Goal: Task Accomplishment & Management: Manage account settings

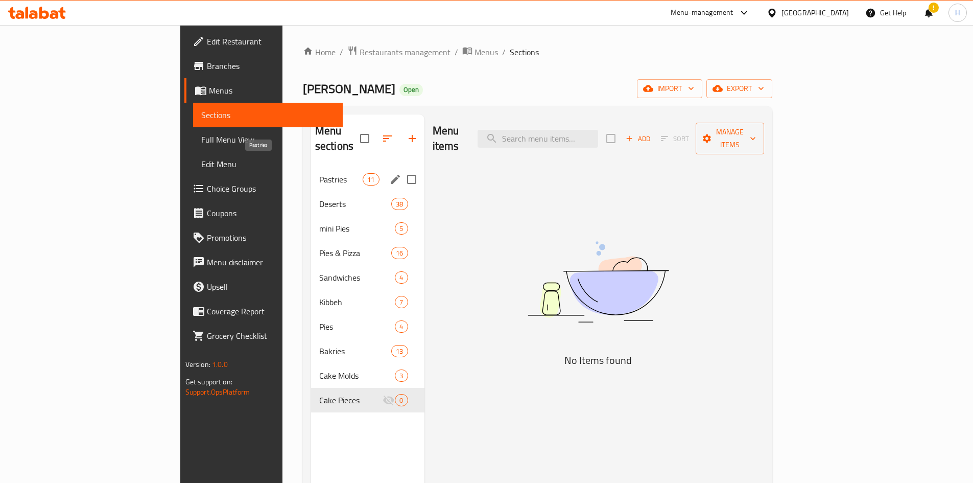
click at [319, 173] on span "Pastries" at bounding box center [340, 179] width 43 height 12
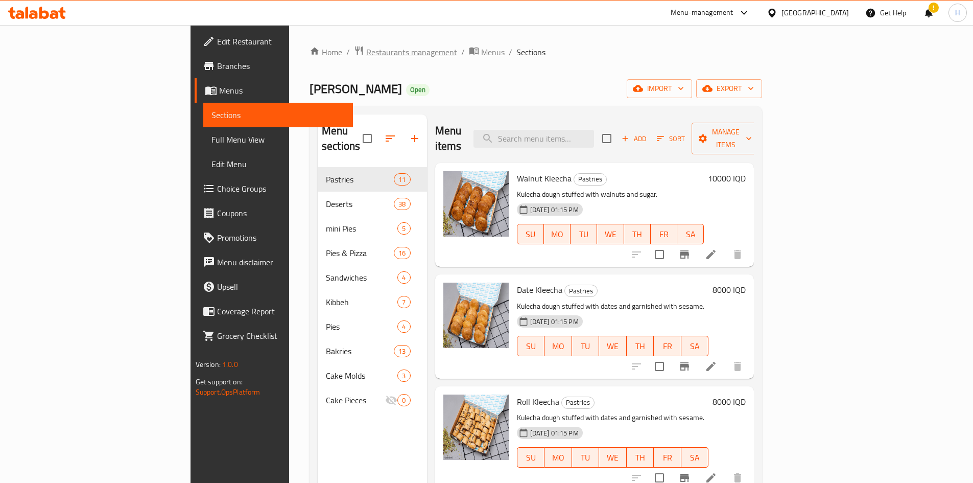
click at [366, 52] on span "Restaurants management" at bounding box center [411, 52] width 91 height 12
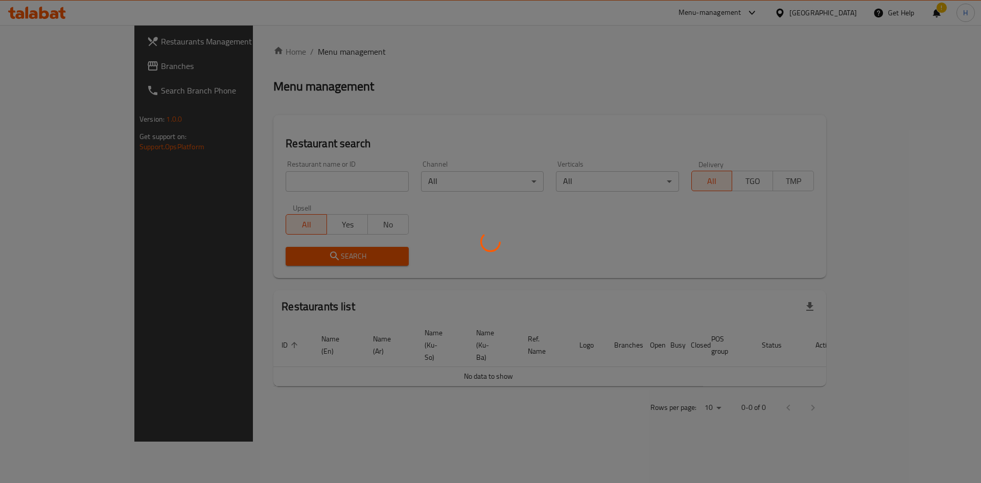
click at [294, 177] on div at bounding box center [490, 241] width 981 height 483
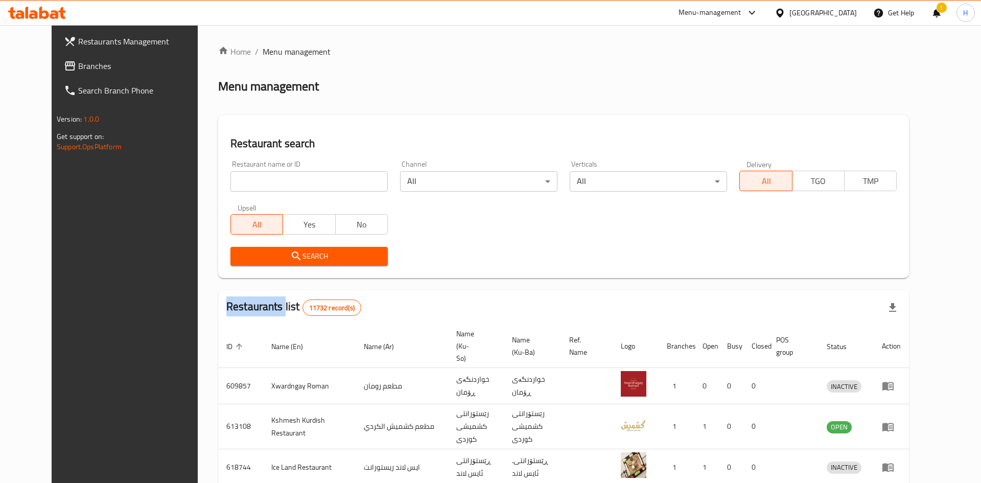
click at [294, 177] on div at bounding box center [490, 241] width 981 height 483
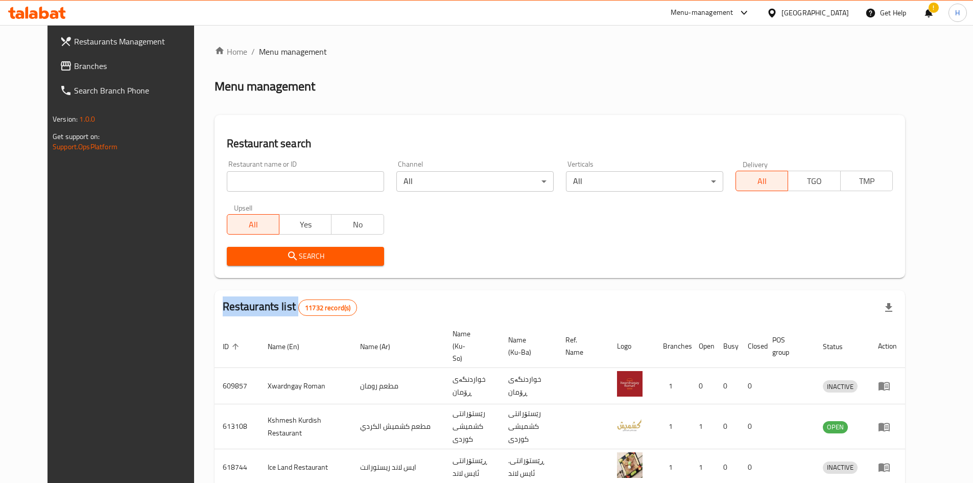
click at [294, 177] on div "Home / Menu management Menu management Restaurant search Restaurant name or ID …" at bounding box center [560, 399] width 691 height 708
click at [294, 177] on input "search" at bounding box center [305, 181] width 157 height 20
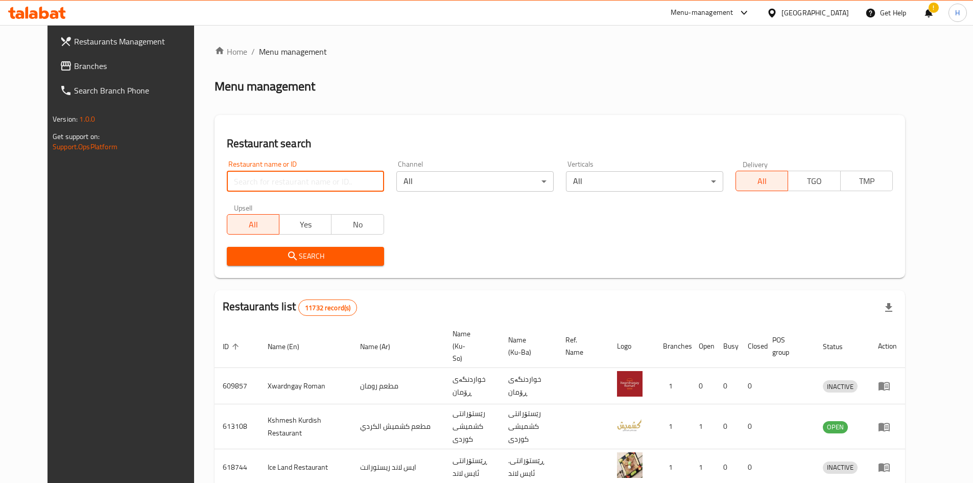
paste input "668072"
type input "668072"
click button "Search" at bounding box center [305, 256] width 157 height 19
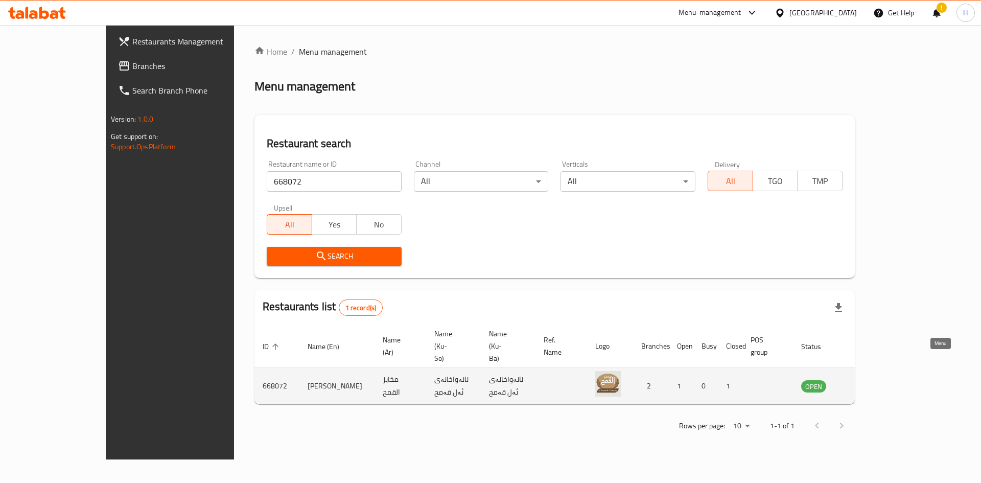
click at [646, 298] on icon "enhanced table" at bounding box center [861, 386] width 12 height 12
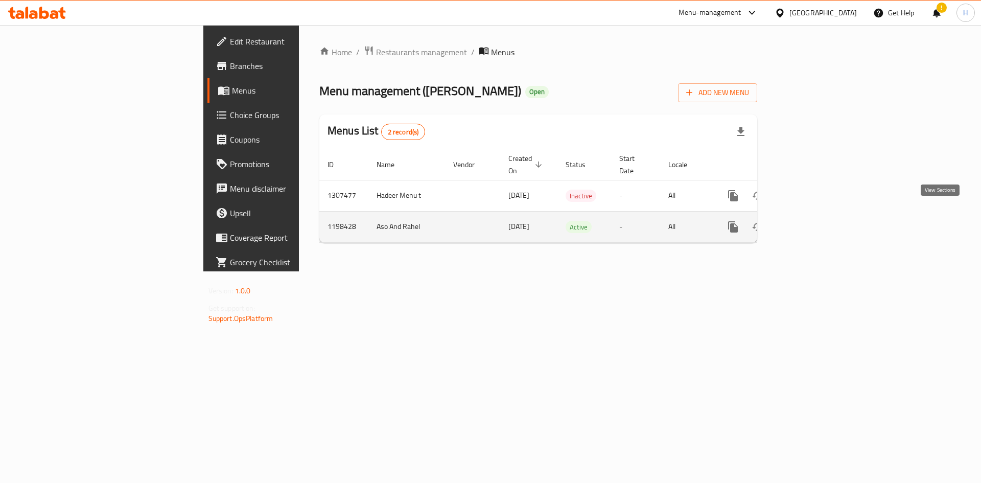
click at [646, 215] on link "enhanced table" at bounding box center [806, 227] width 25 height 25
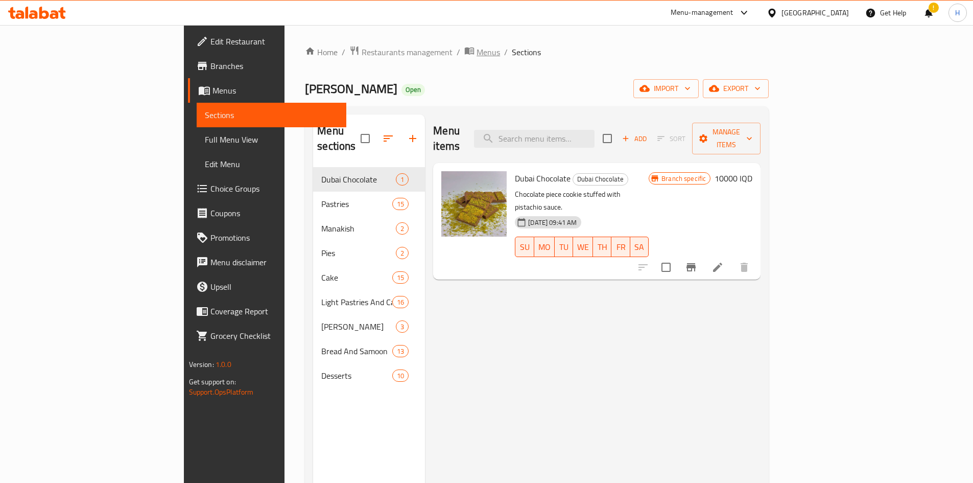
click at [464, 49] on icon "breadcrumb" at bounding box center [469, 50] width 10 height 10
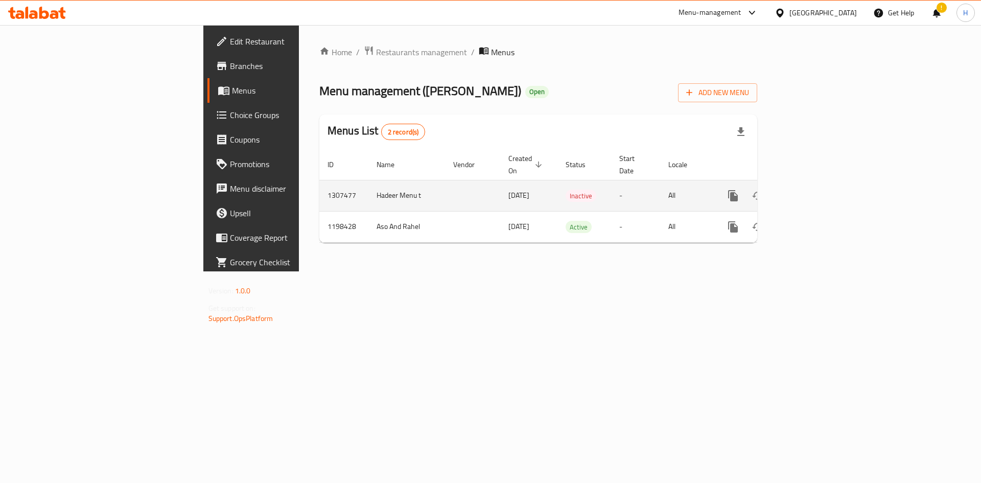
click at [646, 180] on td "enhanced table" at bounding box center [770, 195] width 114 height 31
click at [646, 183] on link "enhanced table" at bounding box center [806, 195] width 25 height 25
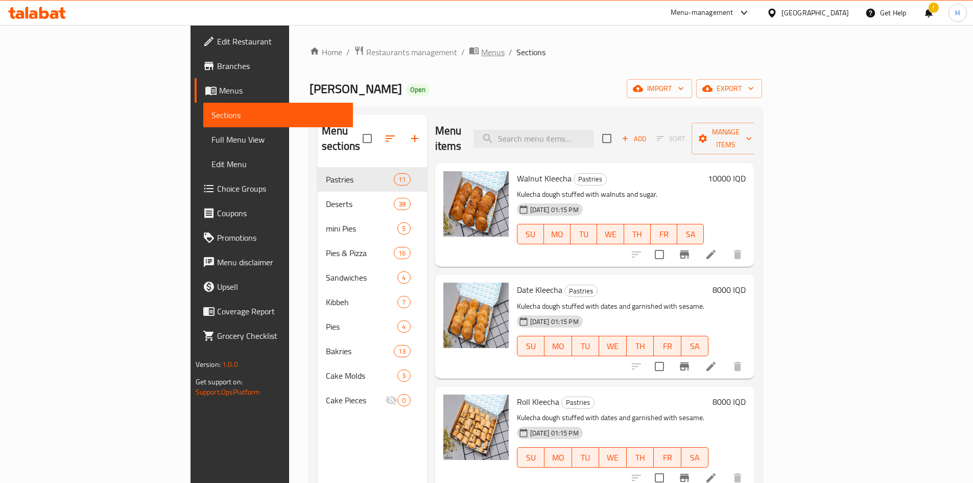
click at [481, 52] on span "Menus" at bounding box center [492, 52] width 23 height 12
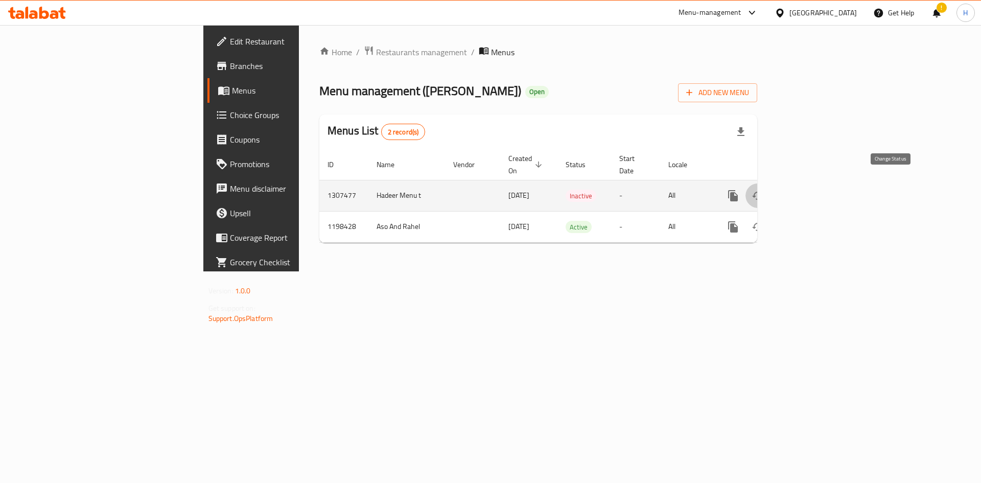
click at [646, 190] on icon "enhanced table" at bounding box center [757, 196] width 12 height 12
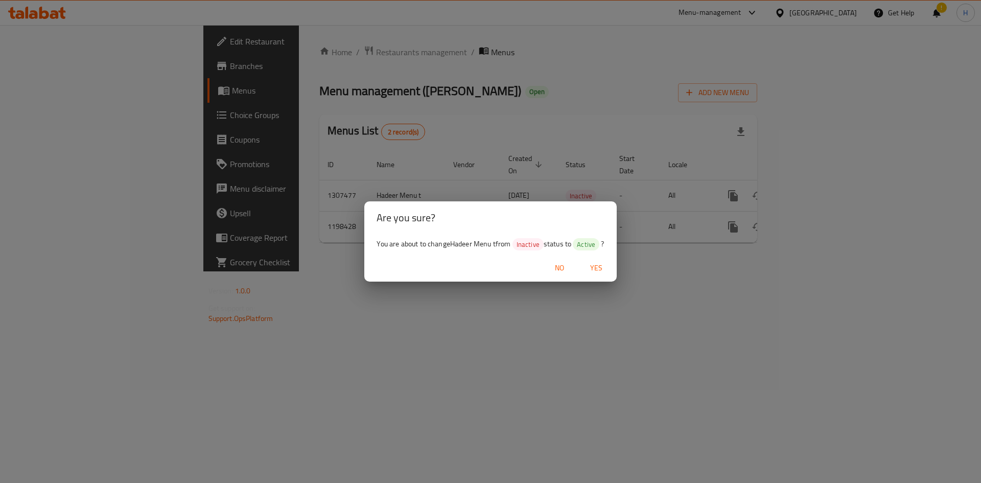
click at [599, 267] on span "Yes" at bounding box center [596, 268] width 25 height 13
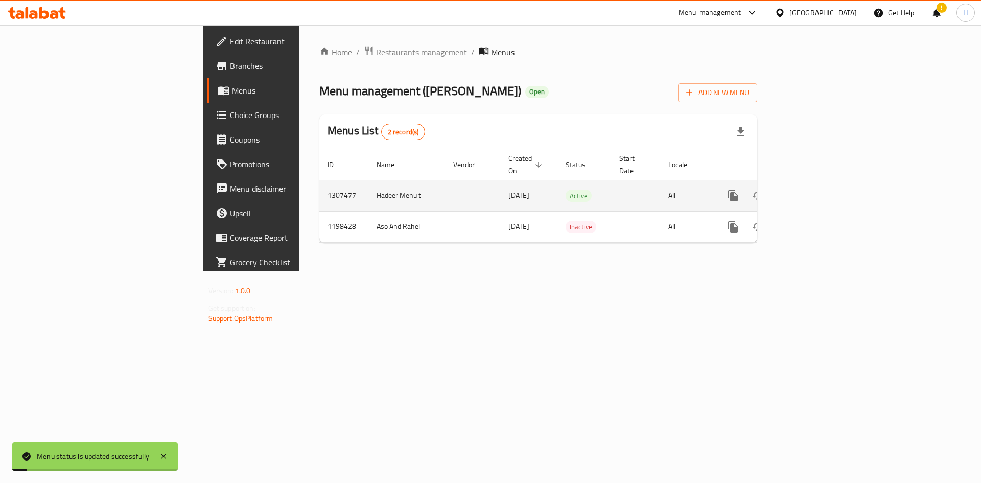
click at [646, 183] on link "enhanced table" at bounding box center [806, 195] width 25 height 25
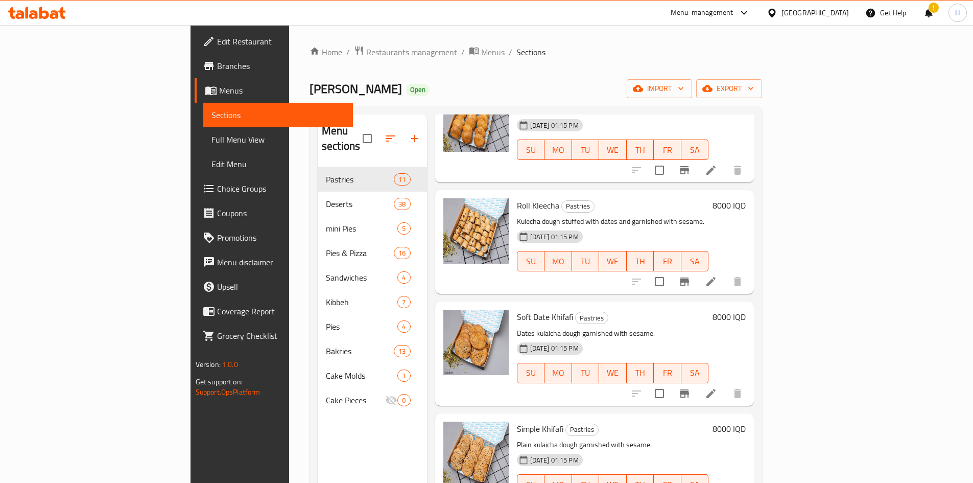
scroll to position [153, 0]
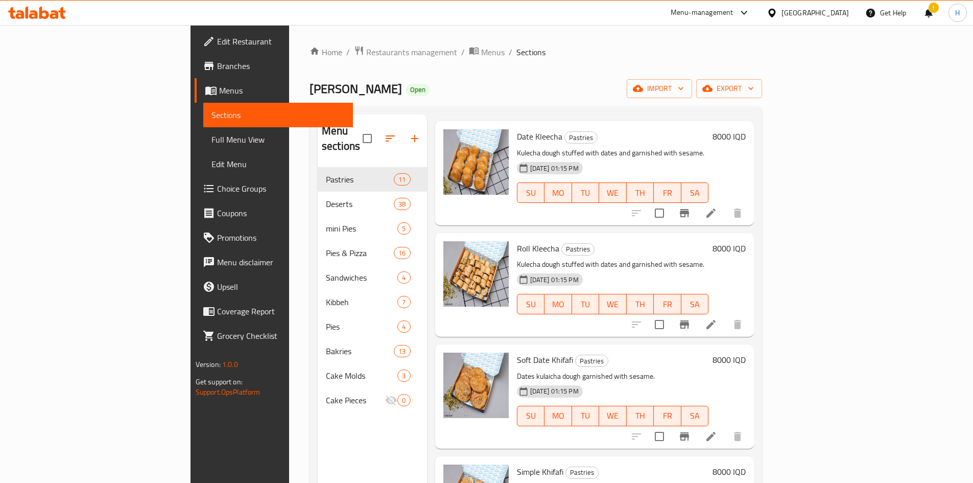
click at [646, 130] on div "Date Kleecha Pastries Kulecha dough stuffed with dates and garnished with sesam…" at bounding box center [594, 173] width 319 height 104
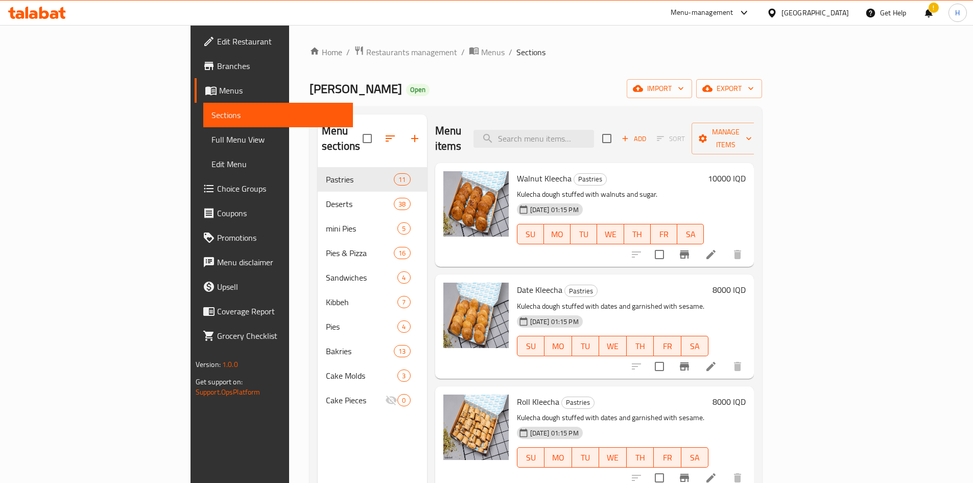
click at [612, 120] on div "Menu items Add Sort Manage items" at bounding box center [594, 138] width 319 height 49
click at [594, 130] on input "search" at bounding box center [534, 139] width 121 height 18
type input "f"
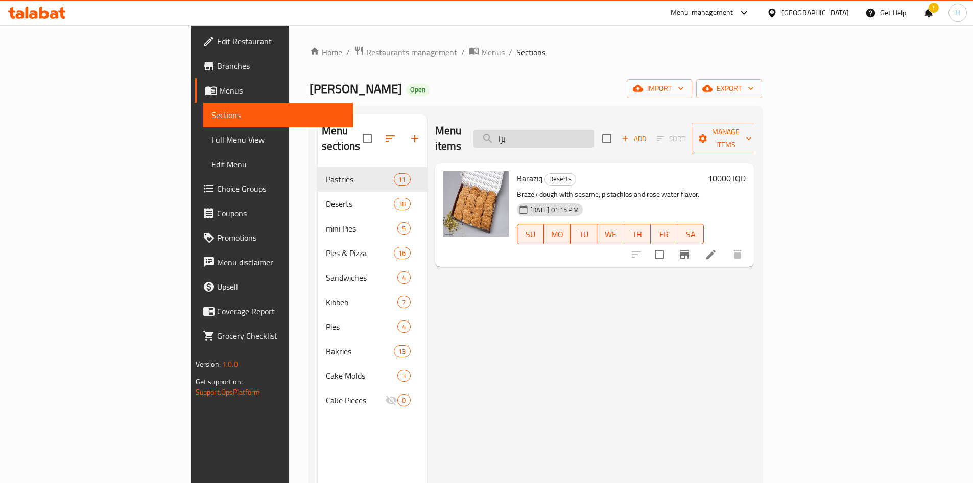
click at [571, 136] on input "برا" at bounding box center [534, 139] width 121 height 18
click at [577, 132] on input "برا" at bounding box center [534, 139] width 121 height 18
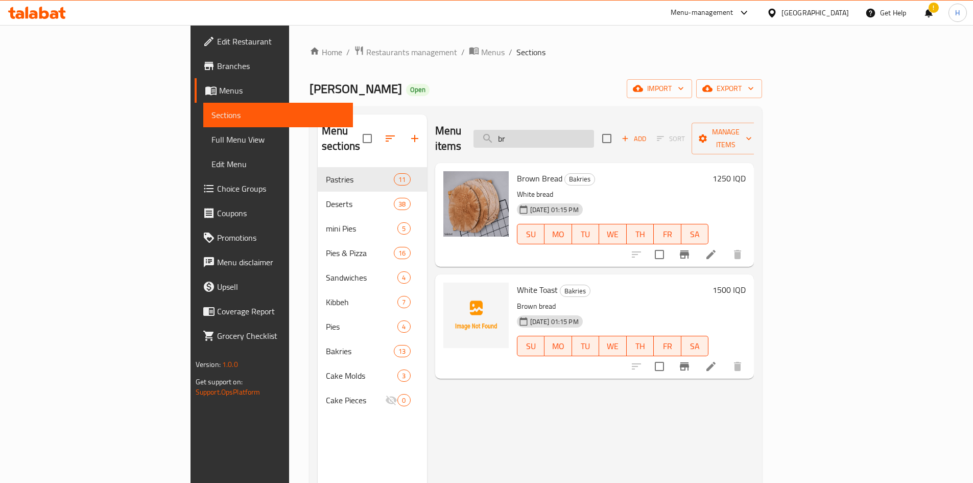
type input "b"
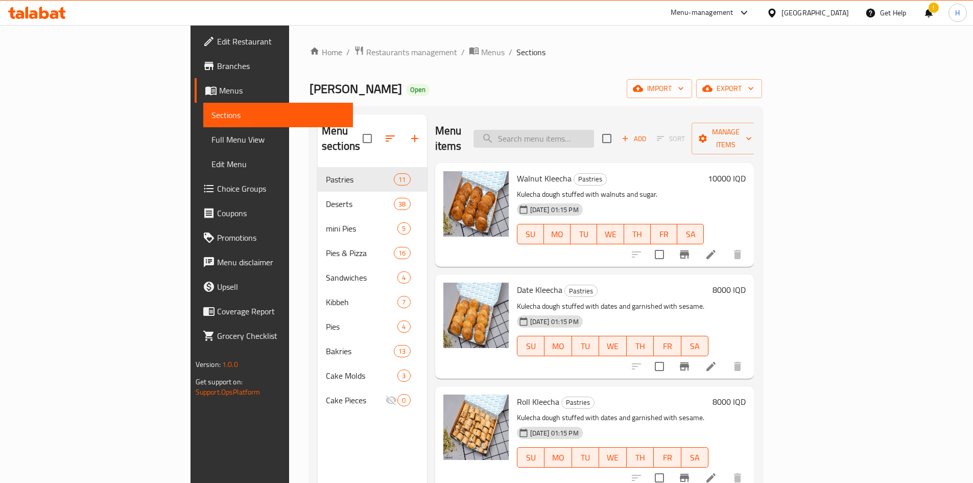
click at [588, 138] on input "search" at bounding box center [534, 139] width 121 height 18
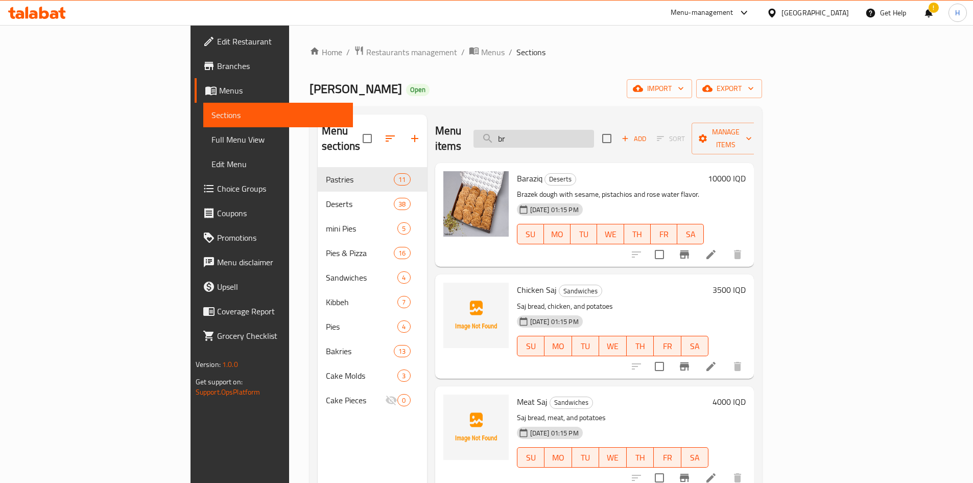
drag, startPoint x: 599, startPoint y: 133, endPoint x: 598, endPoint y: 128, distance: 5.3
click at [594, 132] on input "br" at bounding box center [534, 139] width 121 height 18
click at [594, 130] on input "br" at bounding box center [534, 139] width 121 height 18
type input "b"
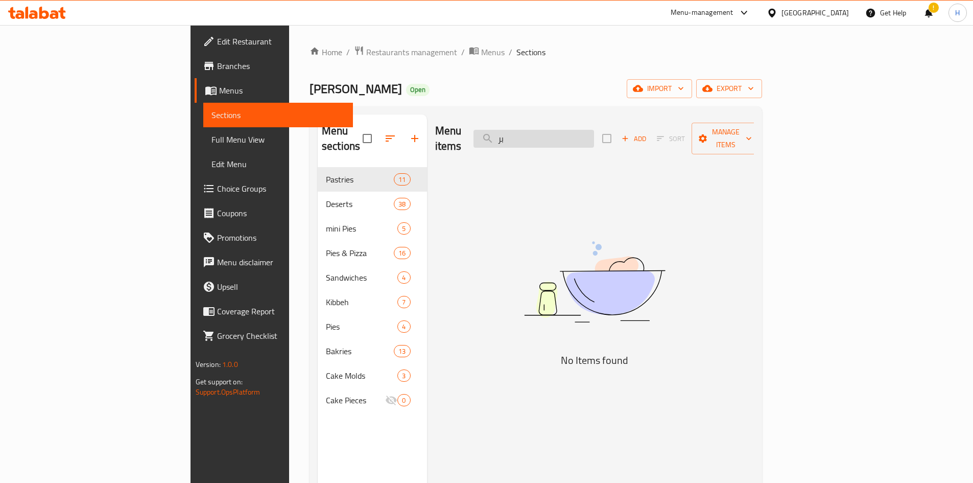
type input "ب"
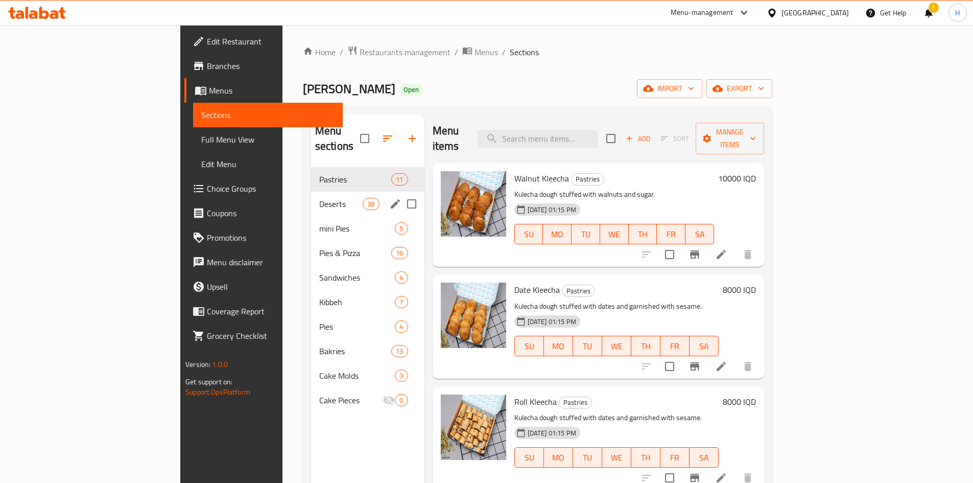
click at [311, 171] on div "Pastries 11" at bounding box center [367, 179] width 113 height 25
click at [319, 173] on span "Pastries" at bounding box center [340, 179] width 43 height 12
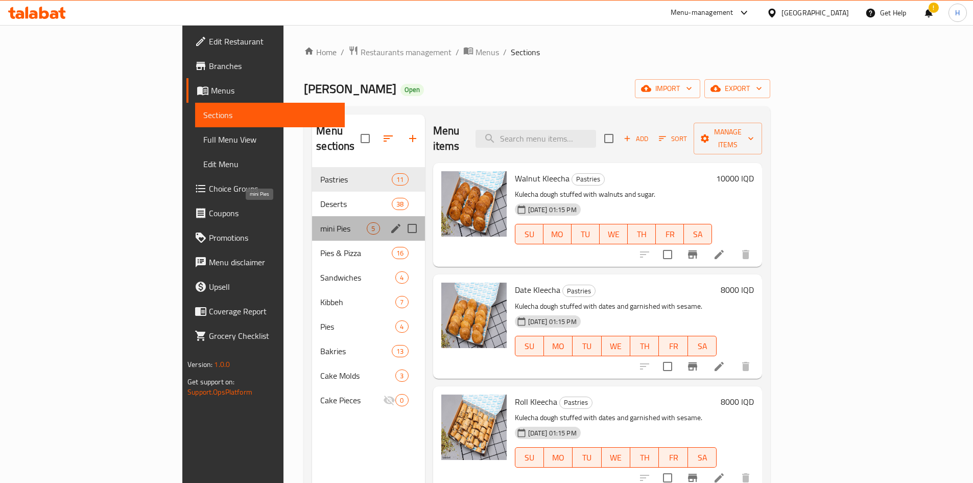
click at [320, 222] on span "mini Pies" at bounding box center [343, 228] width 46 height 12
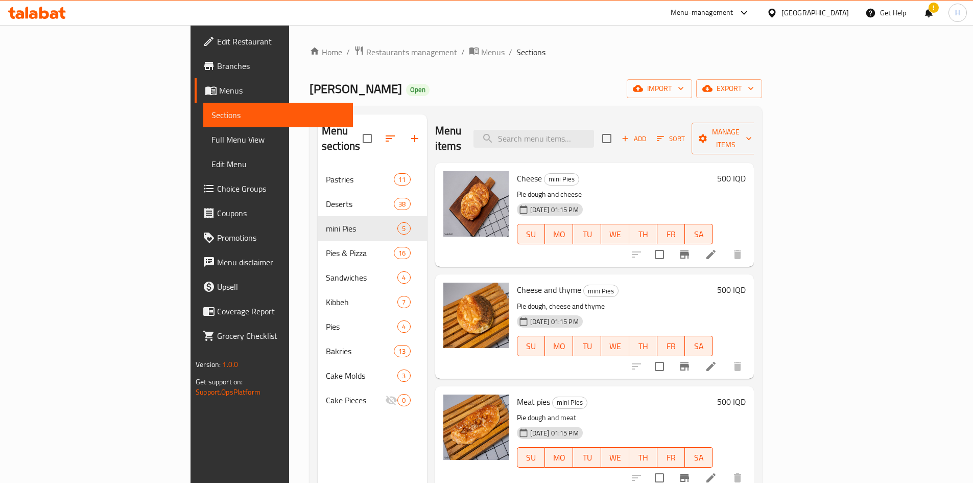
click at [318, 163] on nav "Pastries 11 Deserts 38 mini Pies 5 Pies & Pizza 16 Sandwiches 4 Kibbeh 7 Pies 4…" at bounding box center [372, 289] width 109 height 253
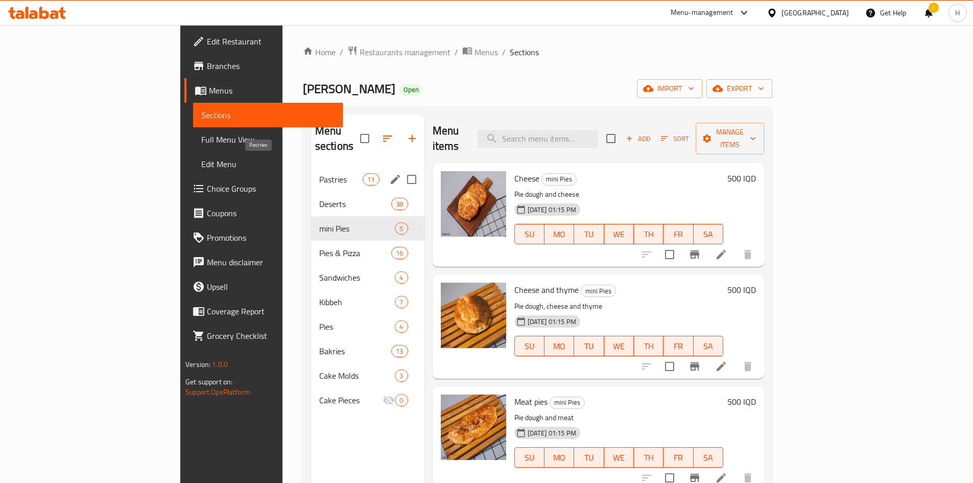
click at [319, 173] on span "Pastries" at bounding box center [340, 179] width 43 height 12
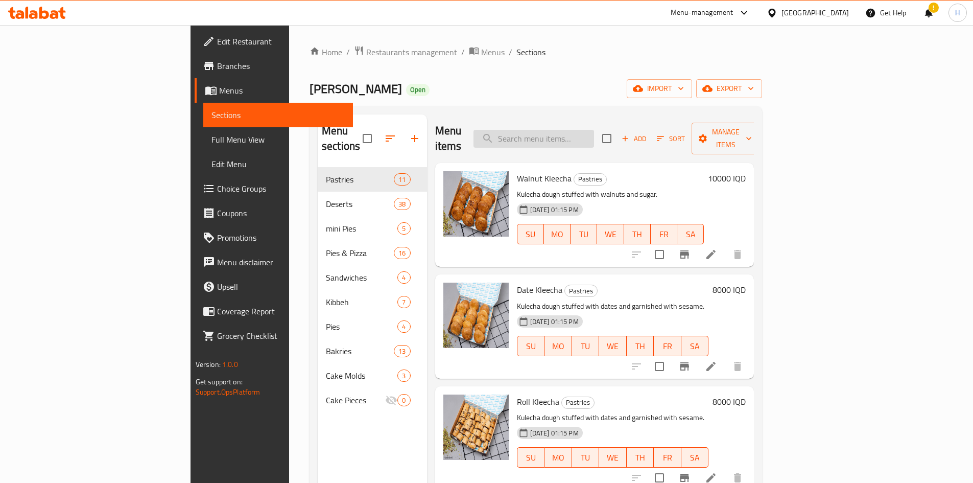
click at [594, 139] on input "search" at bounding box center [534, 139] width 121 height 18
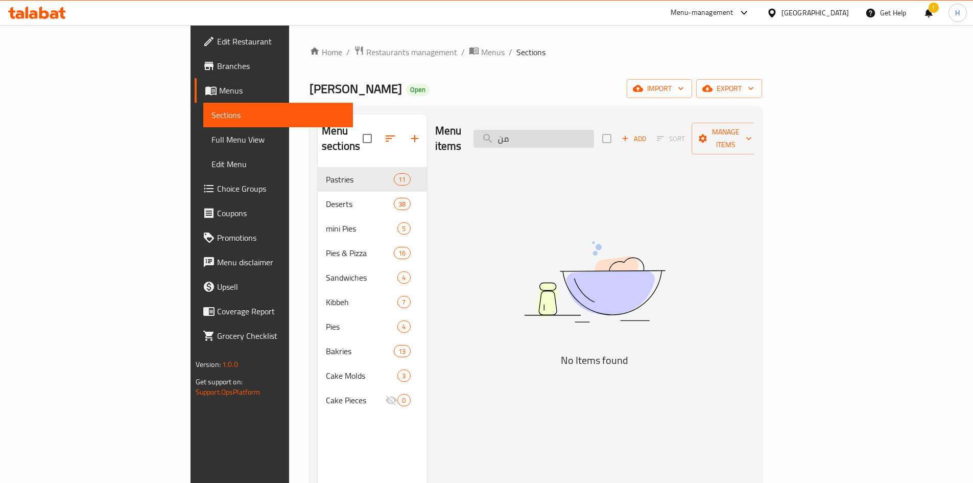
type input "م"
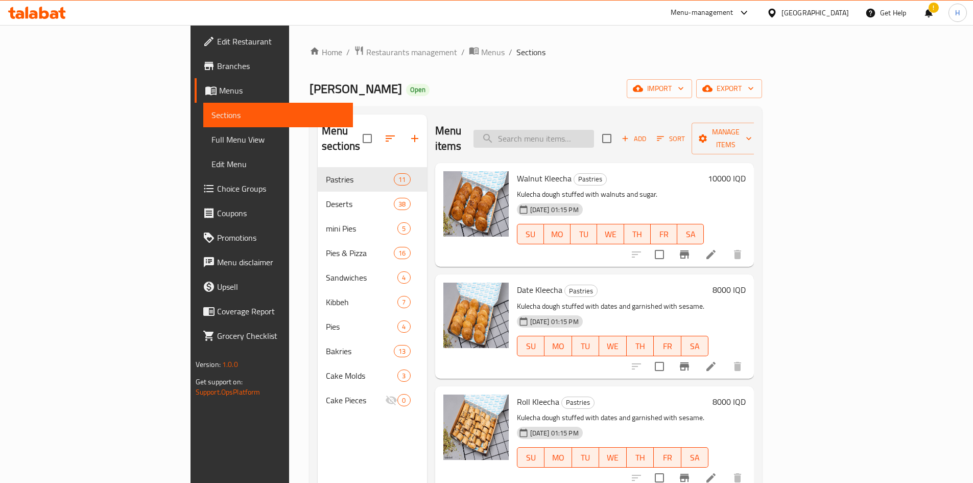
drag, startPoint x: 607, startPoint y: 140, endPoint x: 612, endPoint y: 129, distance: 12.3
click at [609, 137] on div "Menu items Add Sort Manage items" at bounding box center [594, 138] width 319 height 49
click at [594, 130] on input "search" at bounding box center [534, 139] width 121 height 18
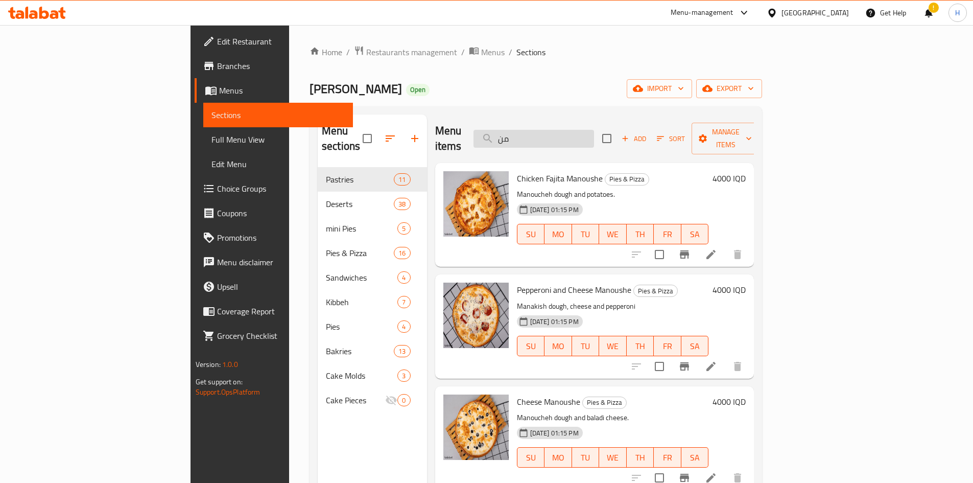
type input "م"
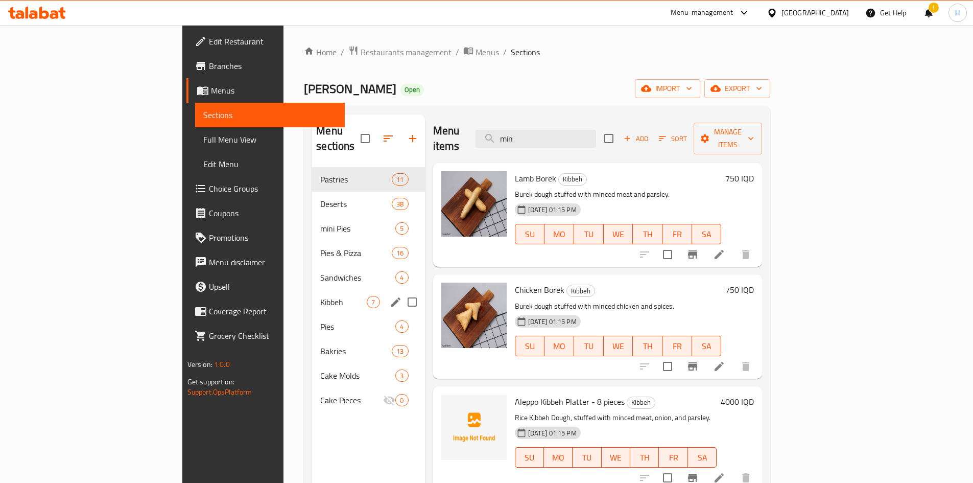
type input "min"
click at [320, 298] on span "Pies" at bounding box center [343, 326] width 46 height 12
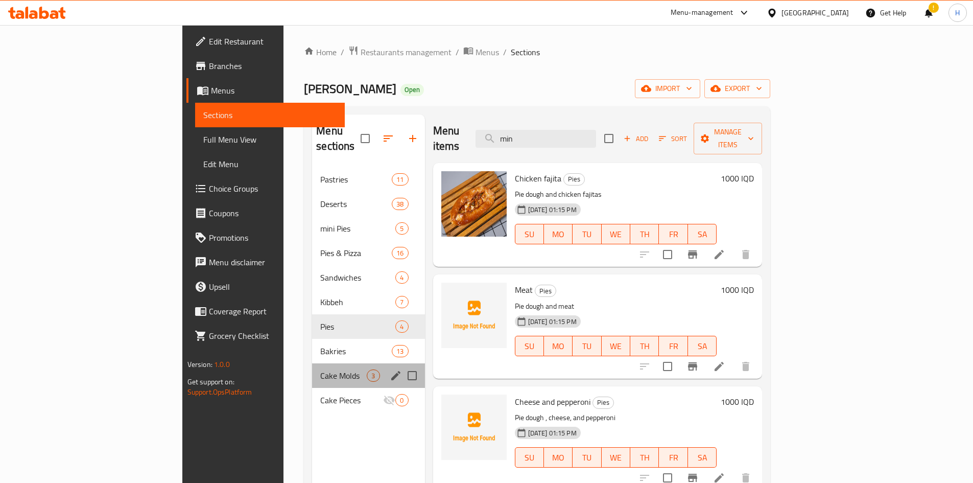
click at [312, 298] on div "Cake Molds 3" at bounding box center [368, 375] width 112 height 25
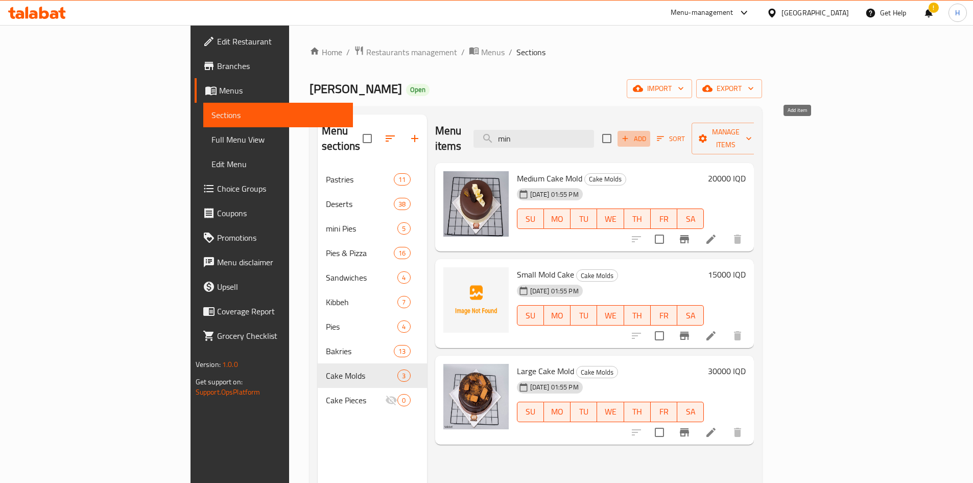
click at [646, 133] on span "Add" at bounding box center [634, 139] width 28 height 12
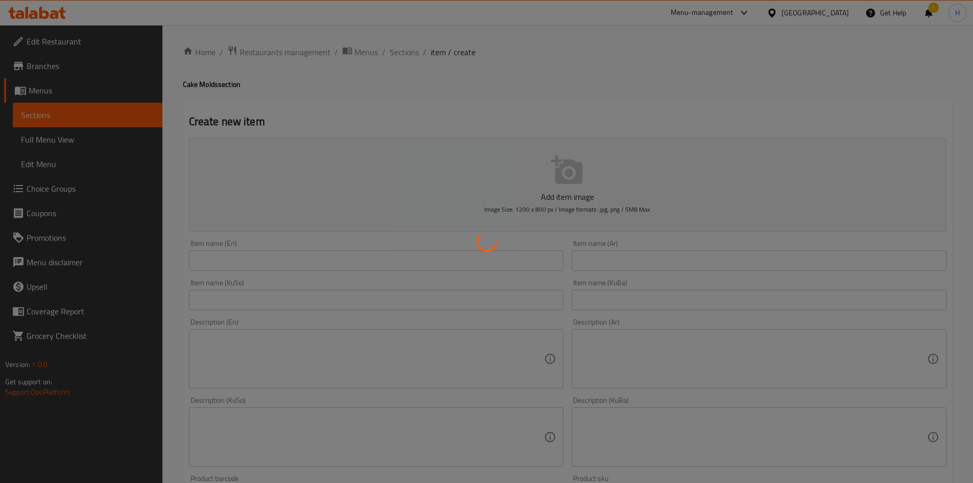
click at [646, 251] on div at bounding box center [486, 241] width 973 height 483
drag, startPoint x: 659, startPoint y: 251, endPoint x: 659, endPoint y: 256, distance: 5.1
click at [646, 252] on div at bounding box center [486, 241] width 973 height 483
click at [646, 258] on div at bounding box center [486, 241] width 973 height 483
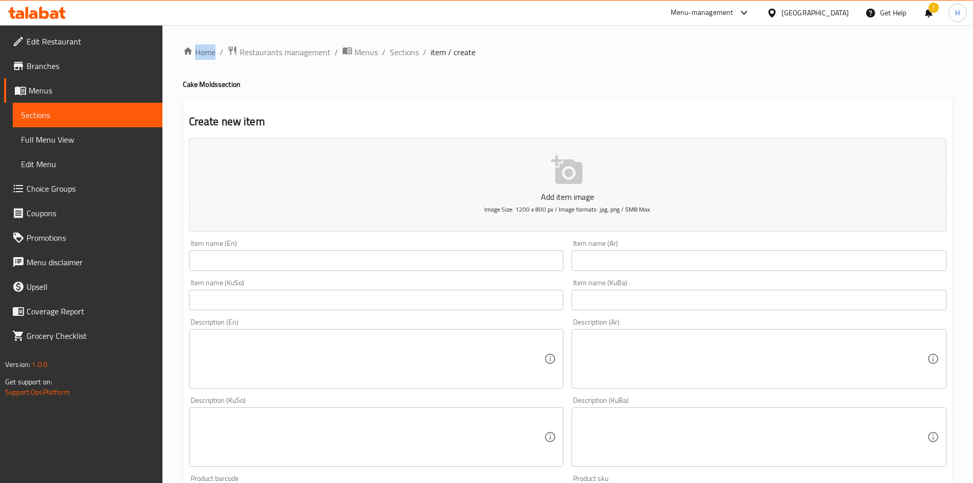
click at [646, 258] on div at bounding box center [486, 241] width 973 height 483
click at [646, 258] on div "Home / Restaurants management / Menus / Sections / item / create Cake Molds sec…" at bounding box center [568, 431] width 770 height 773
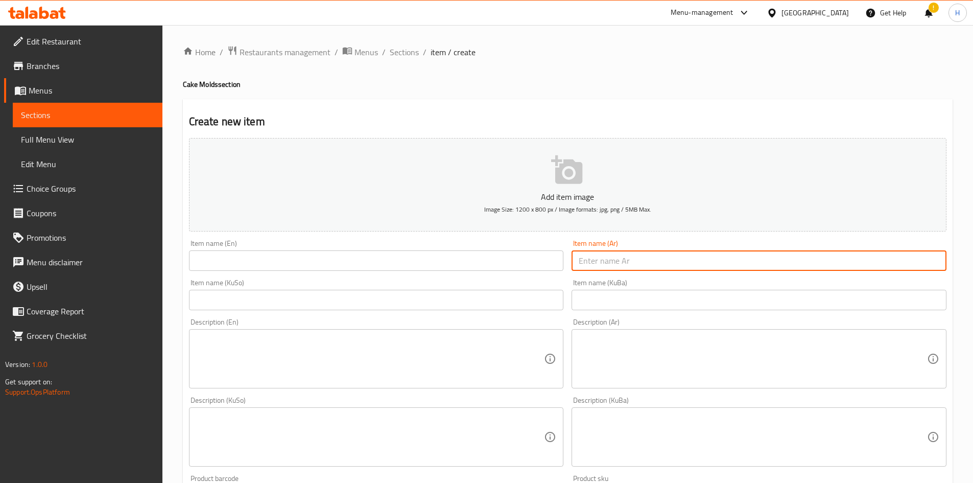
click at [646, 258] on input "text" at bounding box center [759, 260] width 375 height 20
type input "l"
type input "مني عجين سكر"
click at [372, 255] on input "text" at bounding box center [376, 260] width 375 height 20
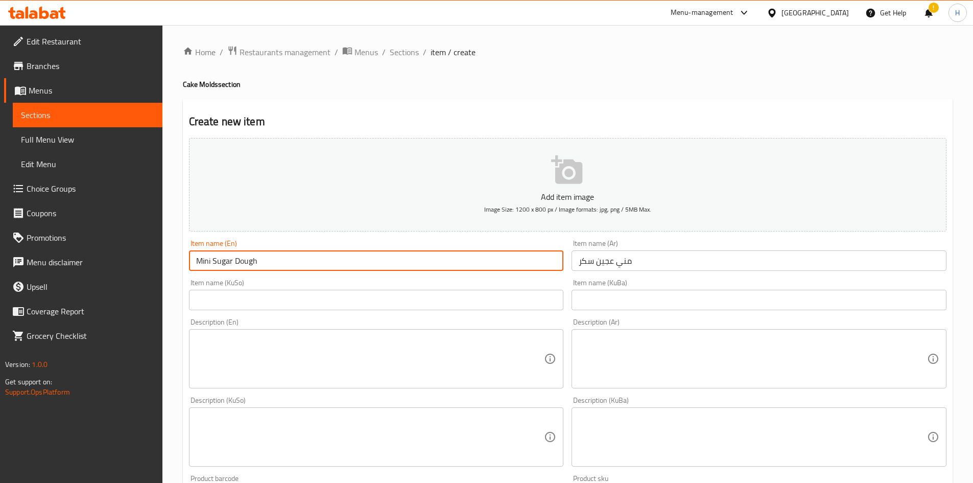
type input "Mini Sugar Dough"
click at [646, 298] on textarea at bounding box center [753, 359] width 348 height 49
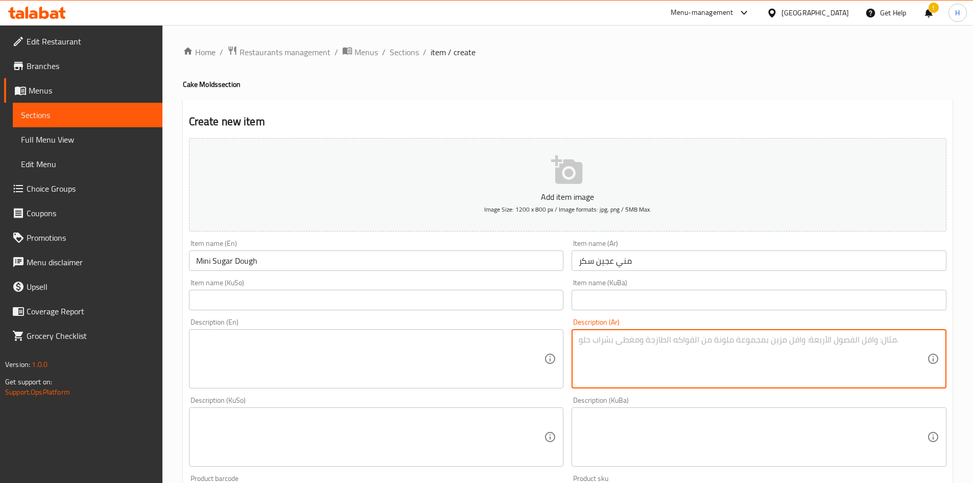
type textarea "r"
click at [646, 298] on textarea "3 قوالب كيك صغيرة" at bounding box center [753, 359] width 348 height 49
type textarea "3 قوالب كيك صغيرة"
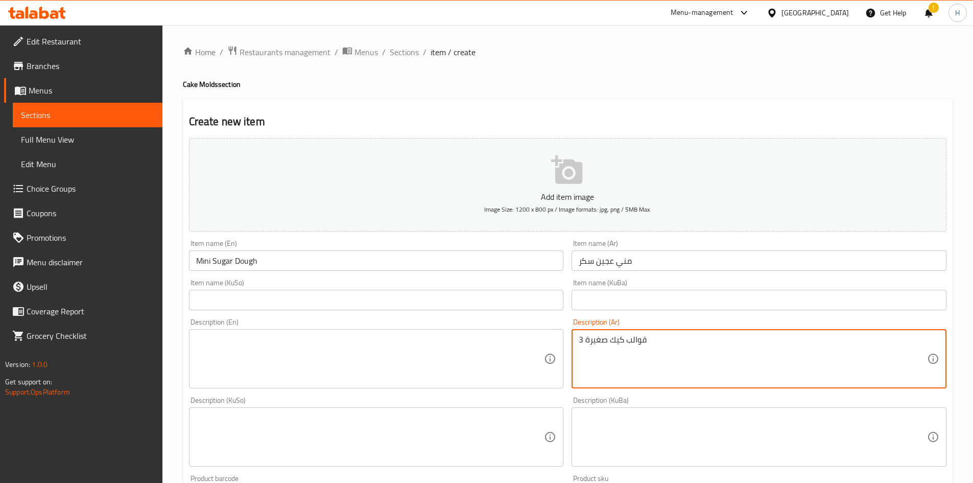
click at [313, 298] on div "Description (En) Description (En)" at bounding box center [376, 353] width 375 height 70
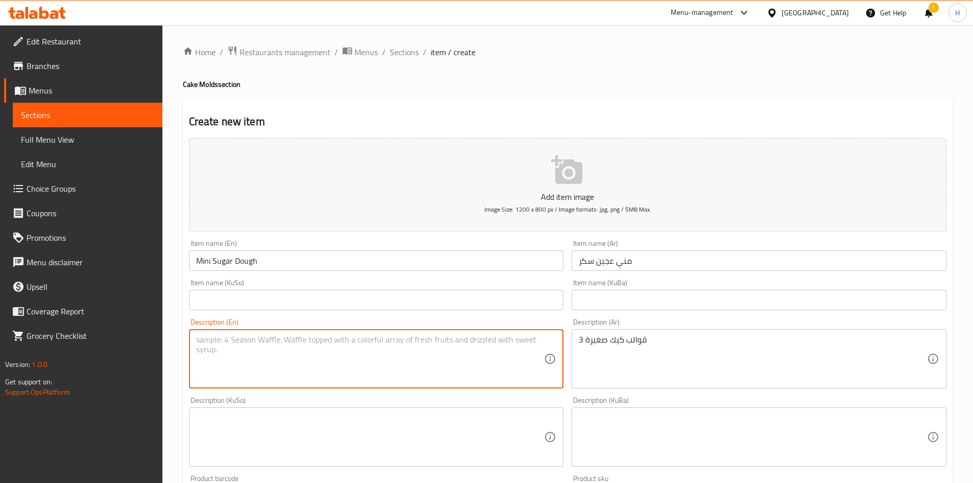
click at [291, 298] on textarea at bounding box center [370, 359] width 348 height 49
paste textarea "3 small cake molds"
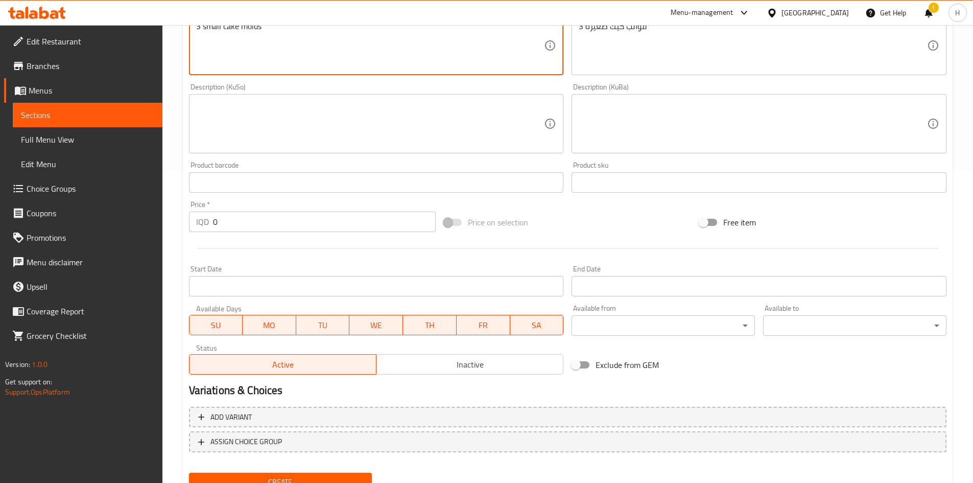
scroll to position [357, 0]
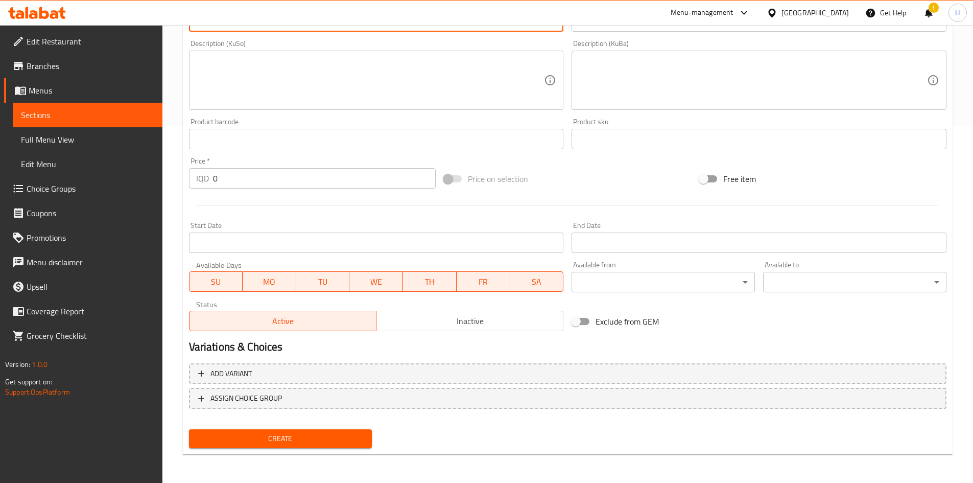
type textarea "3 small cake molds"
click at [279, 175] on input "0" at bounding box center [324, 178] width 223 height 20
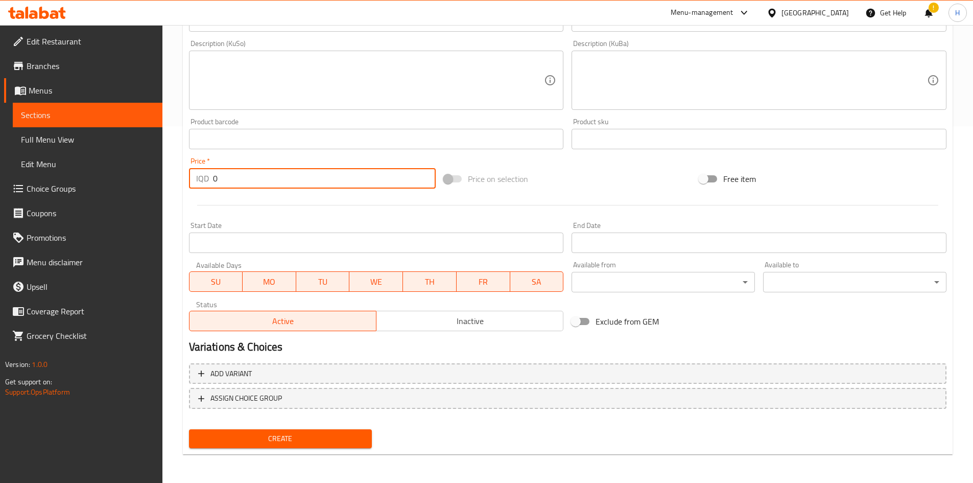
click at [279, 175] on input "0" at bounding box center [324, 178] width 223 height 20
type input "10000"
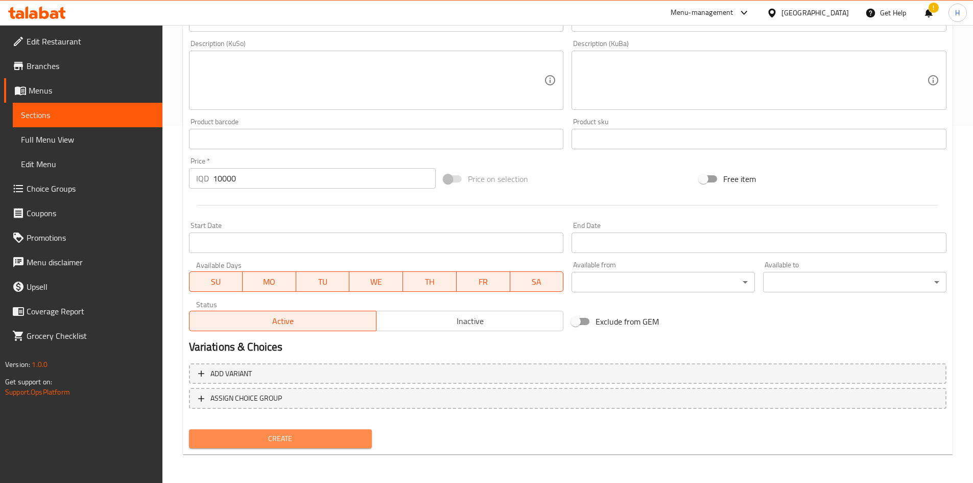
drag, startPoint x: 283, startPoint y: 435, endPoint x: 327, endPoint y: 405, distance: 53.7
click at [283, 298] on span "Create" at bounding box center [280, 438] width 167 height 13
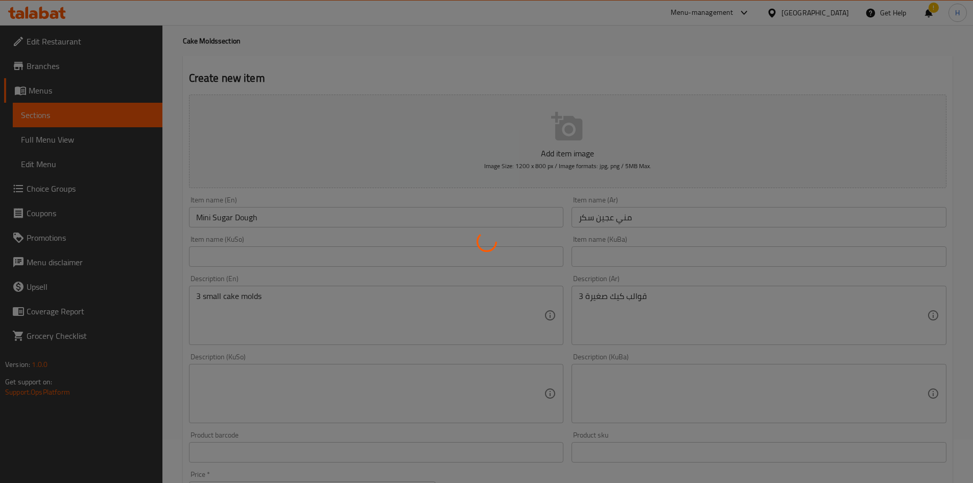
type input "0"
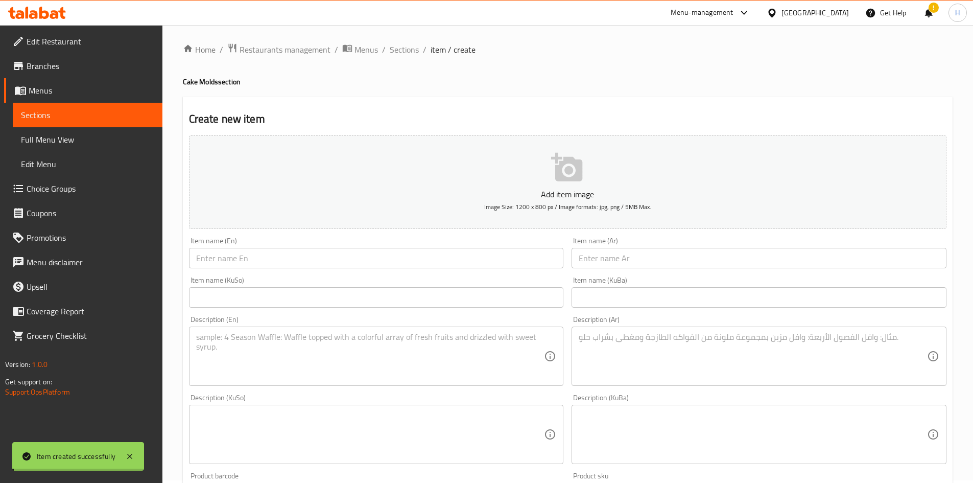
scroll to position [0, 0]
click at [395, 54] on span "Sections" at bounding box center [404, 52] width 29 height 12
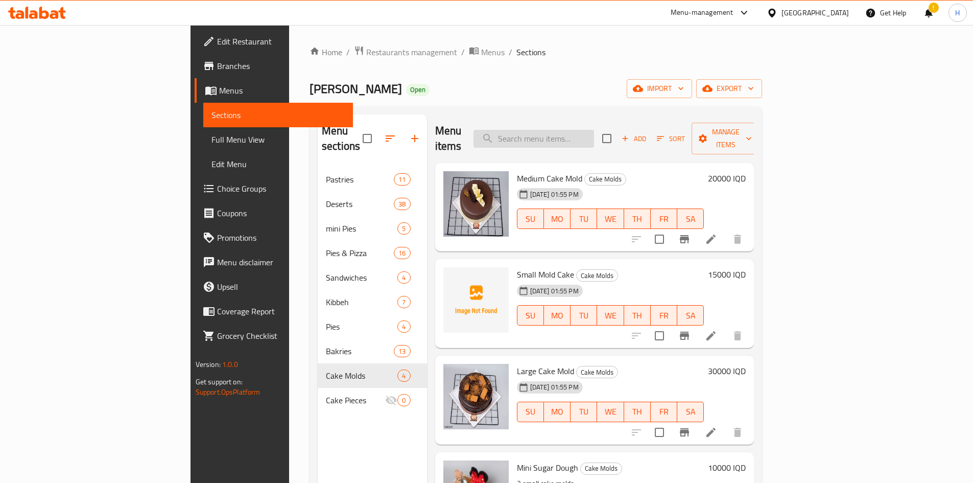
click at [586, 130] on input "search" at bounding box center [534, 139] width 121 height 18
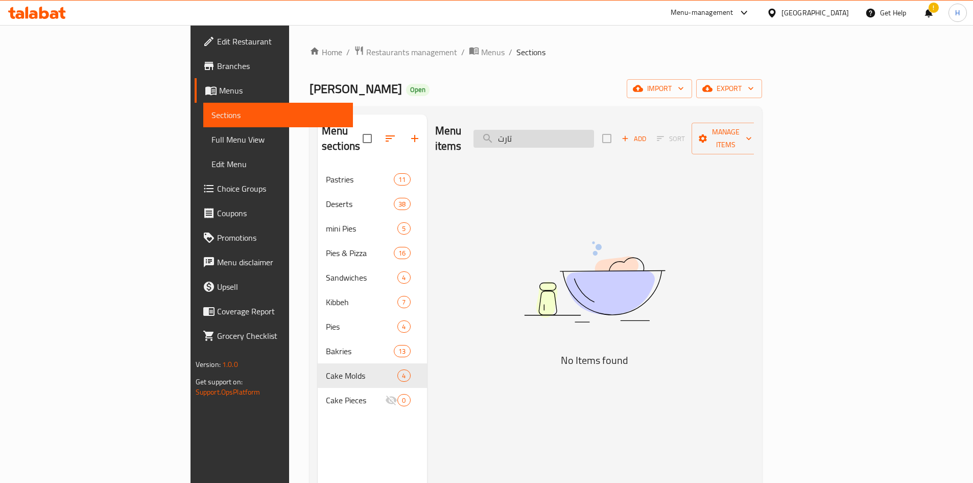
click at [593, 133] on input "تارت" at bounding box center [534, 139] width 121 height 18
type input "ك"
type input "ب"
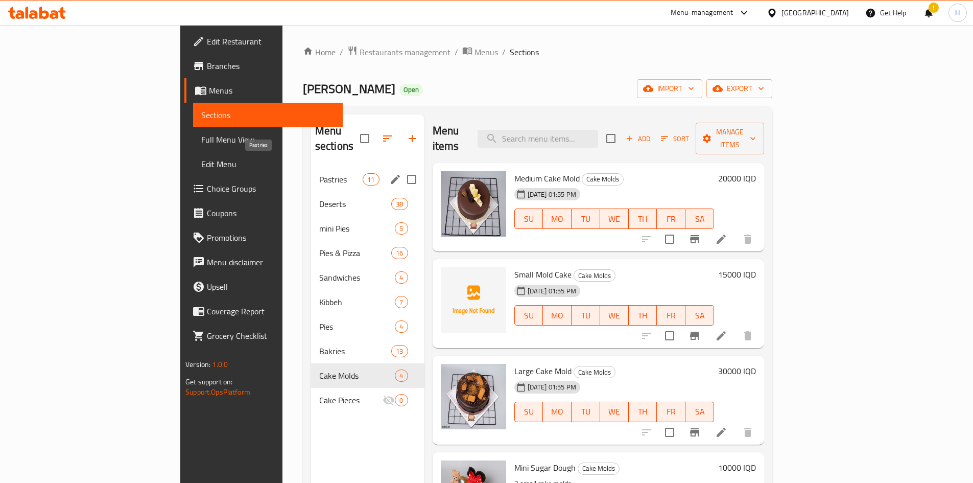
click at [319, 173] on span "Pastries" at bounding box center [340, 179] width 43 height 12
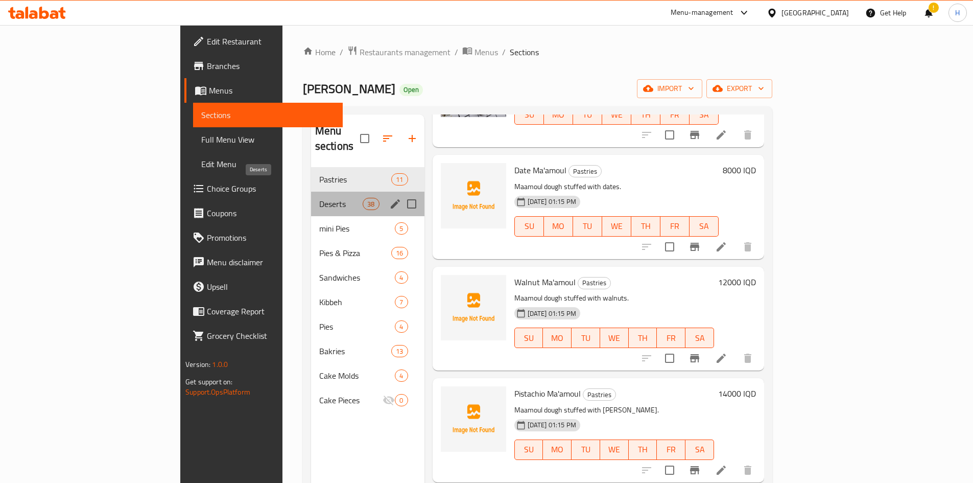
click at [319, 198] on span "Deserts" at bounding box center [340, 204] width 43 height 12
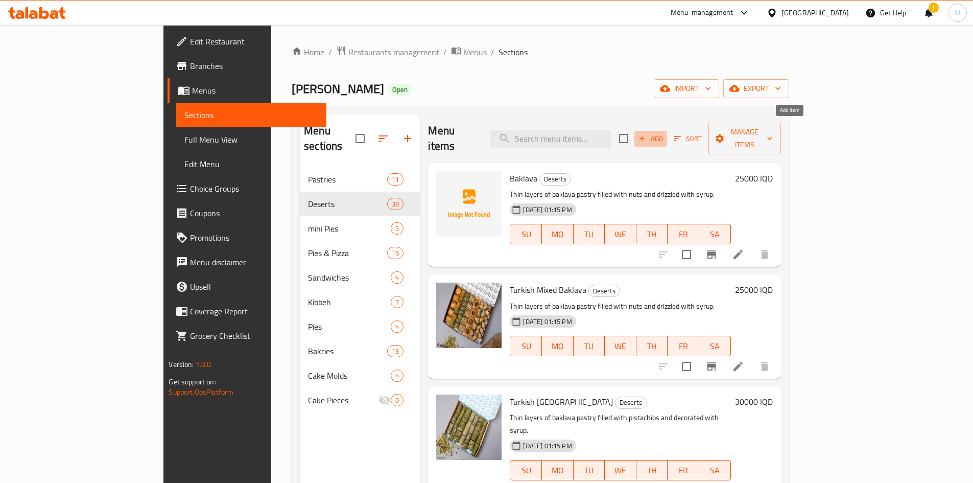
click at [646, 133] on span "Add" at bounding box center [651, 139] width 28 height 12
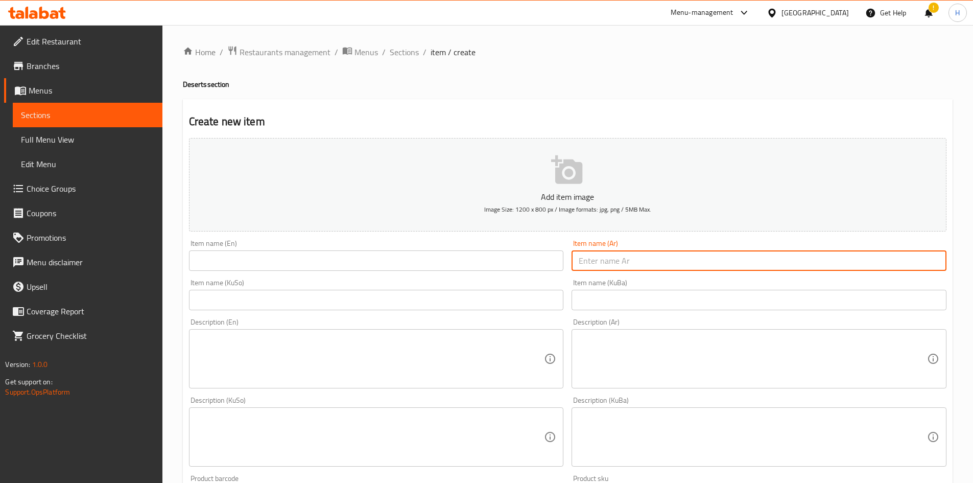
click at [600, 256] on input "text" at bounding box center [759, 260] width 375 height 20
type input "كريم باف"
click at [610, 245] on div "Item name (Ar) كريم باف Item name (Ar)" at bounding box center [759, 255] width 375 height 31
click at [605, 264] on input "كريم باف" at bounding box center [759, 260] width 375 height 20
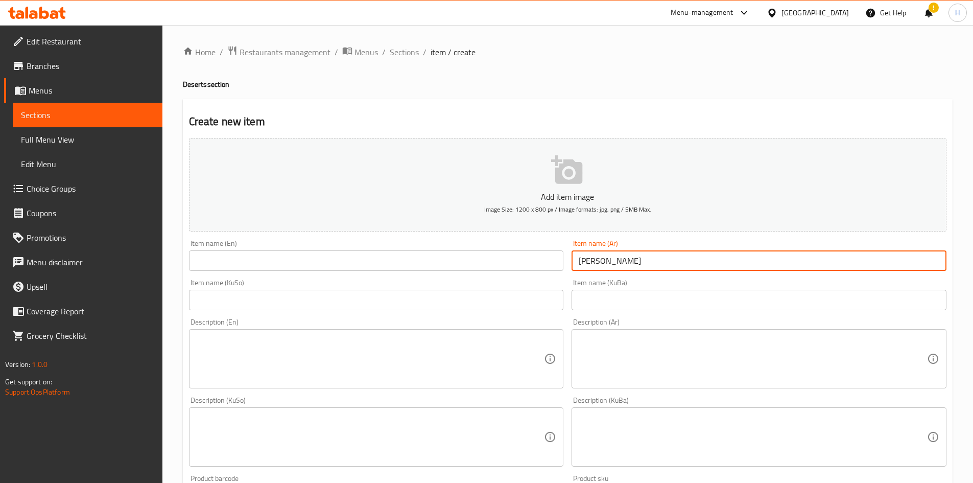
click at [605, 264] on input "كريم باف" at bounding box center [759, 260] width 375 height 20
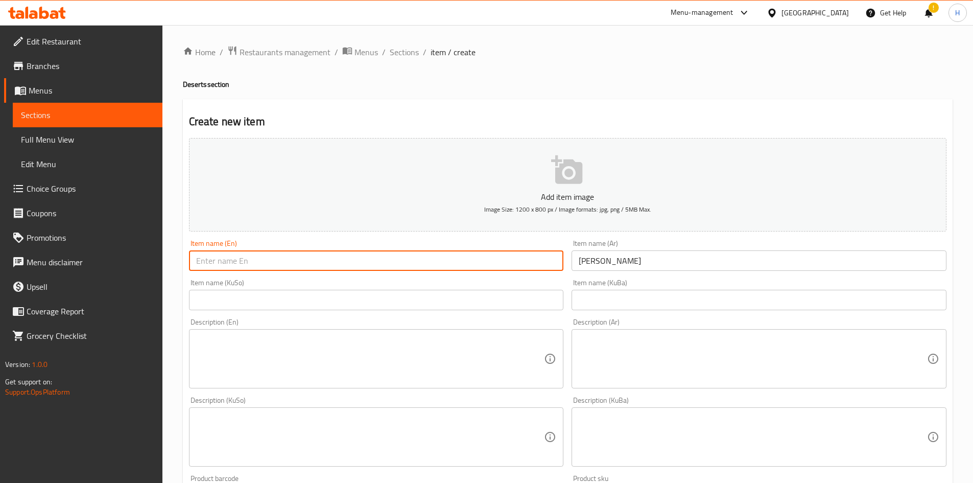
click at [221, 256] on input "text" at bounding box center [376, 260] width 375 height 20
paste input "Kareem Paff"
click at [217, 259] on input "Kareem Paff" at bounding box center [376, 260] width 375 height 20
type input "Cream Paff"
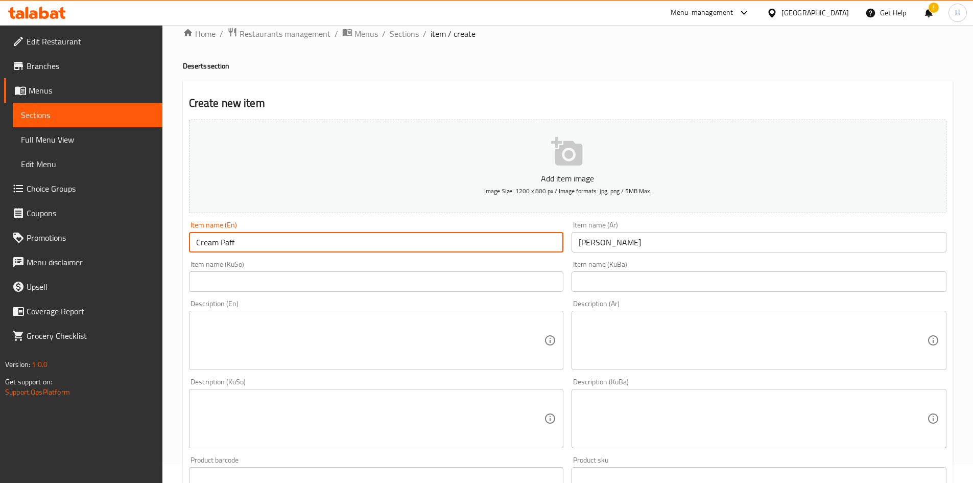
scroll to position [255, 0]
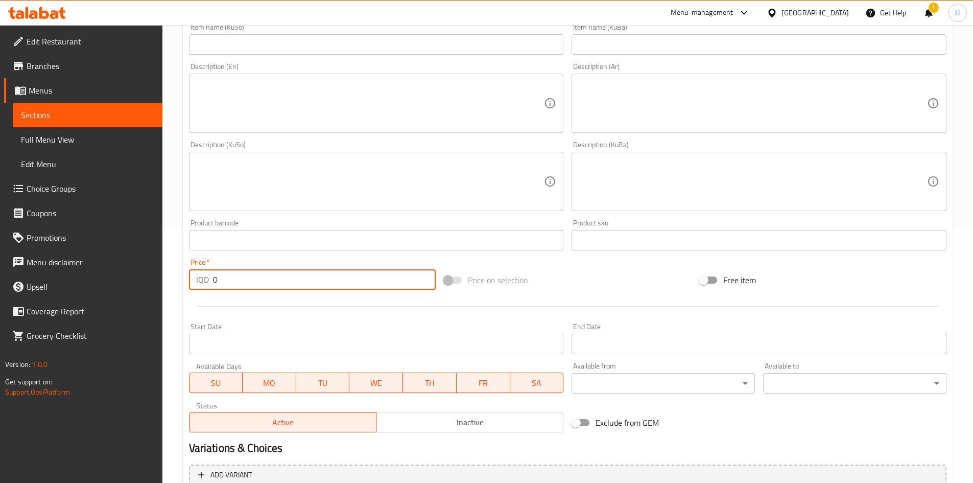
click at [234, 288] on input "0" at bounding box center [324, 279] width 223 height 20
type input "1000"
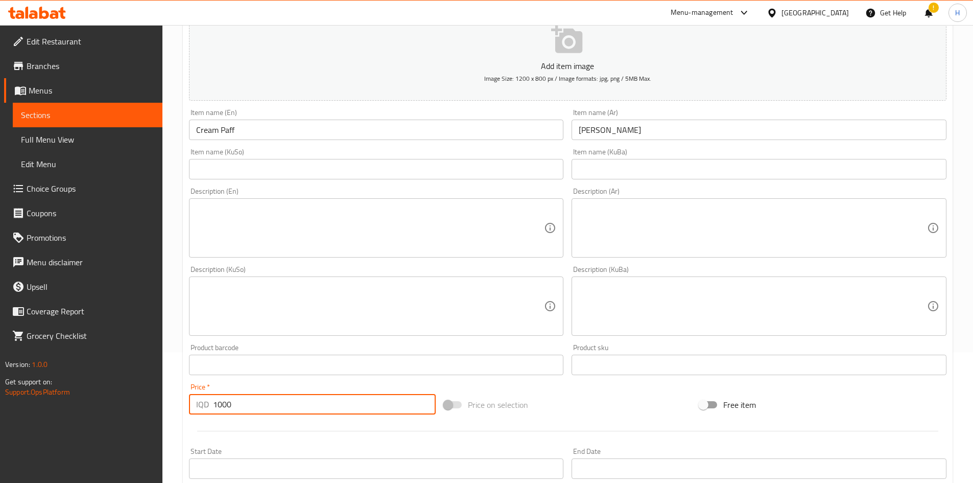
scroll to position [102, 0]
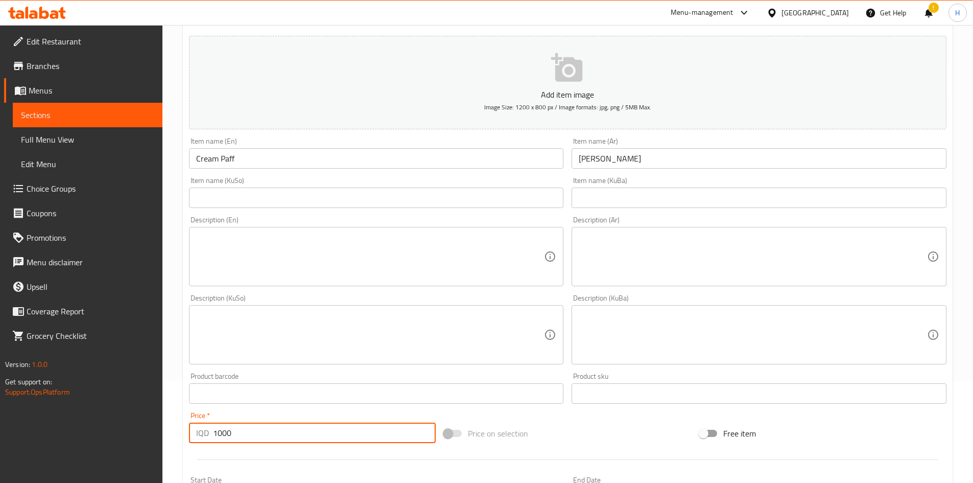
click at [646, 254] on textarea at bounding box center [753, 256] width 348 height 49
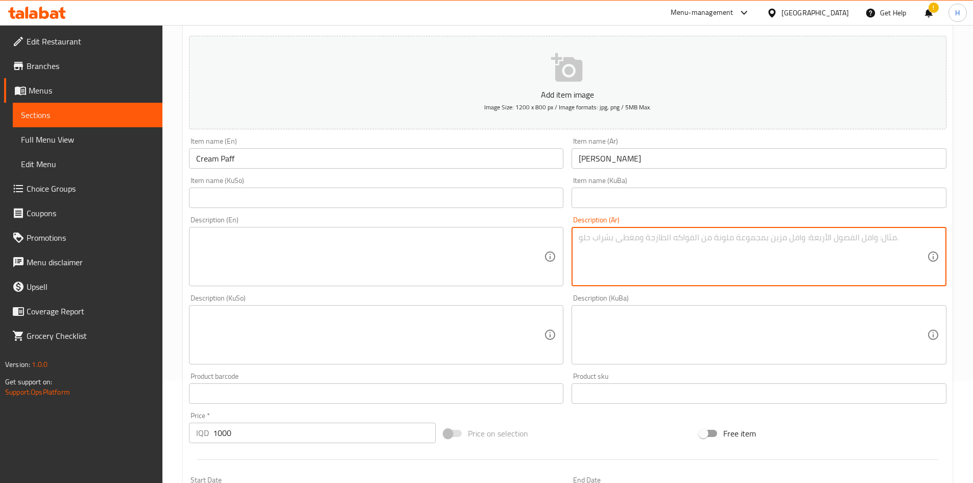
paste textarea "عجينة الكريم باف محشية بالكاسترد ومزينة بصلصة الشوكولاتة."
type textarea "عجينة الكريم باف محشية بالكاسترد ومزينة بصلصة الشوكولاتة."
click at [397, 257] on textarea at bounding box center [370, 256] width 348 height 49
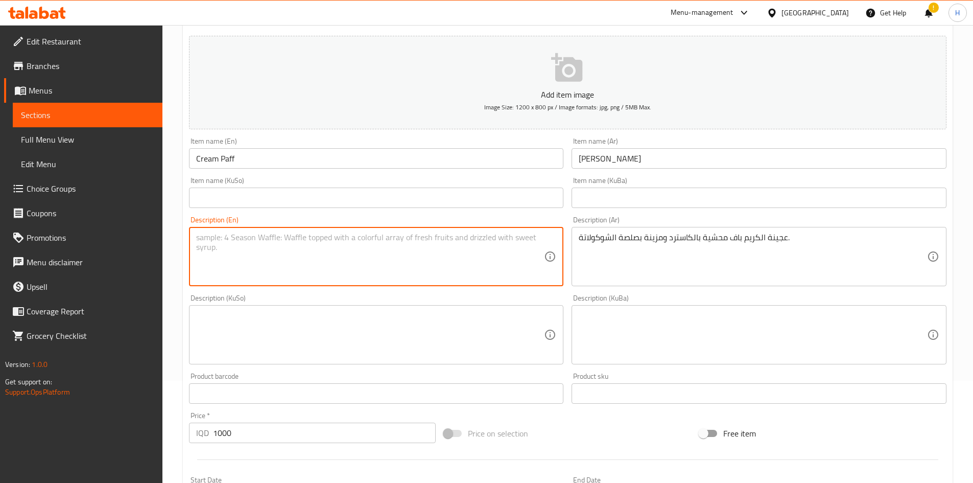
paste textarea "Cream puff pastry filled with custard and topped with chocolate sauce."
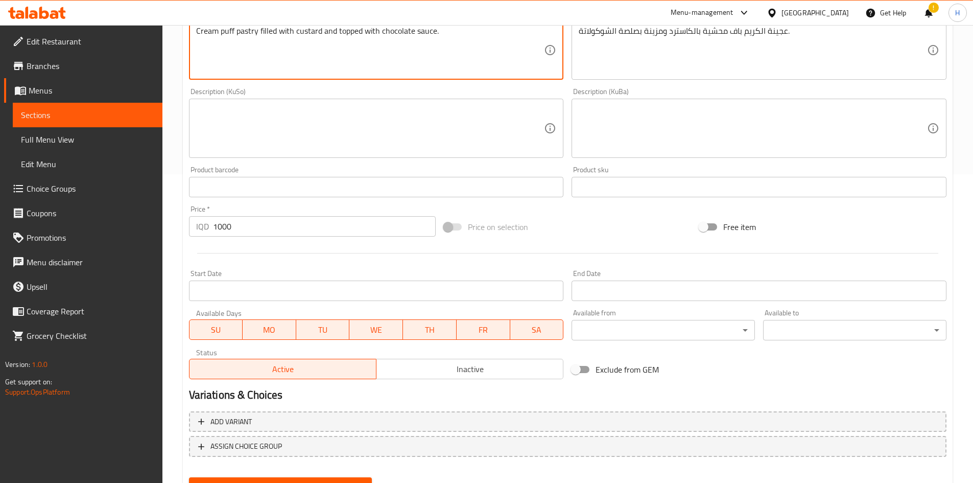
scroll to position [357, 0]
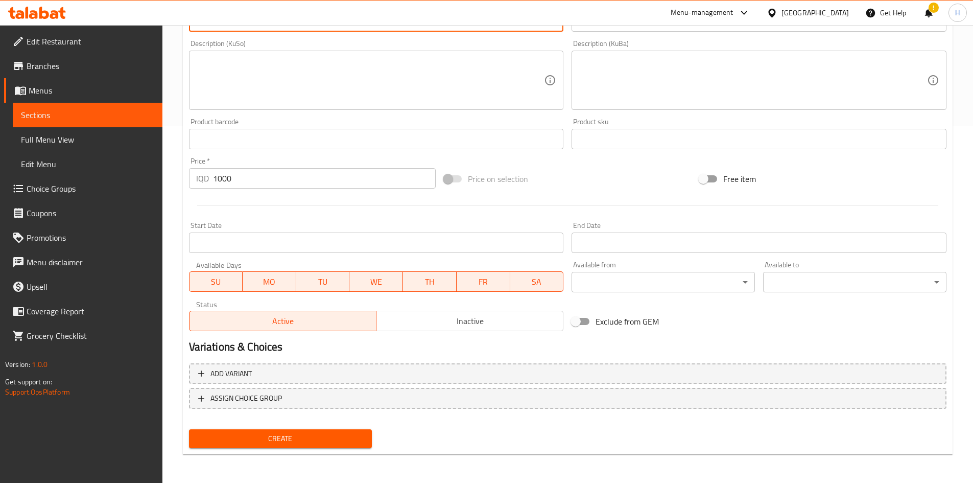
type textarea "Cream puff pastry filled with custard and topped with chocolate sauce."
click at [295, 298] on span "Create" at bounding box center [280, 438] width 167 height 13
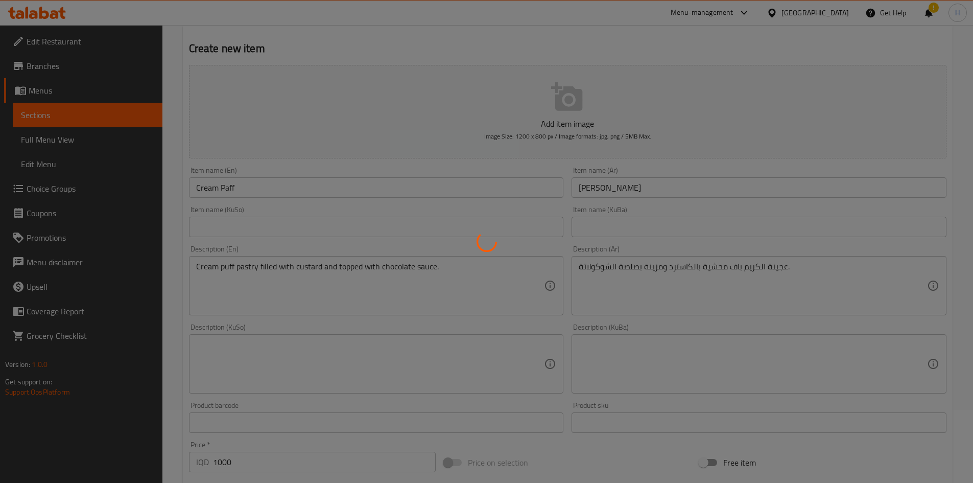
scroll to position [0, 0]
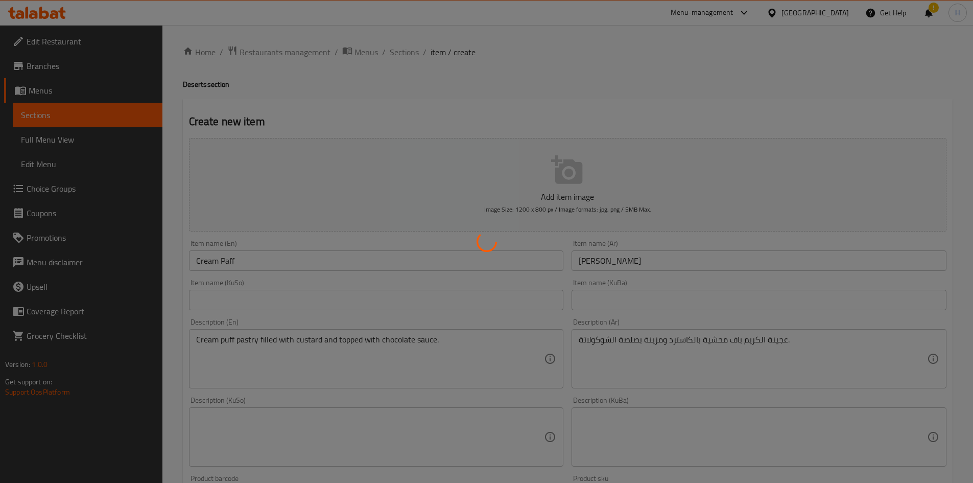
type input "0"
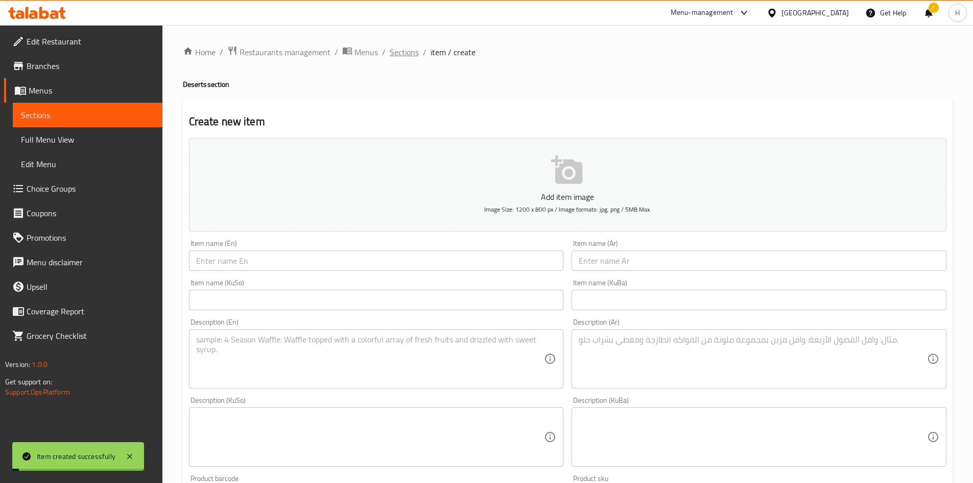
click at [390, 54] on span "Sections" at bounding box center [404, 52] width 29 height 12
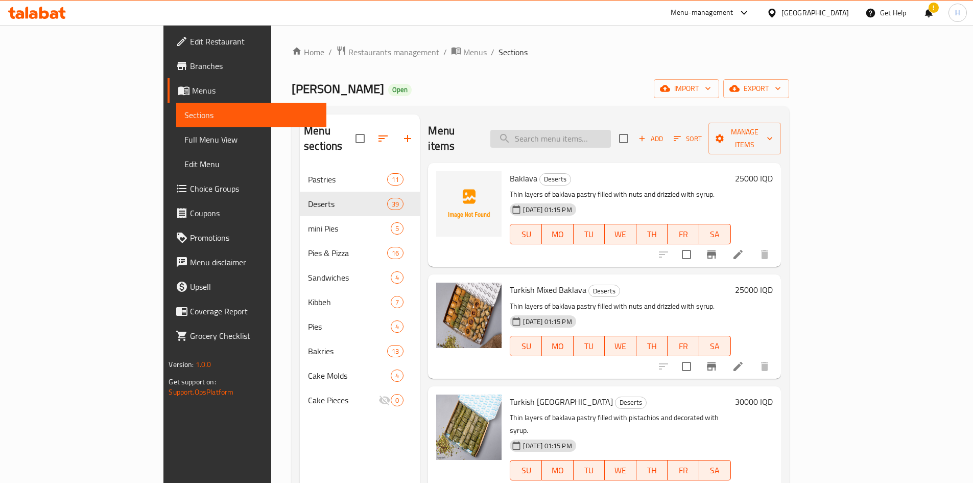
drag, startPoint x: 630, startPoint y: 142, endPoint x: 629, endPoint y: 134, distance: 7.7
click at [630, 140] on div "Menu items Add Sort Manage items" at bounding box center [604, 138] width 352 height 49
click at [611, 130] on input "search" at bounding box center [550, 139] width 121 height 18
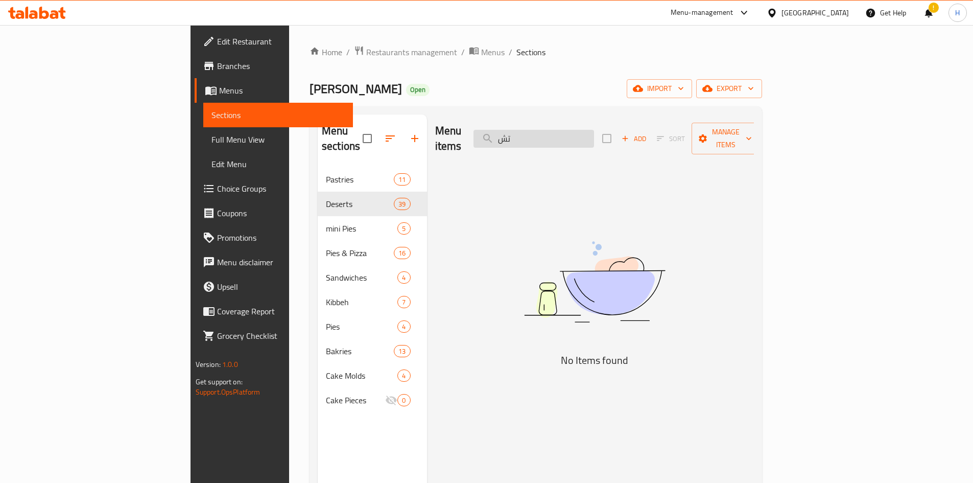
type input "ت"
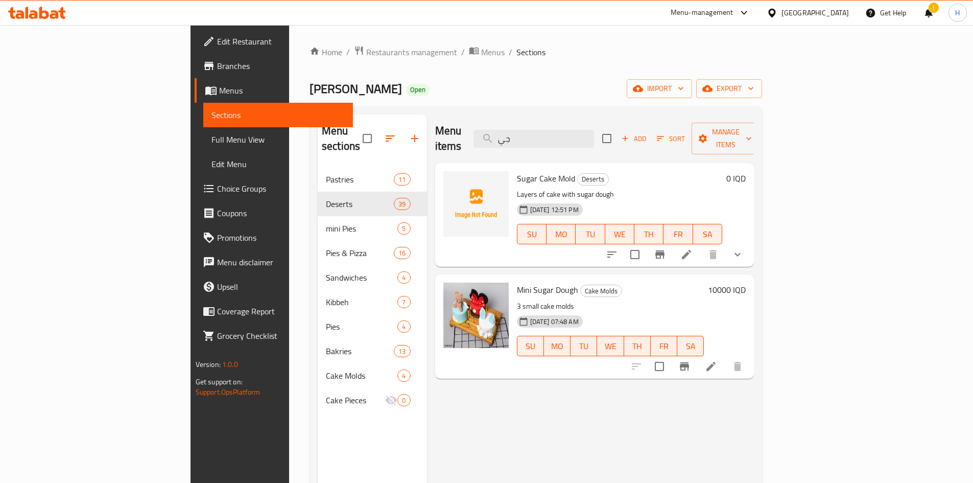
click at [608, 143] on div "Menu items جي Add Sort Manage items" at bounding box center [594, 138] width 319 height 49
click at [594, 135] on input "جي" at bounding box center [534, 139] width 121 height 18
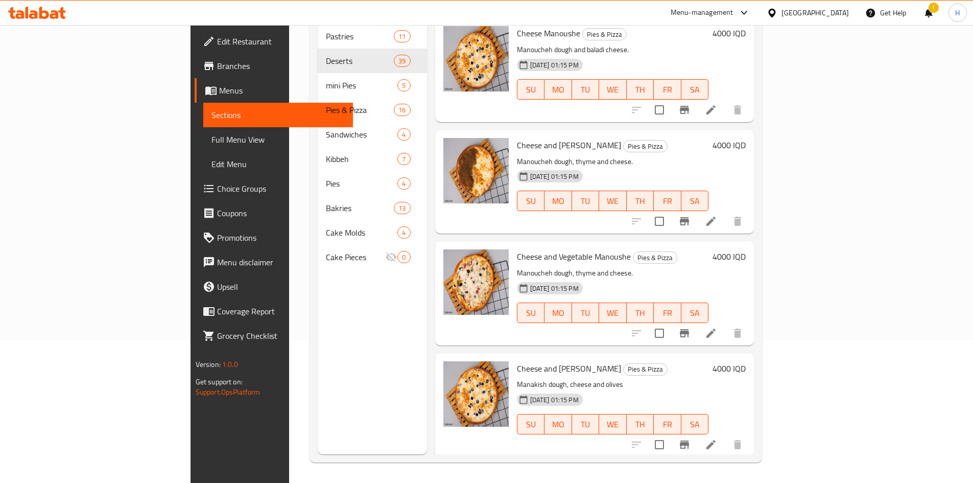
scroll to position [1635, 0]
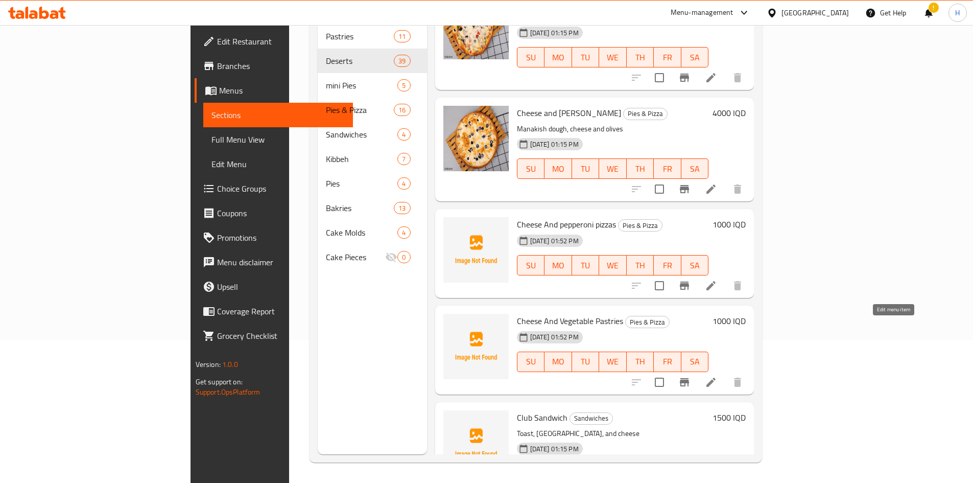
type input "chee"
click at [646, 279] on icon at bounding box center [711, 285] width 12 height 12
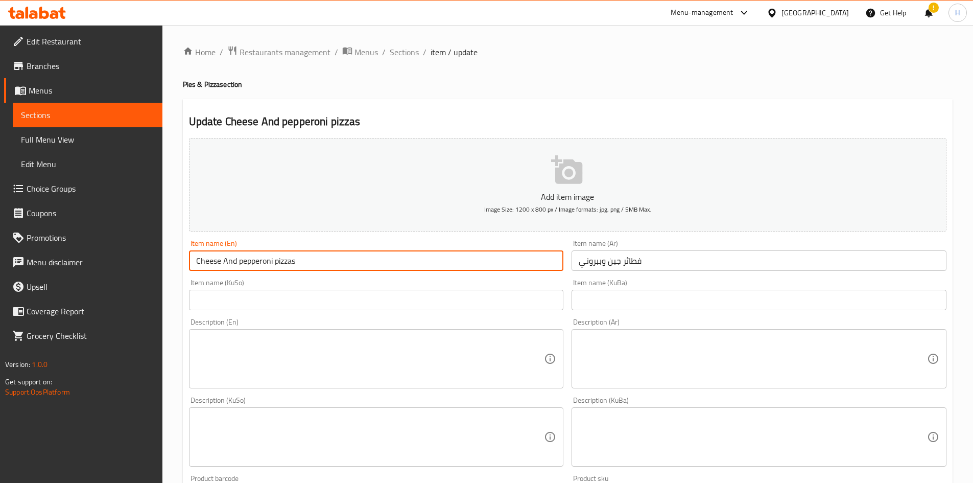
drag, startPoint x: 293, startPoint y: 262, endPoint x: 299, endPoint y: 264, distance: 6.9
click at [299, 264] on input "Cheese And pepperoni pizzas" at bounding box center [376, 260] width 375 height 20
click at [286, 261] on input "Cheese And pepperoni pizza" at bounding box center [376, 260] width 375 height 20
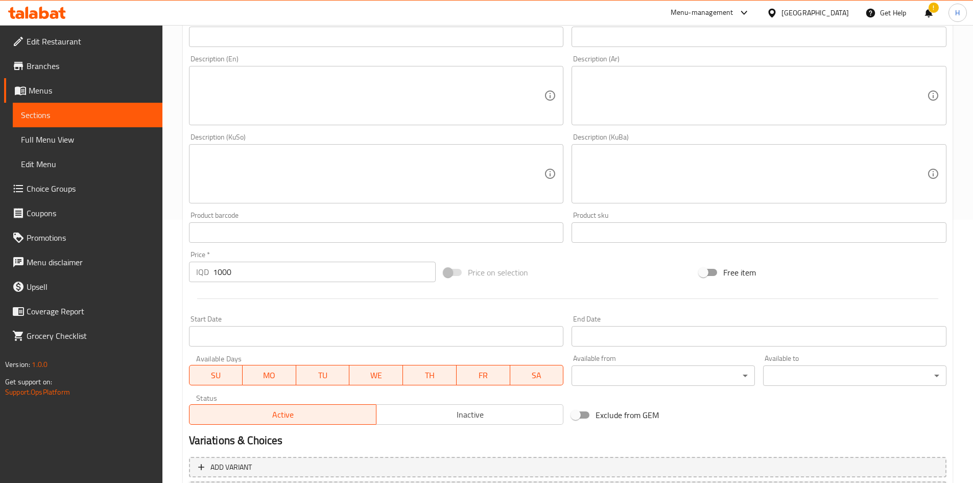
scroll to position [357, 0]
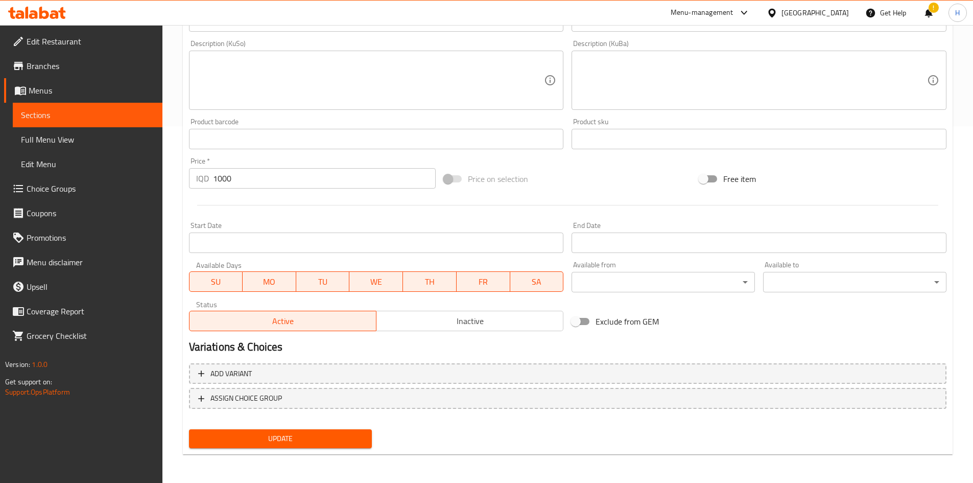
type input "Cheese And pepperoni Pies"
click at [282, 298] on div "Update" at bounding box center [281, 438] width 192 height 27
click at [283, 298] on span "Update" at bounding box center [280, 438] width 167 height 13
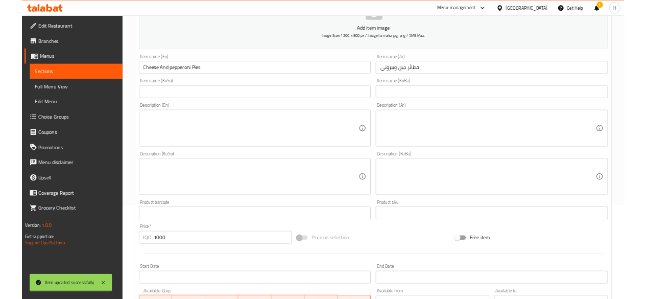
scroll to position [0, 0]
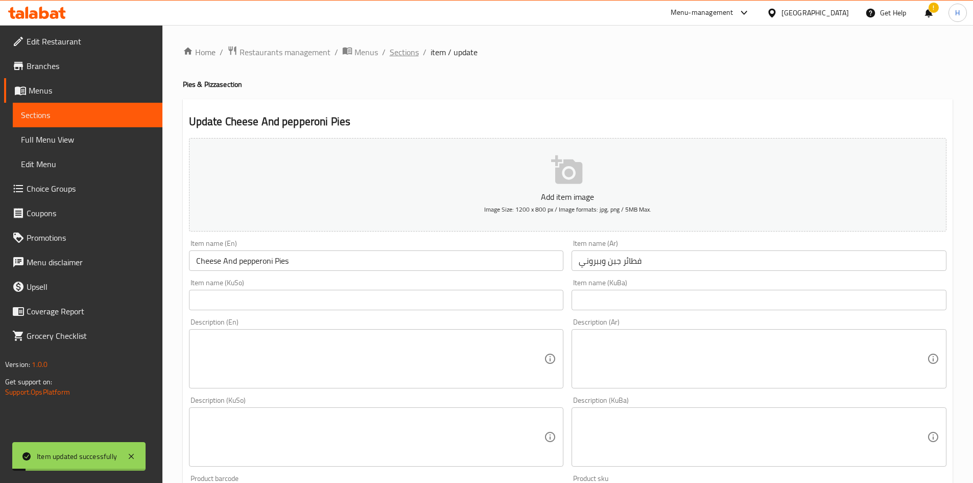
click at [405, 54] on span "Sections" at bounding box center [404, 52] width 29 height 12
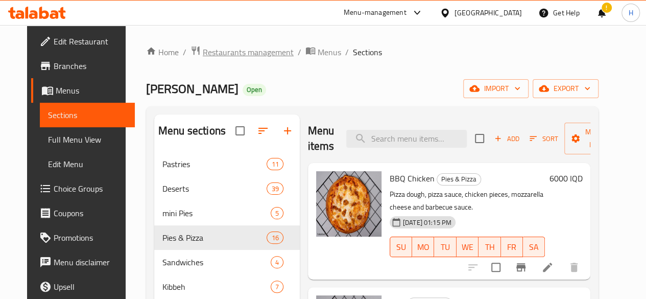
click at [209, 52] on span "Restaurants management" at bounding box center [248, 52] width 91 height 12
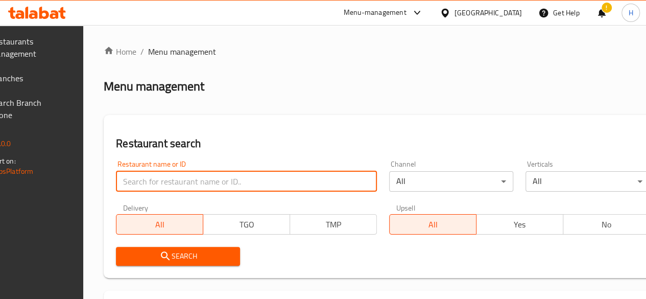
click at [175, 179] on input "search" at bounding box center [246, 181] width 261 height 20
type input "643886"
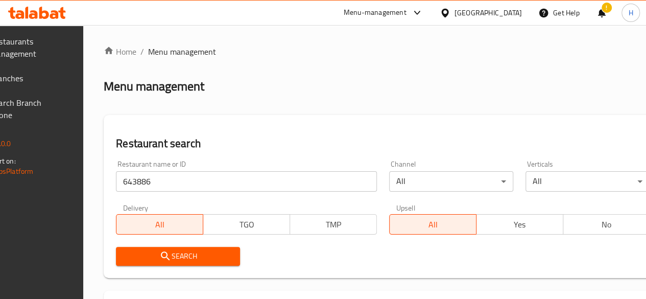
click at [223, 257] on span "Search" at bounding box center [178, 256] width 108 height 13
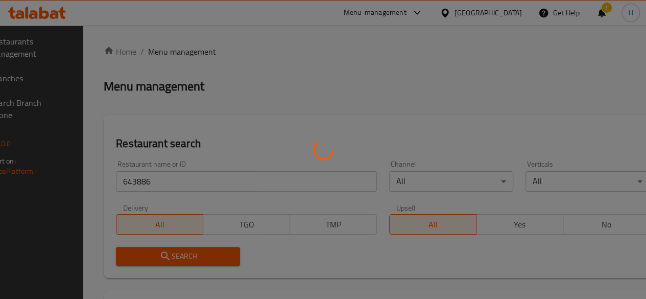
click at [223, 257] on div at bounding box center [323, 149] width 646 height 299
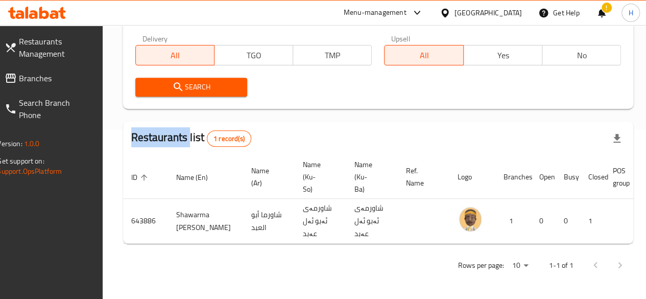
scroll to position [0, 101]
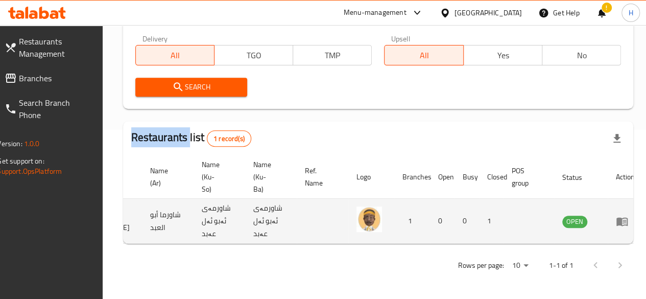
click at [616, 218] on link "enhanced table" at bounding box center [625, 221] width 19 height 12
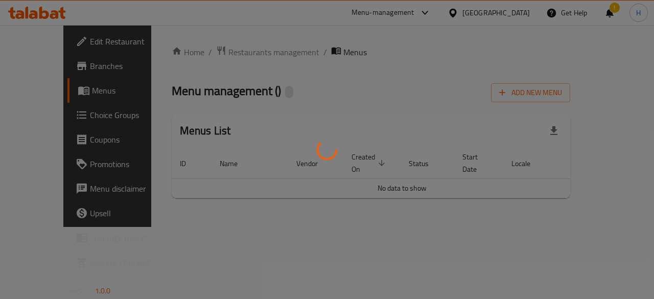
click at [610, 214] on div at bounding box center [327, 149] width 654 height 299
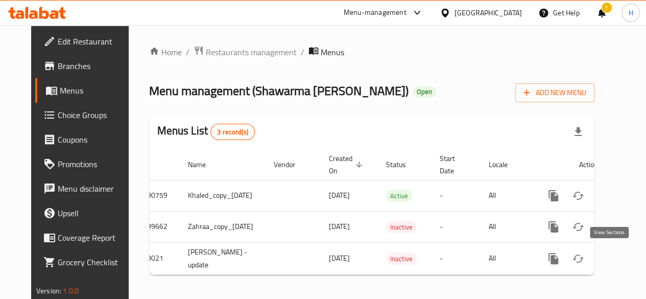
scroll to position [0, 36]
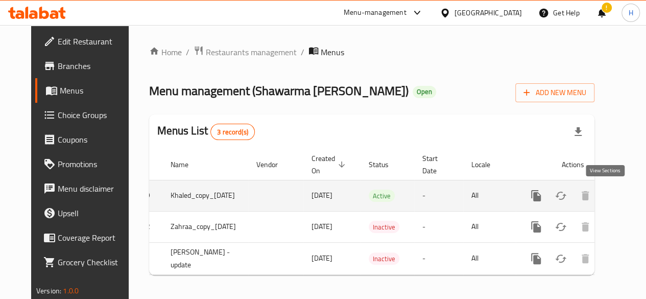
click at [609, 192] on icon "enhanced table" at bounding box center [610, 196] width 12 height 12
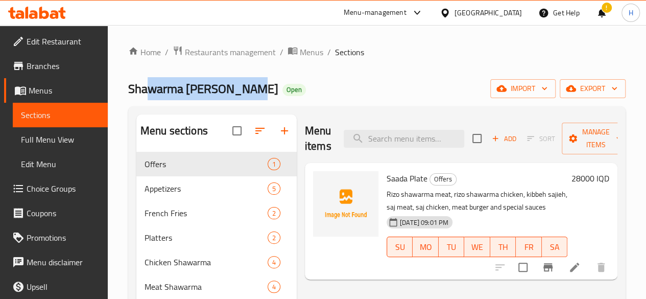
drag, startPoint x: 149, startPoint y: 85, endPoint x: 247, endPoint y: 87, distance: 98.1
click at [247, 87] on span "Shawarma Abu Al Abed" at bounding box center [203, 88] width 150 height 23
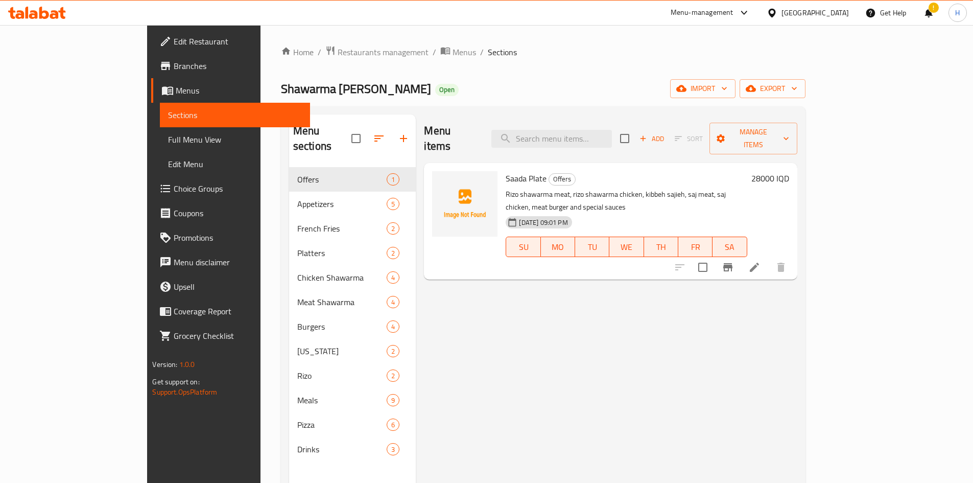
click at [281, 92] on span "Shawarma Abu Al Abed" at bounding box center [356, 88] width 150 height 23
click at [281, 91] on span "Shawarma Abu Al Abed" at bounding box center [356, 88] width 150 height 23
copy span "Shawarma Abu Al Abed"
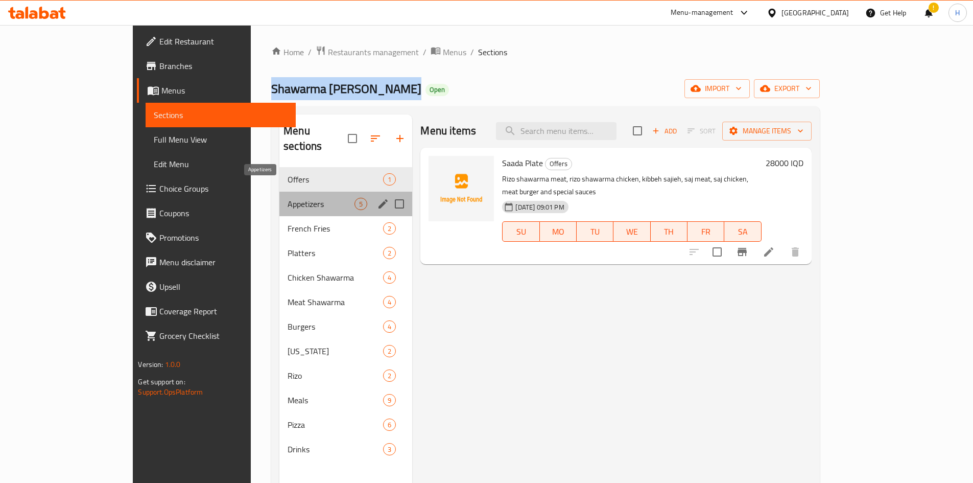
click at [288, 198] on span "Appetizers" at bounding box center [321, 204] width 67 height 12
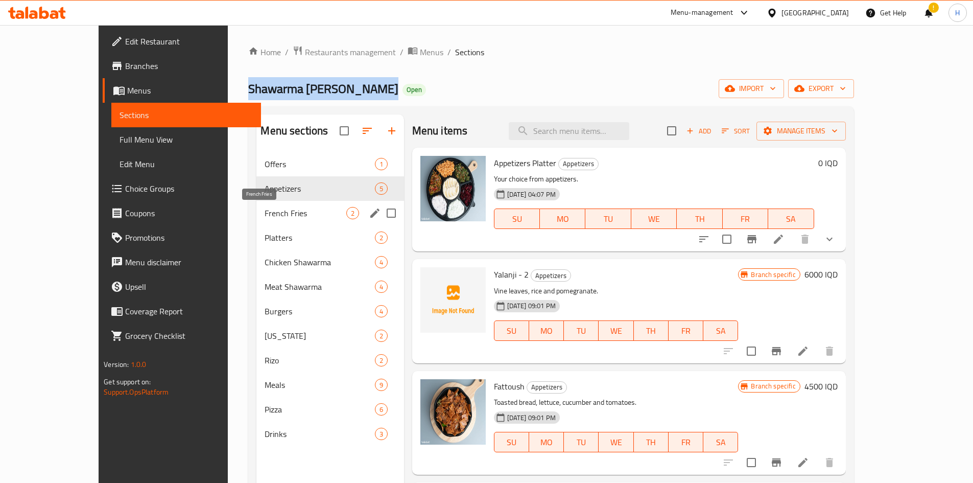
click at [265, 215] on span "French Fries" at bounding box center [305, 213] width 81 height 12
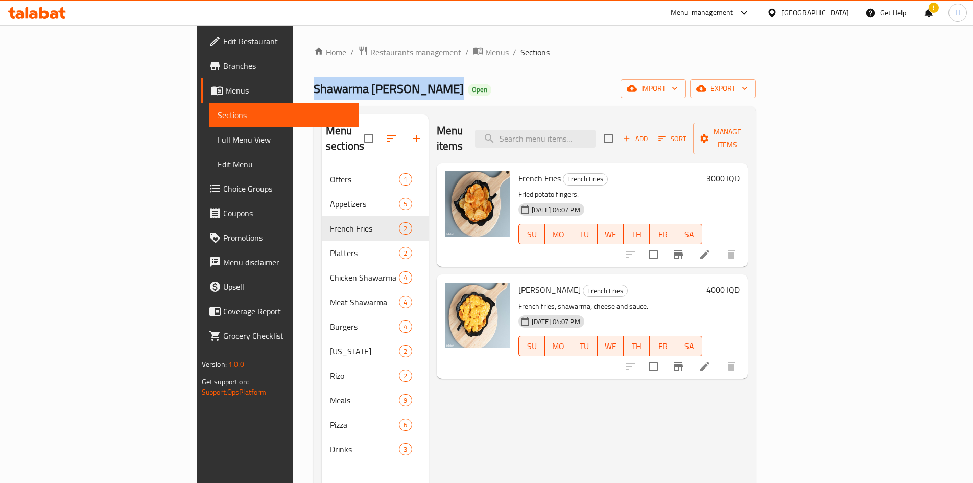
drag, startPoint x: 60, startPoint y: 133, endPoint x: 61, endPoint y: 145, distance: 11.8
click at [218, 133] on span "Full Menu View" at bounding box center [284, 139] width 133 height 12
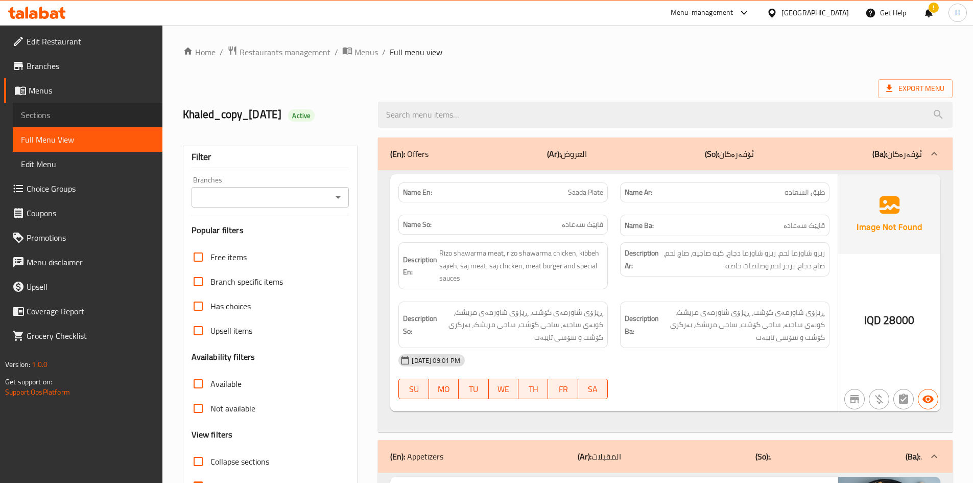
click at [45, 115] on span "Sections" at bounding box center [87, 115] width 133 height 12
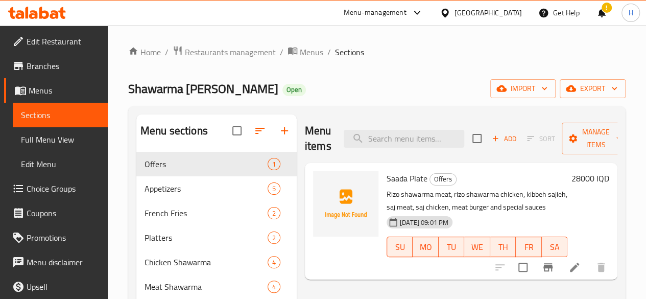
click at [43, 64] on span "Branches" at bounding box center [63, 66] width 73 height 12
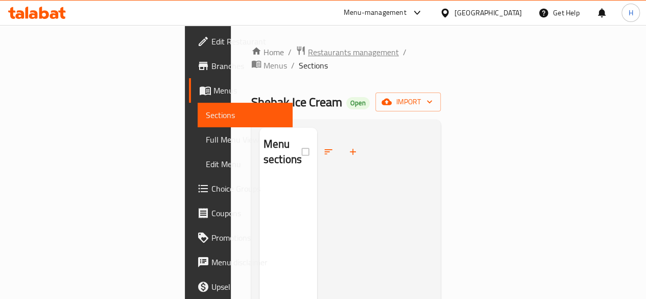
click at [308, 53] on span "Restaurants management" at bounding box center [353, 52] width 91 height 12
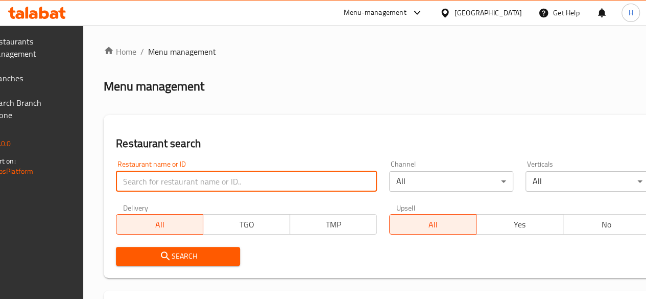
click at [187, 174] on input "search" at bounding box center [246, 181] width 261 height 20
type input "646251"
click button "Search" at bounding box center [178, 256] width 124 height 19
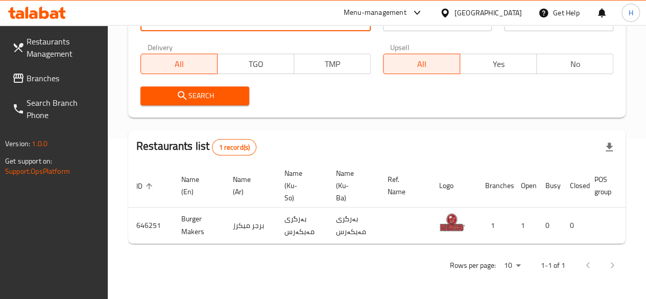
scroll to position [0, 100]
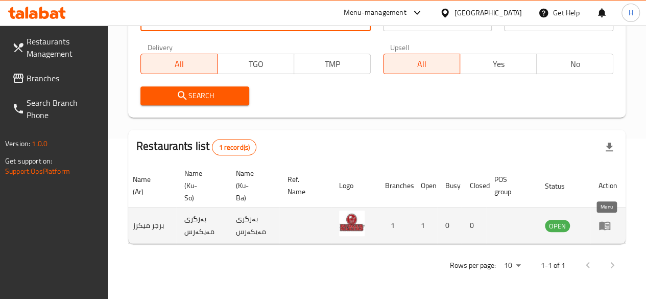
click at [603, 225] on icon "enhanced table" at bounding box center [604, 226] width 11 height 9
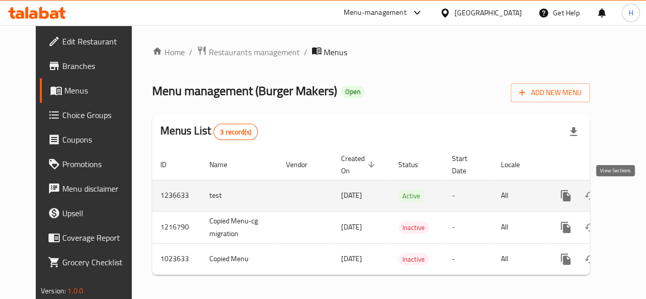
click at [627, 204] on link "enhanced table" at bounding box center [639, 195] width 25 height 25
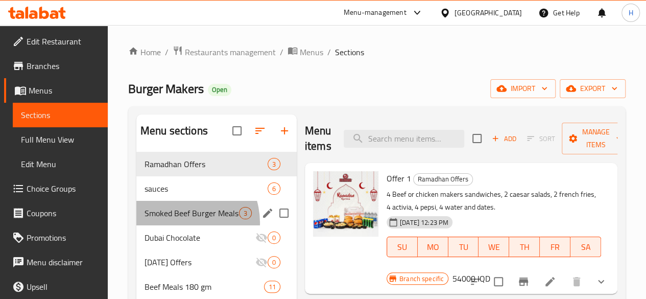
click at [181, 225] on div "Smoked Beef Burger Meals 220g 3" at bounding box center [216, 213] width 160 height 25
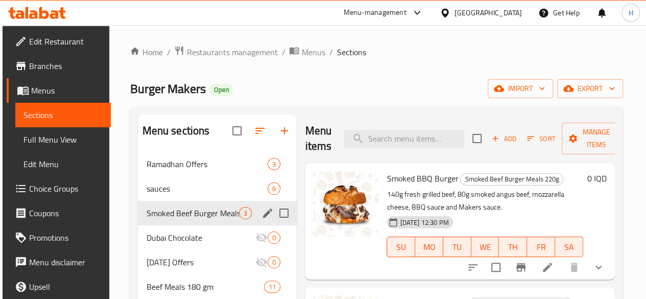
click at [273, 224] on input "Menu sections" at bounding box center [283, 212] width 21 height 21
checkbox input "true"
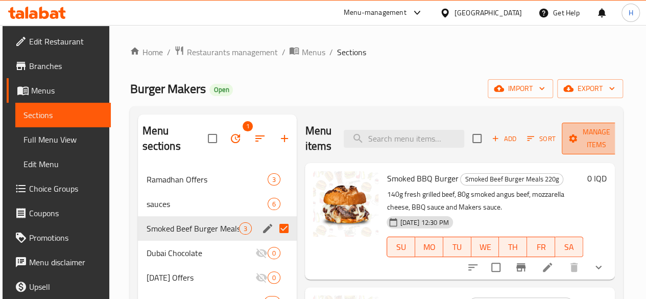
click at [582, 136] on span "Manage items" at bounding box center [596, 139] width 52 height 26
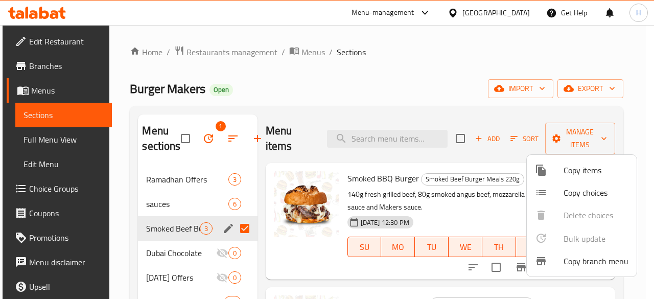
click at [223, 142] on div at bounding box center [327, 149] width 654 height 299
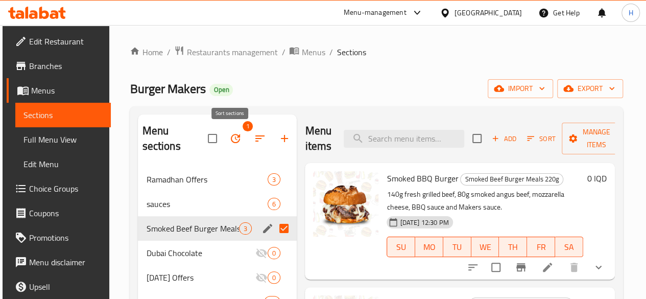
click at [254, 137] on icon "button" at bounding box center [260, 138] width 12 height 12
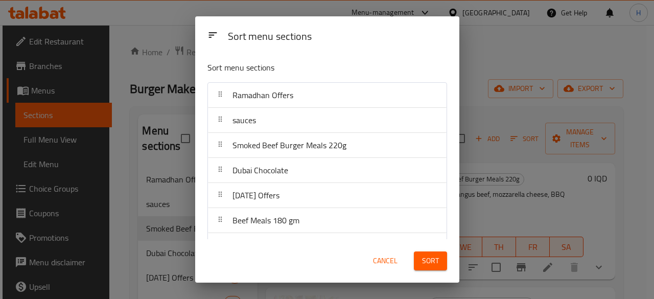
click at [389, 264] on span "Cancel" at bounding box center [385, 260] width 25 height 13
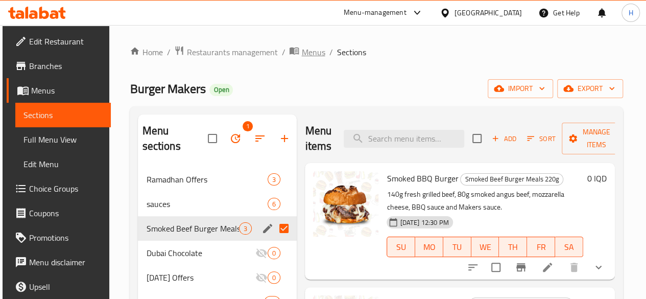
click at [309, 52] on span "Menus" at bounding box center [312, 52] width 23 height 12
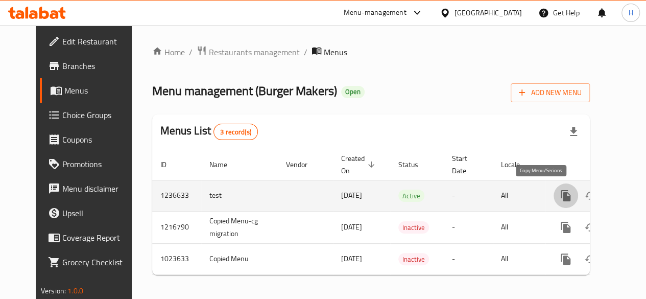
click at [561, 196] on icon "more" at bounding box center [566, 195] width 10 height 11
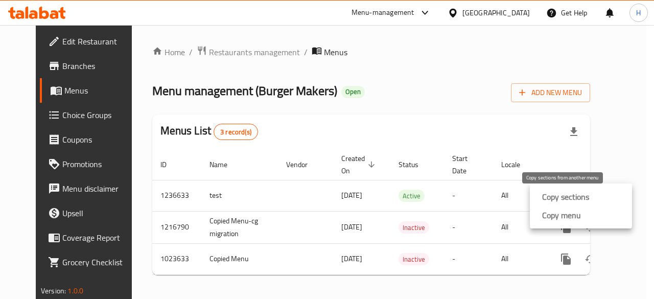
click at [570, 197] on strong "Copy sections" at bounding box center [565, 197] width 47 height 12
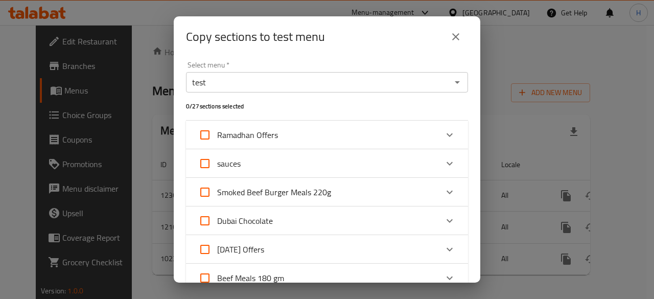
click at [266, 192] on span "Smoked Beef Burger Meals 220g" at bounding box center [274, 191] width 114 height 15
click at [217, 192] on input "Smoked Beef Burger Meals 220g" at bounding box center [205, 192] width 25 height 25
checkbox input "true"
click at [304, 60] on div "Select menu   * test Select menu * 1 / 27 sections selected Ramadhan Offers Off…" at bounding box center [327, 169] width 307 height 225
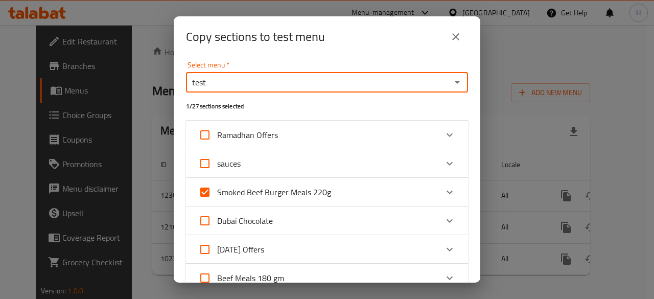
click at [239, 81] on input "test" at bounding box center [318, 82] width 259 height 14
type input "test"
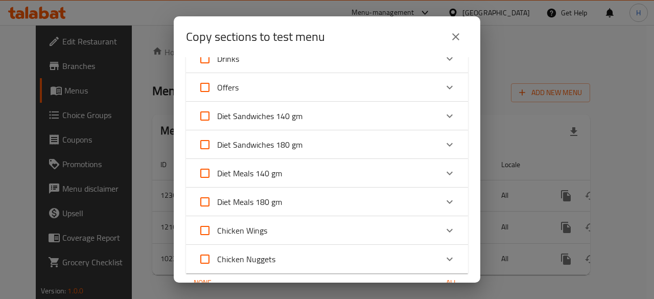
scroll to position [669, 0]
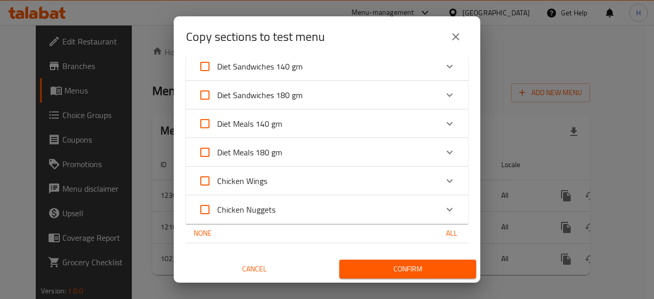
click at [269, 252] on div "Select menu   * test Select menu * 1 / 27 sections selected Ramadhan Offers Off…" at bounding box center [327, 169] width 307 height 225
click at [252, 234] on div "None All" at bounding box center [327, 233] width 282 height 19
drag, startPoint x: 244, startPoint y: 236, endPoint x: 310, endPoint y: 236, distance: 65.9
click at [253, 236] on div "None All" at bounding box center [327, 233] width 282 height 19
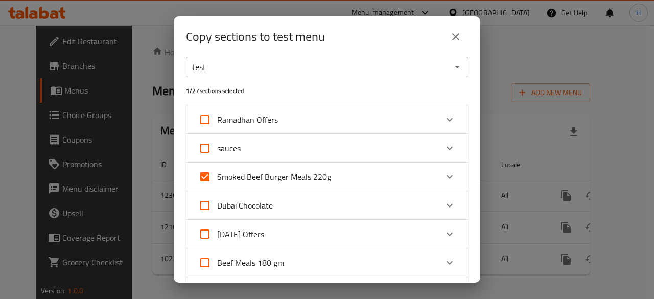
scroll to position [0, 0]
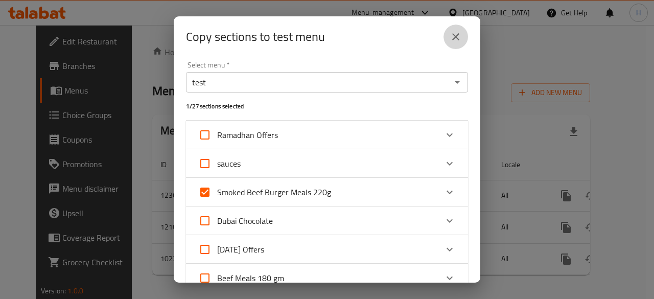
click at [457, 34] on icon "close" at bounding box center [456, 37] width 12 height 12
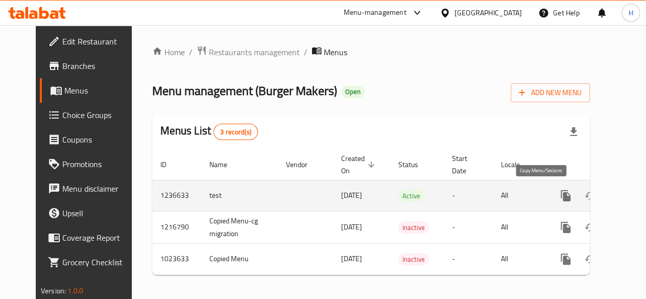
click at [561, 199] on icon "more" at bounding box center [566, 195] width 10 height 11
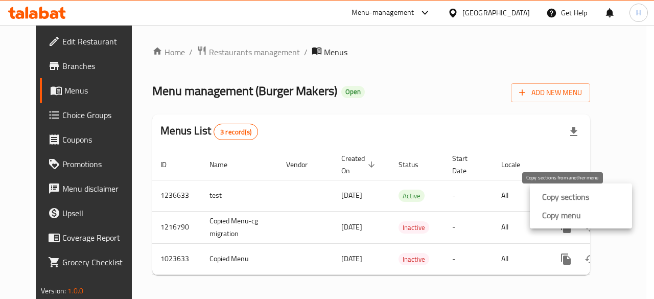
click at [556, 199] on strong "Copy sections" at bounding box center [565, 197] width 47 height 12
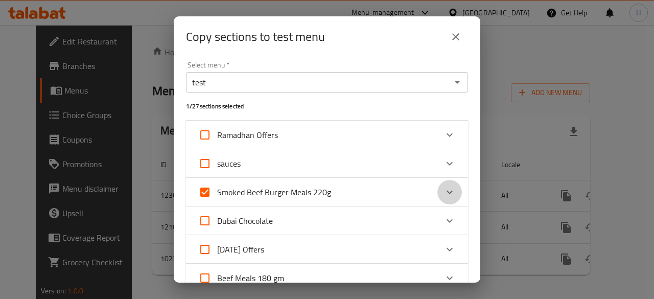
click at [447, 194] on icon "Expand" at bounding box center [449, 192] width 12 height 12
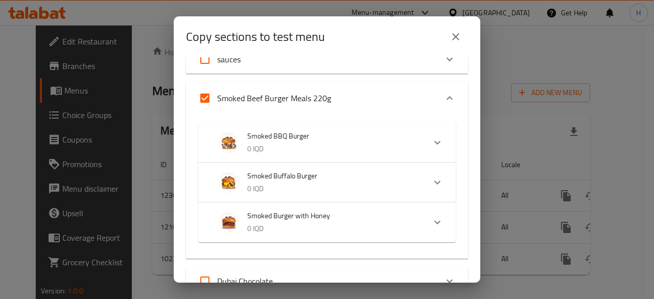
scroll to position [102, 0]
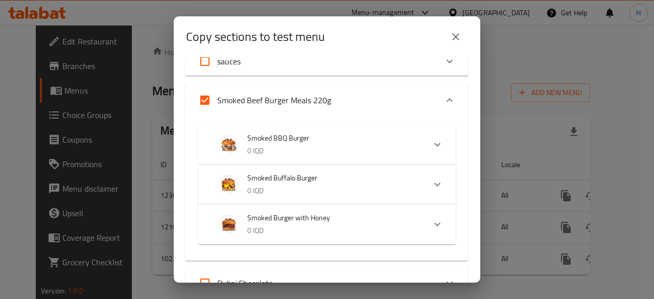
click at [385, 61] on div "sauces" at bounding box center [317, 61] width 239 height 25
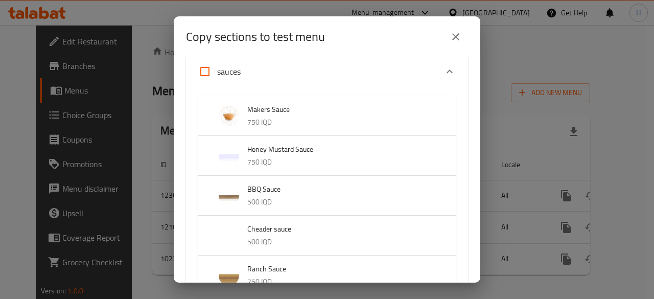
click at [458, 38] on icon "close" at bounding box center [455, 36] width 7 height 7
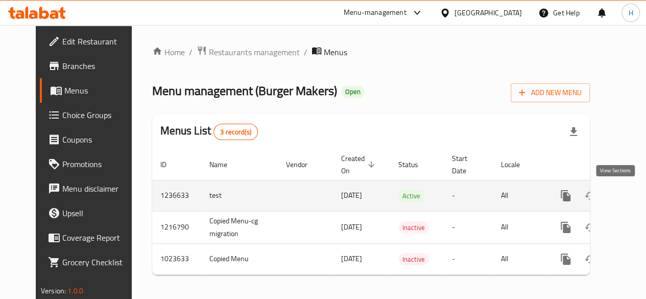
click at [633, 199] on icon "enhanced table" at bounding box center [639, 196] width 12 height 12
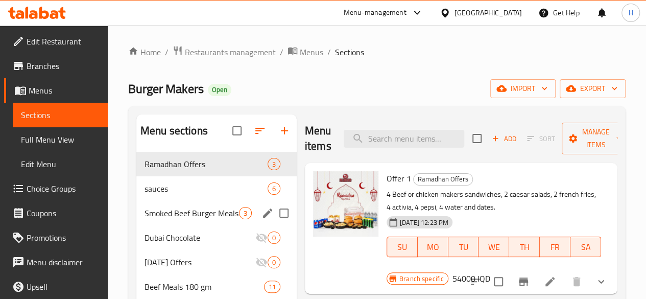
click at [190, 221] on div "Smoked Beef Burger Meals 220g 3" at bounding box center [216, 213] width 160 height 25
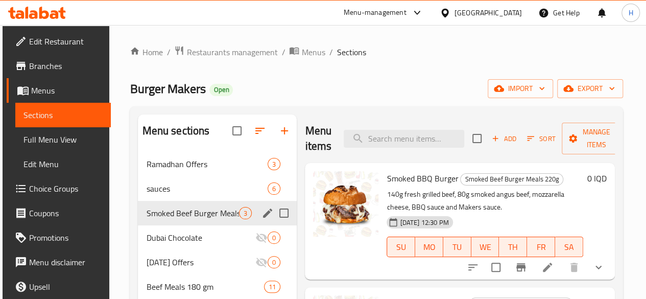
click at [273, 224] on input "Menu sections" at bounding box center [283, 212] width 21 height 21
checkbox input "true"
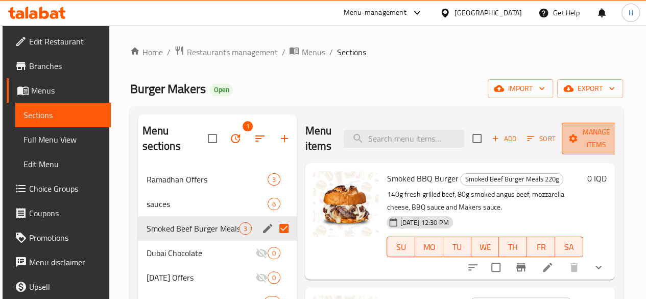
click at [574, 148] on span "Manage items" at bounding box center [596, 139] width 52 height 26
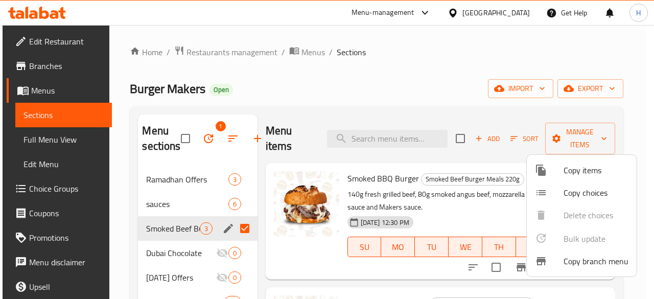
click at [591, 174] on span "Copy items" at bounding box center [595, 170] width 65 height 12
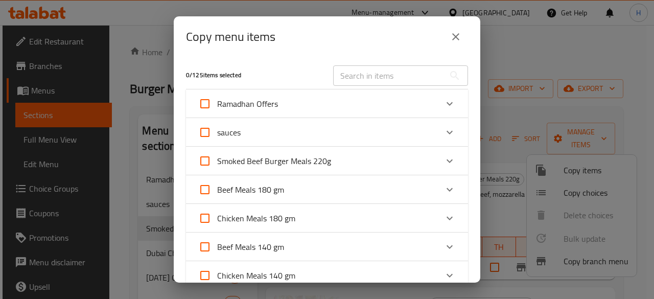
click at [278, 163] on span "Smoked Beef Burger Meals 220g" at bounding box center [274, 160] width 114 height 15
click at [217, 163] on input "Smoked Beef Burger Meals 220g" at bounding box center [205, 161] width 25 height 25
checkbox input "true"
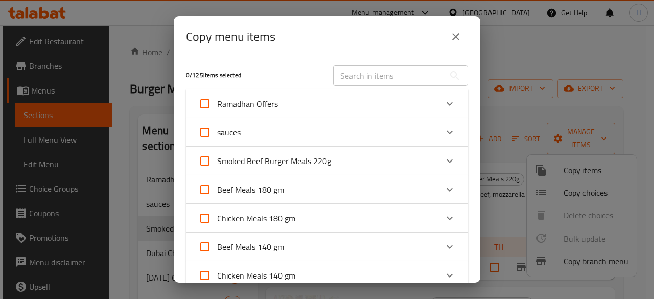
checkbox input "true"
drag, startPoint x: 258, startPoint y: 187, endPoint x: 255, endPoint y: 202, distance: 15.1
click at [258, 188] on span "Beef Meals 180 gm" at bounding box center [250, 189] width 67 height 15
click at [217, 188] on input "Beef Meals 180 gm" at bounding box center [205, 189] width 25 height 25
checkbox input "true"
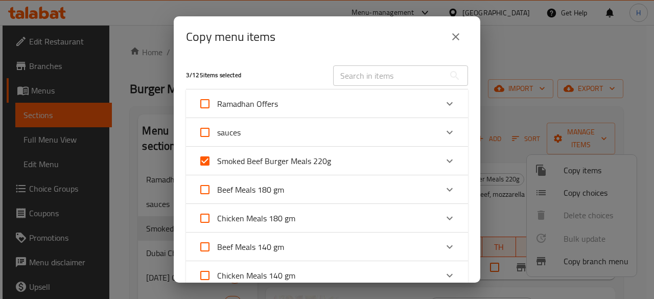
checkbox input "true"
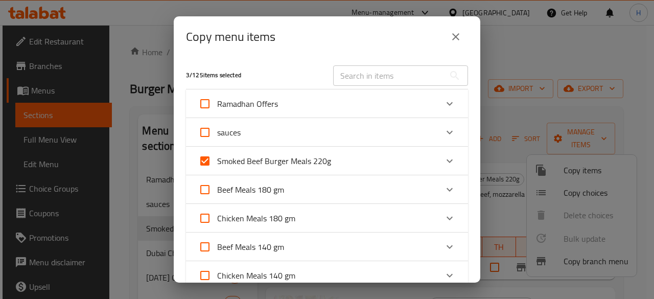
checkbox input "true"
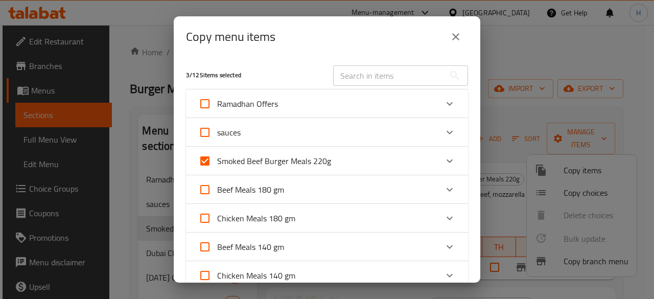
checkbox input "true"
click at [255, 208] on label "Chicken Meals 180 gm" at bounding box center [244, 218] width 103 height 25
click at [217, 208] on input "Chicken Meals 180 gm" at bounding box center [205, 218] width 25 height 25
checkbox input "true"
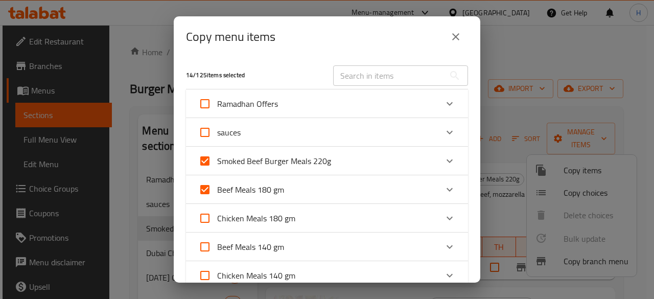
checkbox input "true"
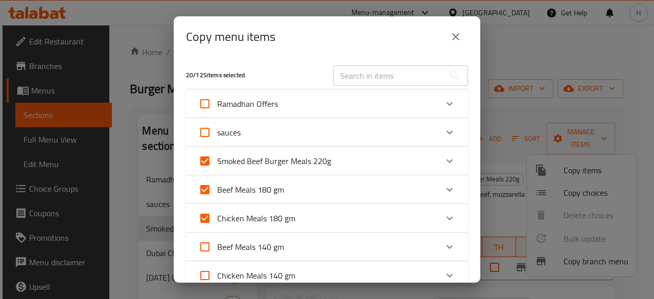
click at [385, 76] on input "text" at bounding box center [388, 75] width 111 height 20
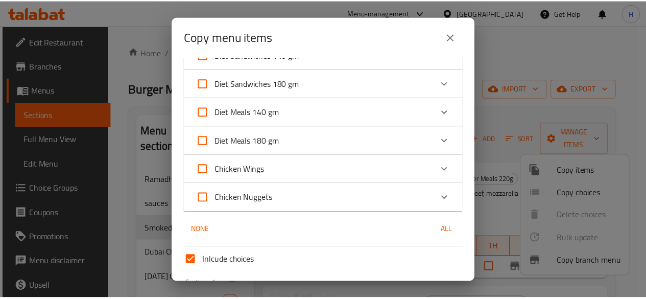
scroll to position [669, 0]
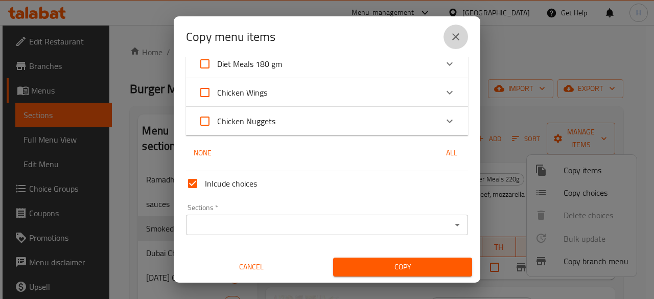
click at [458, 35] on icon "close" at bounding box center [456, 37] width 12 height 12
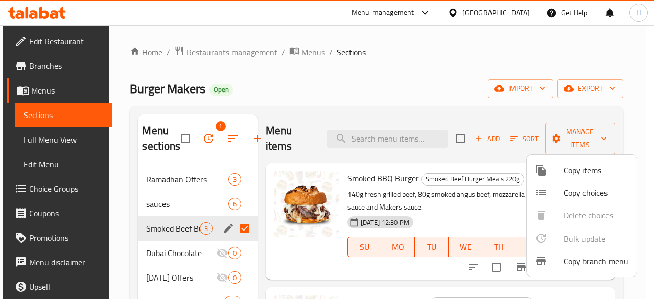
click at [334, 86] on div at bounding box center [327, 149] width 654 height 299
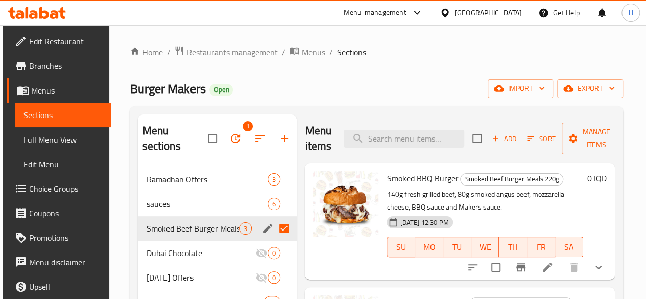
click at [583, 121] on div "Menu items Add Sort Manage items" at bounding box center [460, 138] width 310 height 49
click at [311, 53] on span "Menus" at bounding box center [312, 52] width 23 height 12
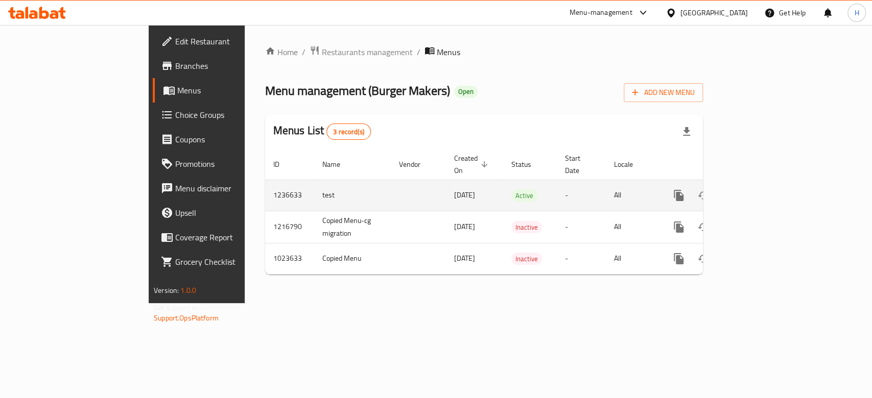
click at [594, 182] on td "-" at bounding box center [581, 195] width 49 height 31
click at [653, 190] on icon "more" at bounding box center [679, 195] width 10 height 11
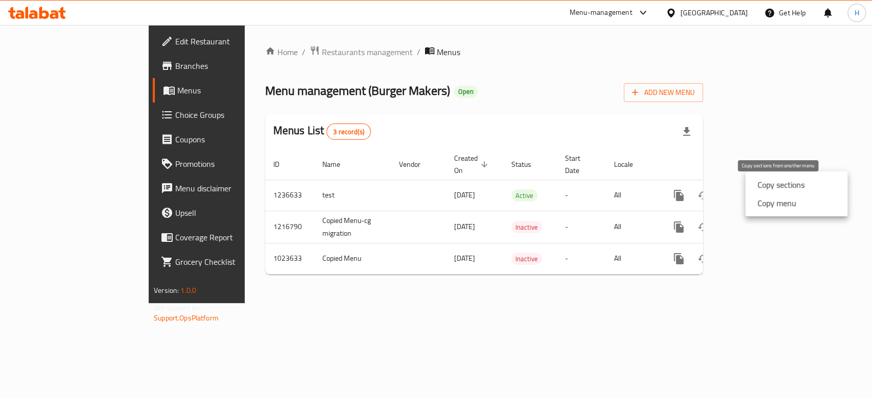
click at [653, 189] on strong "Copy sections" at bounding box center [781, 185] width 47 height 12
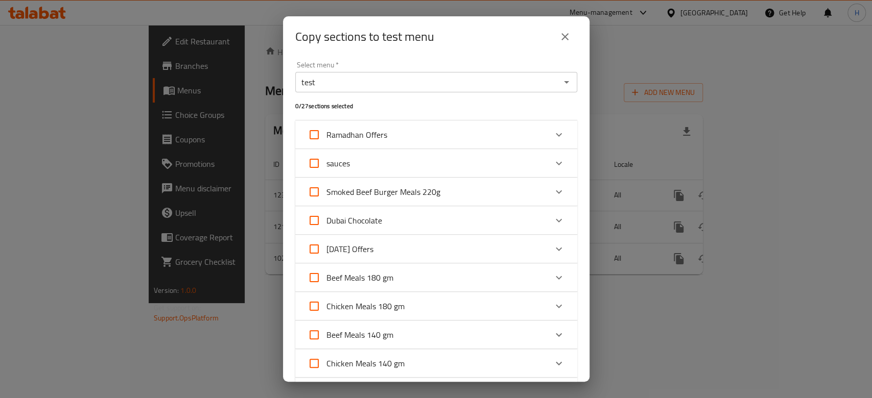
click at [437, 84] on input "test" at bounding box center [427, 82] width 259 height 14
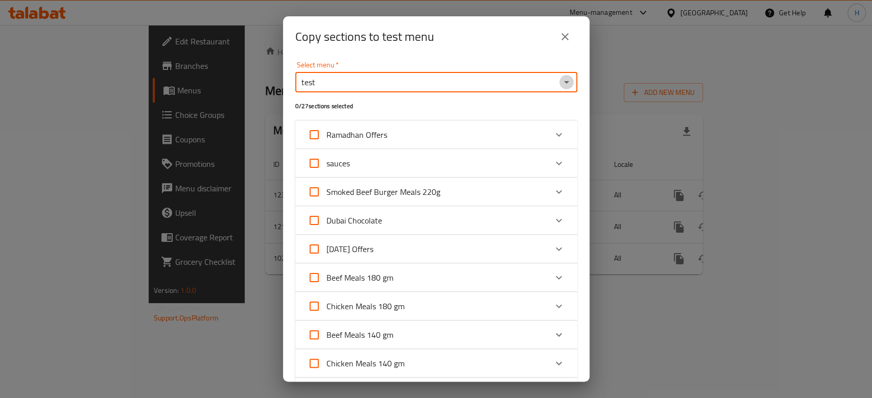
click at [560, 84] on icon "Open" at bounding box center [566, 82] width 12 height 12
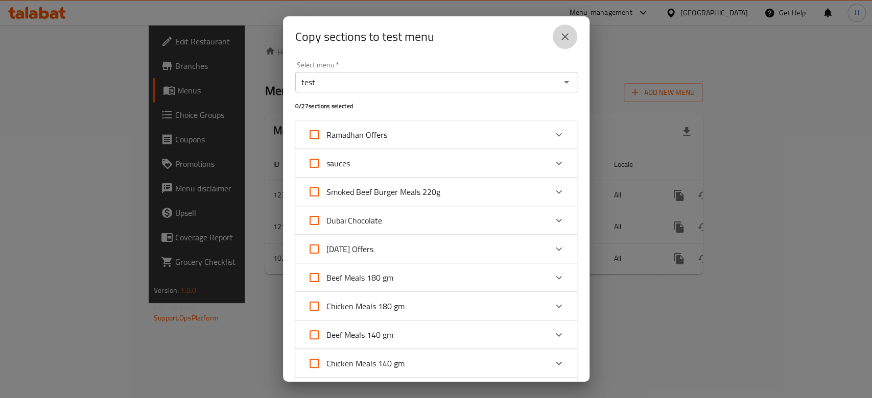
drag, startPoint x: 558, startPoint y: 41, endPoint x: 559, endPoint y: 48, distance: 6.7
click at [558, 43] on button "close" at bounding box center [565, 37] width 25 height 25
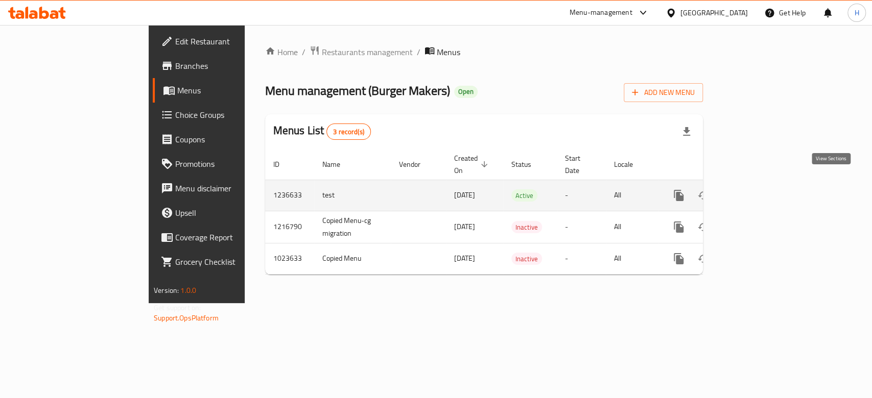
click at [653, 191] on icon "enhanced table" at bounding box center [752, 195] width 9 height 9
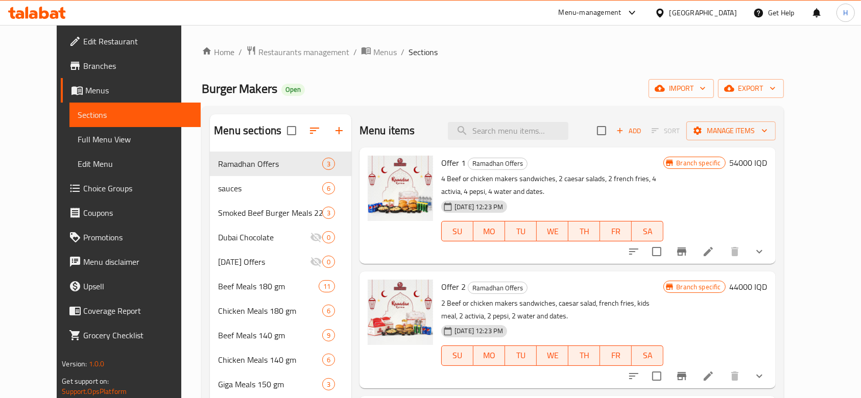
click at [83, 70] on span "Branches" at bounding box center [137, 66] width 109 height 12
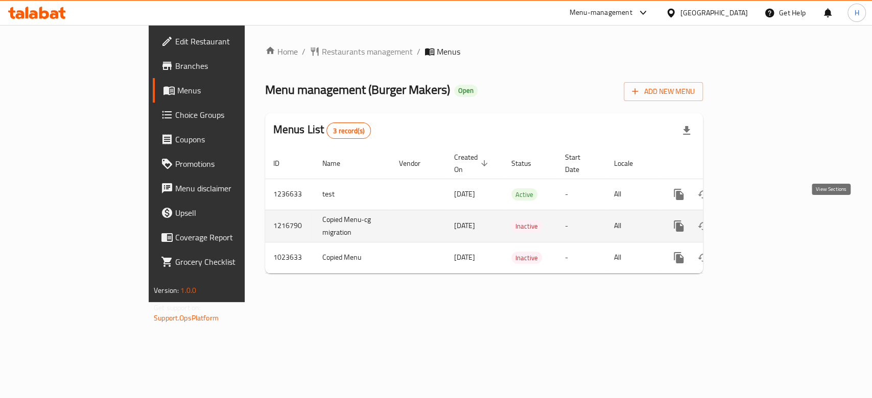
click at [759, 220] on icon "enhanced table" at bounding box center [752, 226] width 12 height 12
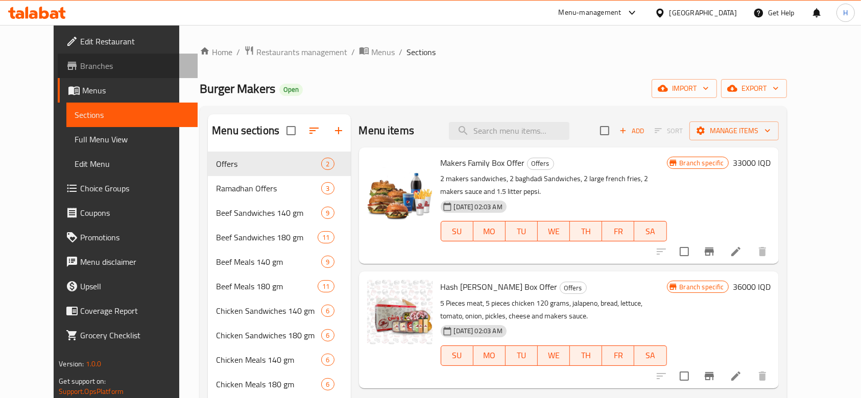
click at [80, 66] on span "Branches" at bounding box center [134, 66] width 109 height 12
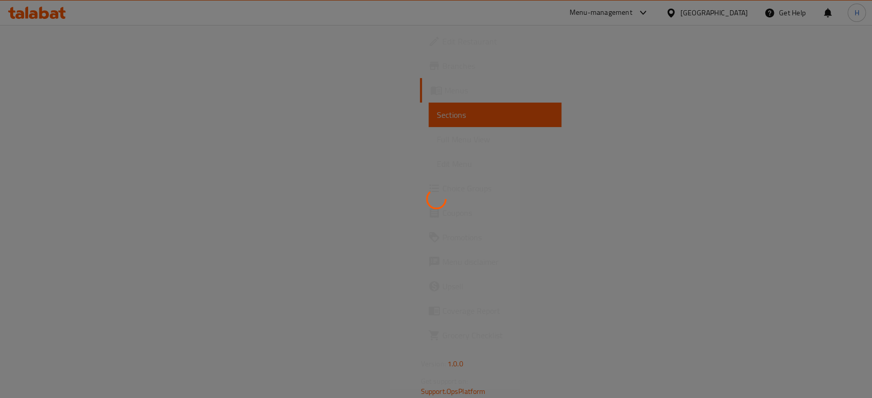
click at [414, 94] on div at bounding box center [436, 199] width 872 height 398
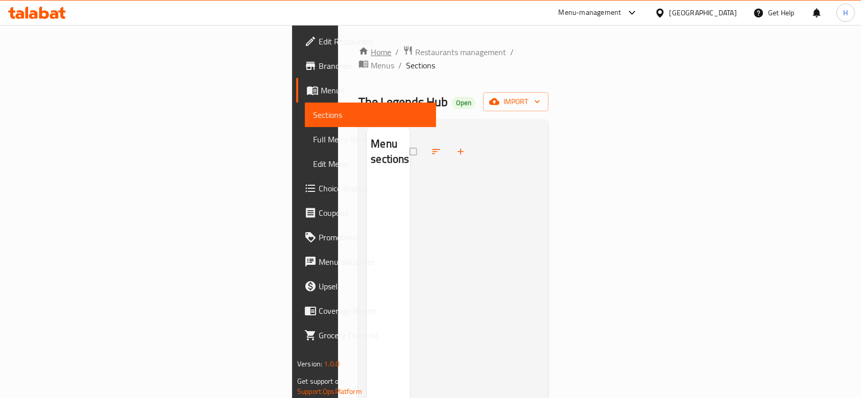
click at [359, 50] on link "Home" at bounding box center [375, 52] width 33 height 12
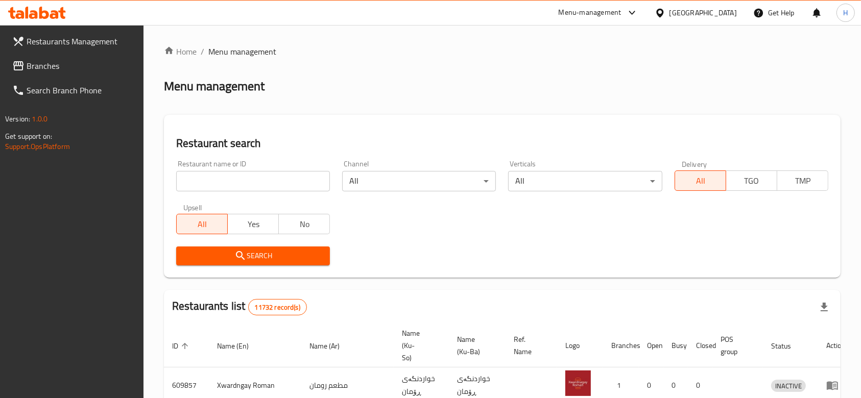
click at [233, 177] on input "search" at bounding box center [253, 181] width 154 height 20
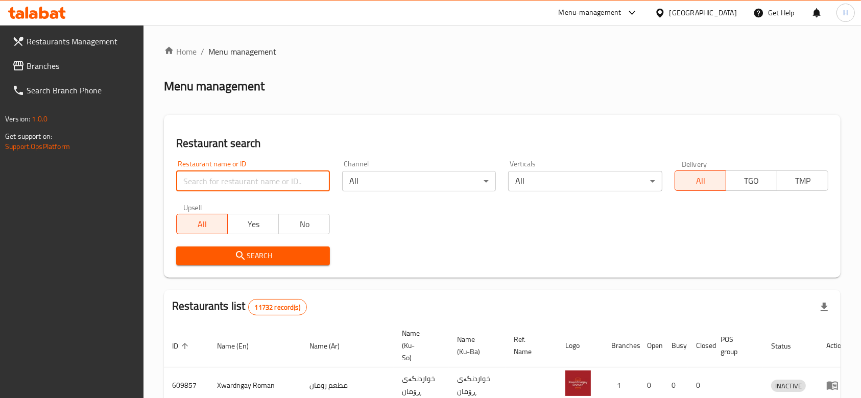
paste input "646300"
type input "646300"
click button "Search" at bounding box center [253, 256] width 154 height 19
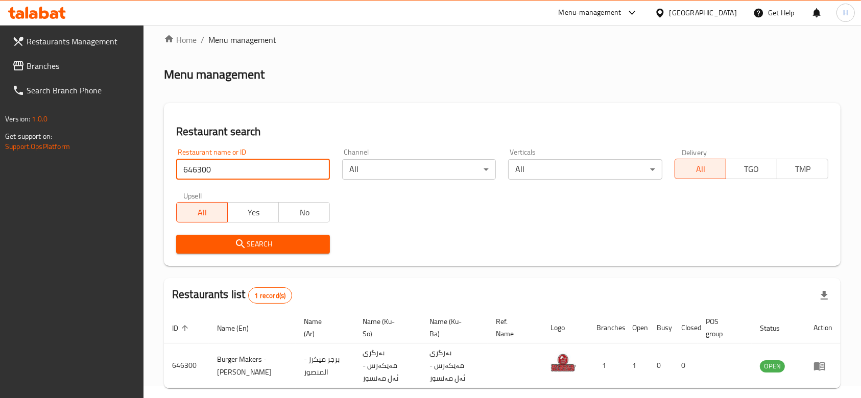
scroll to position [48, 0]
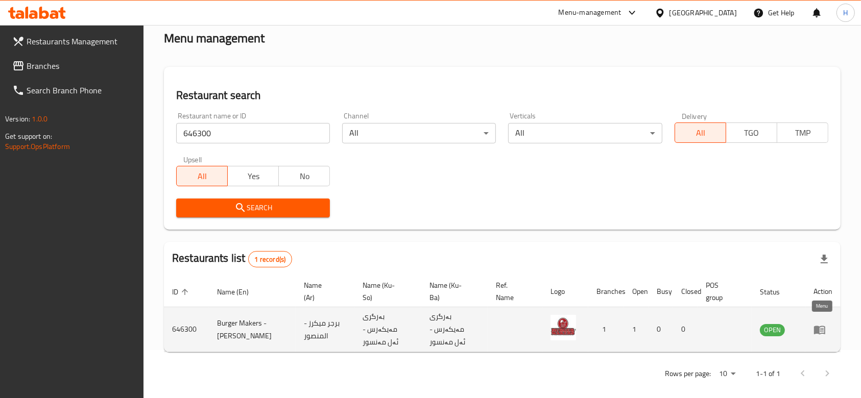
click at [823, 328] on icon "enhanced table" at bounding box center [820, 330] width 12 height 12
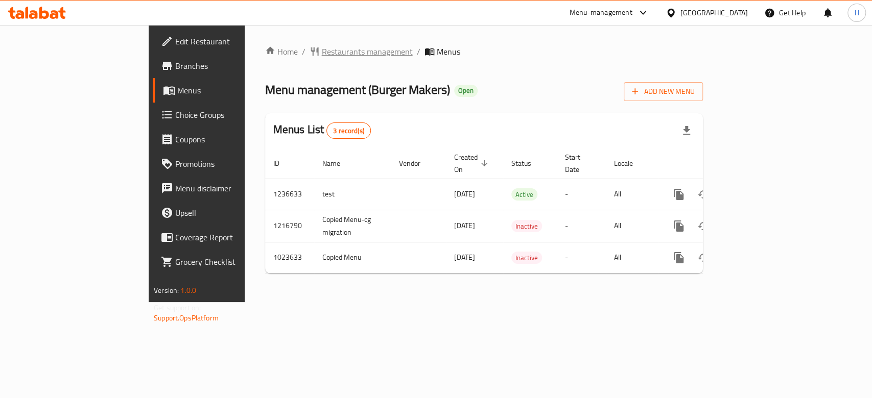
click at [253, 43] on div "Home / Restaurants management / Menus Menu management ( Burger Makers ) Open Ad…" at bounding box center [484, 163] width 479 height 277
click at [322, 50] on span "Restaurants management" at bounding box center [367, 51] width 91 height 12
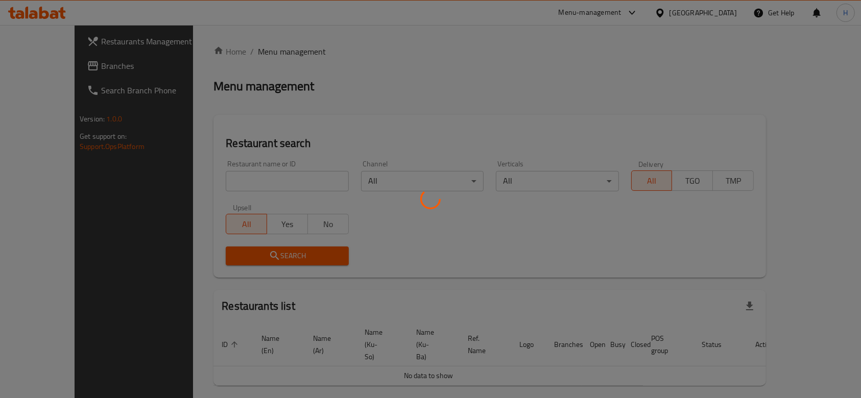
click at [220, 185] on div at bounding box center [430, 199] width 861 height 398
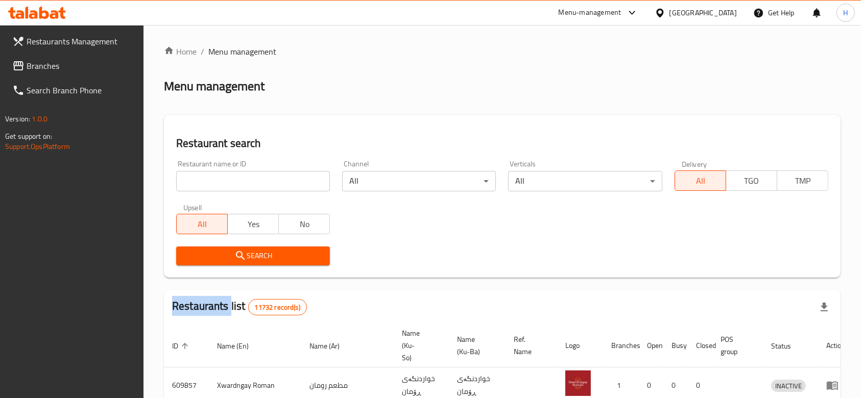
click at [220, 185] on div at bounding box center [430, 199] width 861 height 398
click at [220, 185] on div "Home / Menu management Menu management Restaurant search Restaurant name or ID …" at bounding box center [502, 374] width 677 height 658
click at [238, 183] on input "search" at bounding box center [253, 181] width 154 height 20
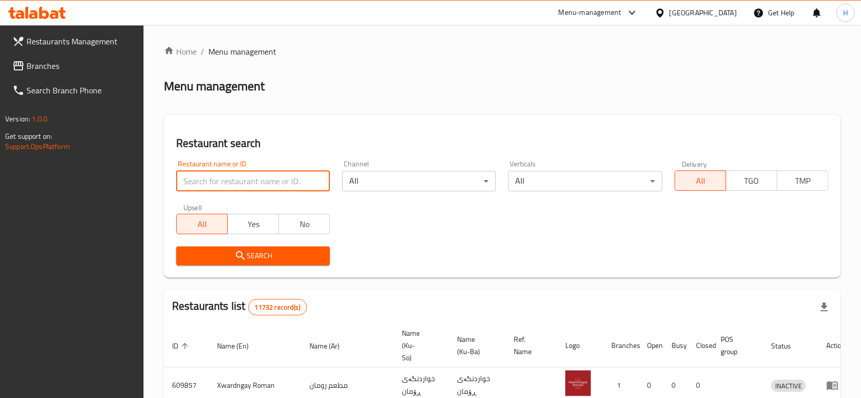
paste input "646251"
type input "646251"
click button "Search" at bounding box center [253, 256] width 154 height 19
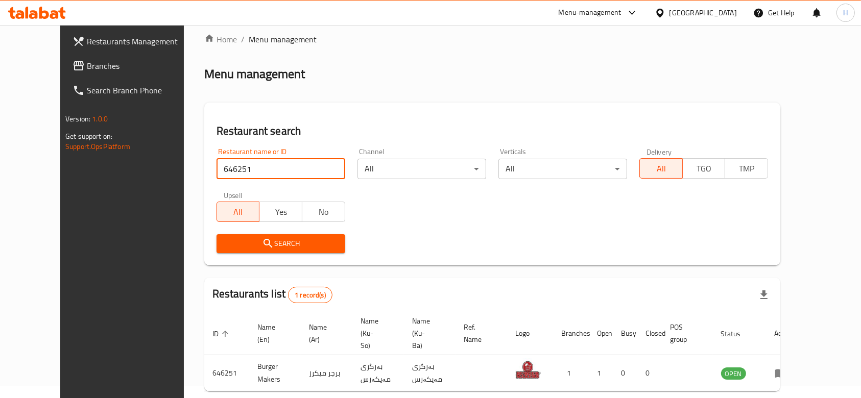
scroll to position [48, 0]
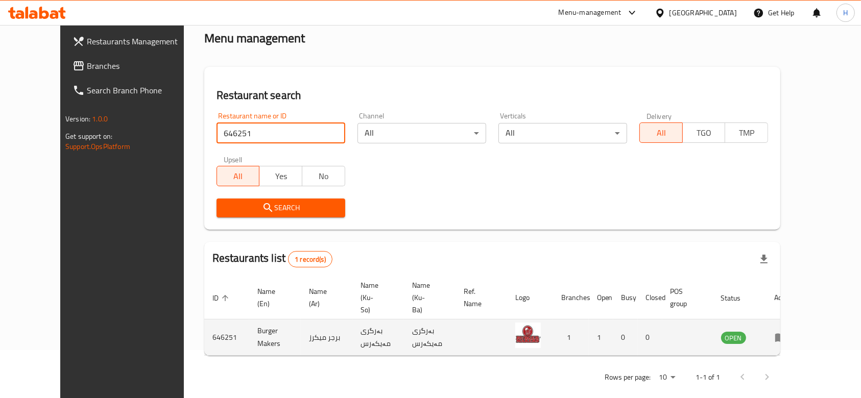
click at [802, 336] on td "enhanced table" at bounding box center [784, 338] width 35 height 36
click at [802, 332] on td "enhanced table" at bounding box center [784, 338] width 35 height 36
click at [787, 334] on icon "enhanced table" at bounding box center [780, 338] width 11 height 9
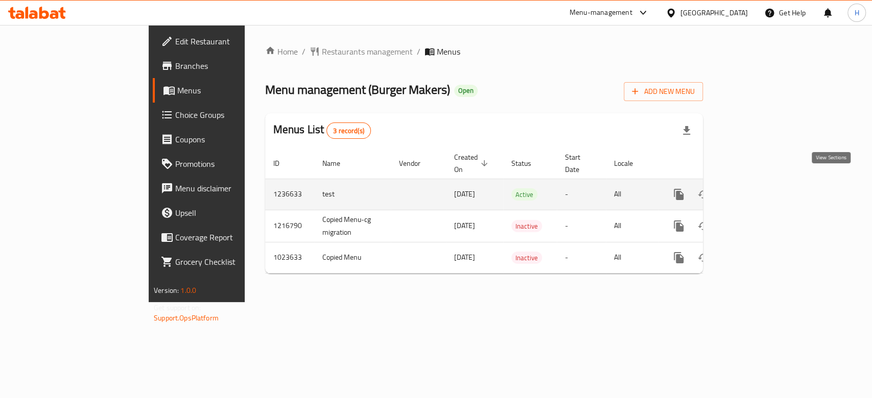
click at [757, 190] on icon "enhanced table" at bounding box center [752, 194] width 9 height 9
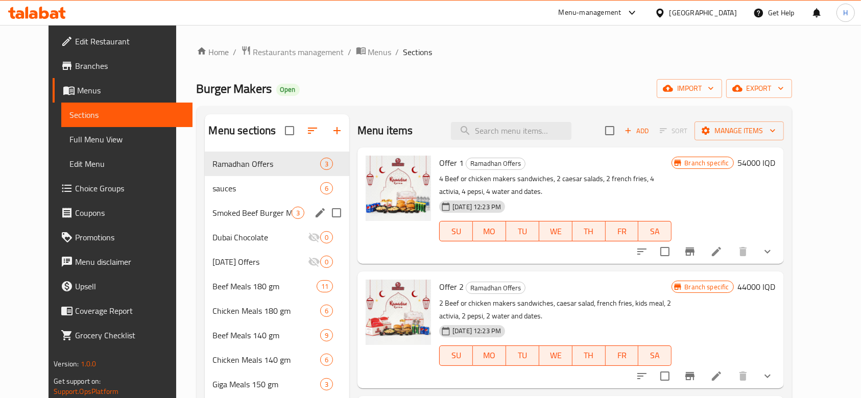
drag, startPoint x: 258, startPoint y: 206, endPoint x: 262, endPoint y: 216, distance: 10.2
click at [262, 215] on div "Smoked Beef Burger Meals 220g 3" at bounding box center [277, 213] width 145 height 25
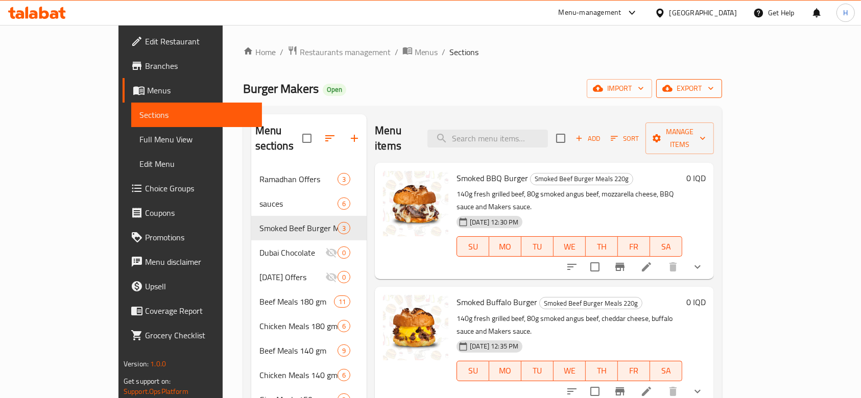
click at [714, 89] on span "export" at bounding box center [690, 88] width 50 height 13
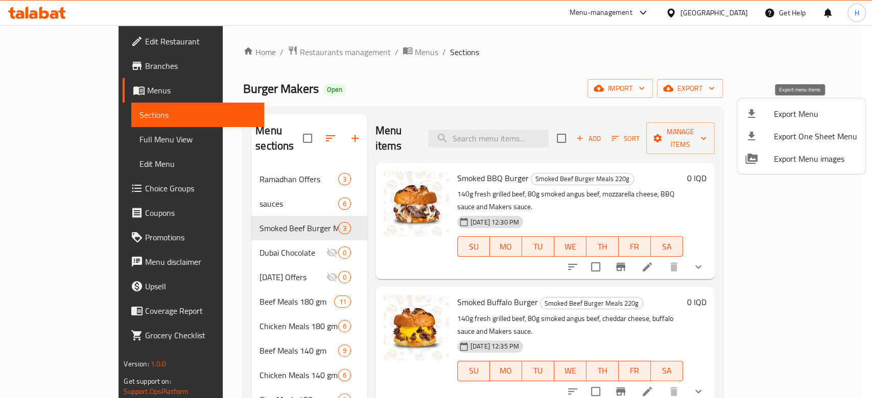
click at [777, 113] on span "Export Menu" at bounding box center [815, 114] width 83 height 12
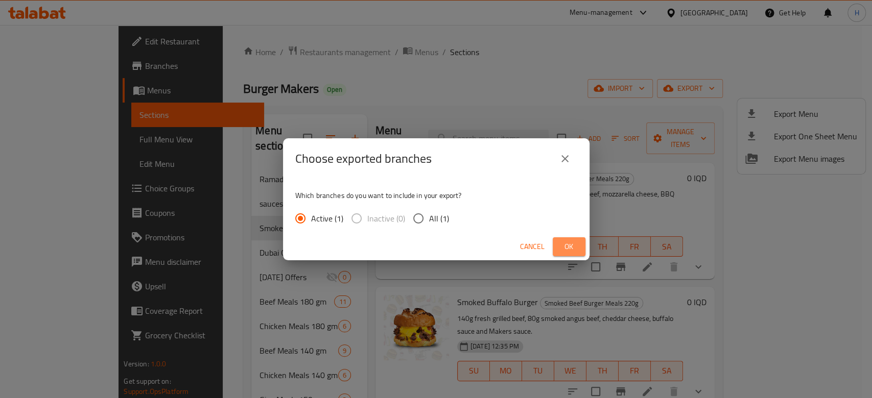
click at [567, 243] on span "Ok" at bounding box center [569, 247] width 16 height 13
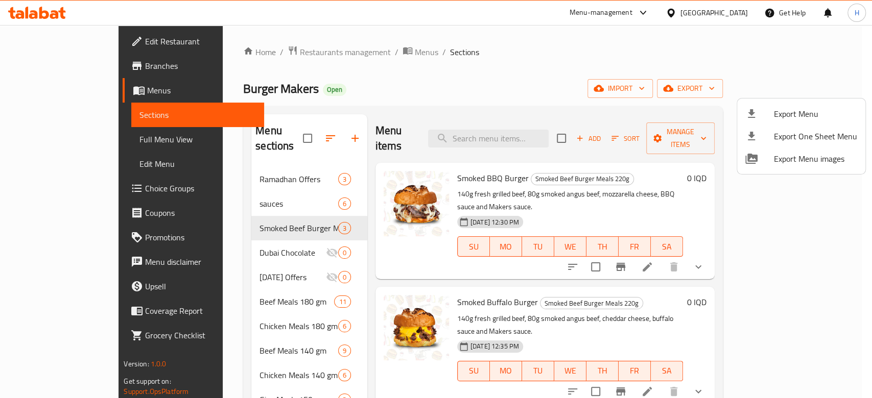
click at [761, 241] on div at bounding box center [436, 199] width 872 height 398
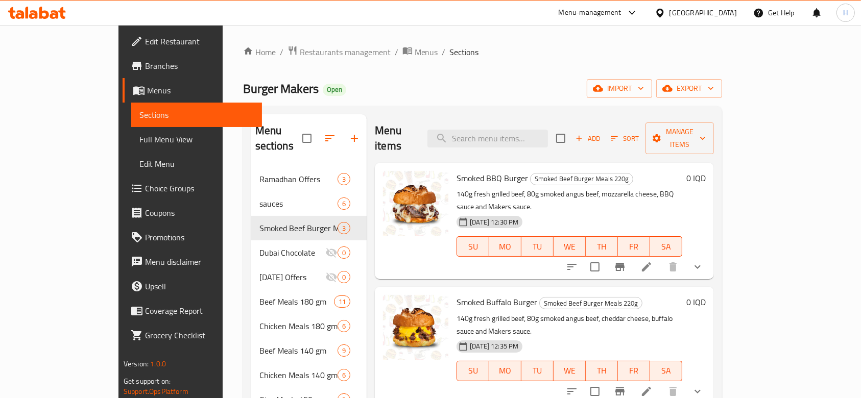
click at [653, 261] on icon at bounding box center [647, 267] width 12 height 12
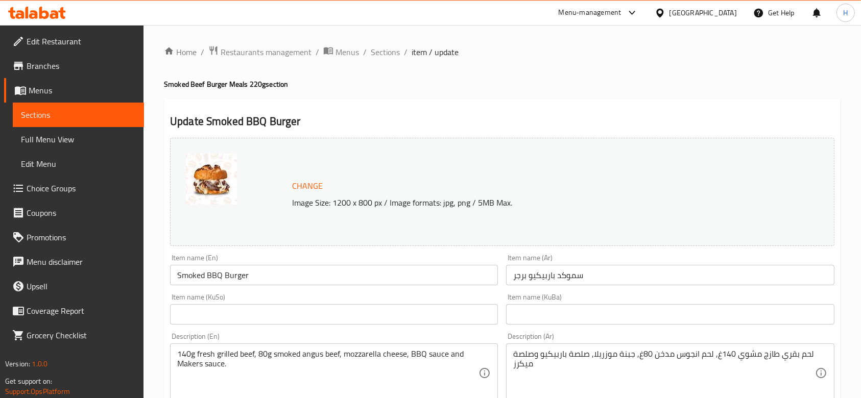
click at [384, 51] on span "Sections" at bounding box center [385, 52] width 29 height 12
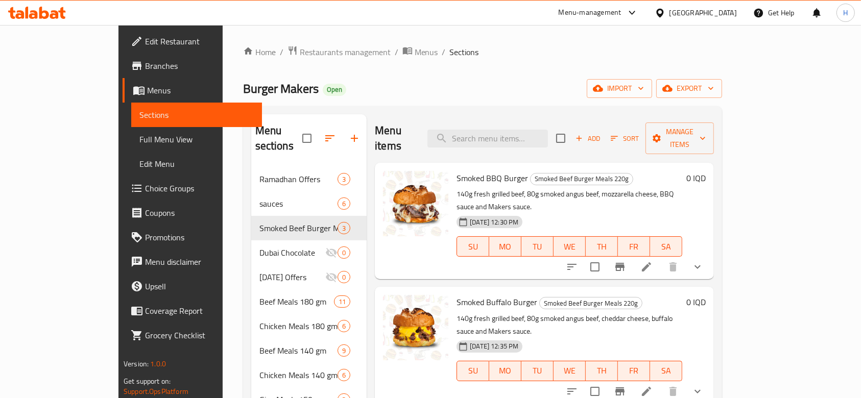
scroll to position [136, 0]
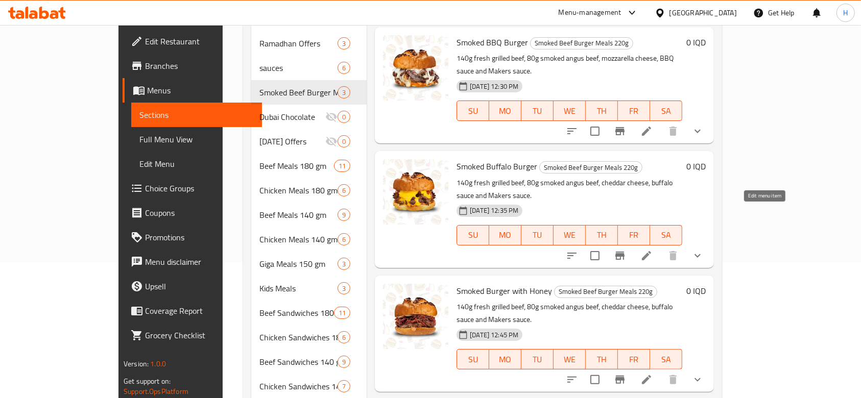
click at [661, 247] on li at bounding box center [646, 256] width 29 height 18
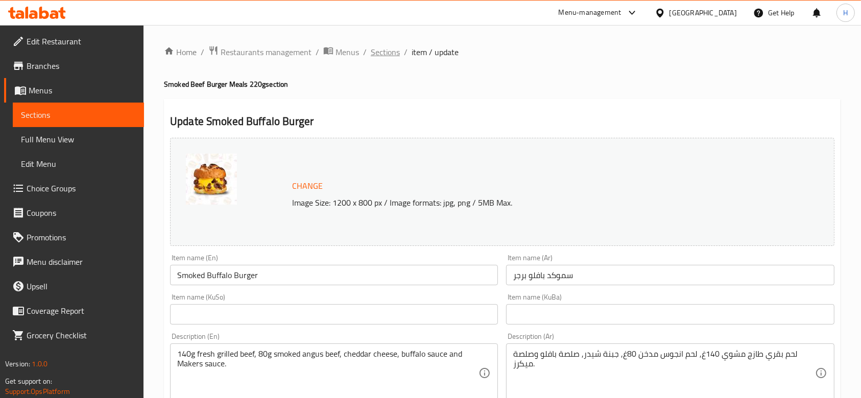
click at [388, 53] on span "Sections" at bounding box center [385, 52] width 29 height 12
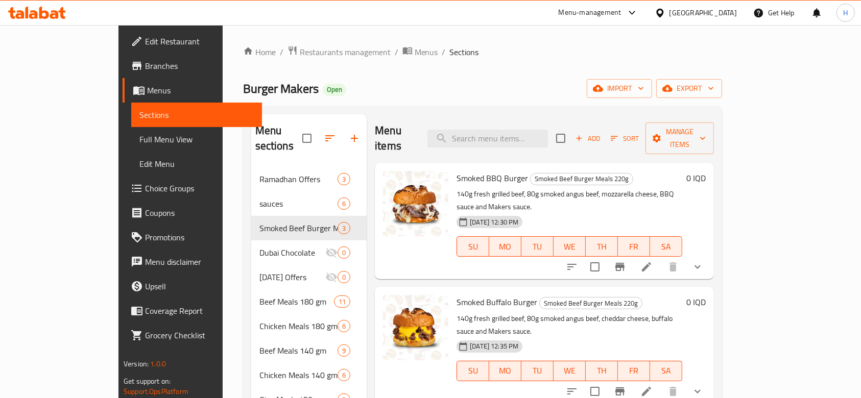
scroll to position [409, 0]
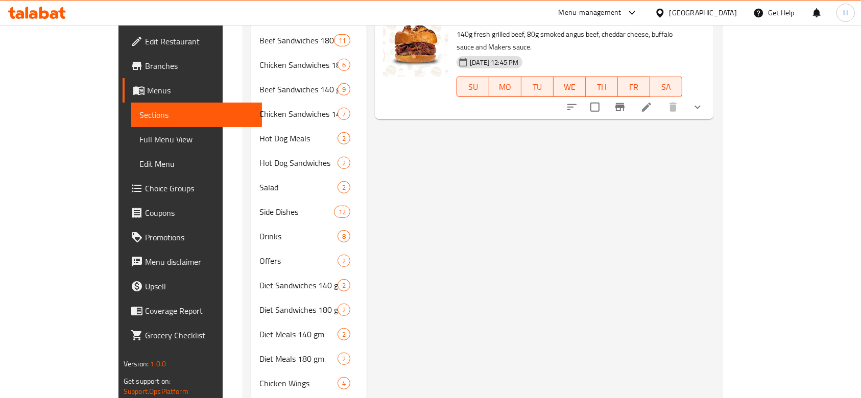
click at [651, 103] on icon at bounding box center [646, 107] width 9 height 9
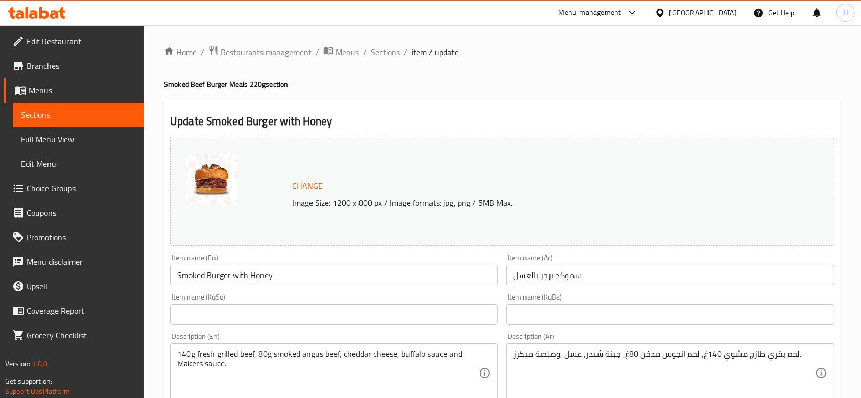
click at [380, 46] on span "Sections" at bounding box center [385, 52] width 29 height 12
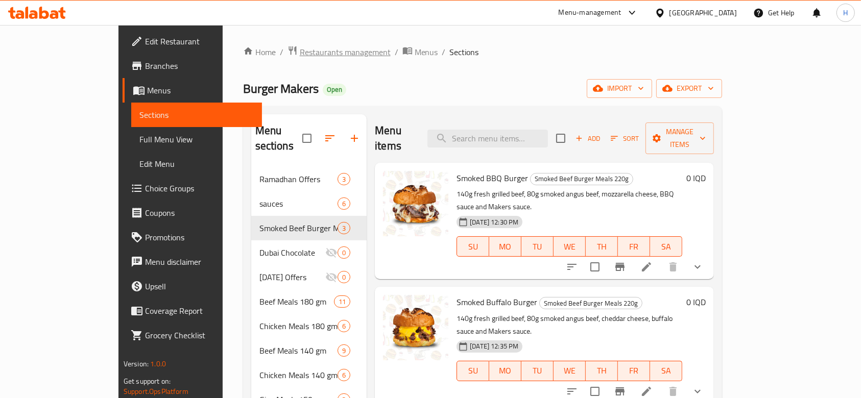
click at [300, 56] on span "Restaurants management" at bounding box center [345, 52] width 91 height 12
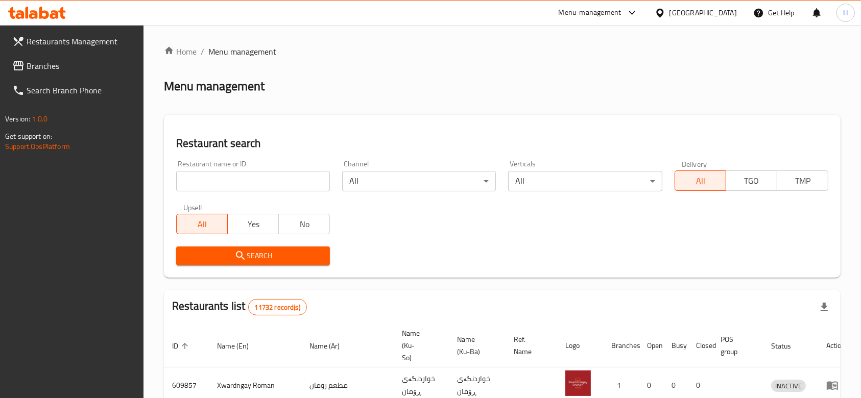
click at [218, 185] on input "search" at bounding box center [253, 181] width 154 height 20
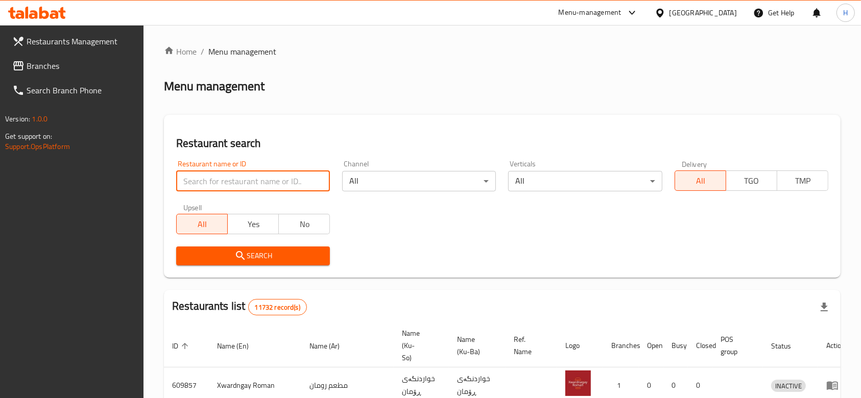
click at [219, 185] on input "search" at bounding box center [253, 181] width 154 height 20
click at [218, 178] on input "6547" at bounding box center [253, 181] width 154 height 20
type input "643886"
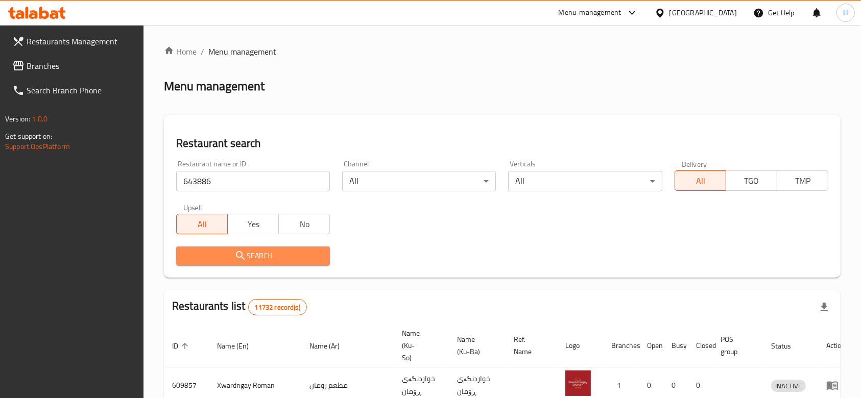
click at [235, 265] on button "Search" at bounding box center [253, 256] width 154 height 19
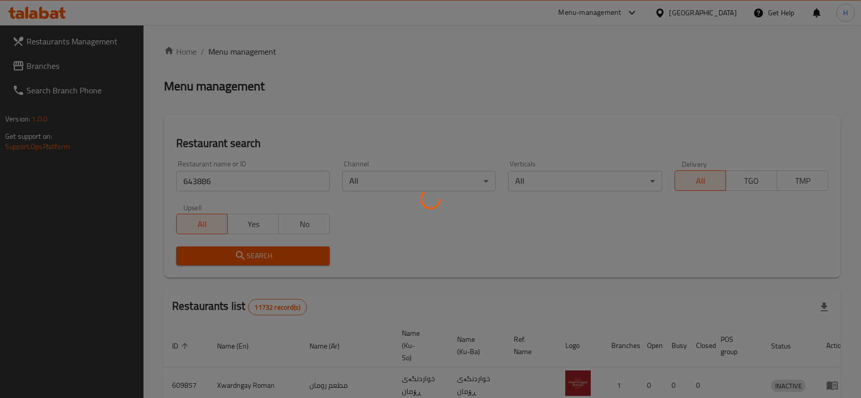
click at [239, 261] on div at bounding box center [430, 199] width 861 height 398
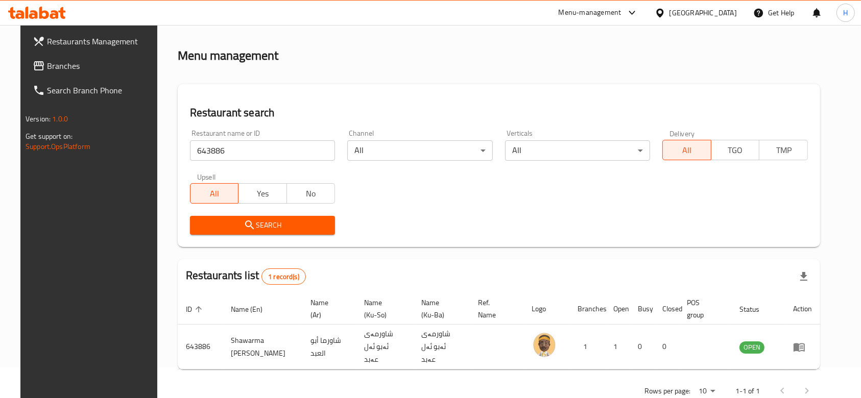
scroll to position [48, 0]
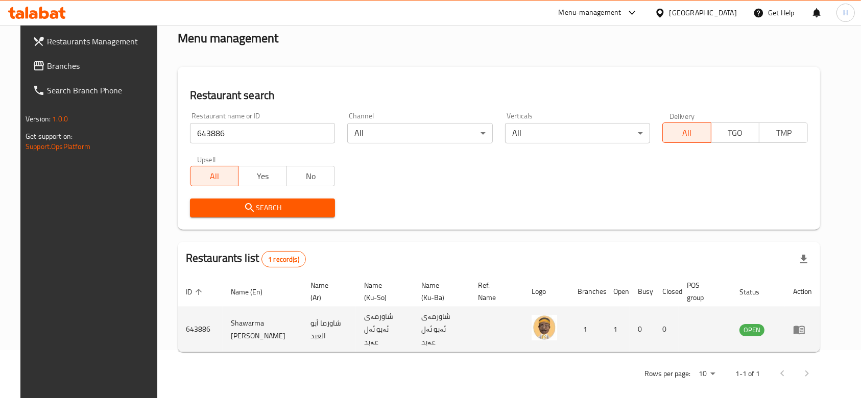
click at [805, 326] on icon "enhanced table" at bounding box center [799, 330] width 11 height 9
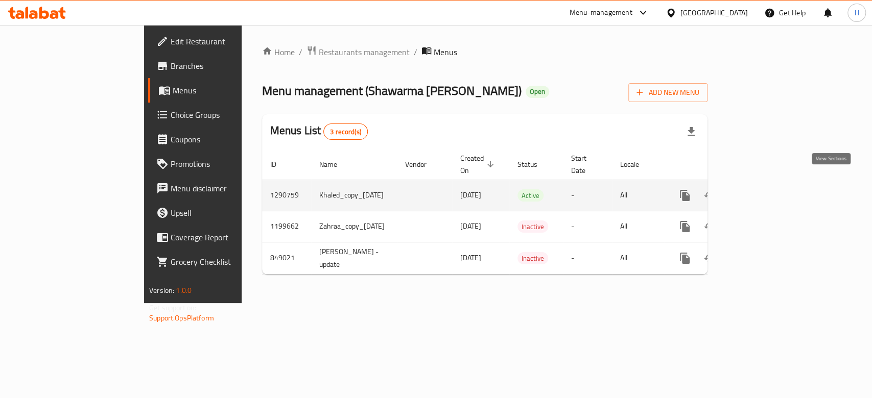
click at [771, 183] on link "enhanced table" at bounding box center [758, 195] width 25 height 25
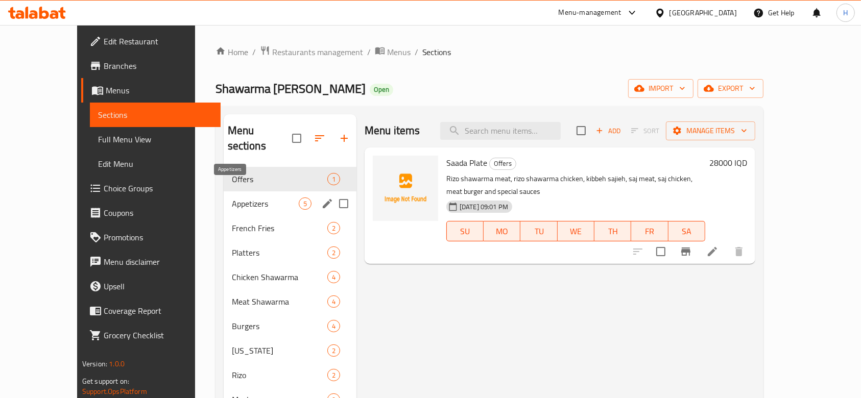
click at [245, 198] on span "Appetizers" at bounding box center [265, 204] width 67 height 12
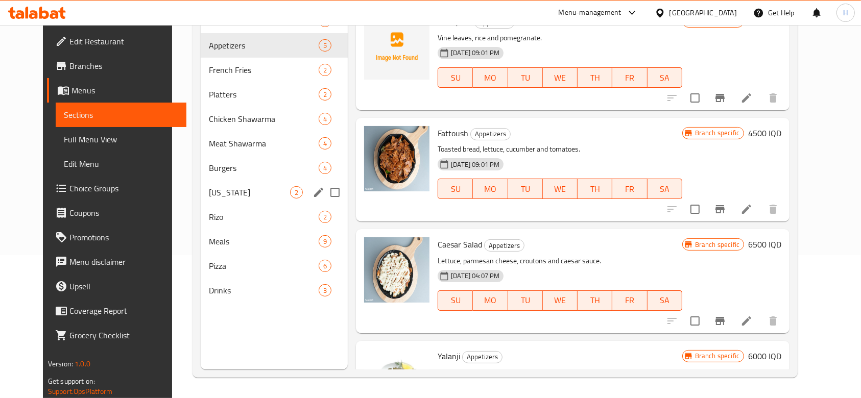
scroll to position [61, 0]
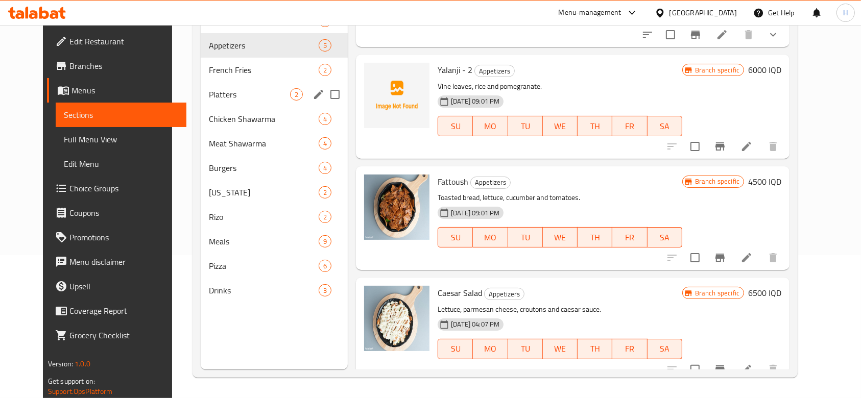
click at [221, 68] on span "French Fries" at bounding box center [264, 70] width 110 height 12
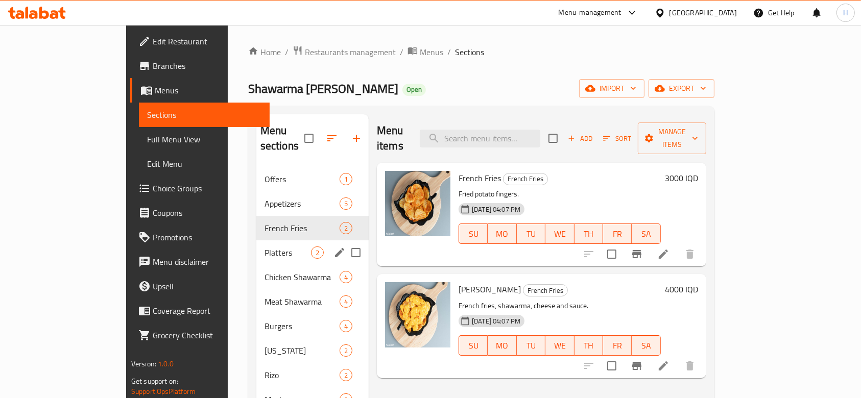
click at [265, 247] on span "Platters" at bounding box center [288, 253] width 46 height 12
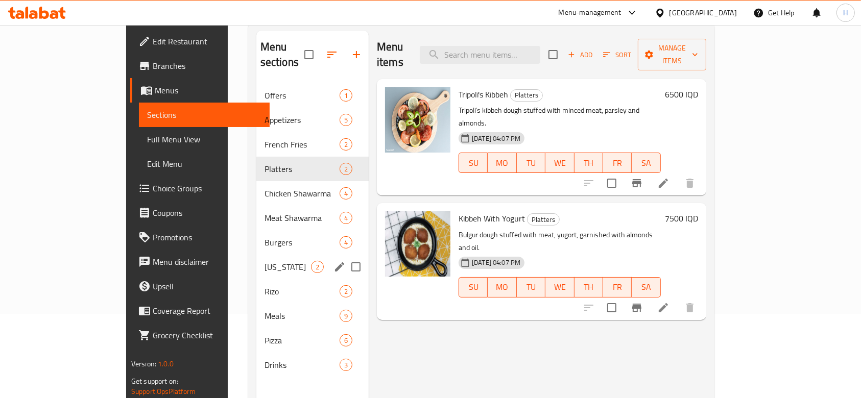
scroll to position [143, 0]
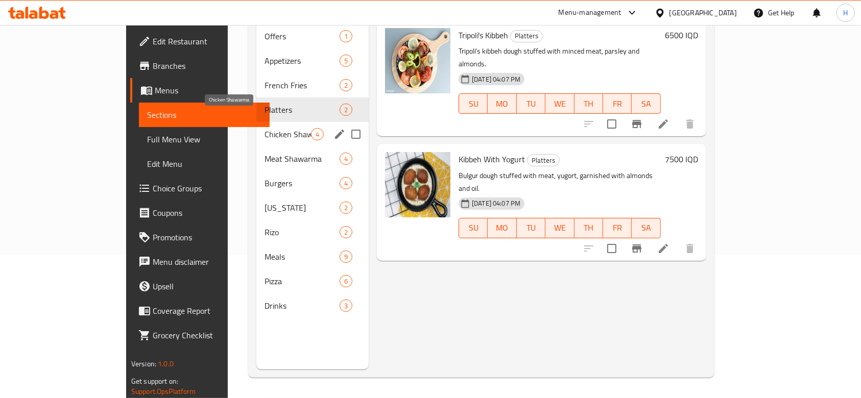
click at [265, 128] on span "Chicken Shawarma" at bounding box center [288, 134] width 46 height 12
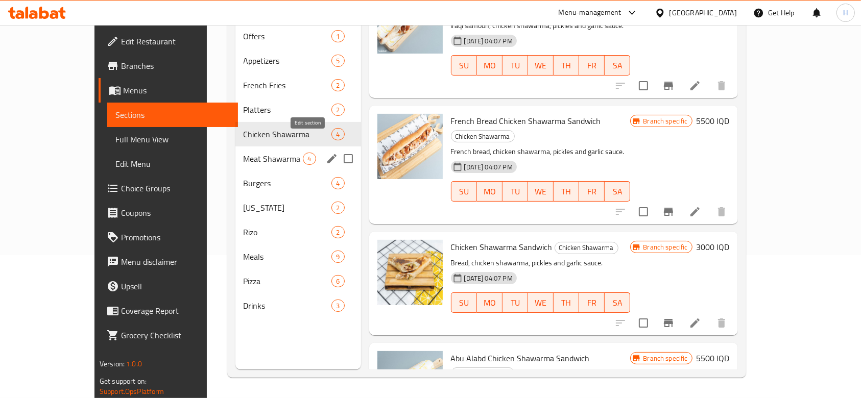
scroll to position [73, 0]
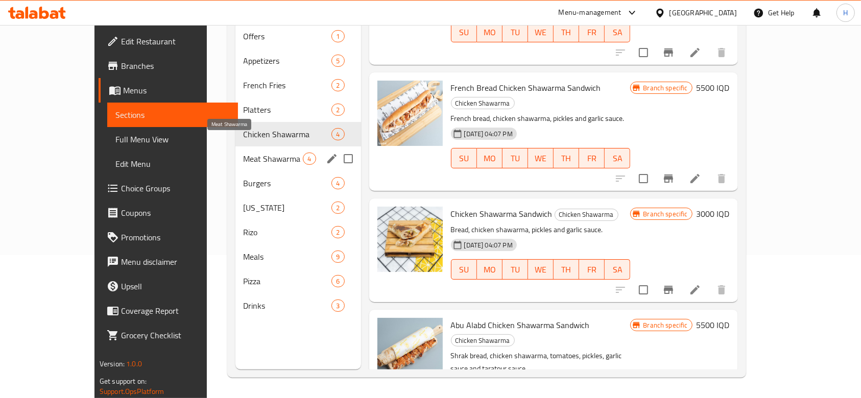
click at [244, 153] on span "Meat Shawarma" at bounding box center [274, 159] width 60 height 12
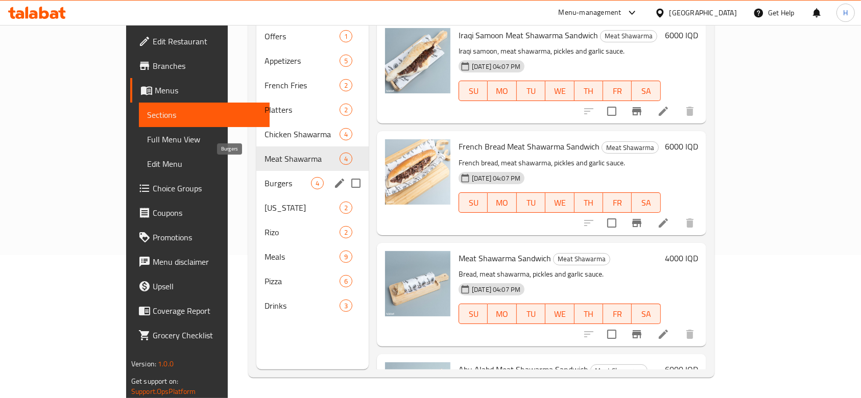
click at [265, 177] on span "Burgers" at bounding box center [288, 183] width 46 height 12
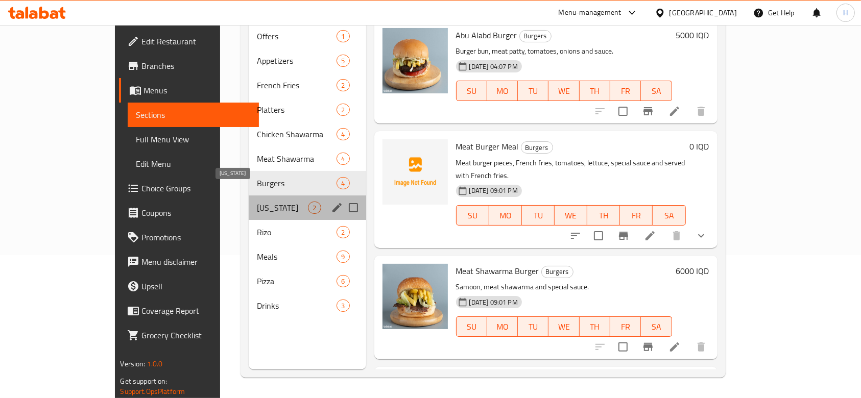
click at [257, 202] on span "Kentucky" at bounding box center [282, 208] width 51 height 12
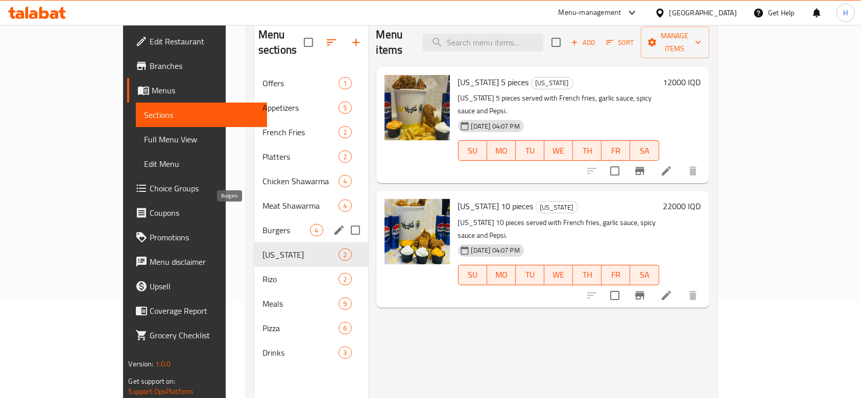
scroll to position [75, 0]
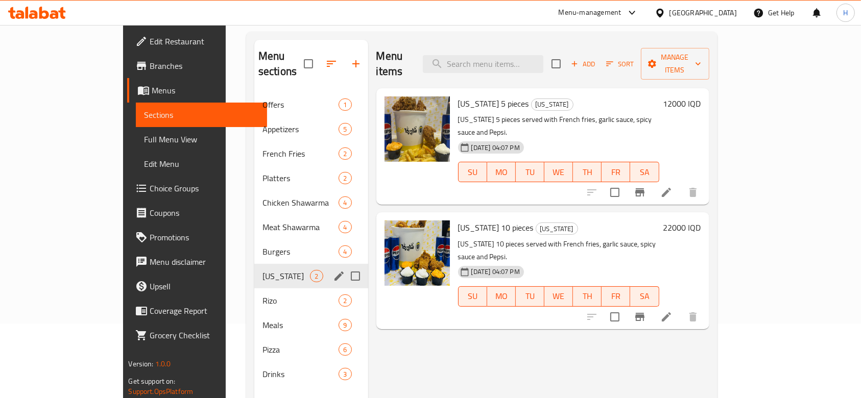
click at [263, 295] on span "Rizo" at bounding box center [301, 301] width 77 height 12
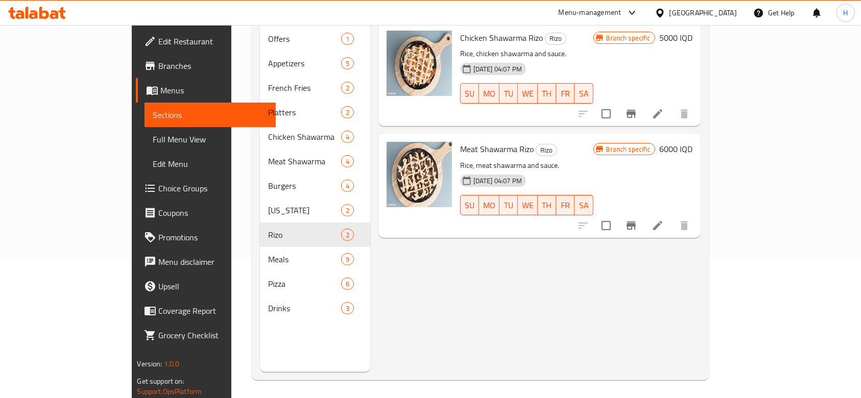
scroll to position [143, 0]
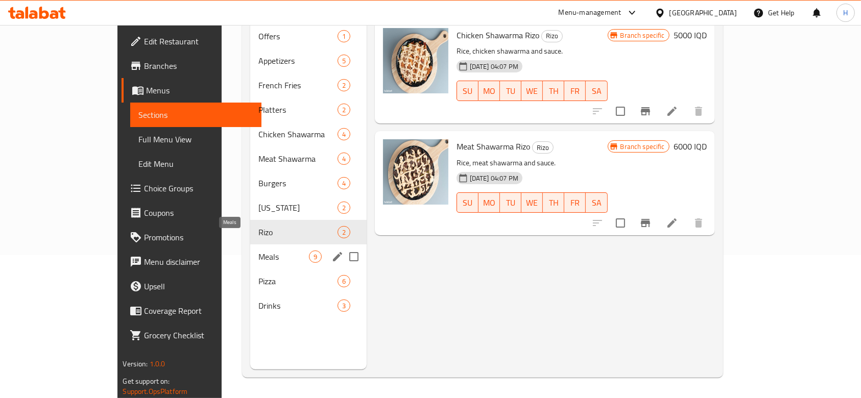
click at [258, 251] on span "Meals" at bounding box center [283, 257] width 50 height 12
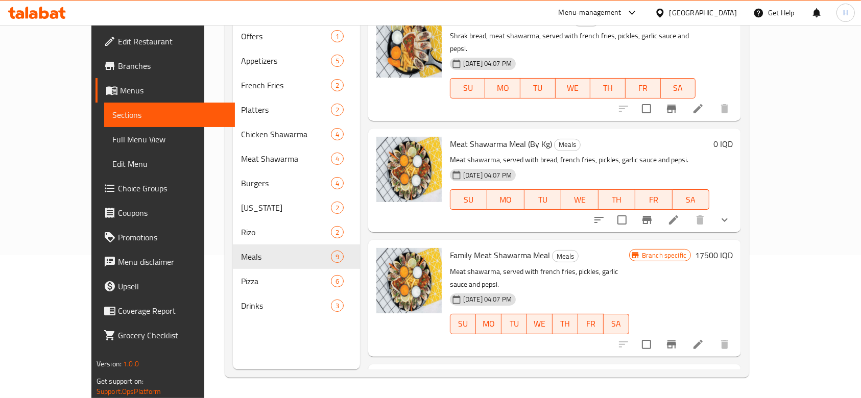
scroll to position [631, 0]
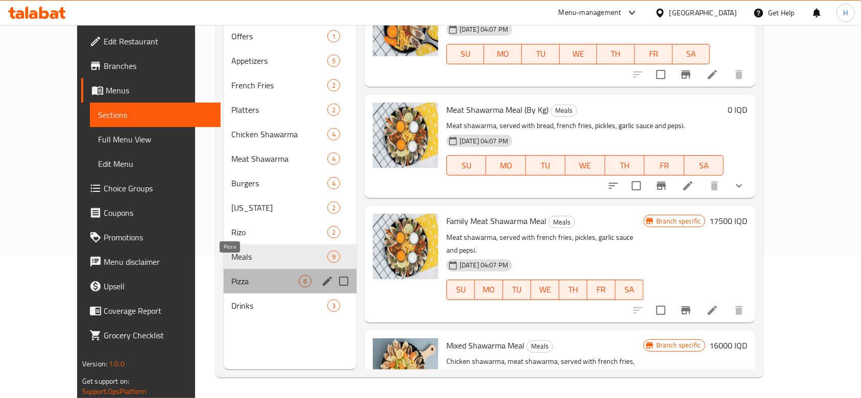
click at [232, 275] on span "Pizza" at bounding box center [265, 281] width 67 height 12
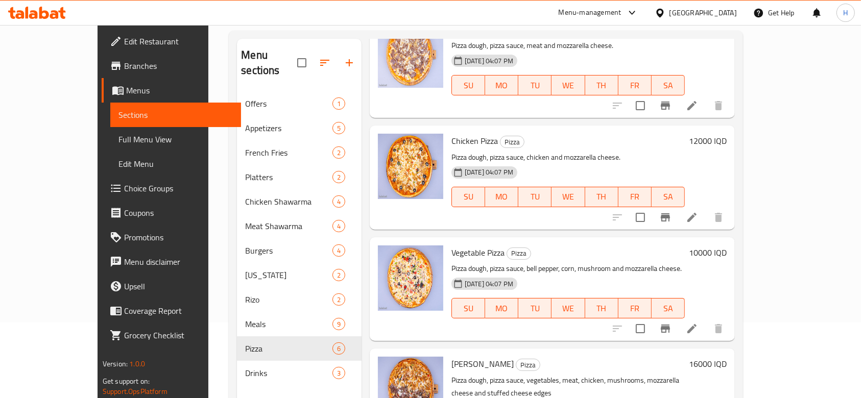
scroll to position [143, 0]
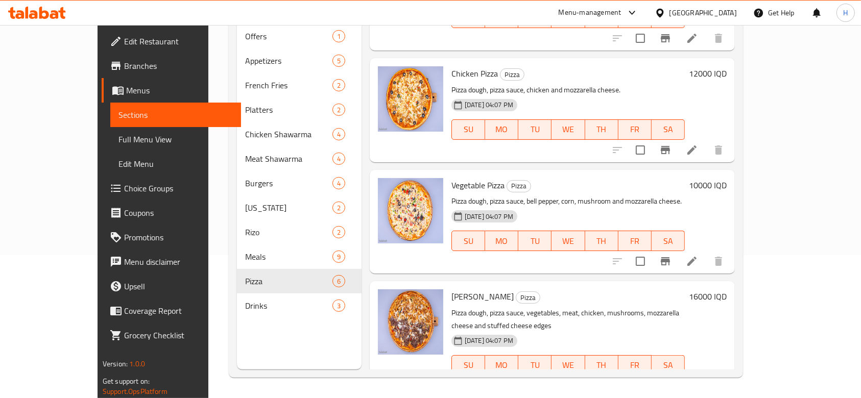
click at [237, 299] on div "Drinks 3" at bounding box center [299, 306] width 125 height 25
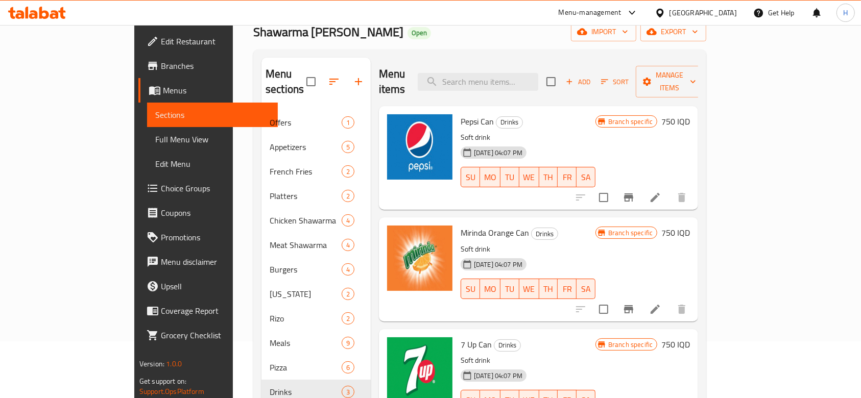
scroll to position [7, 0]
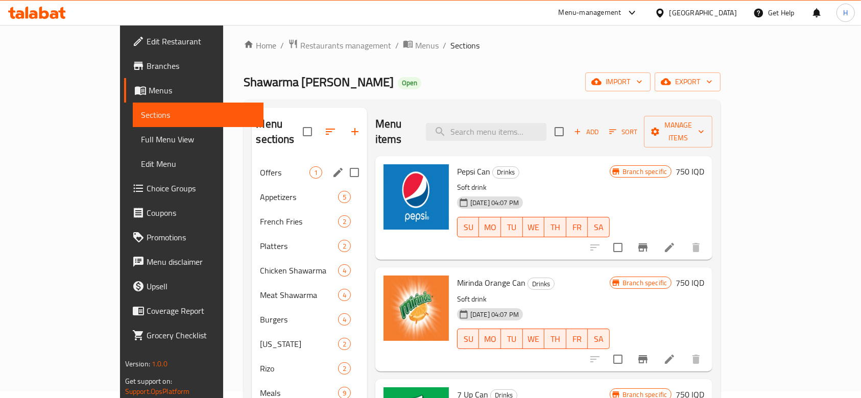
click at [252, 185] on div "Appetizers 5" at bounding box center [309, 197] width 115 height 25
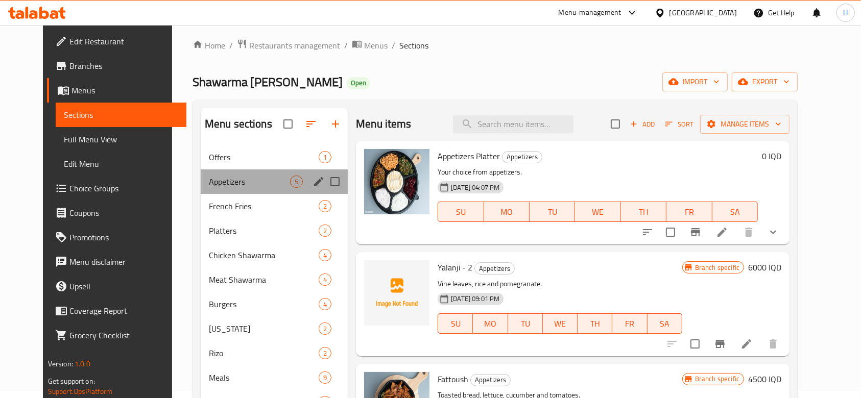
click at [216, 185] on span "Appetizers" at bounding box center [249, 182] width 81 height 12
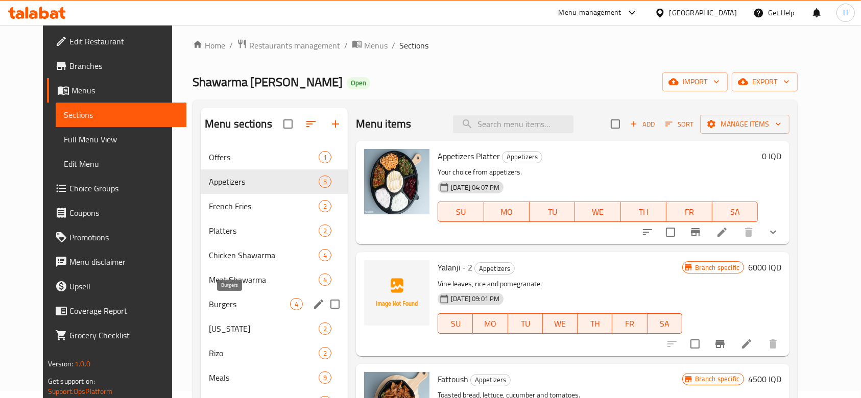
click at [215, 305] on span "Burgers" at bounding box center [249, 304] width 81 height 12
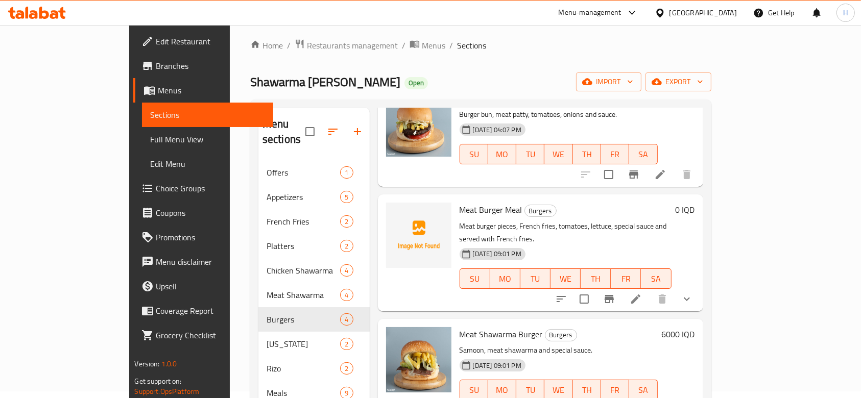
scroll to position [143, 0]
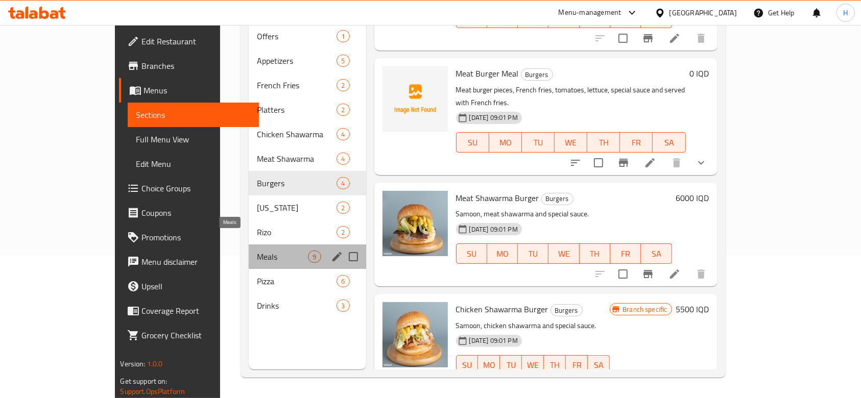
click at [257, 251] on span "Meals" at bounding box center [282, 257] width 51 height 12
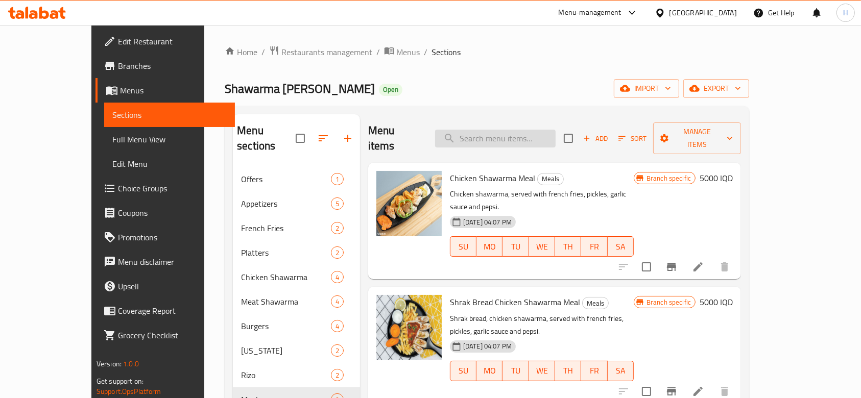
drag, startPoint x: 497, startPoint y: 119, endPoint x: 507, endPoint y: 125, distance: 11.9
click at [503, 122] on div "Menu items Add Sort Manage items" at bounding box center [554, 138] width 373 height 49
click at [526, 137] on input "search" at bounding box center [495, 139] width 121 height 18
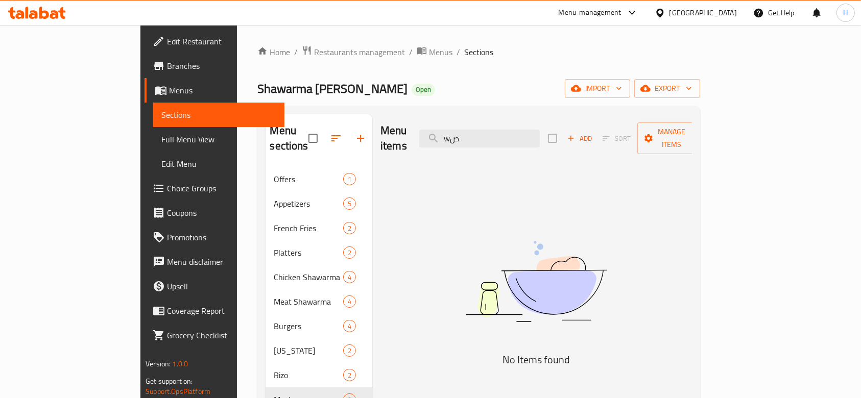
type input "w"
type input "ص"
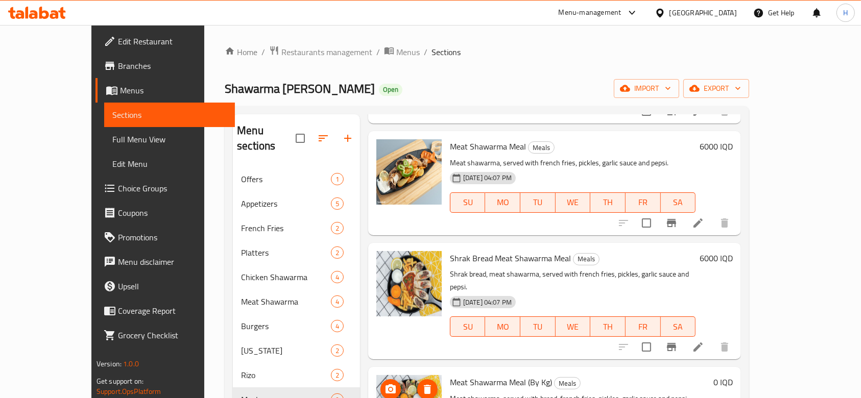
scroll to position [1970, 0]
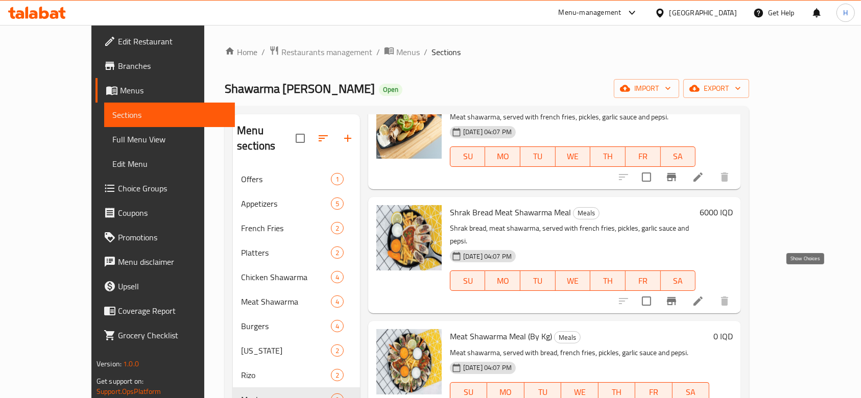
type input "شاو"
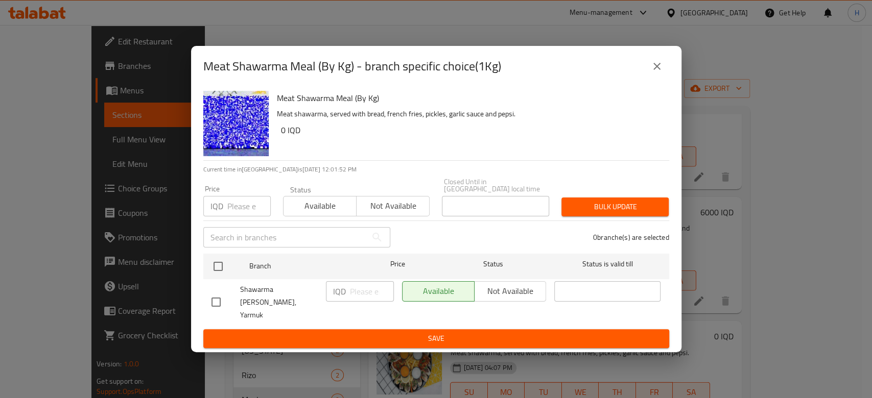
click at [654, 73] on icon "close" at bounding box center [657, 66] width 12 height 12
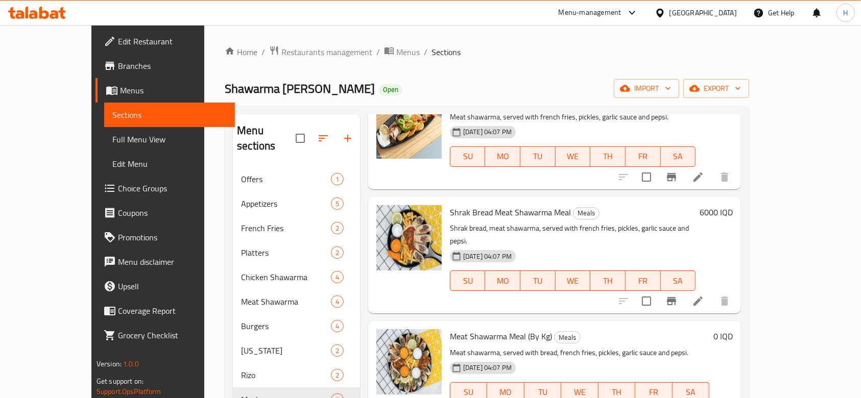
scroll to position [1, 0]
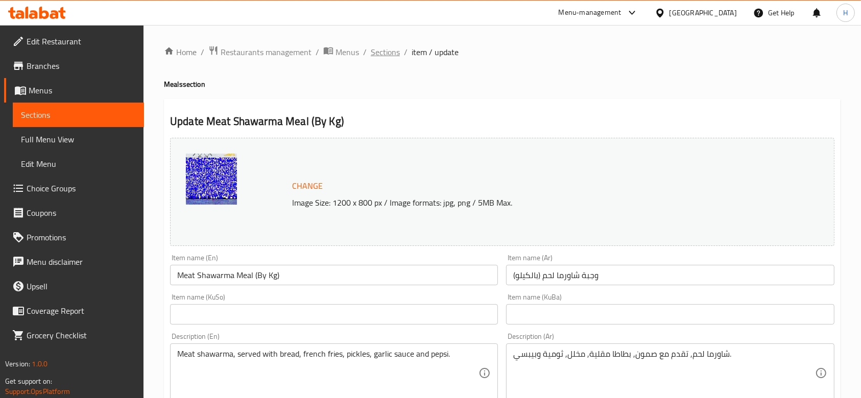
click at [393, 50] on span "Sections" at bounding box center [385, 52] width 29 height 12
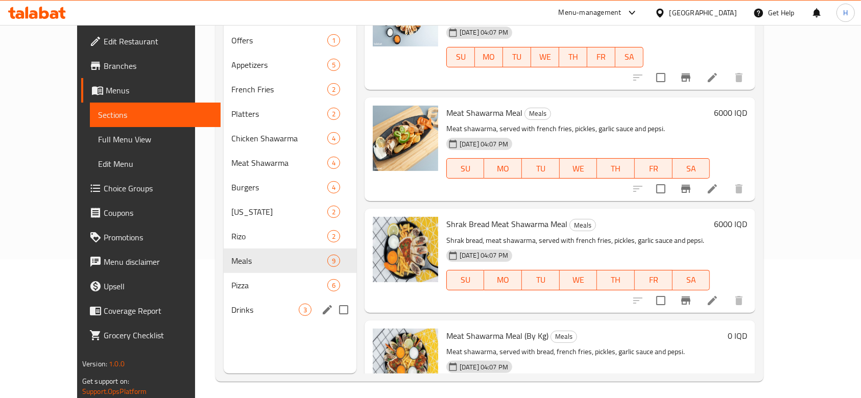
scroll to position [143, 0]
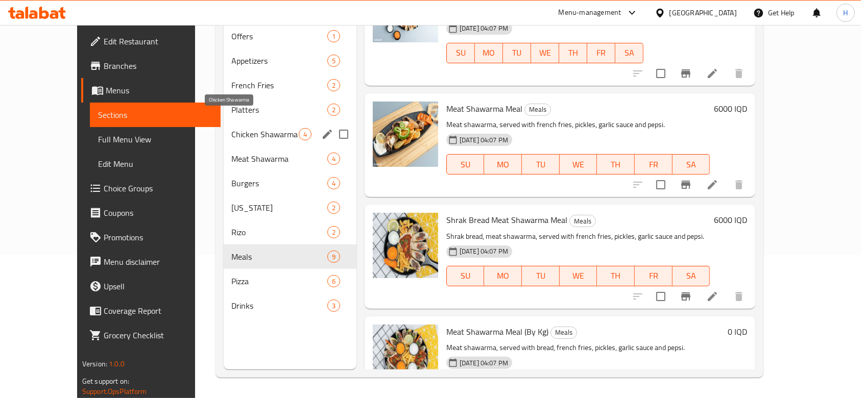
drag, startPoint x: 238, startPoint y: 111, endPoint x: 248, endPoint y: 117, distance: 12.1
click at [237, 122] on div "Chicken Shawarma 4" at bounding box center [290, 134] width 133 height 25
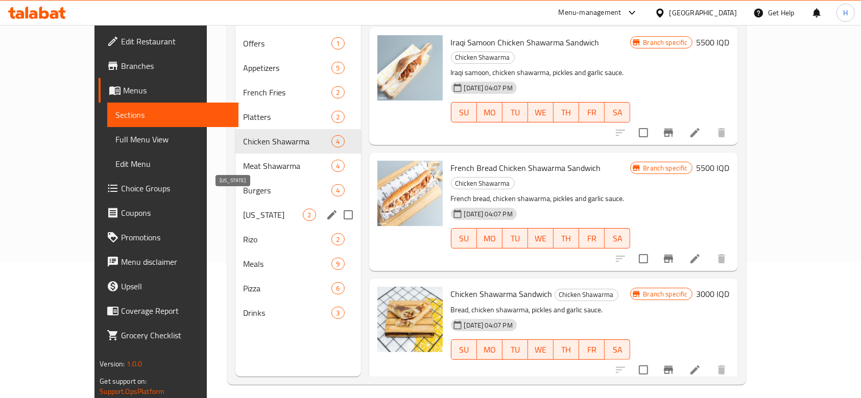
click at [244, 209] on span "Kentucky" at bounding box center [274, 215] width 60 height 12
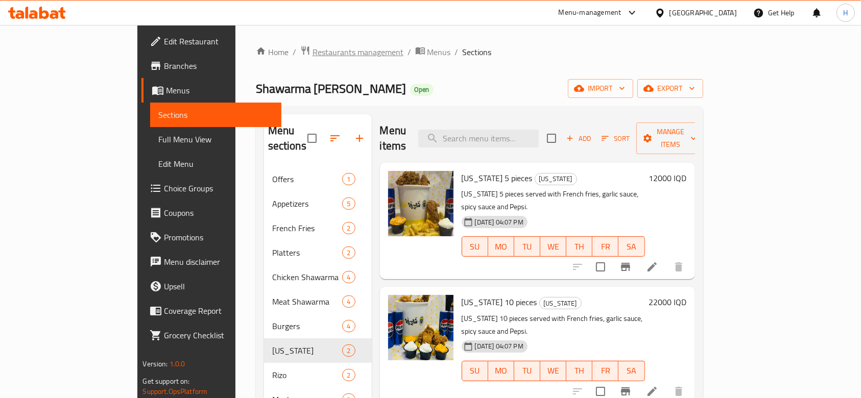
click at [313, 48] on span "Restaurants management" at bounding box center [358, 52] width 91 height 12
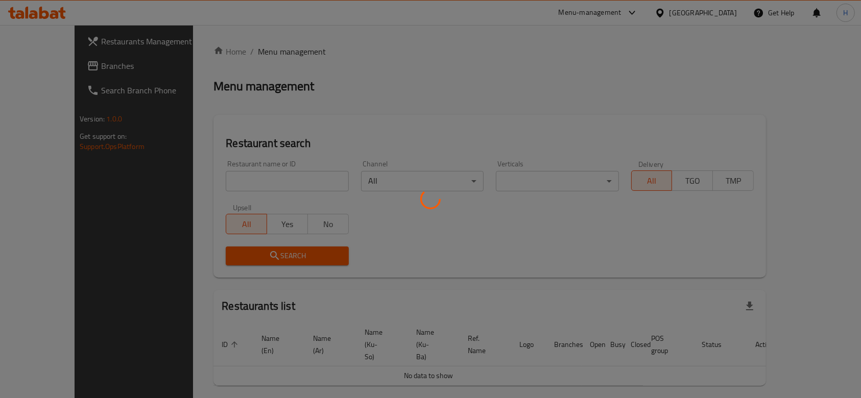
click at [222, 175] on div at bounding box center [430, 199] width 861 height 398
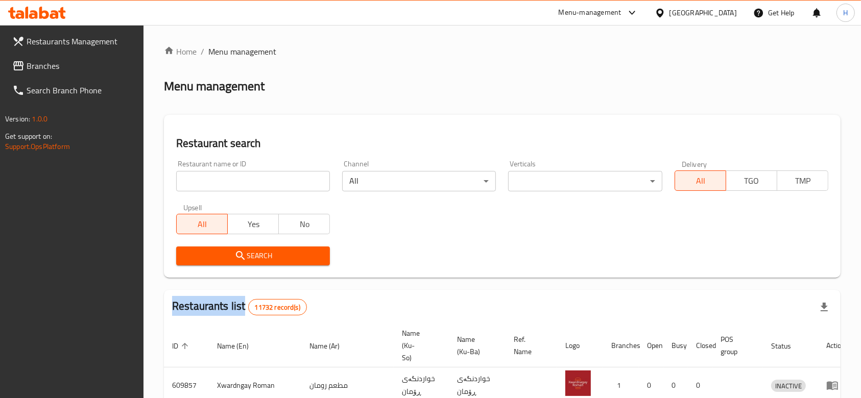
drag, startPoint x: 222, startPoint y: 175, endPoint x: 232, endPoint y: 182, distance: 12.4
click at [222, 176] on div at bounding box center [430, 199] width 861 height 398
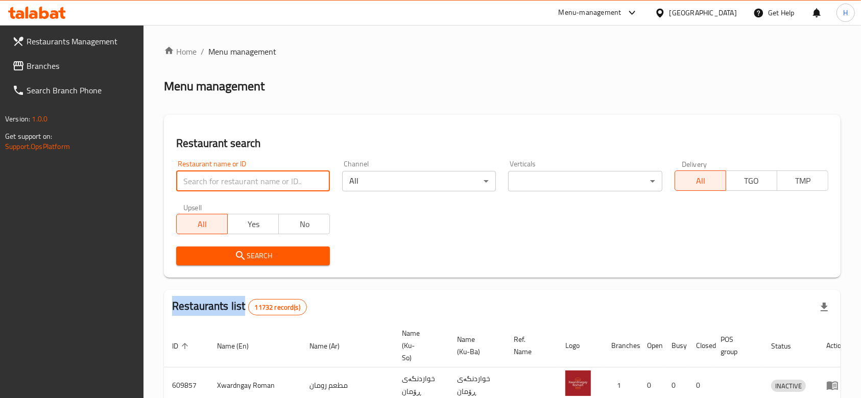
click at [237, 182] on input "search" at bounding box center [253, 181] width 154 height 20
click at [239, 182] on input "search" at bounding box center [253, 181] width 154 height 20
type input "701789"
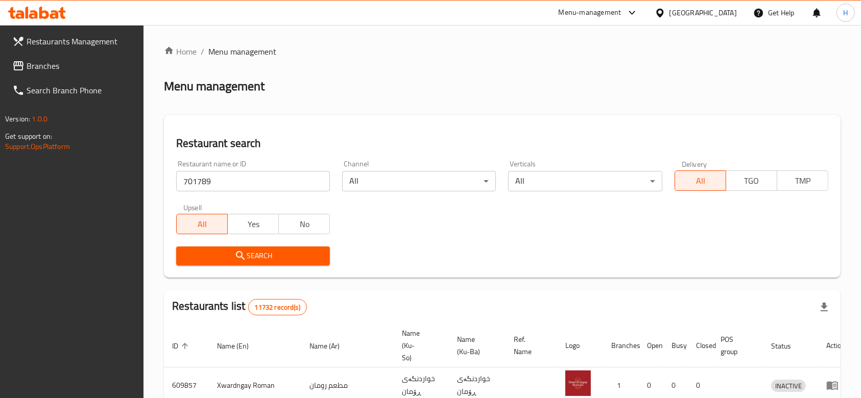
click at [245, 253] on icon "submit" at bounding box center [240, 256] width 12 height 12
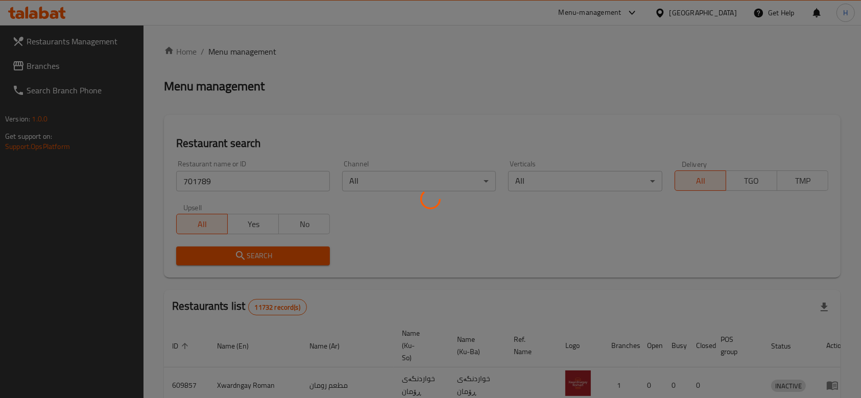
click at [245, 251] on div at bounding box center [430, 199] width 861 height 398
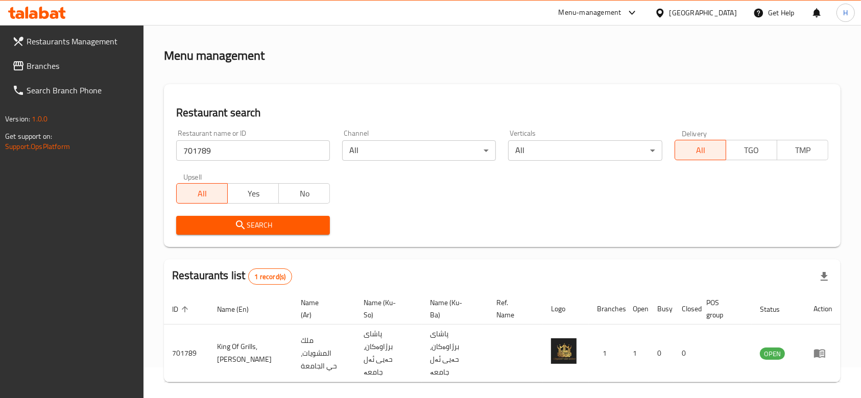
scroll to position [48, 0]
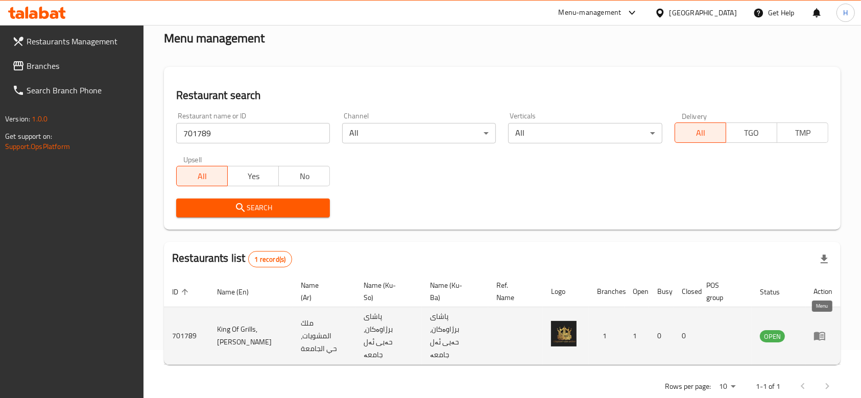
click at [824, 333] on icon "enhanced table" at bounding box center [819, 337] width 11 height 9
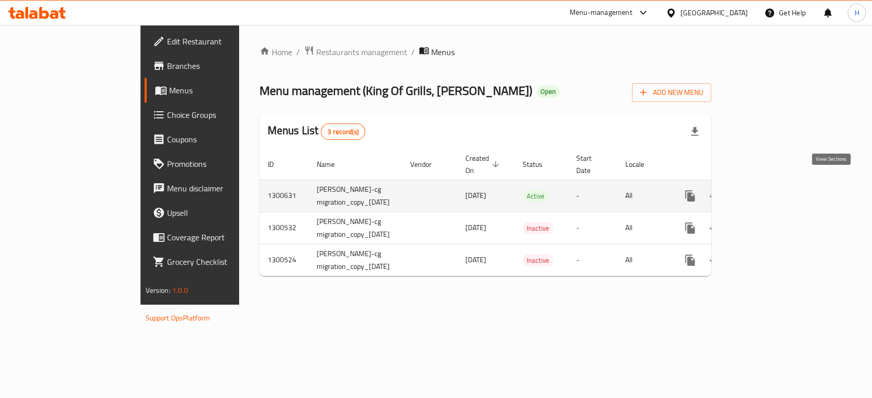
click at [776, 184] on link "enhanced table" at bounding box center [763, 196] width 25 height 25
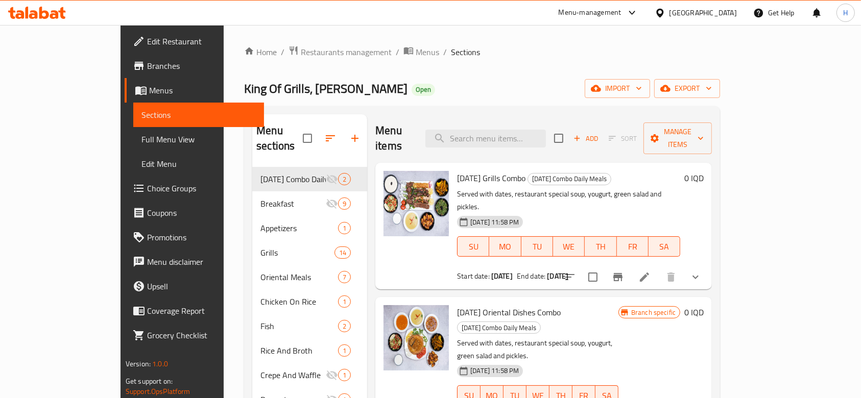
click at [142, 133] on span "Full Menu View" at bounding box center [199, 139] width 115 height 12
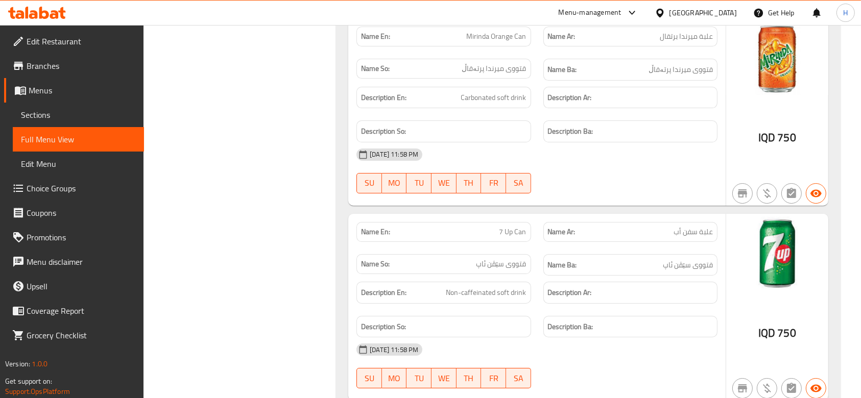
scroll to position [11511, 0]
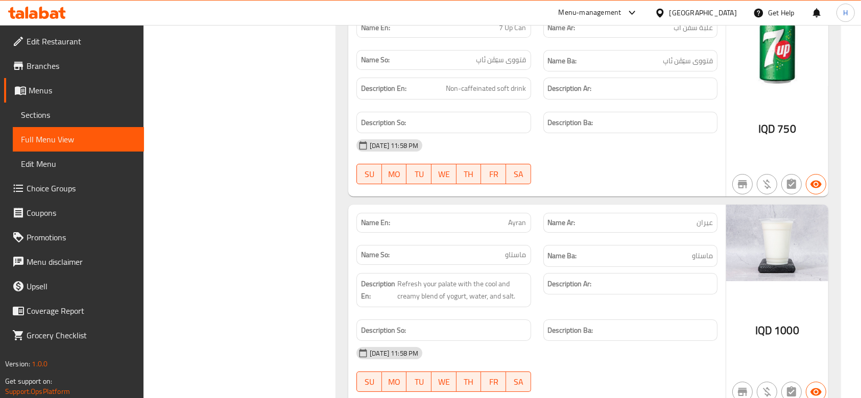
click at [65, 115] on span "Sections" at bounding box center [78, 115] width 115 height 12
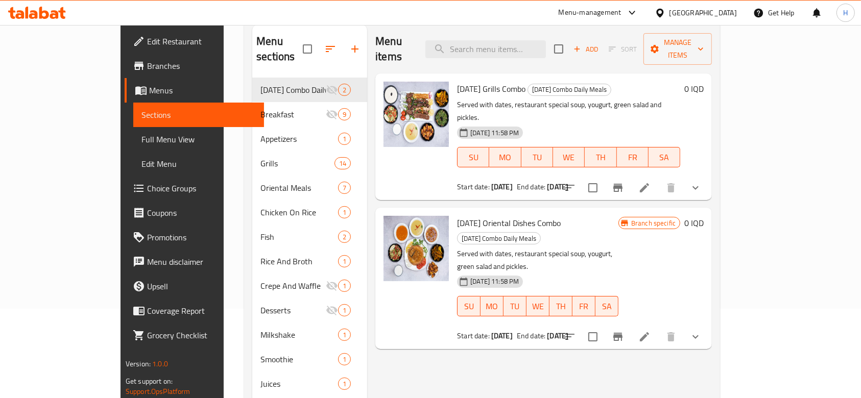
scroll to position [68, 0]
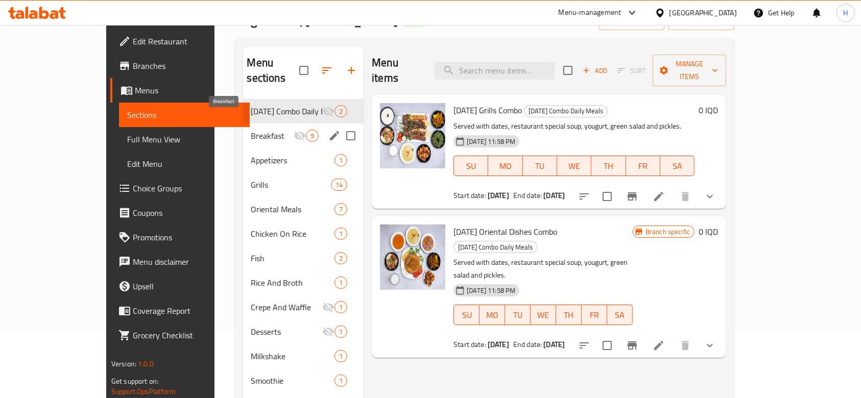
click at [251, 130] on span "Breakfast" at bounding box center [272, 136] width 43 height 12
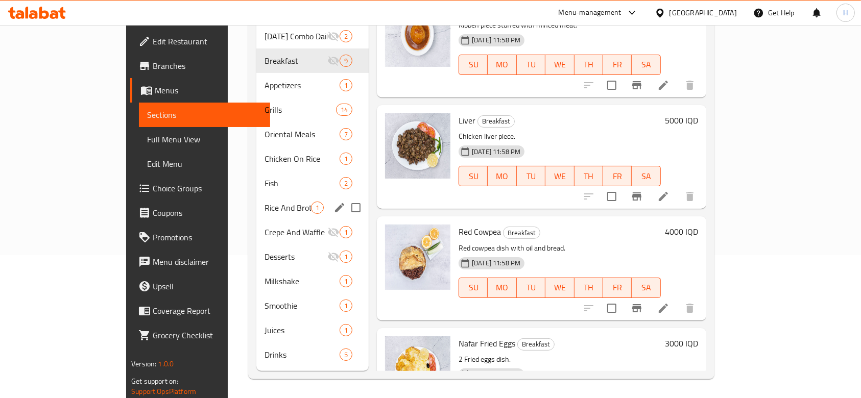
scroll to position [563, 0]
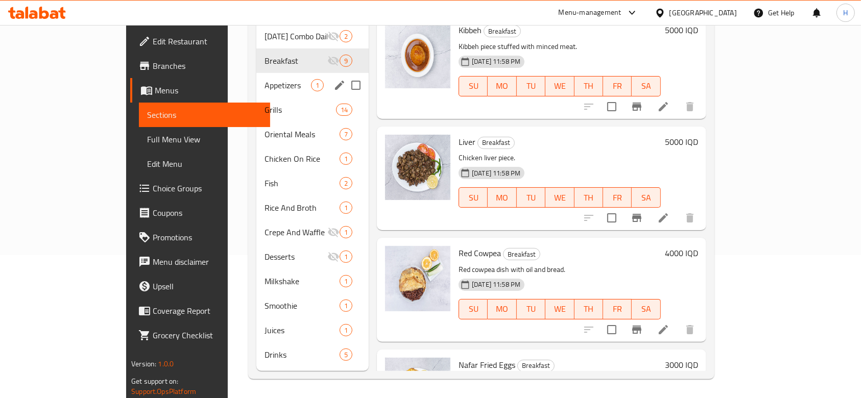
click at [265, 79] on span "Appetizers" at bounding box center [288, 85] width 46 height 12
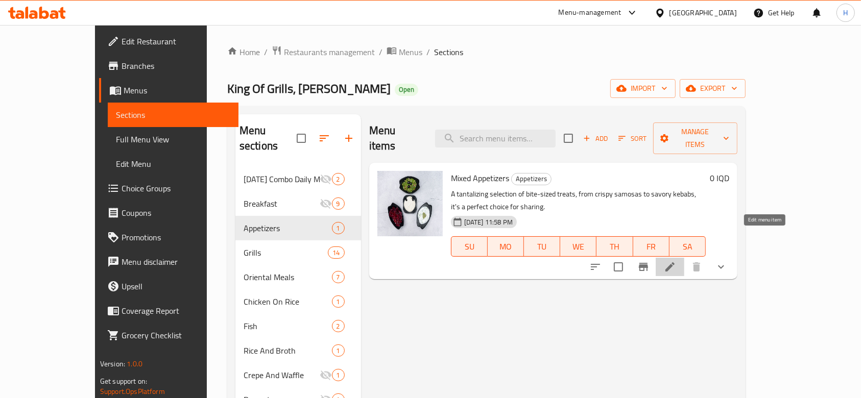
click at [676, 261] on icon at bounding box center [670, 267] width 12 height 12
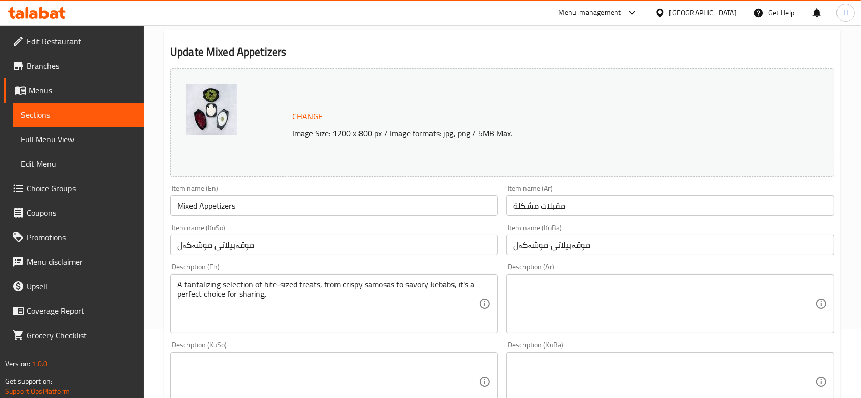
scroll to position [136, 0]
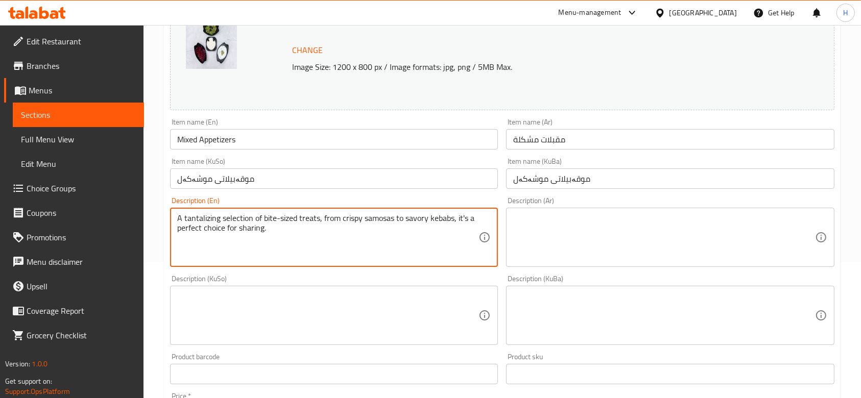
click at [237, 245] on textarea "A tantalizing selection of bite-sized treats, from crispy samosas to savory keb…" at bounding box center [327, 238] width 301 height 49
type textarea "j"
type textarea "Assorted types of appetizers"
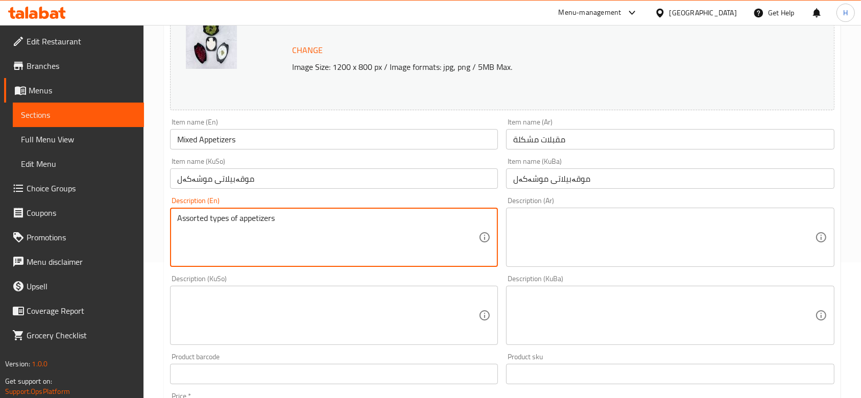
click at [670, 237] on textarea at bounding box center [663, 238] width 301 height 49
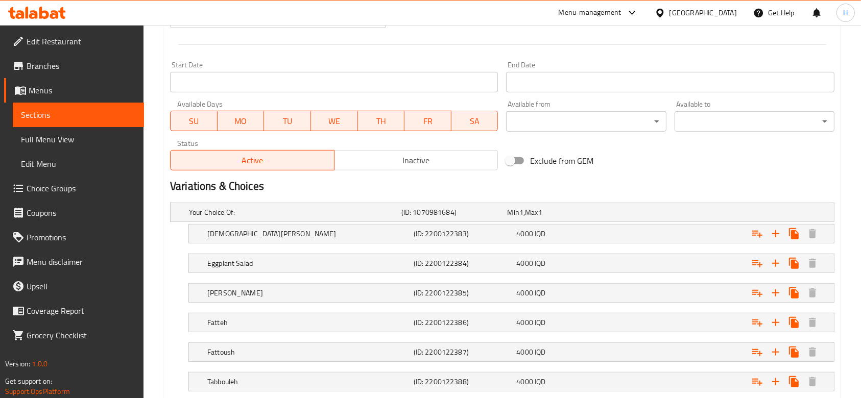
scroll to position [714, 0]
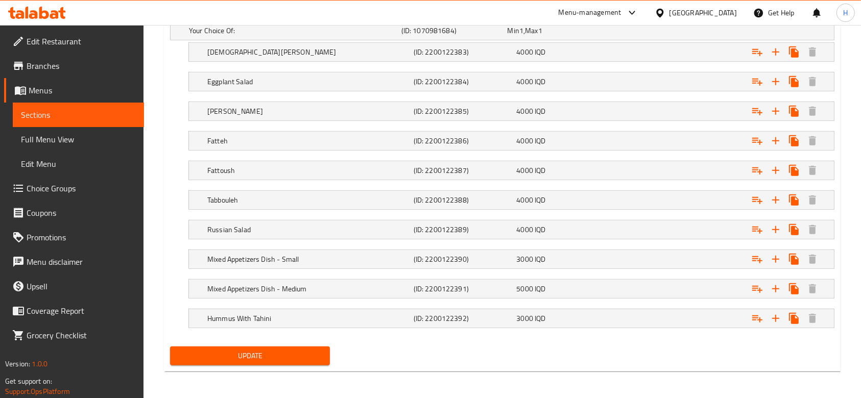
type textarea "اصناف منوعة من المقبلات"
click at [266, 357] on span "Update" at bounding box center [250, 356] width 144 height 13
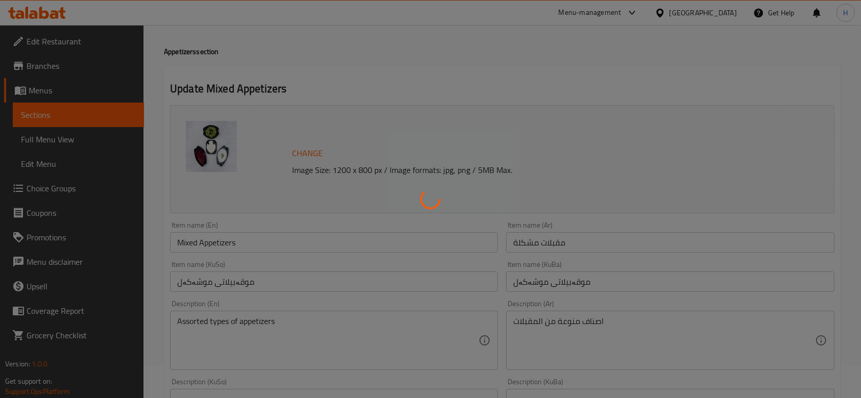
scroll to position [0, 0]
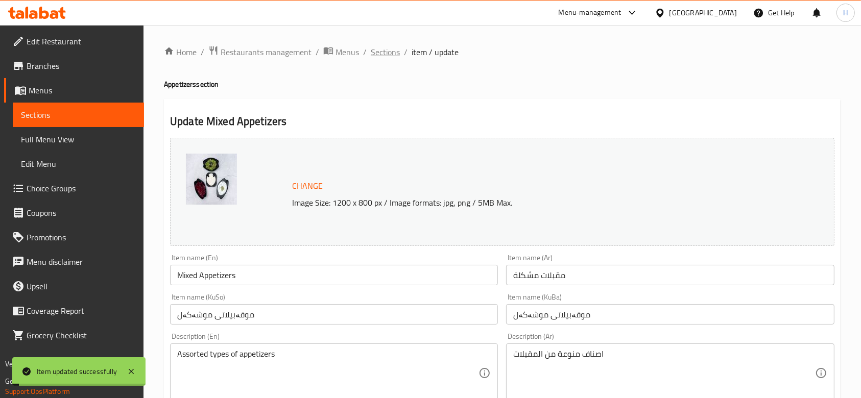
click at [388, 53] on span "Sections" at bounding box center [385, 52] width 29 height 12
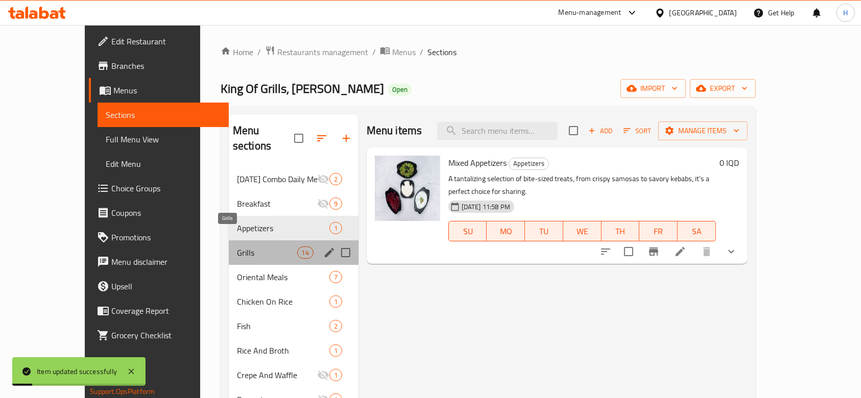
click at [237, 247] on span "Grills" at bounding box center [267, 253] width 60 height 12
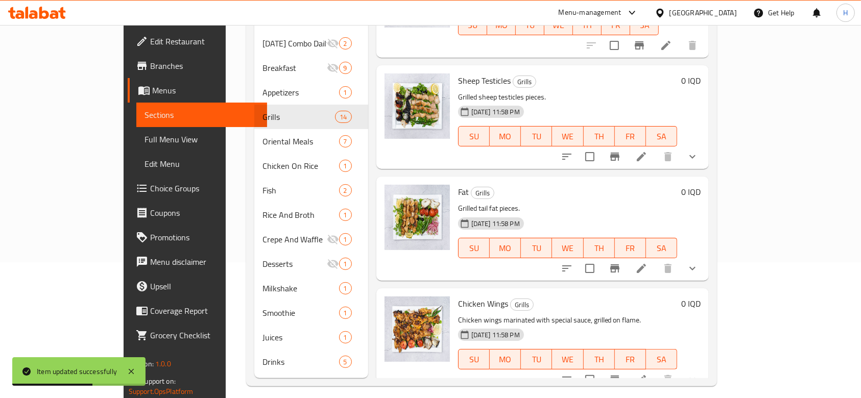
scroll to position [143, 0]
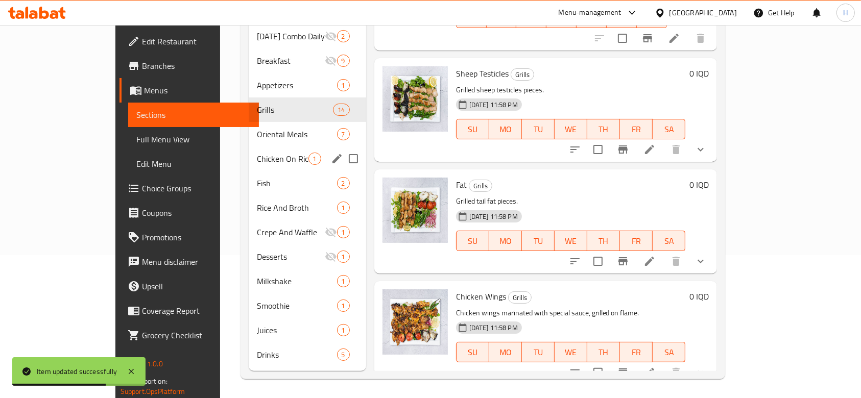
click at [249, 127] on div "Oriental Meals 7" at bounding box center [307, 134] width 117 height 25
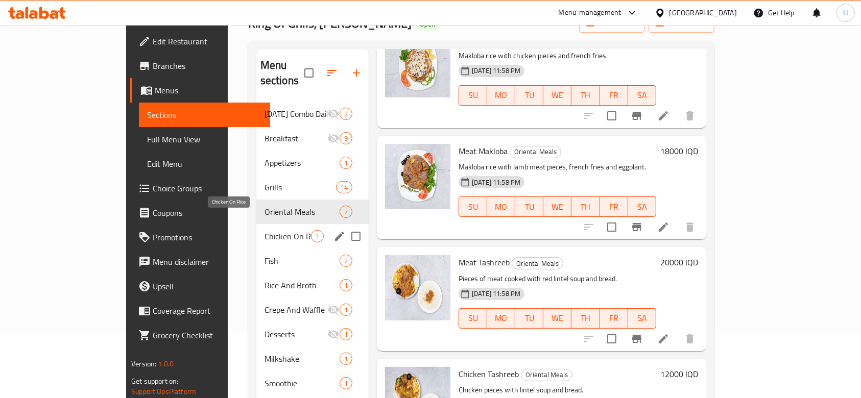
scroll to position [68, 0]
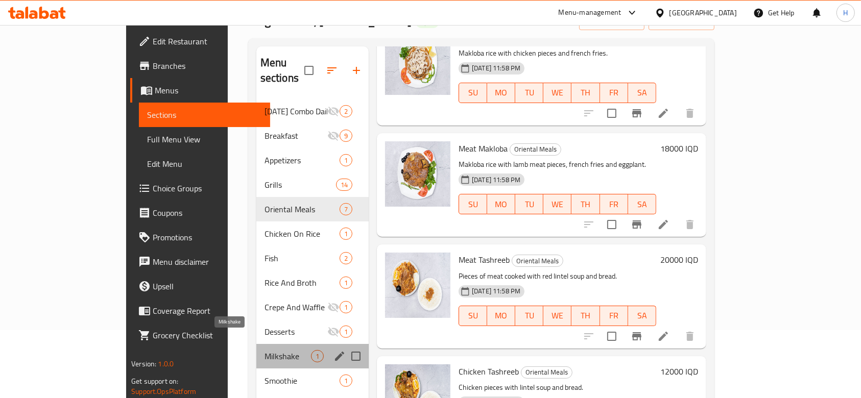
click at [265, 350] on span "Milkshake" at bounding box center [288, 356] width 46 height 12
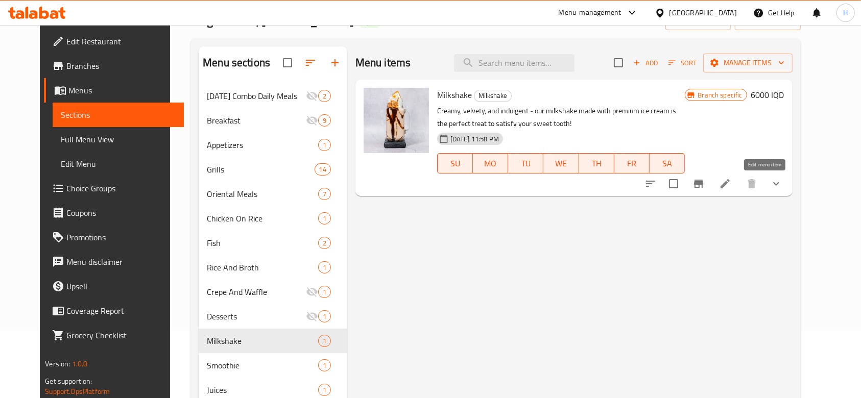
click at [732, 183] on icon at bounding box center [725, 184] width 12 height 12
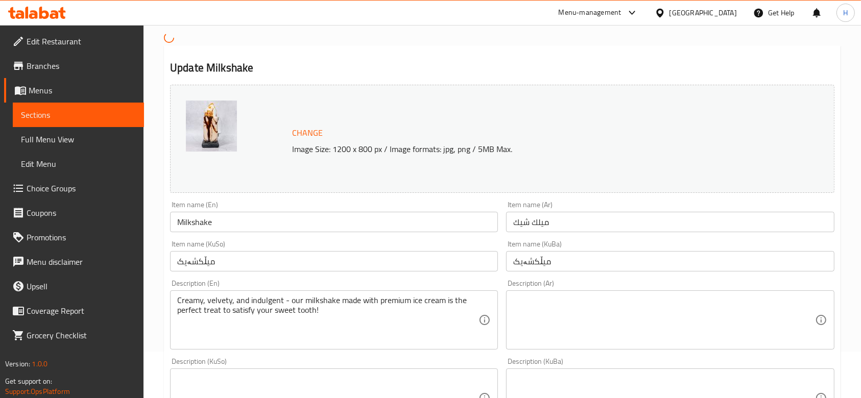
scroll to position [68, 0]
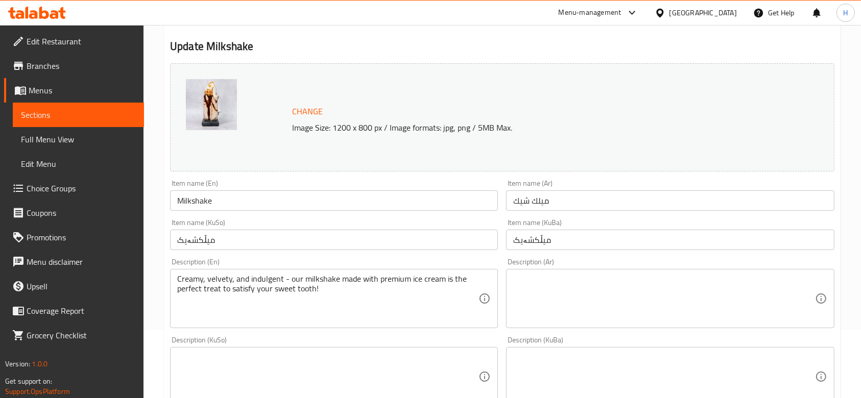
click at [584, 298] on textarea at bounding box center [663, 298] width 301 height 49
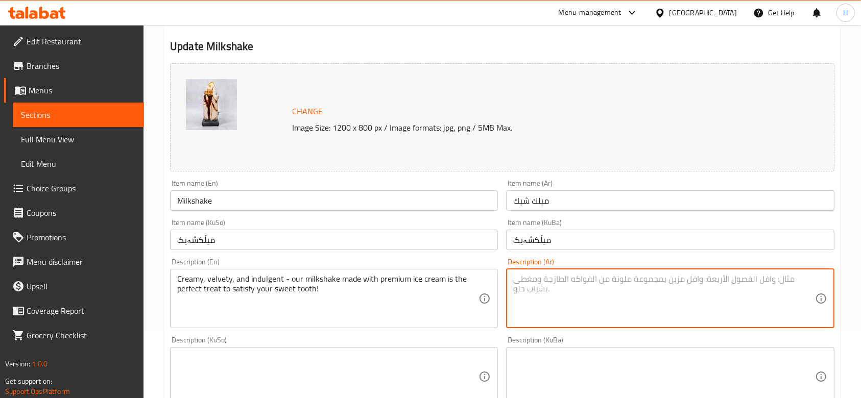
type textarea "h"
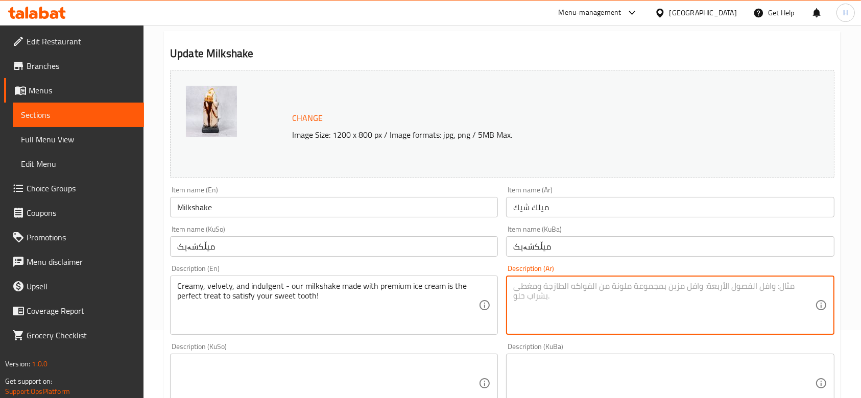
type textarea "ت"
click at [569, 292] on textarea "اختيارم من الميلك شيك" at bounding box center [663, 305] width 301 height 49
click at [620, 294] on textarea "اختيارك من الميلك شيك" at bounding box center [663, 305] width 301 height 49
click at [621, 294] on textarea "اختيارك من الميلك شيك" at bounding box center [663, 305] width 301 height 49
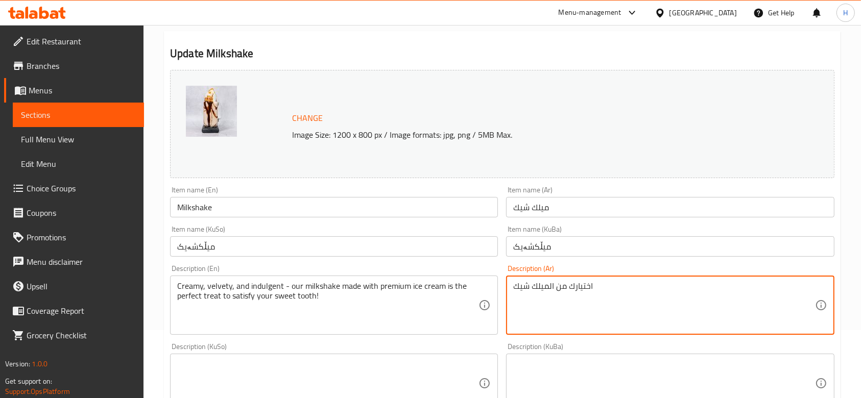
click at [619, 292] on textarea "اختيارك من الميلك شيك" at bounding box center [663, 305] width 301 height 49
type textarea "اختيارك من الميلك شيك"
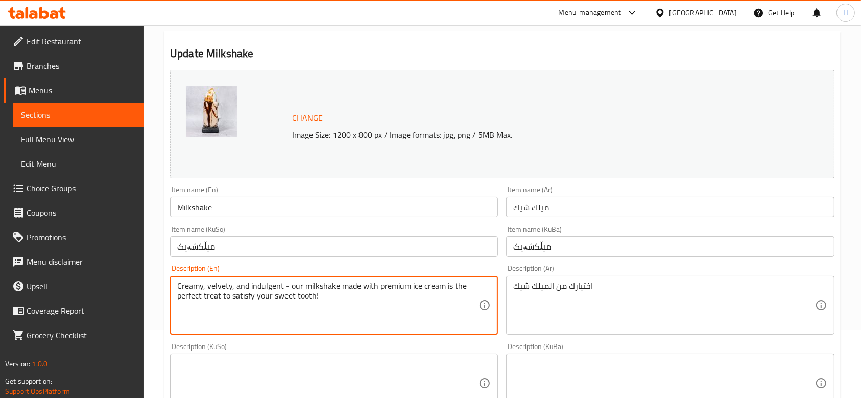
click at [214, 293] on textarea "Creamy, velvety, and indulgent - our milkshake made with premium ice cream is t…" at bounding box center [327, 305] width 301 height 49
paste textarea "Your choice of milkshake"
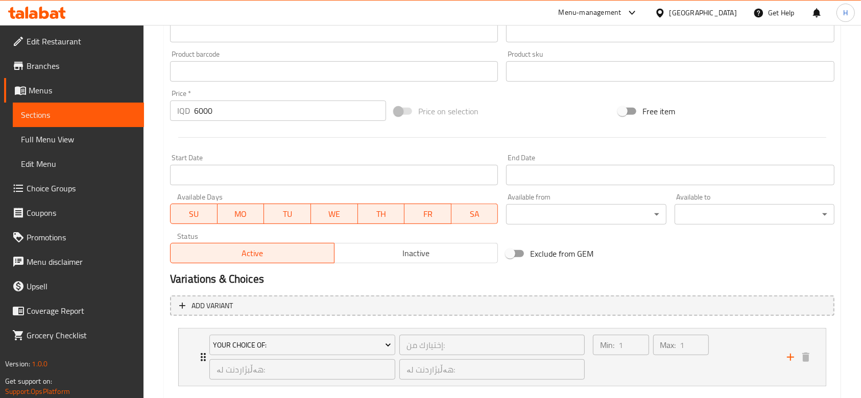
scroll to position [497, 0]
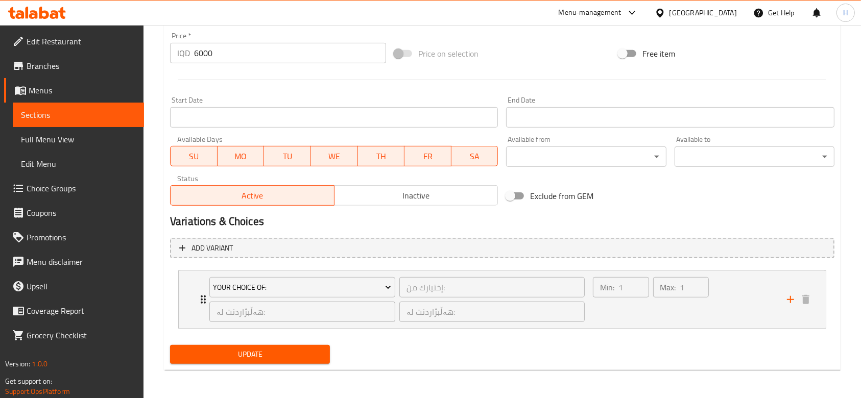
type textarea "Your choice of milkshake"
drag, startPoint x: 250, startPoint y: 341, endPoint x: 248, endPoint y: 350, distance: 9.5
click at [251, 341] on div "Update" at bounding box center [250, 354] width 168 height 27
click at [247, 363] on button "Update" at bounding box center [250, 354] width 160 height 19
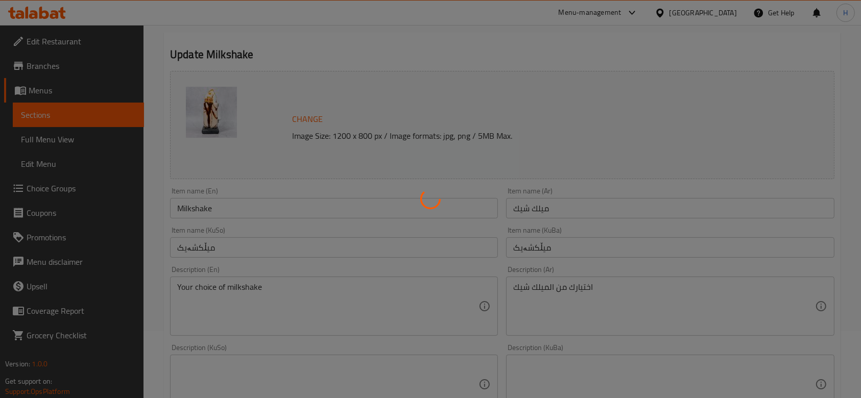
scroll to position [0, 0]
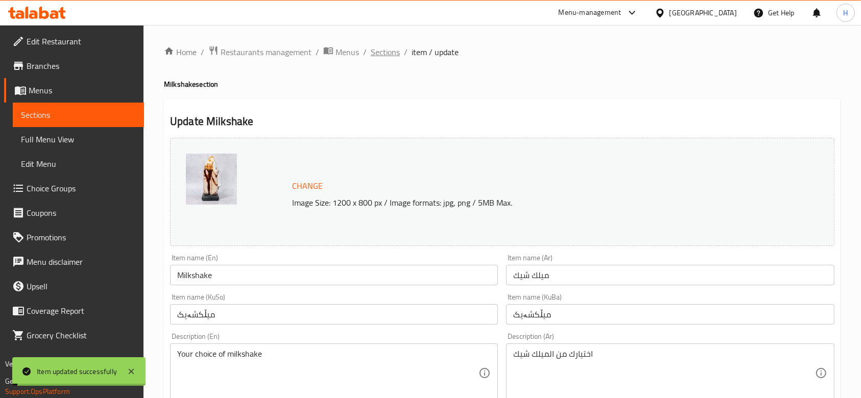
click at [381, 52] on span "Sections" at bounding box center [385, 52] width 29 height 12
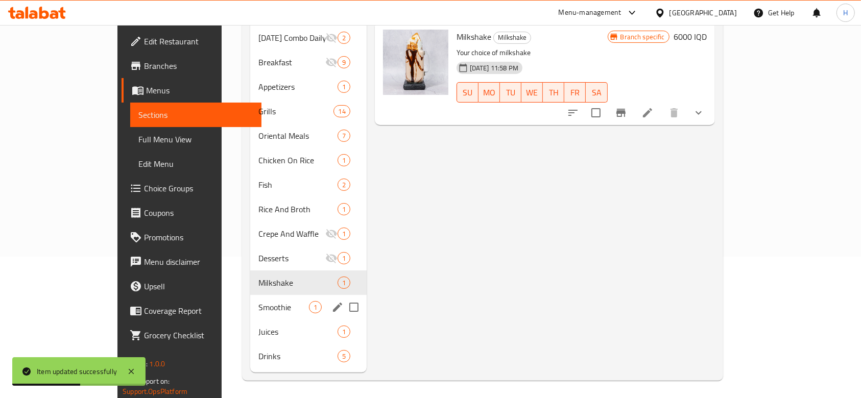
scroll to position [143, 0]
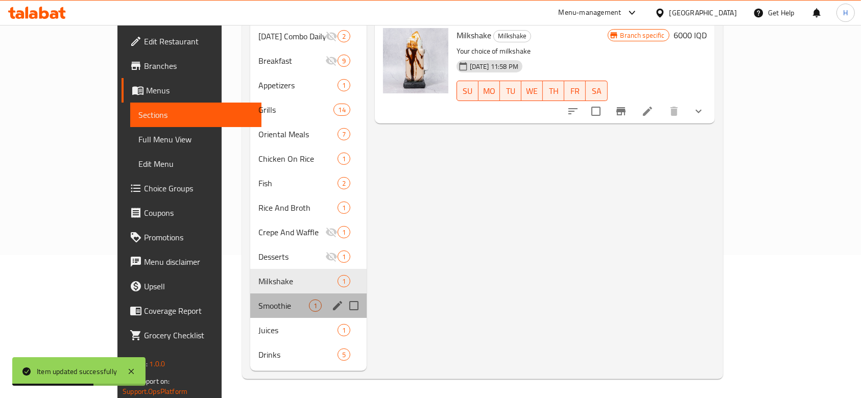
click at [250, 294] on div "Smoothie 1" at bounding box center [308, 306] width 116 height 25
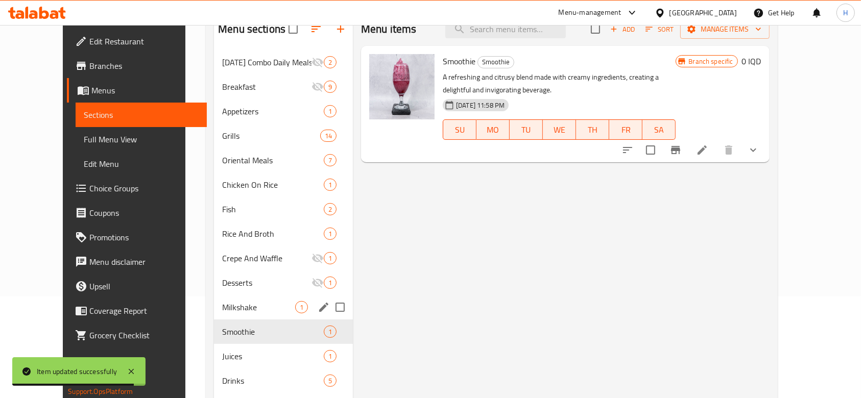
scroll to position [143, 0]
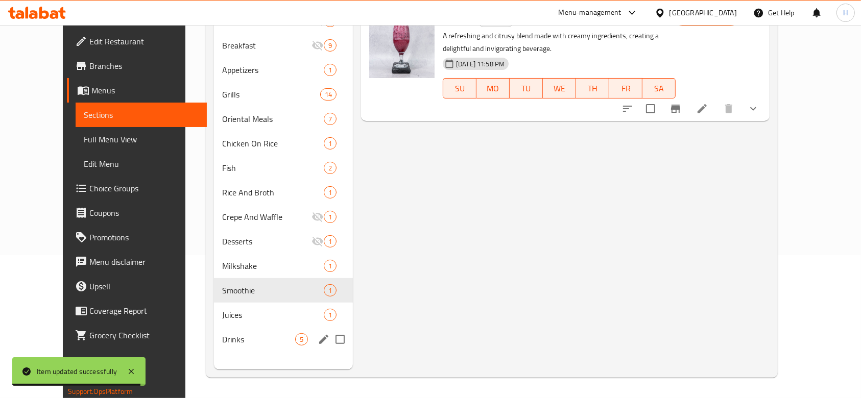
click at [225, 332] on div "Drinks 5" at bounding box center [283, 339] width 139 height 25
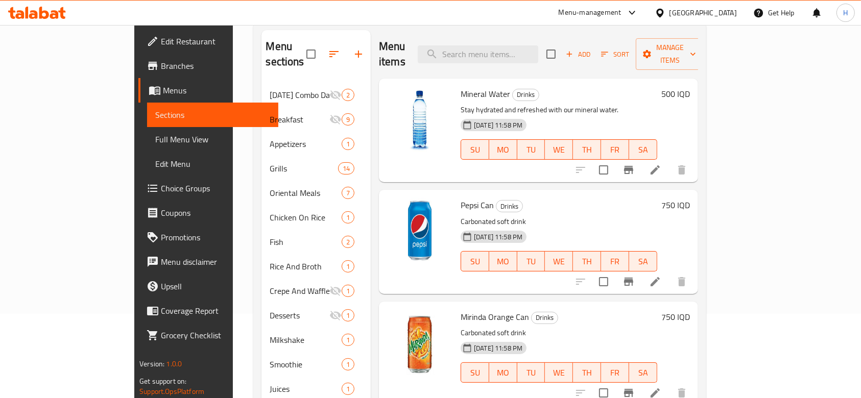
scroll to position [7, 0]
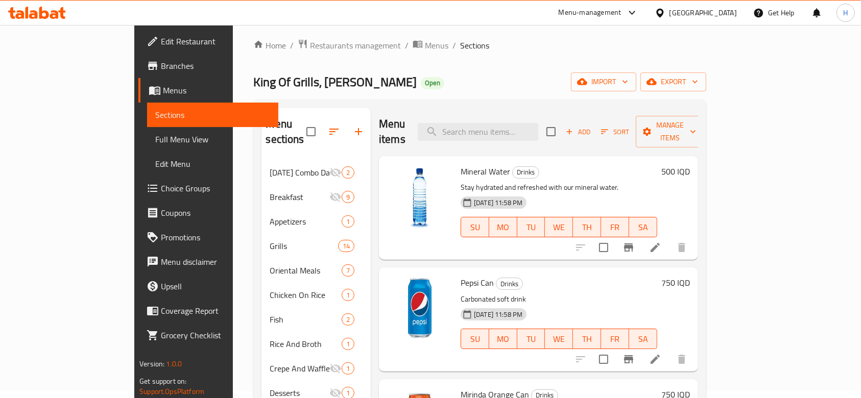
click at [662, 242] on icon at bounding box center [655, 248] width 12 height 12
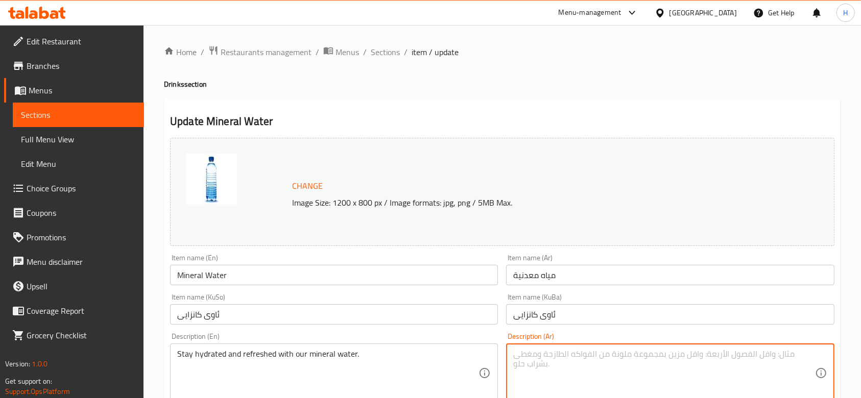
click at [564, 350] on textarea at bounding box center [663, 373] width 301 height 49
type textarea "l"
type textarea "مياه معدنية"
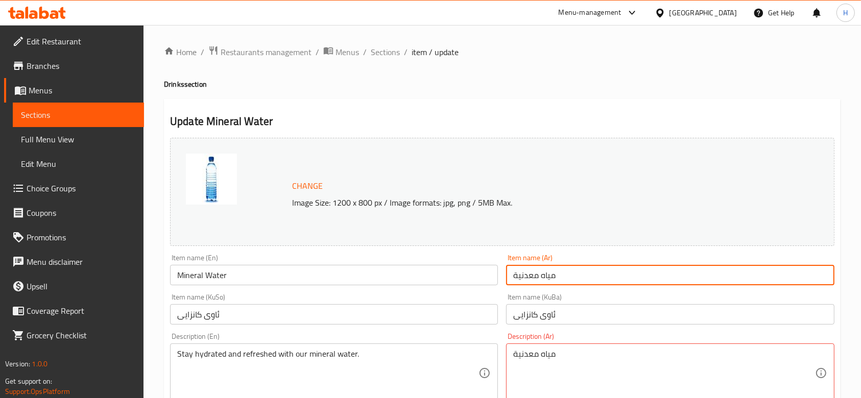
click at [529, 272] on input "مياه معدنية" at bounding box center [670, 275] width 328 height 20
type input "مياه"
click at [188, 272] on input "Mineral Water" at bounding box center [334, 275] width 328 height 20
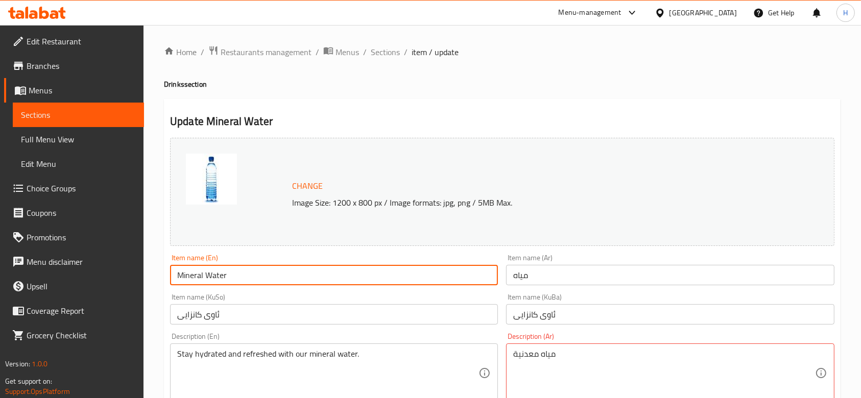
click at [188, 272] on input "Mineral Water" at bounding box center [334, 275] width 328 height 20
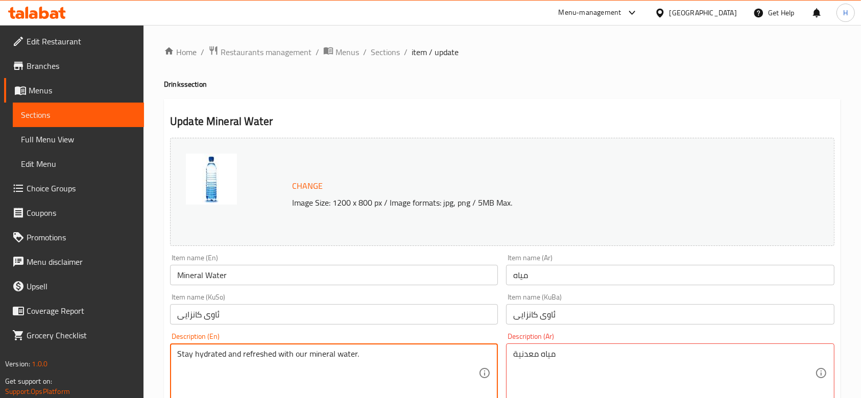
click at [250, 363] on textarea "Stay hydrated and refreshed with our mineral water." at bounding box center [327, 373] width 301 height 49
click at [250, 362] on textarea "Stay hydrated and refreshed with our mineral water." at bounding box center [327, 373] width 301 height 49
click at [250, 361] on textarea "Stay hydrated and refreshed with our mineral water." at bounding box center [327, 373] width 301 height 49
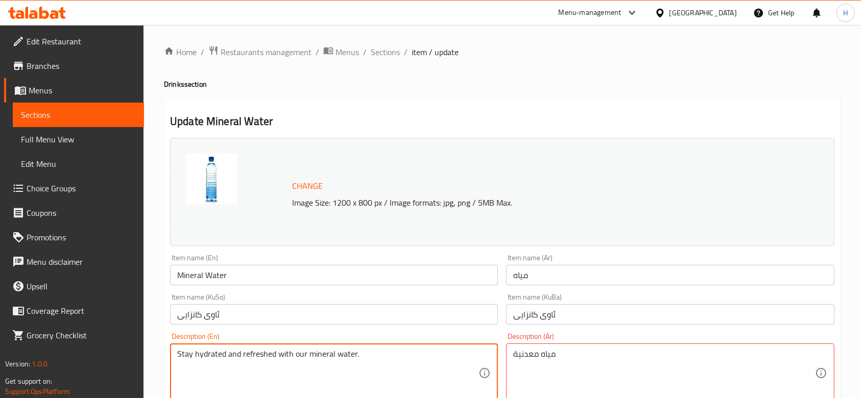
paste textarea "Mineral Water"
type textarea "Mineral Water"
click at [192, 272] on input "Mineral Water" at bounding box center [334, 275] width 328 height 20
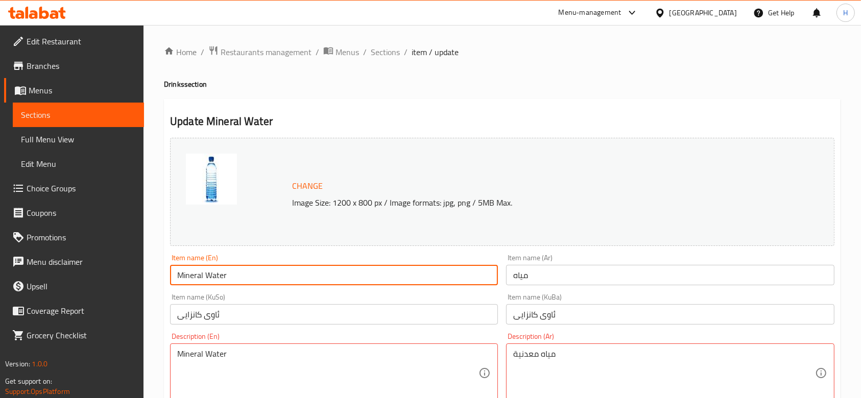
click at [192, 272] on input "Mineral Water" at bounding box center [334, 275] width 328 height 20
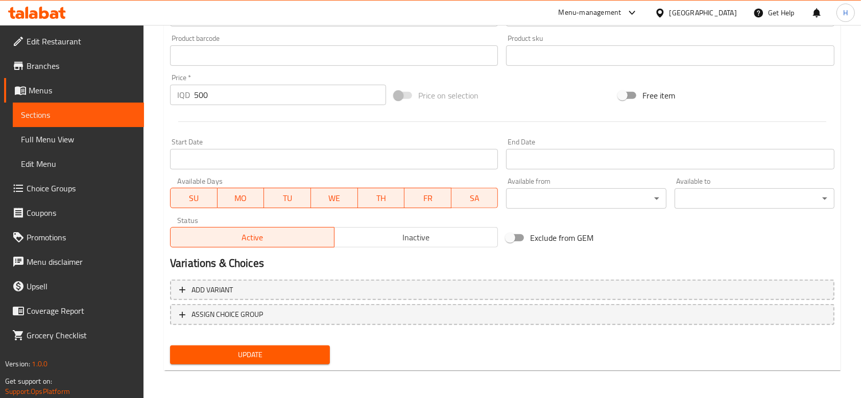
type input "Water"
click at [262, 362] on button "Update" at bounding box center [250, 355] width 160 height 19
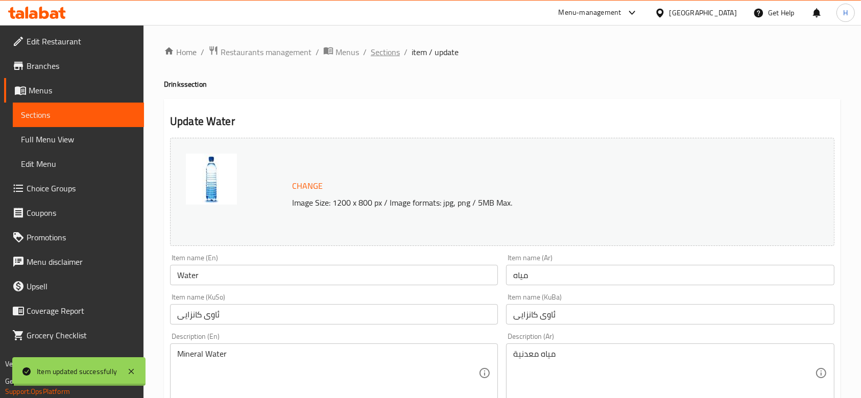
click at [386, 55] on span "Sections" at bounding box center [385, 52] width 29 height 12
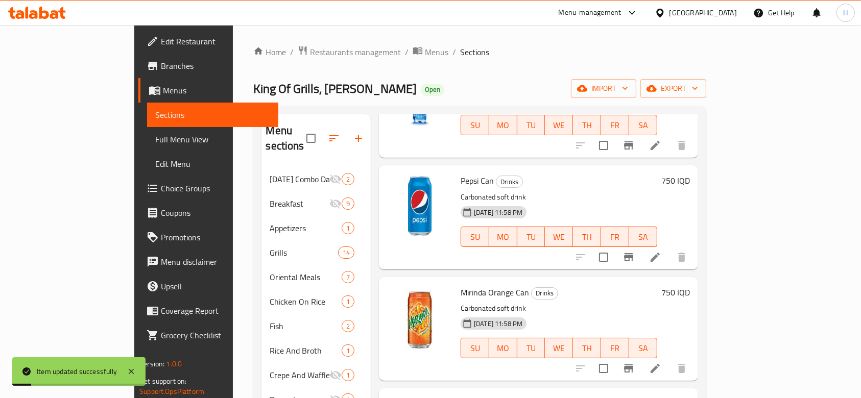
scroll to position [136, 0]
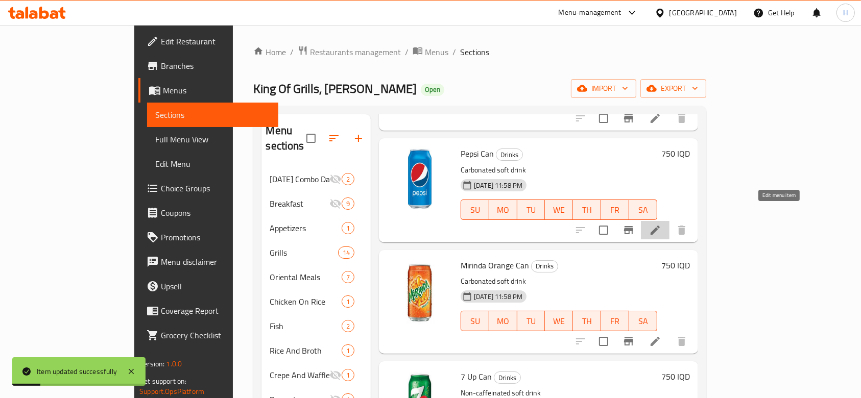
click at [662, 224] on icon at bounding box center [655, 230] width 12 height 12
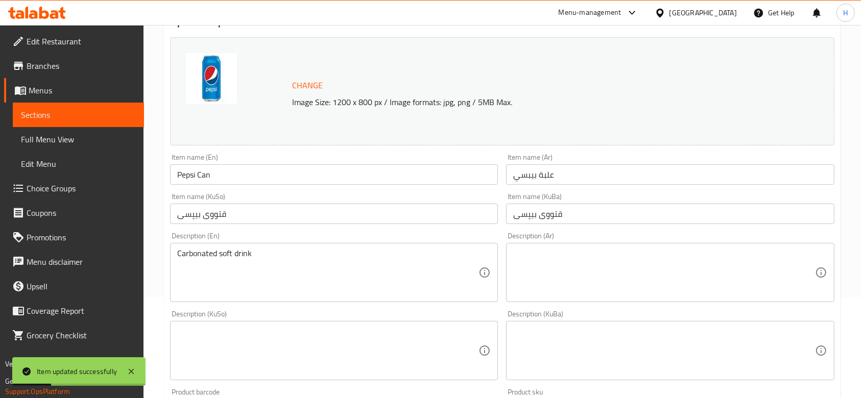
scroll to position [204, 0]
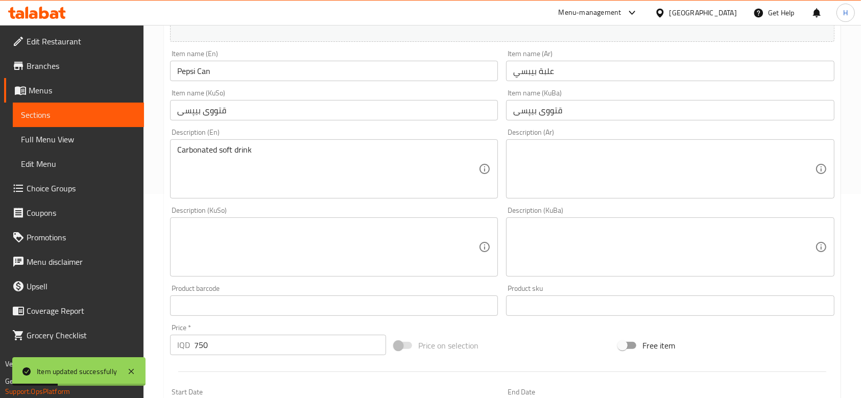
drag, startPoint x: 571, startPoint y: 172, endPoint x: 541, endPoint y: 215, distance: 51.9
click at [571, 172] on textarea at bounding box center [663, 169] width 301 height 49
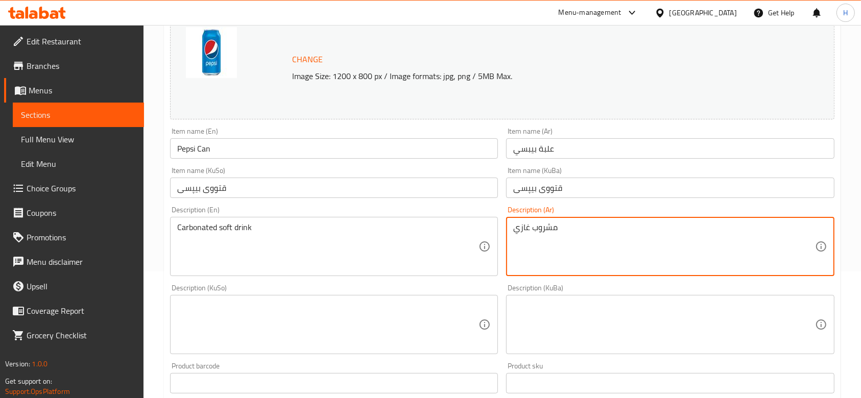
scroll to position [0, 0]
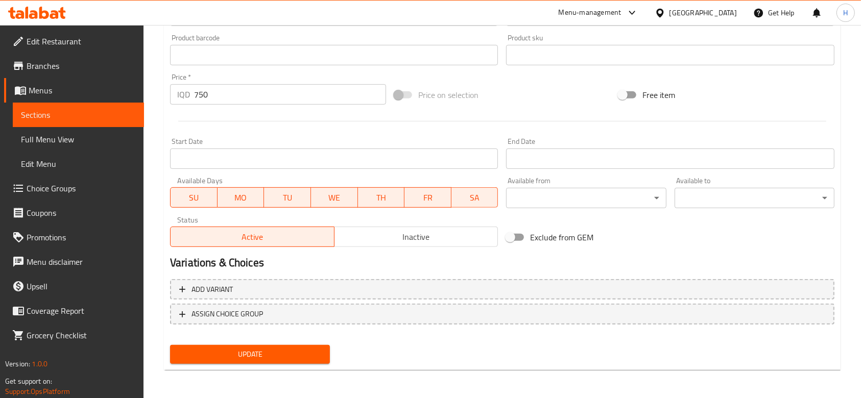
type textarea "مشروب غازي"
click at [275, 352] on span "Update" at bounding box center [250, 354] width 144 height 13
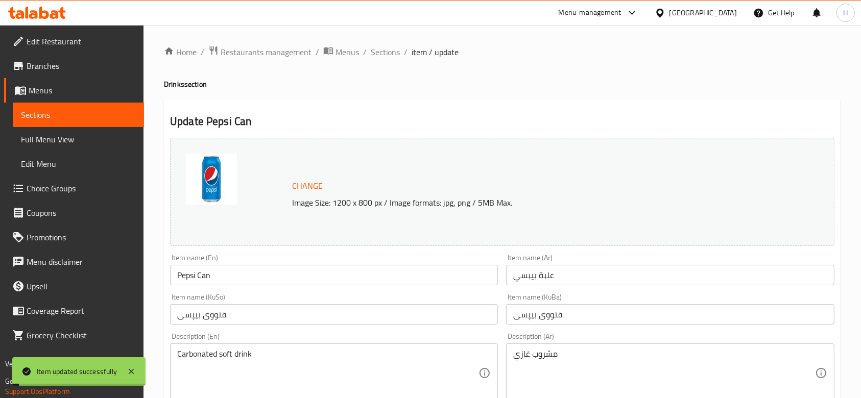
click at [382, 58] on span "Sections" at bounding box center [385, 52] width 29 height 12
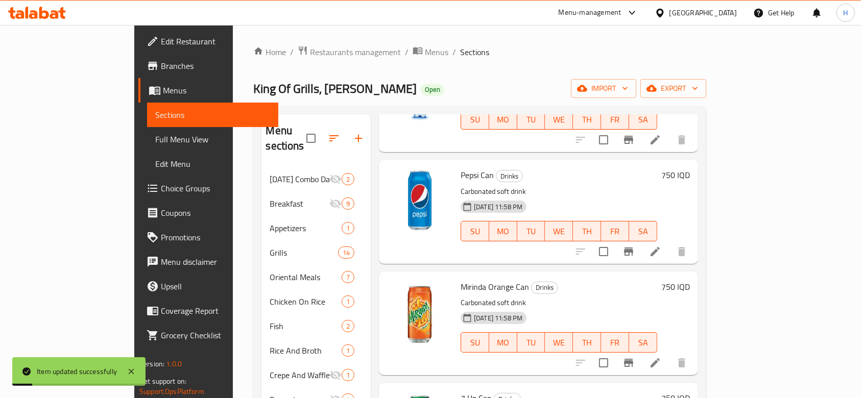
scroll to position [184, 0]
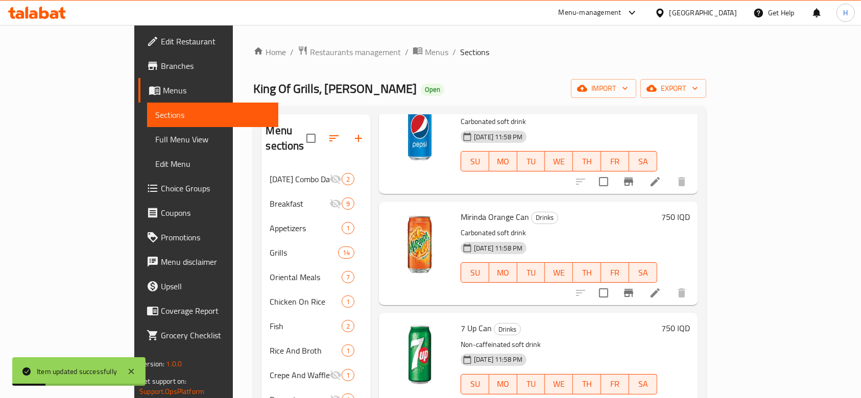
click at [670, 284] on li at bounding box center [655, 293] width 29 height 18
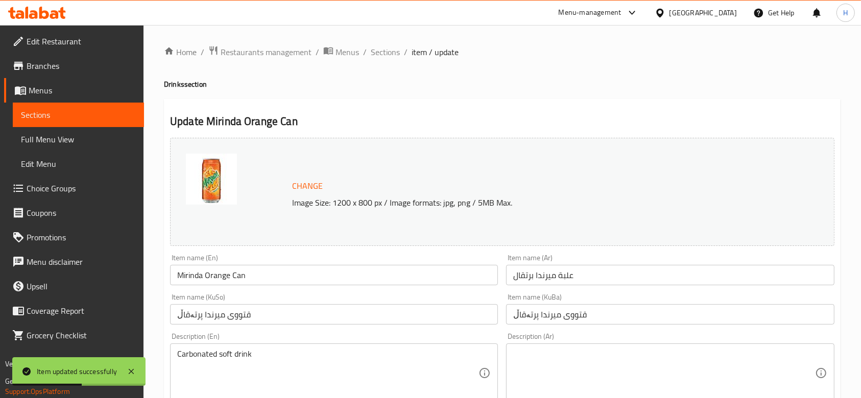
click at [551, 362] on textarea at bounding box center [663, 373] width 301 height 49
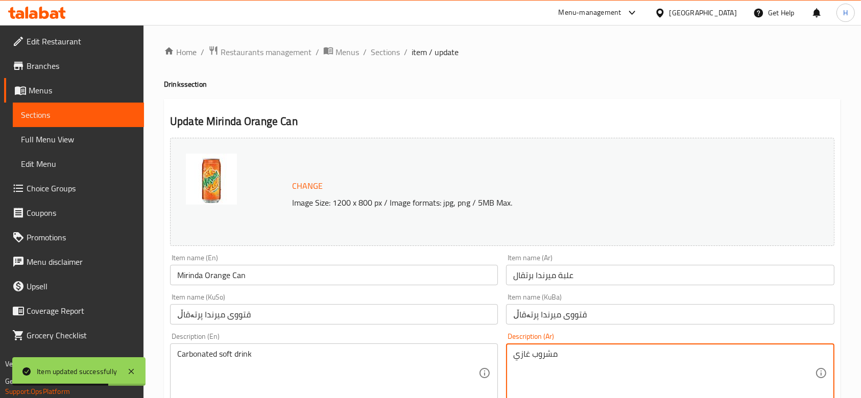
click at [584, 370] on textarea "مشروب غازي" at bounding box center [663, 373] width 301 height 49
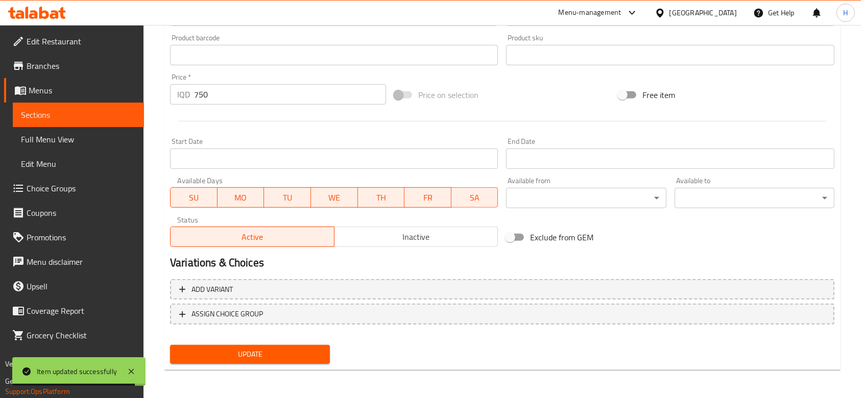
type textarea "مشروب غازي"
click at [213, 360] on span "Update" at bounding box center [250, 354] width 144 height 13
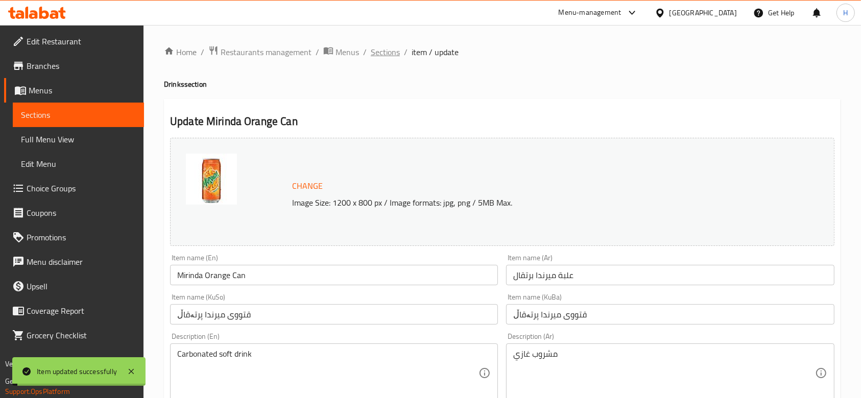
click at [378, 49] on span "Sections" at bounding box center [385, 52] width 29 height 12
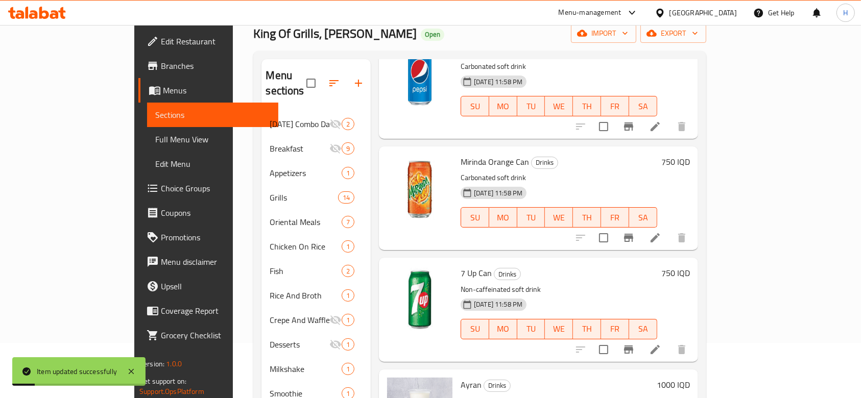
scroll to position [68, 0]
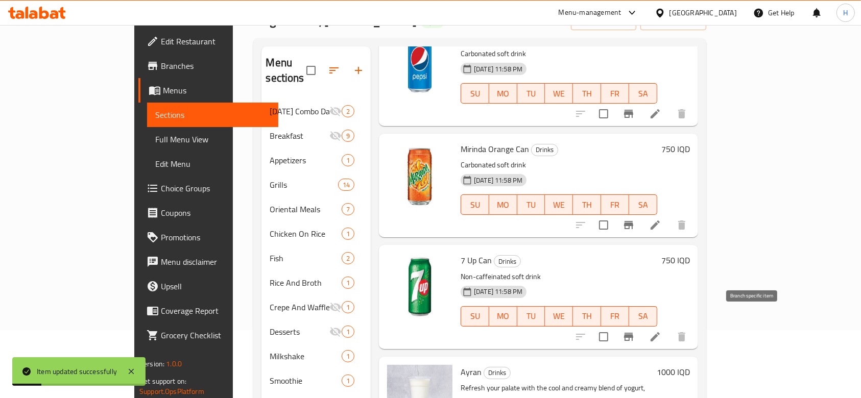
click at [660, 333] on icon at bounding box center [655, 337] width 9 height 9
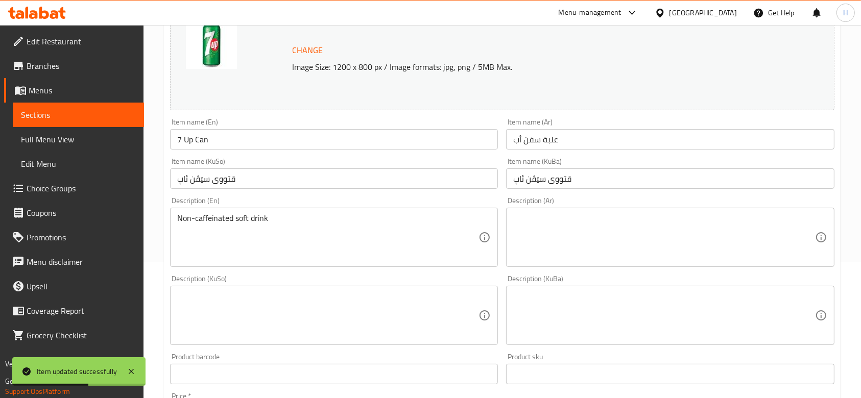
click at [558, 256] on textarea at bounding box center [663, 238] width 301 height 49
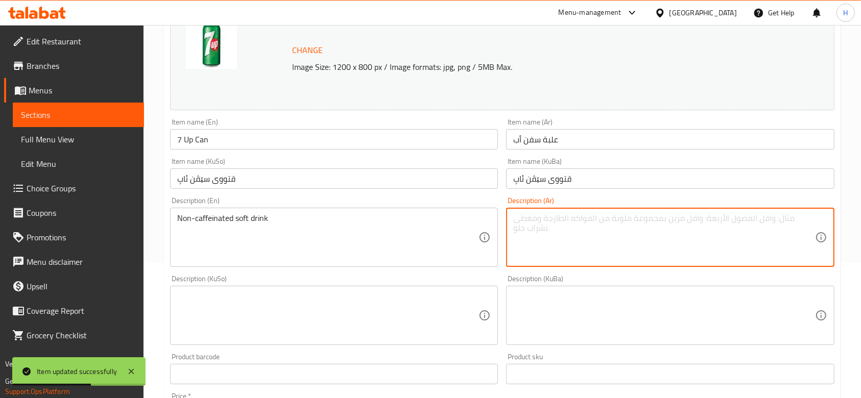
paste textarea "مشروب غازي"
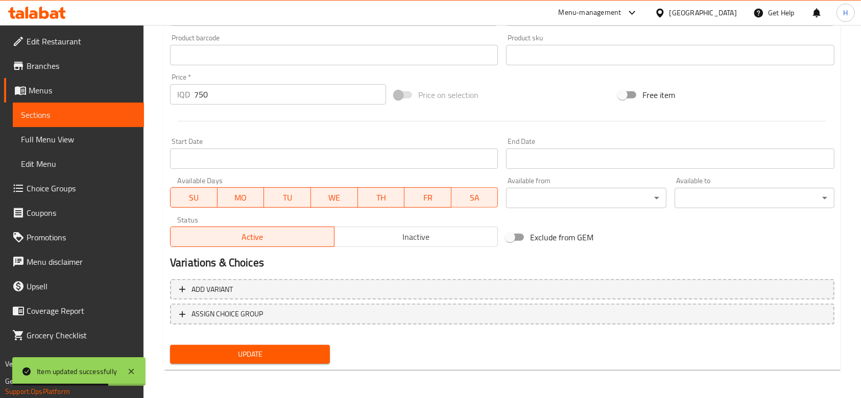
type textarea "مشروب غازي"
click at [253, 355] on span "Update" at bounding box center [250, 354] width 144 height 13
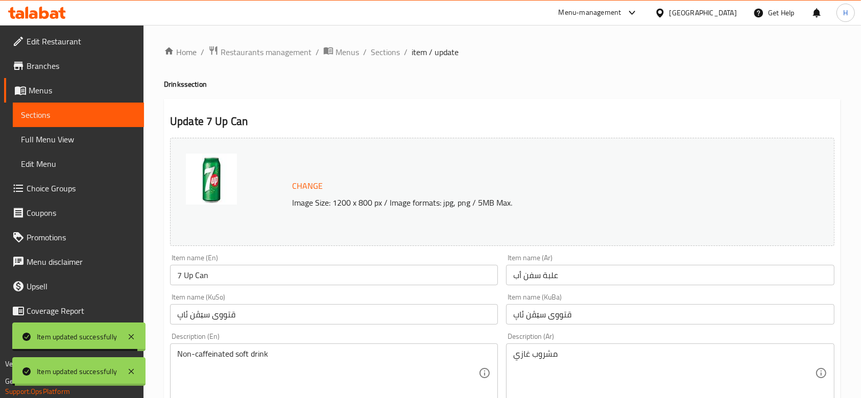
click at [381, 52] on span "Sections" at bounding box center [385, 52] width 29 height 12
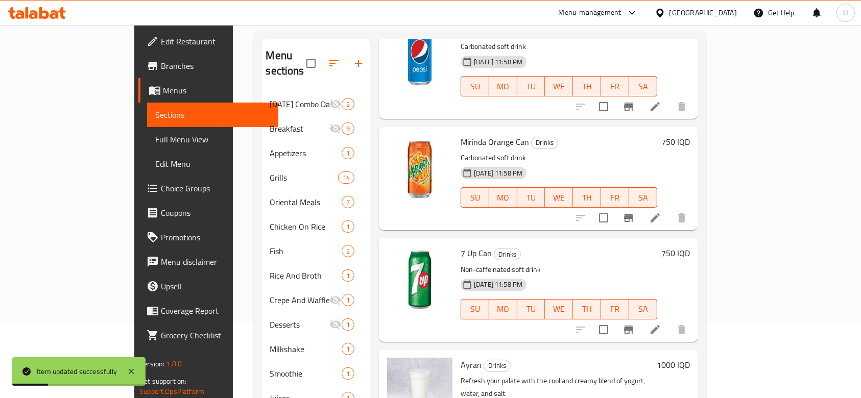
scroll to position [143, 0]
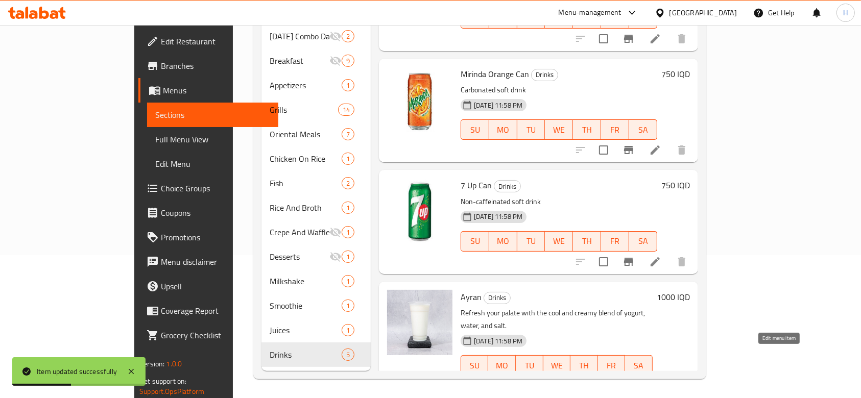
click at [662, 380] on icon at bounding box center [655, 386] width 12 height 12
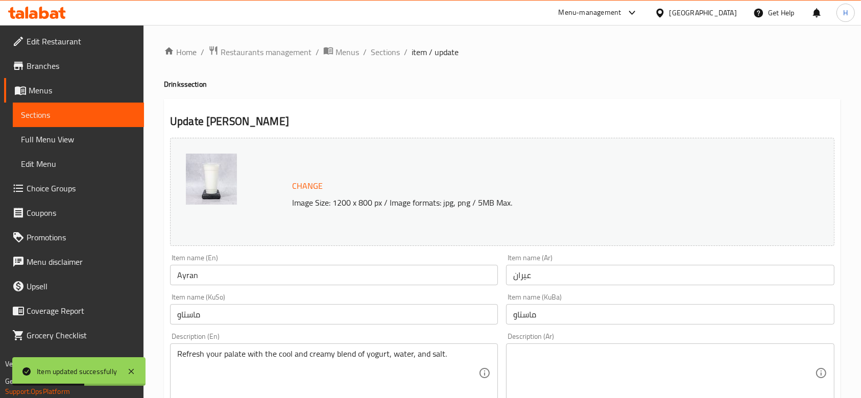
click at [593, 356] on textarea at bounding box center [663, 373] width 301 height 49
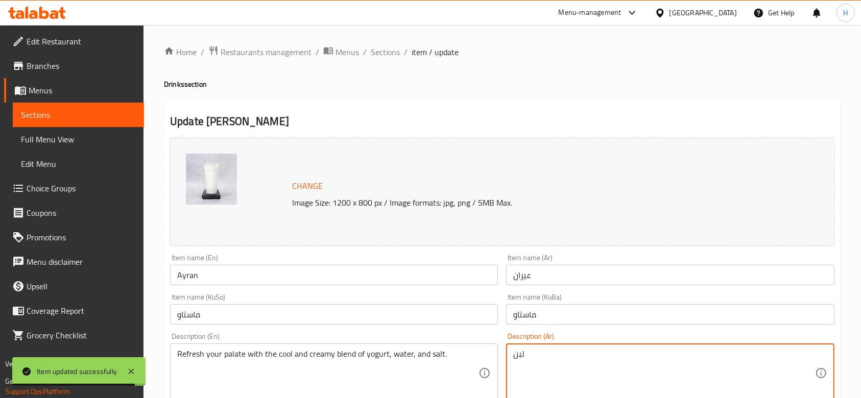
type textarea "لبن"
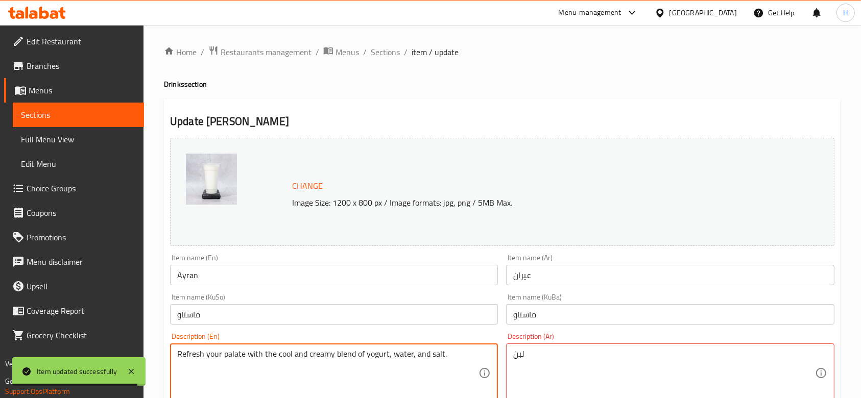
click at [289, 353] on textarea "Refresh your palate with the cool and creamy blend of yogurt, water, and salt." at bounding box center [327, 373] width 301 height 49
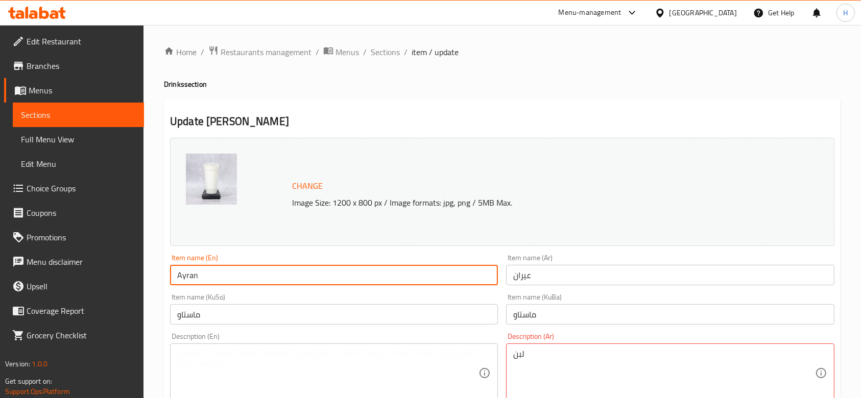
click at [197, 282] on input "Ayran" at bounding box center [334, 275] width 328 height 20
click at [197, 372] on textarea at bounding box center [327, 373] width 301 height 49
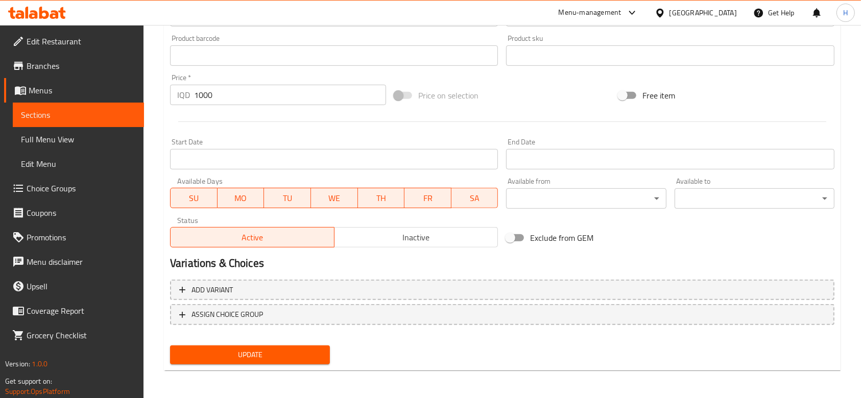
click at [271, 349] on span "Update" at bounding box center [250, 355] width 144 height 13
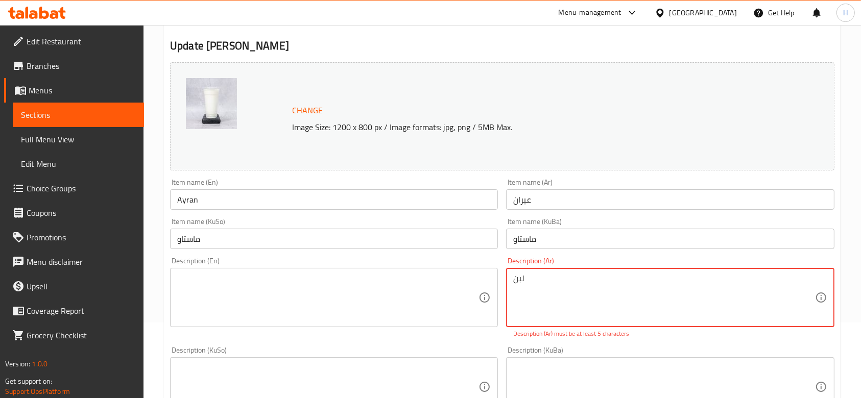
scroll to position [136, 0]
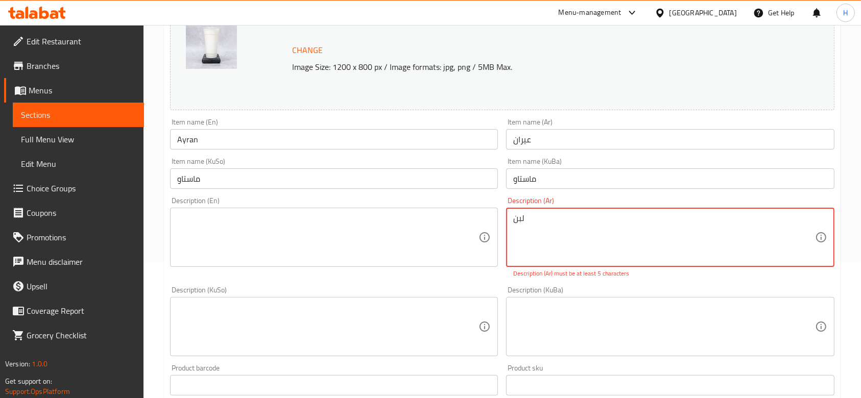
click at [616, 297] on div "Description (KuBa)" at bounding box center [670, 326] width 328 height 59
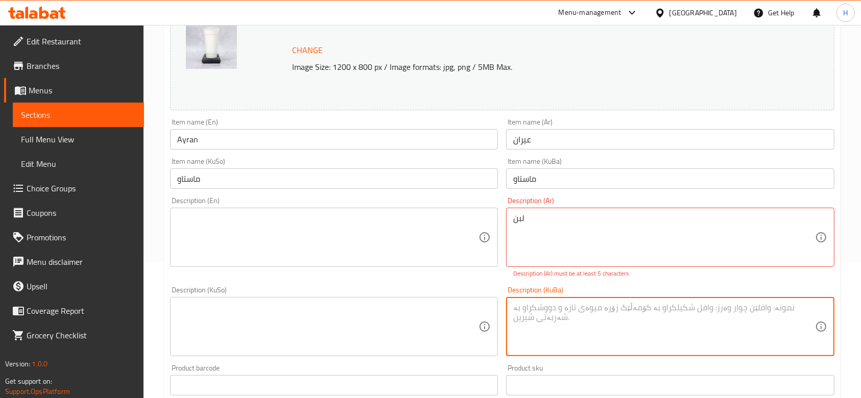
drag, startPoint x: 626, startPoint y: 285, endPoint x: 661, endPoint y: 288, distance: 34.9
click at [628, 285] on div "Description (KuBa) Description (KuBa)" at bounding box center [670, 321] width 336 height 78
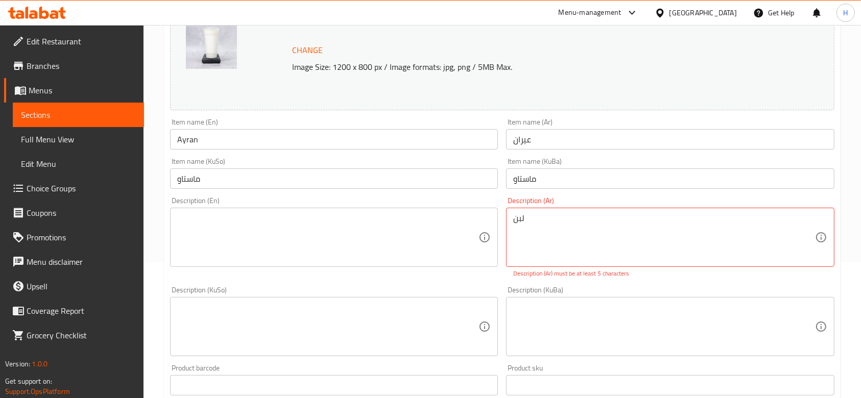
click at [677, 288] on div "Description (KuBa) Description (KuBa)" at bounding box center [670, 322] width 328 height 70
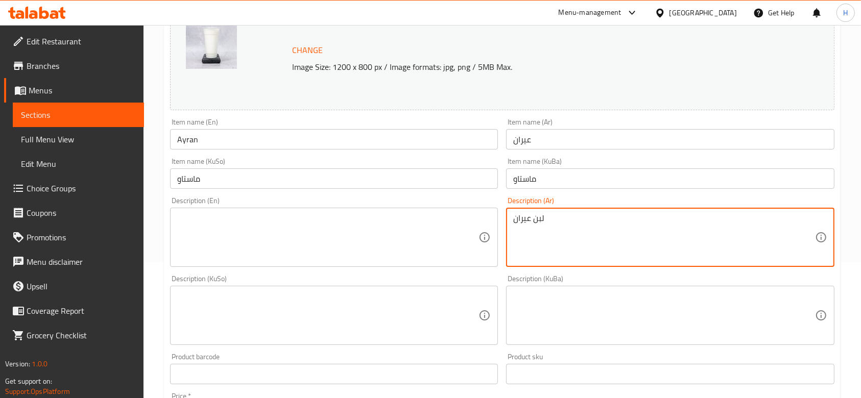
scroll to position [68, 0]
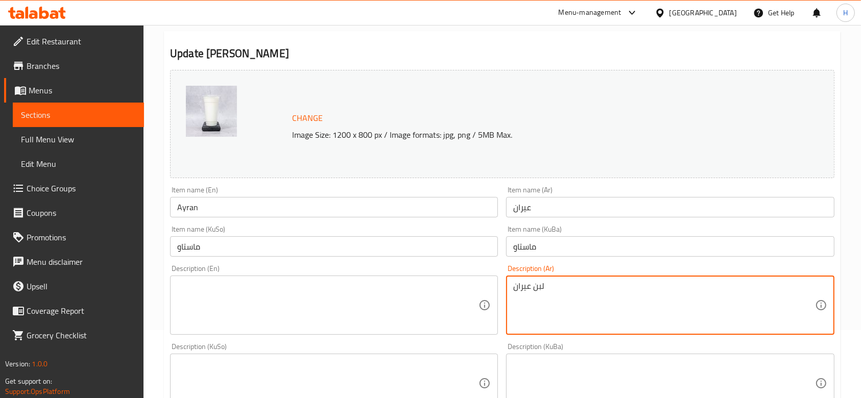
type textarea "لبن عيران"
click at [219, 318] on textarea at bounding box center [327, 305] width 301 height 49
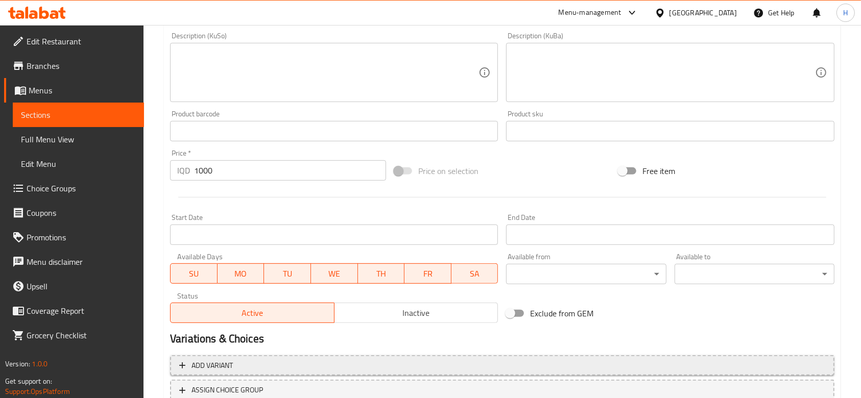
scroll to position [409, 0]
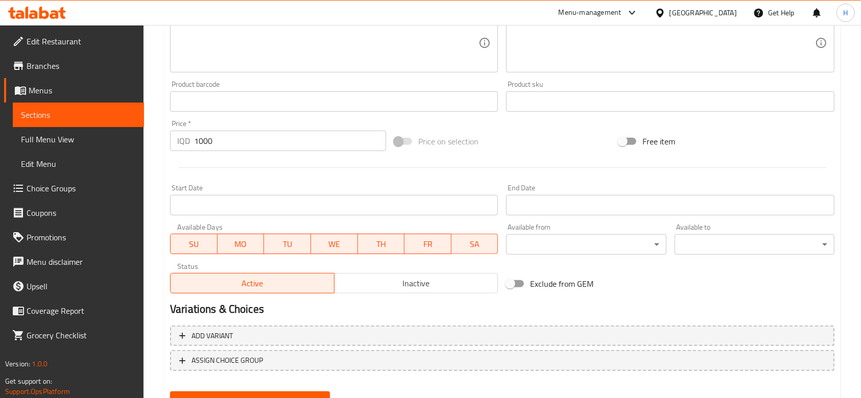
type textarea "Yogurt"
click at [252, 398] on span "Update" at bounding box center [250, 401] width 144 height 13
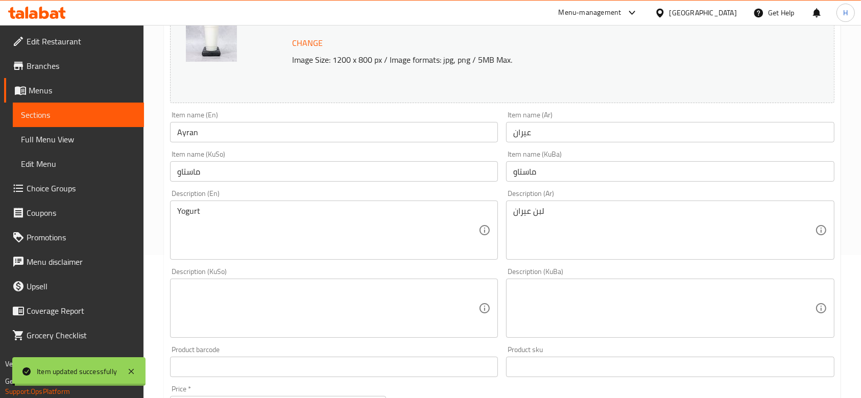
scroll to position [0, 0]
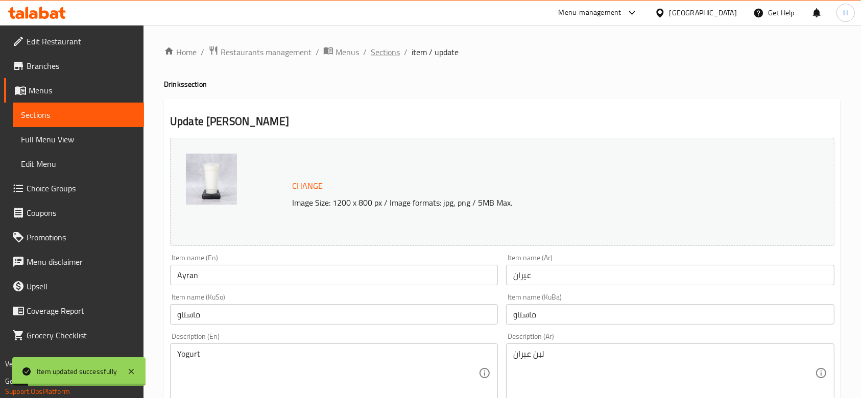
click at [378, 48] on span "Sections" at bounding box center [385, 52] width 29 height 12
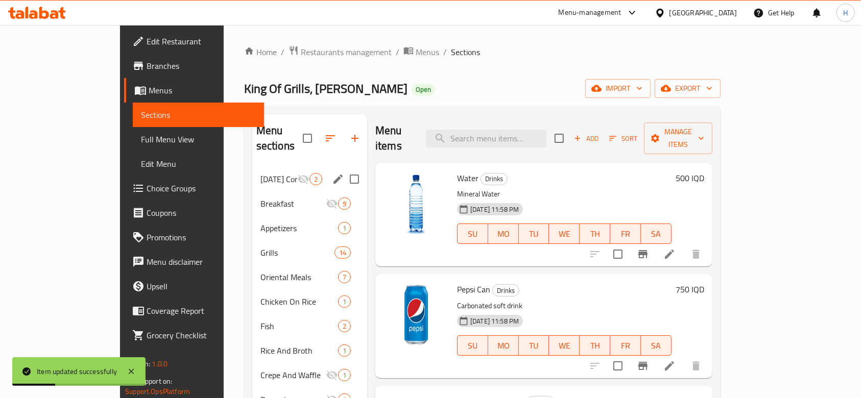
drag, startPoint x: 207, startPoint y: 193, endPoint x: 234, endPoint y: 247, distance: 60.8
click at [252, 198] on div "Breakfast 9" at bounding box center [309, 204] width 115 height 25
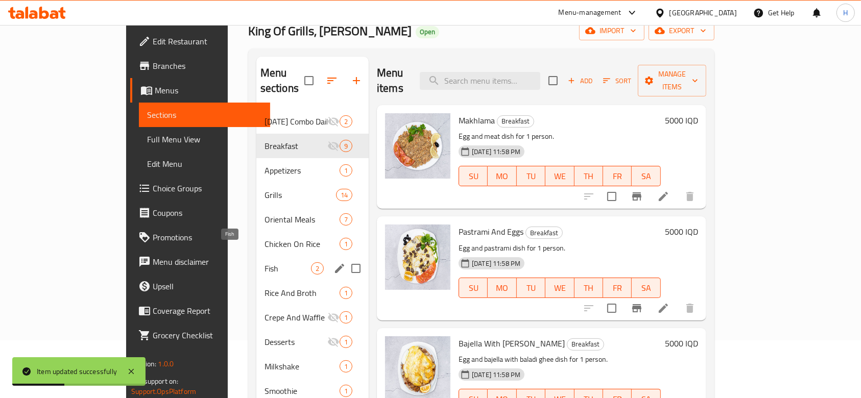
scroll to position [68, 0]
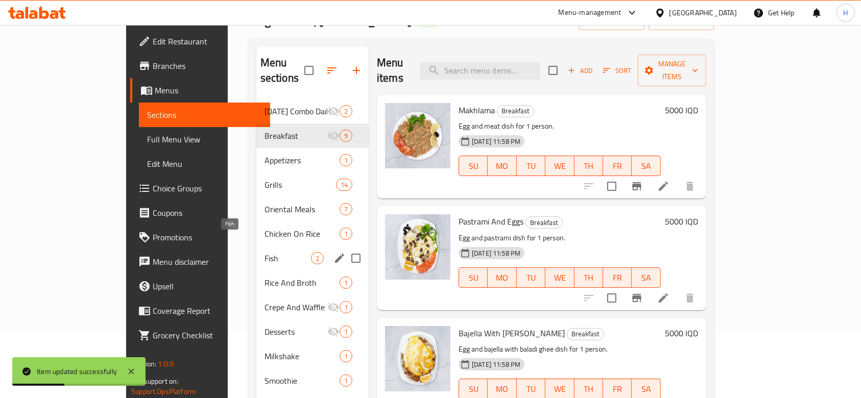
click at [256, 271] on div "Rice And Broth 1" at bounding box center [312, 283] width 112 height 25
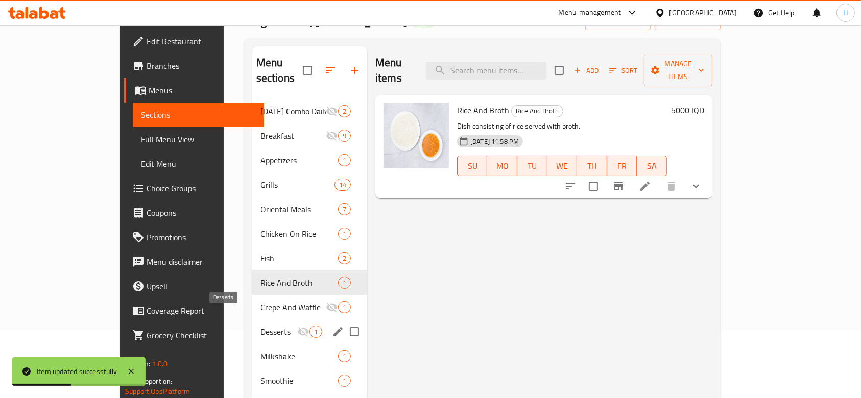
click at [261, 326] on span "Desserts" at bounding box center [279, 332] width 37 height 12
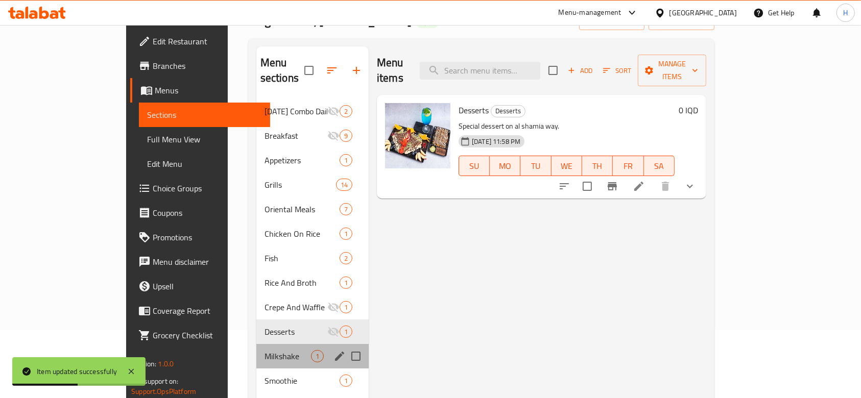
drag, startPoint x: 210, startPoint y: 349, endPoint x: 205, endPoint y: 358, distance: 9.9
click at [256, 349] on div "Milkshake 1" at bounding box center [312, 356] width 112 height 25
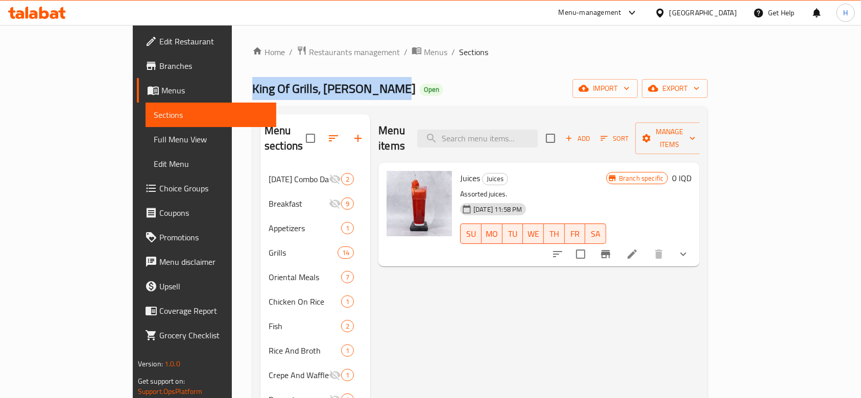
drag, startPoint x: 305, startPoint y: 86, endPoint x: 162, endPoint y: 88, distance: 143.0
click at [232, 88] on div "Home / Restaurants management / Menus / Sections King Of Grills, Hay Aljameaa O…" at bounding box center [480, 284] width 497 height 518
copy span "King Of Grills, Hay Aljameaa"
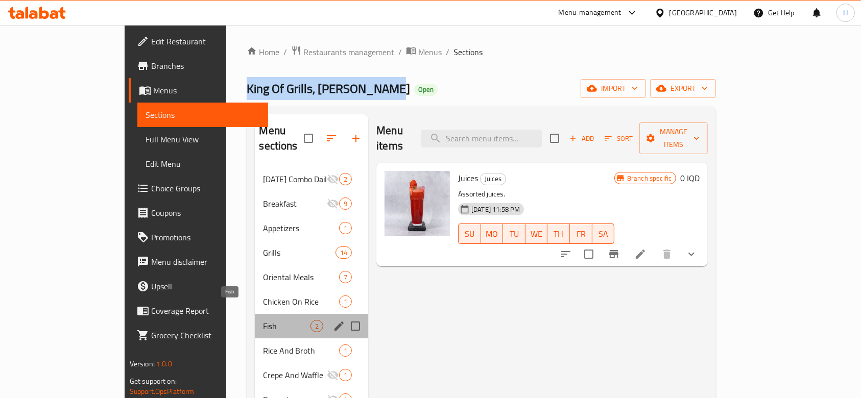
drag, startPoint x: 215, startPoint y: 307, endPoint x: 343, endPoint y: 309, distance: 128.7
click at [263, 320] on span "Fish" at bounding box center [287, 326] width 48 height 12
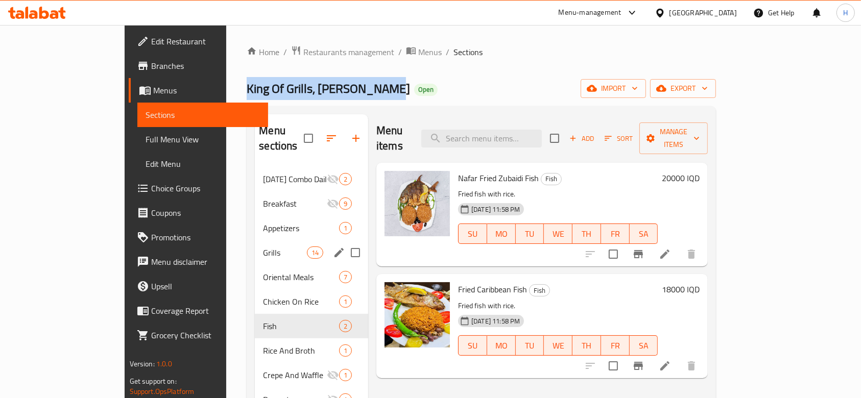
drag, startPoint x: 219, startPoint y: 235, endPoint x: 241, endPoint y: 234, distance: 22.5
click at [263, 247] on span "Grills" at bounding box center [284, 253] width 43 height 12
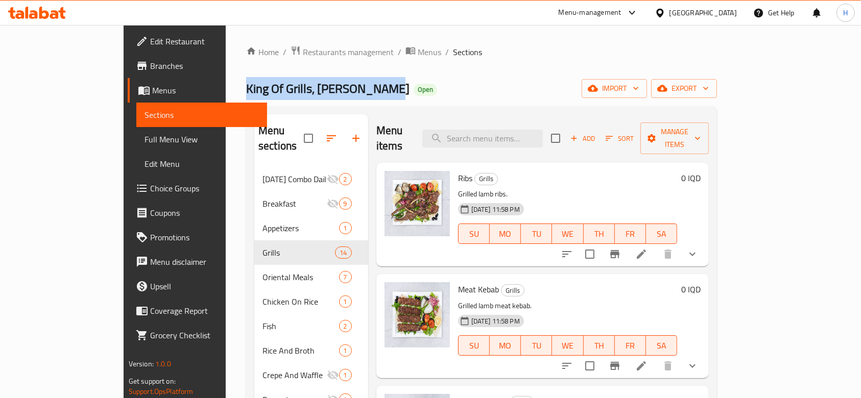
click at [656, 357] on li at bounding box center [641, 366] width 29 height 18
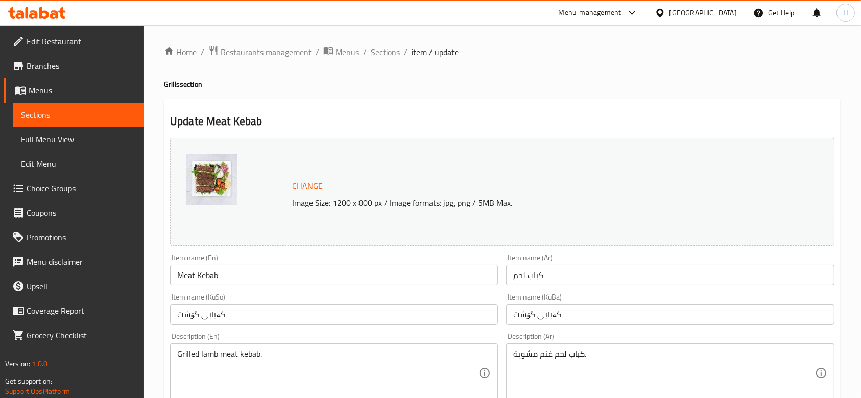
click at [379, 55] on span "Sections" at bounding box center [385, 52] width 29 height 12
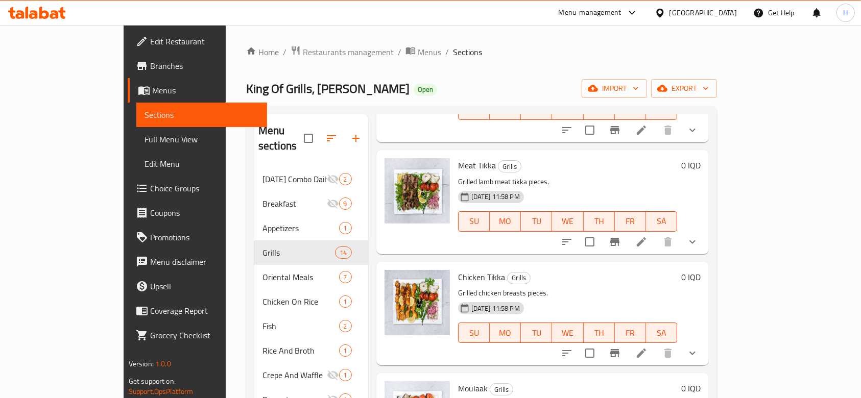
scroll to position [409, 0]
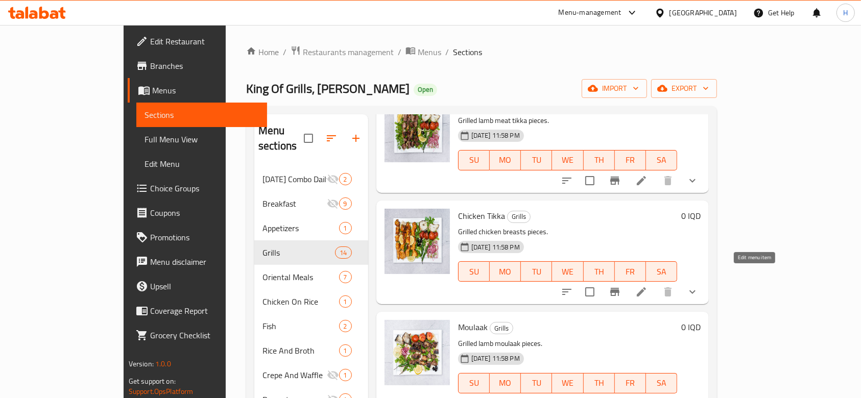
click at [648, 286] on icon at bounding box center [641, 292] width 12 height 12
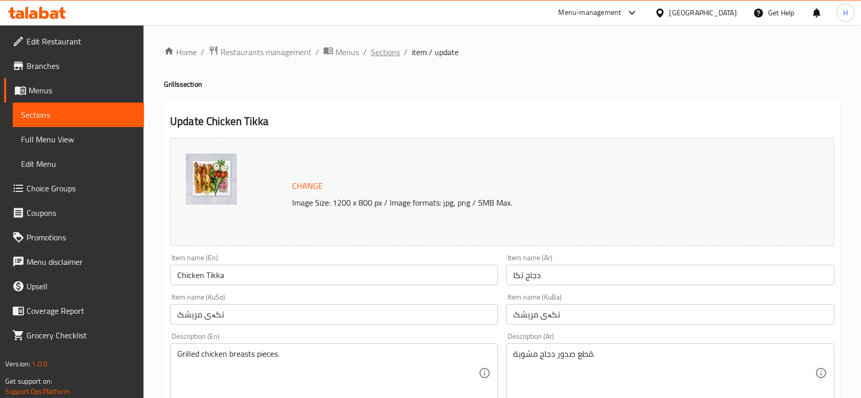
click at [380, 48] on span "Sections" at bounding box center [385, 52] width 29 height 12
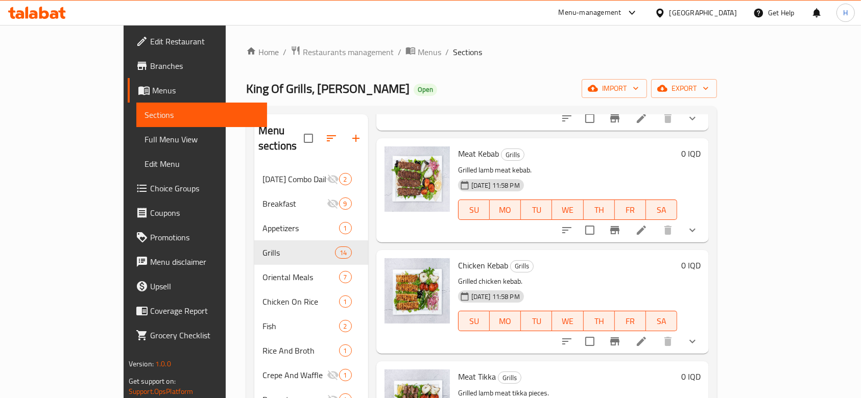
scroll to position [272, 0]
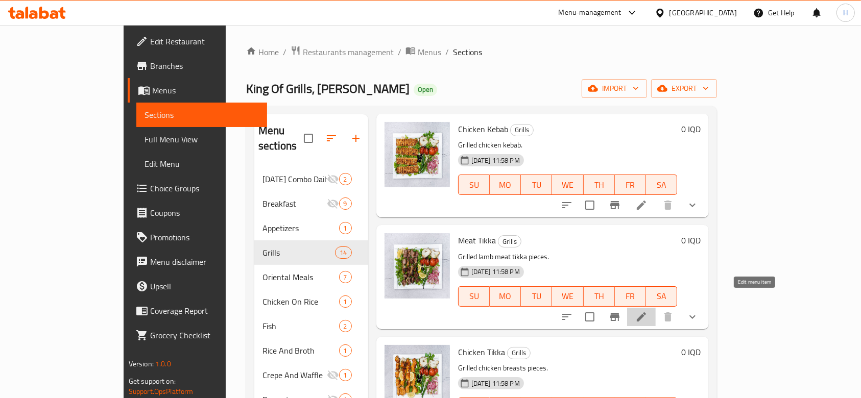
click at [648, 311] on icon at bounding box center [641, 317] width 12 height 12
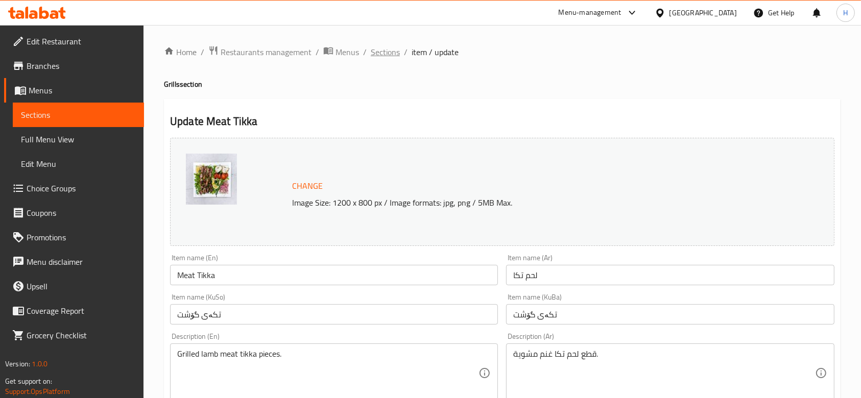
click at [391, 55] on span "Sections" at bounding box center [385, 52] width 29 height 12
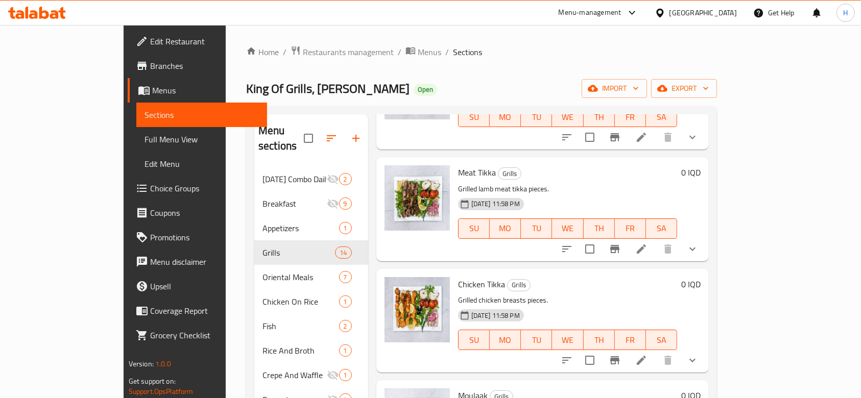
scroll to position [477, 0]
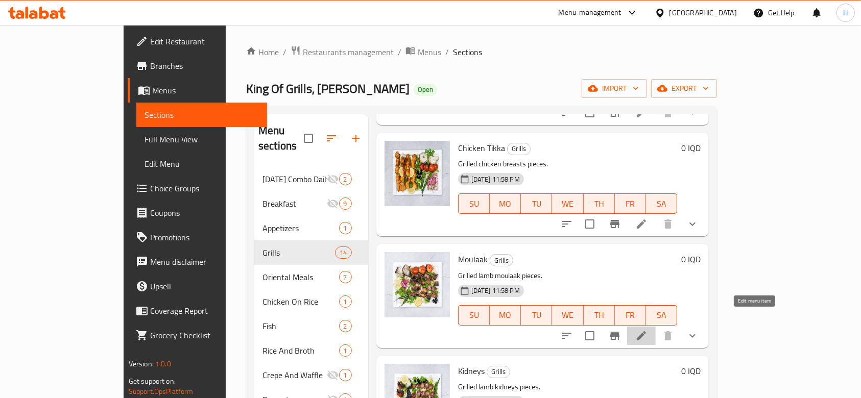
click at [648, 330] on icon at bounding box center [641, 336] width 12 height 12
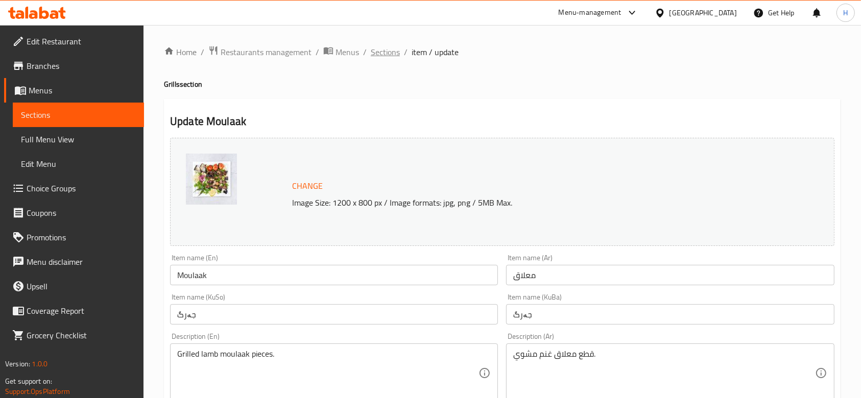
click at [382, 52] on span "Sections" at bounding box center [385, 52] width 29 height 12
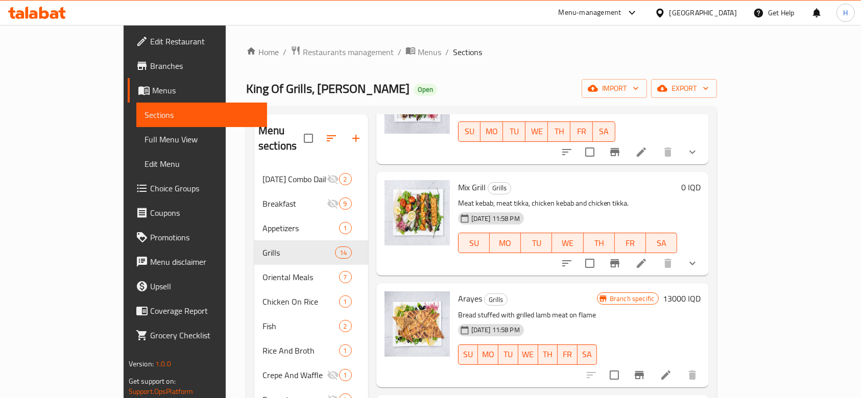
scroll to position [885, 0]
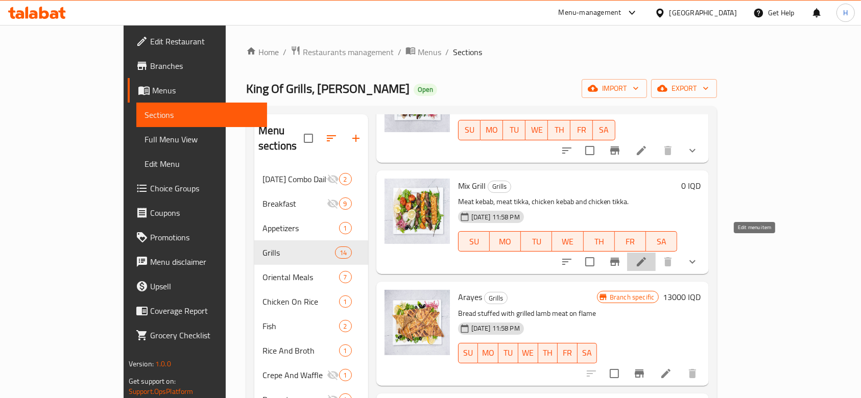
click at [646, 257] on icon at bounding box center [641, 261] width 9 height 9
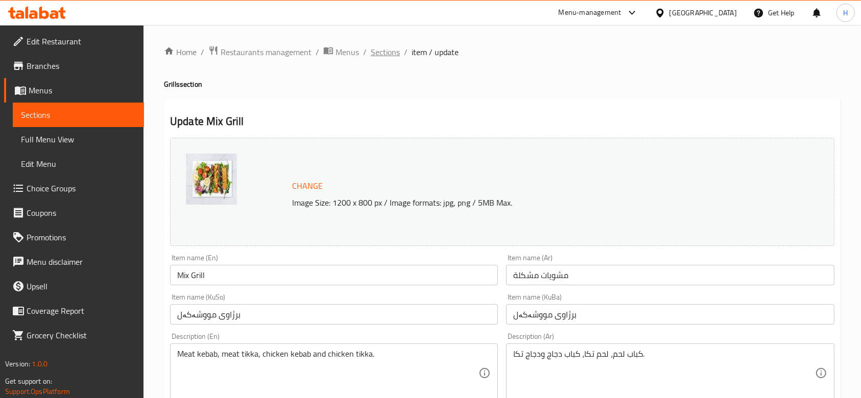
click at [372, 49] on span "Sections" at bounding box center [385, 52] width 29 height 12
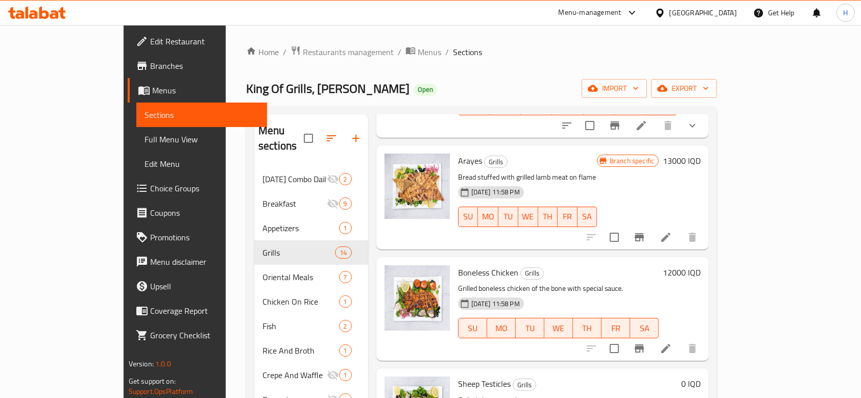
scroll to position [1158, 0]
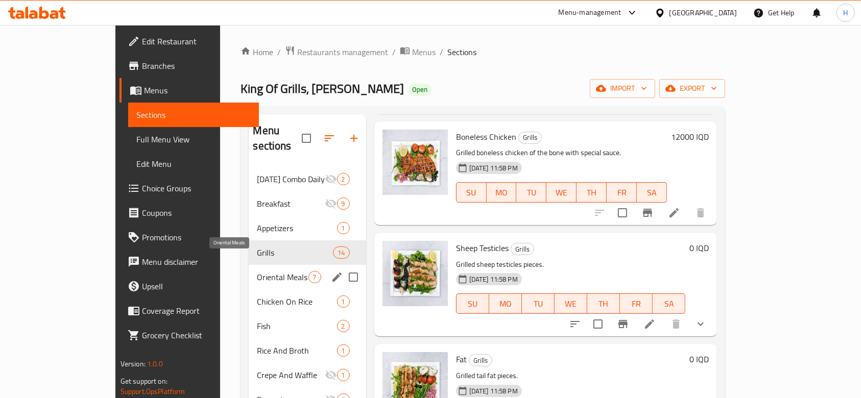
click at [257, 271] on span "Oriental Meals" at bounding box center [282, 277] width 51 height 12
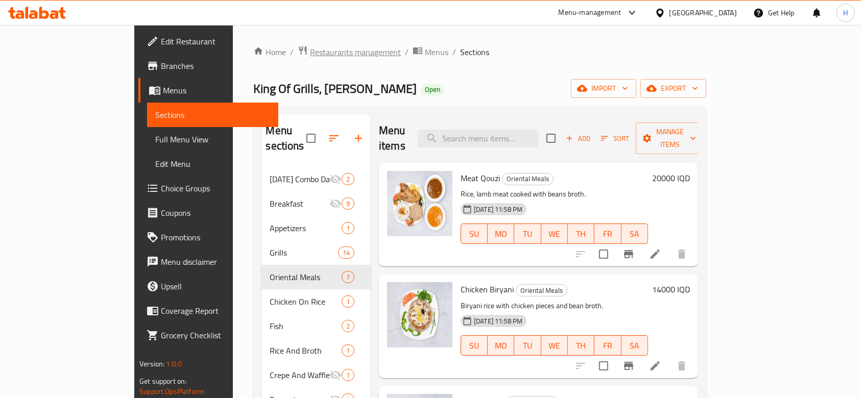
click at [310, 50] on span "Restaurants management" at bounding box center [355, 52] width 91 height 12
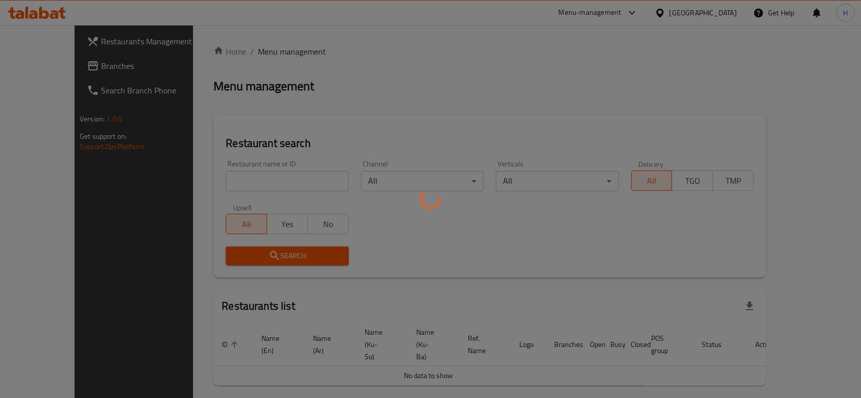
click at [244, 186] on div at bounding box center [430, 199] width 861 height 398
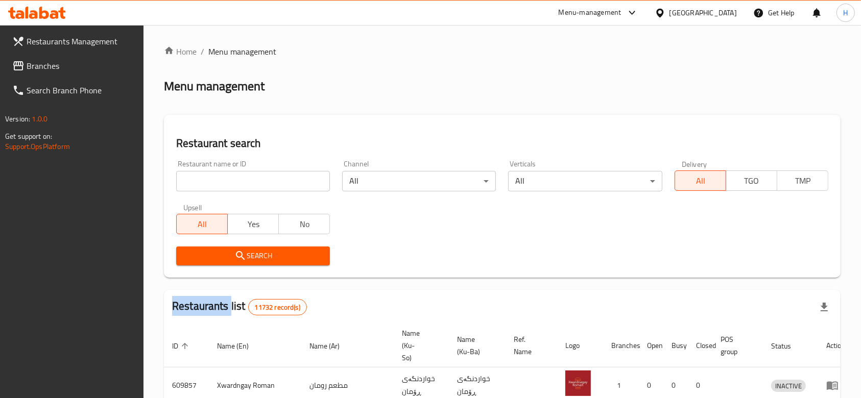
click at [244, 186] on div "Home / Menu management Menu management Restaurant search Restaurant name or ID …" at bounding box center [502, 374] width 677 height 658
click at [244, 186] on input "search" at bounding box center [253, 181] width 154 height 20
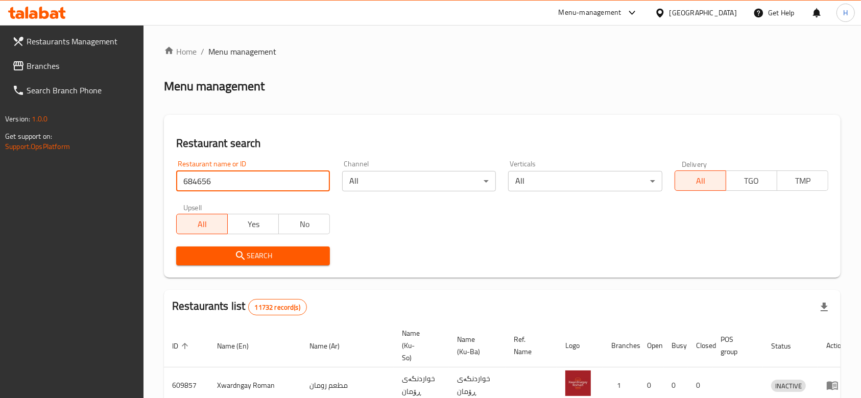
type input "684656"
click at [255, 258] on span "Search" at bounding box center [252, 256] width 137 height 13
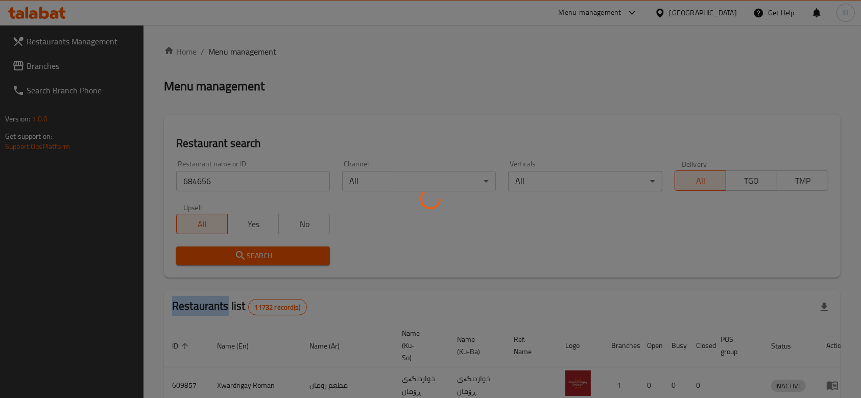
click at [256, 258] on div at bounding box center [430, 199] width 861 height 398
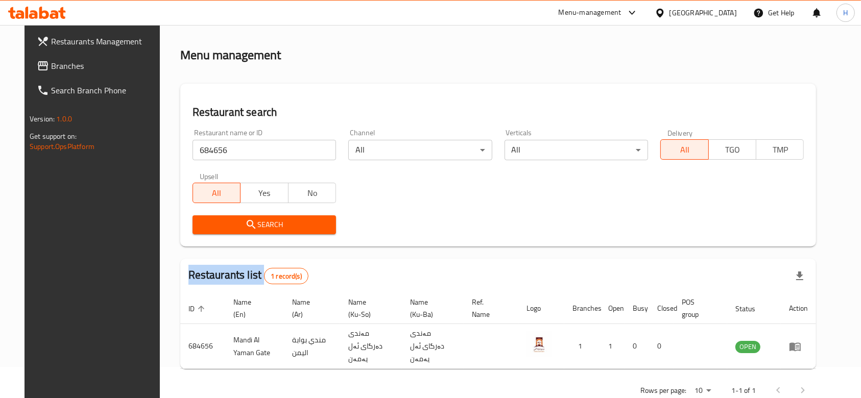
scroll to position [48, 0]
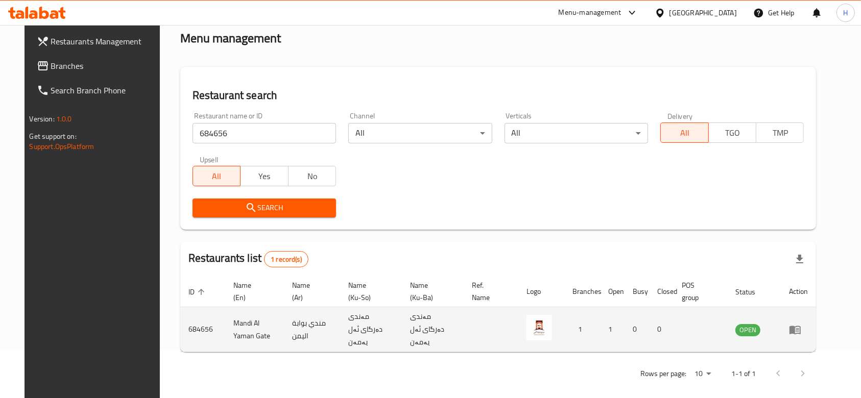
click at [812, 326] on td "enhanced table" at bounding box center [798, 330] width 35 height 45
click at [801, 326] on icon "enhanced table" at bounding box center [795, 330] width 11 height 9
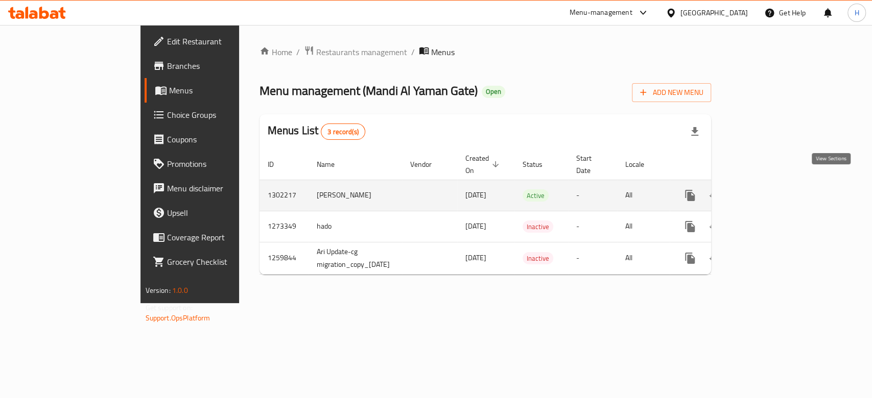
click at [770, 190] on icon "enhanced table" at bounding box center [764, 196] width 12 height 12
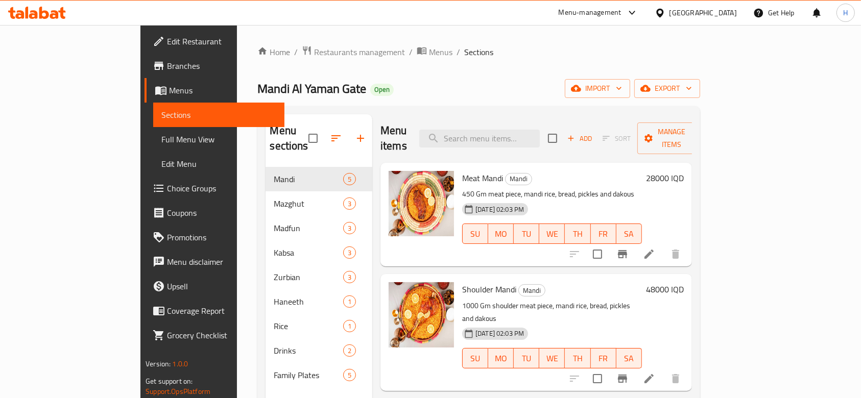
click at [257, 93] on span "Mandi Al Yaman Gate" at bounding box center [311, 88] width 109 height 23
click at [257, 80] on span "Mandi Al Yaman Gate" at bounding box center [311, 88] width 109 height 23
copy span "Mandi Al Yaman Gate"
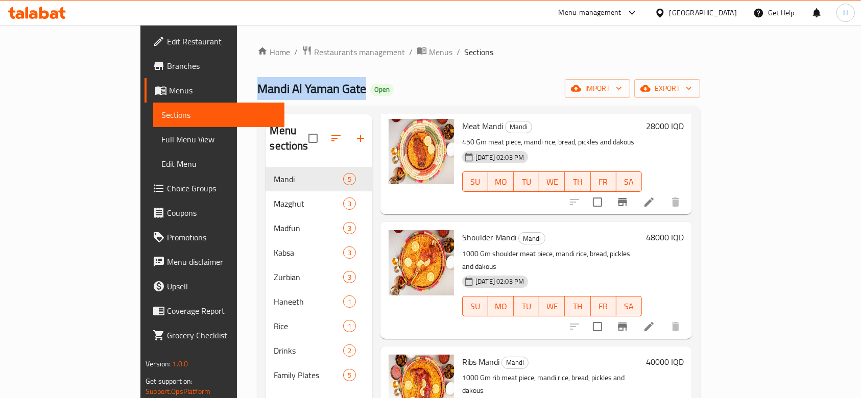
scroll to position [49, 0]
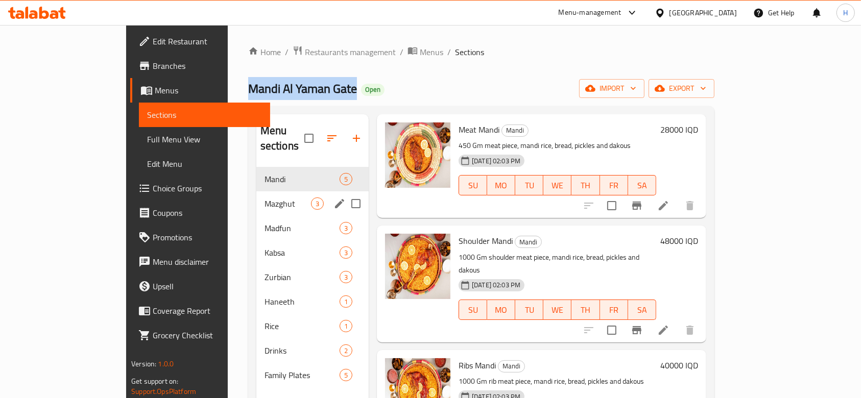
drag, startPoint x: 214, startPoint y: 180, endPoint x: 214, endPoint y: 190, distance: 9.7
click at [256, 192] on div "Mazghut 3" at bounding box center [312, 204] width 112 height 25
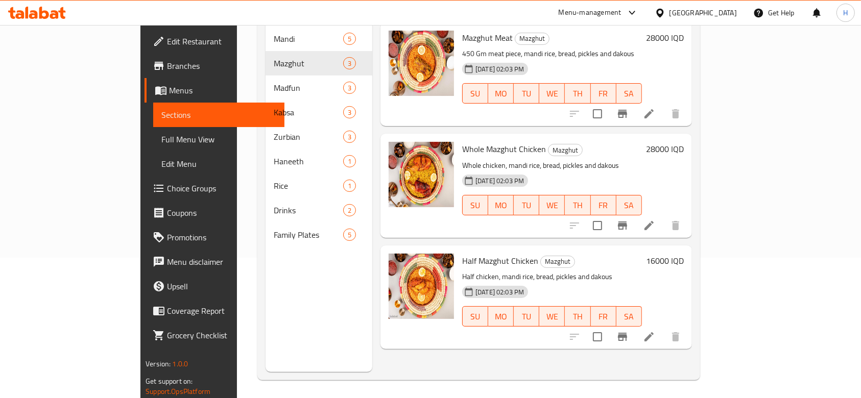
scroll to position [143, 0]
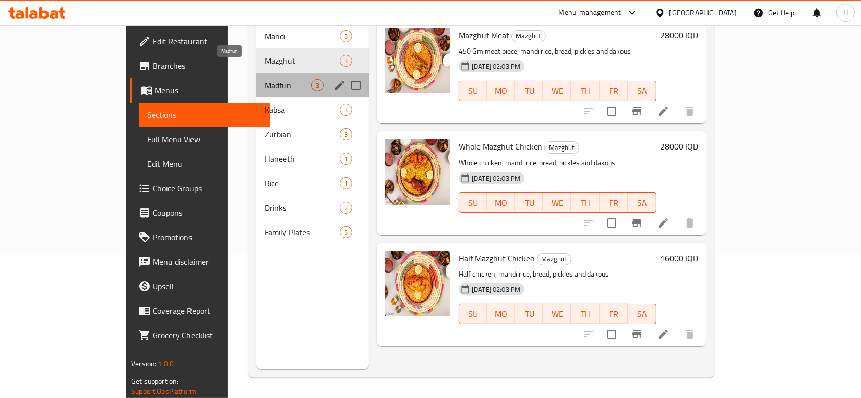
click at [265, 79] on span "Madfun" at bounding box center [288, 85] width 46 height 12
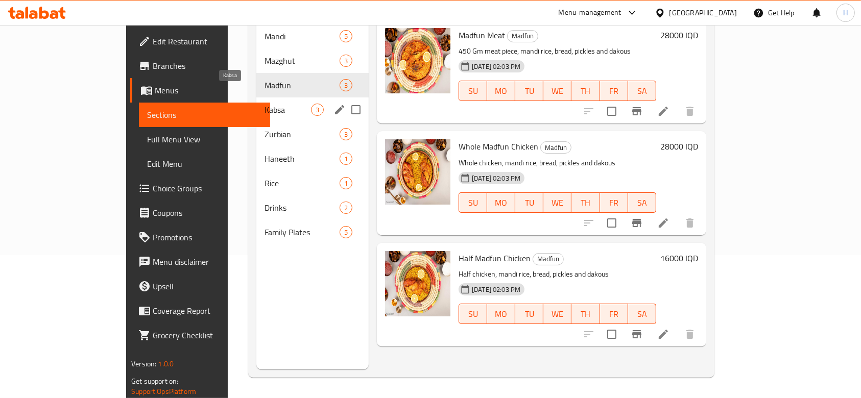
click at [265, 104] on span "Kabsa" at bounding box center [288, 110] width 46 height 12
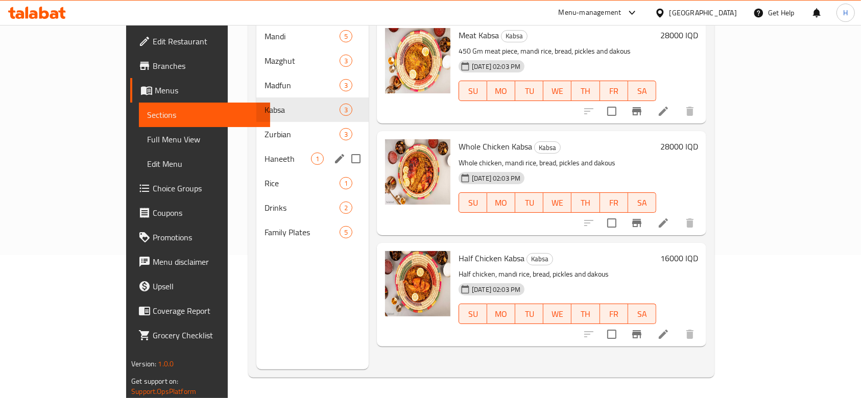
drag, startPoint x: 213, startPoint y: 131, endPoint x: 213, endPoint y: 141, distance: 10.2
click at [256, 147] on div "Haneeth 1" at bounding box center [312, 159] width 112 height 25
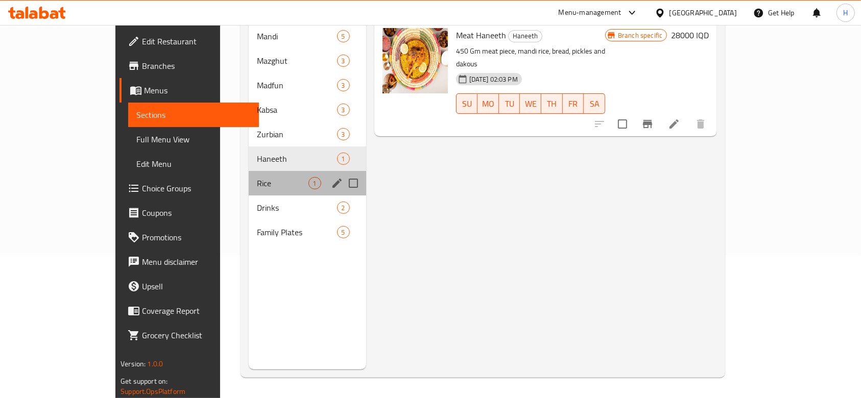
click at [249, 171] on div "Rice 1" at bounding box center [307, 183] width 117 height 25
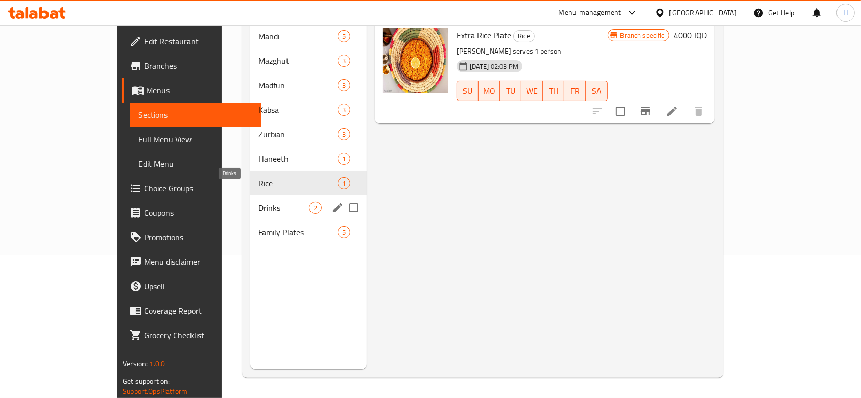
click at [258, 202] on span "Drinks" at bounding box center [283, 208] width 50 height 12
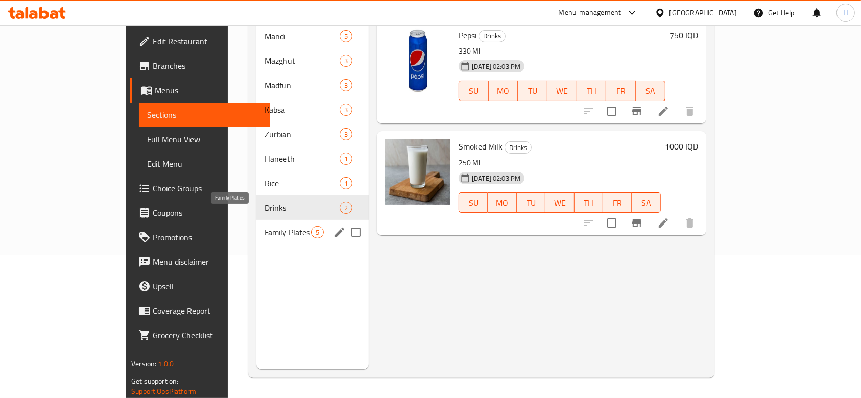
click at [265, 226] on span "Family Plates" at bounding box center [288, 232] width 46 height 12
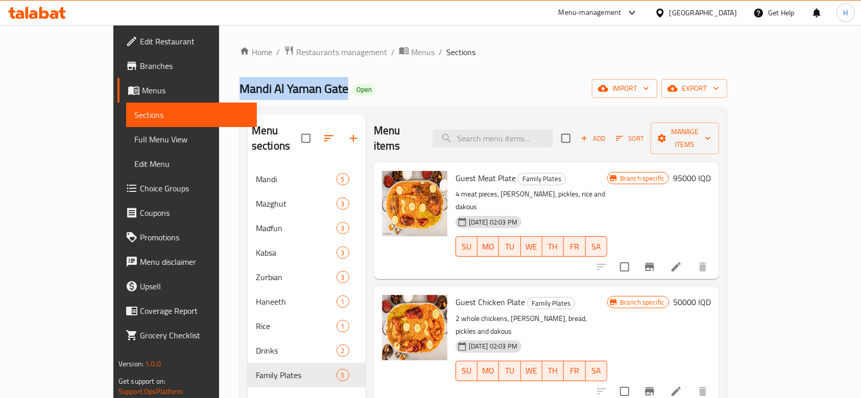
click at [240, 89] on span "Mandi Al Yaman Gate" at bounding box center [294, 88] width 109 height 23
click at [240, 92] on span "Mandi Al Yaman Gate" at bounding box center [294, 88] width 109 height 23
drag, startPoint x: 163, startPoint y: 88, endPoint x: 274, endPoint y: 88, distance: 110.9
click at [274, 88] on div "Home / Restaurants management / Menus / Sections Mandi Al Yaman Gate Open impor…" at bounding box center [483, 283] width 529 height 516
copy span "Mandi Al Yaman Gate"
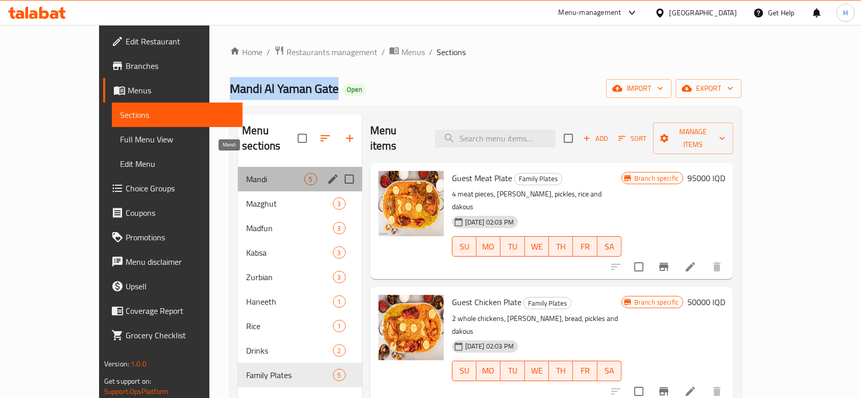
click at [246, 173] on span "Mandi" at bounding box center [275, 179] width 58 height 12
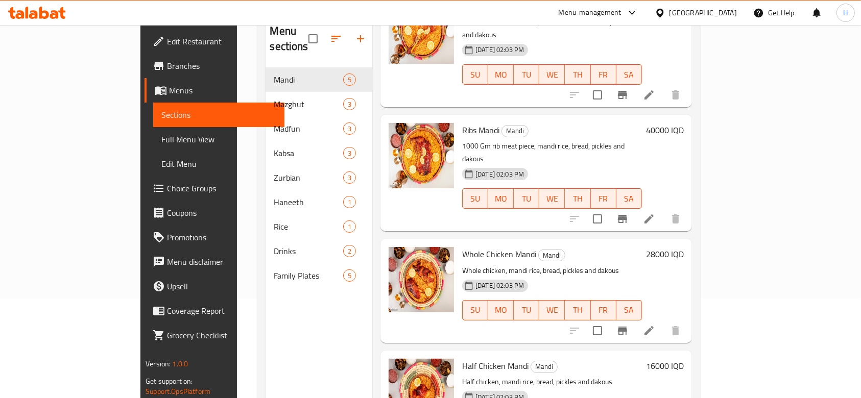
scroll to position [143, 0]
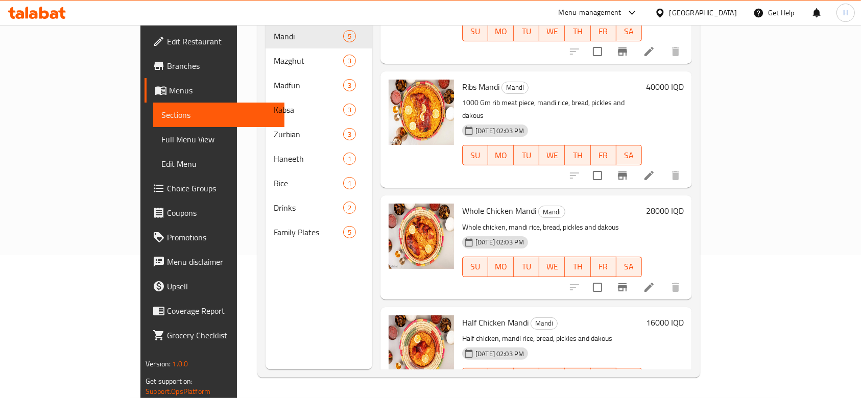
drag, startPoint x: 745, startPoint y: 335, endPoint x: 789, endPoint y: 356, distance: 48.2
drag, startPoint x: 789, startPoint y: 356, endPoint x: 772, endPoint y: 362, distance: 17.5
click at [664, 390] on li at bounding box center [649, 399] width 29 height 18
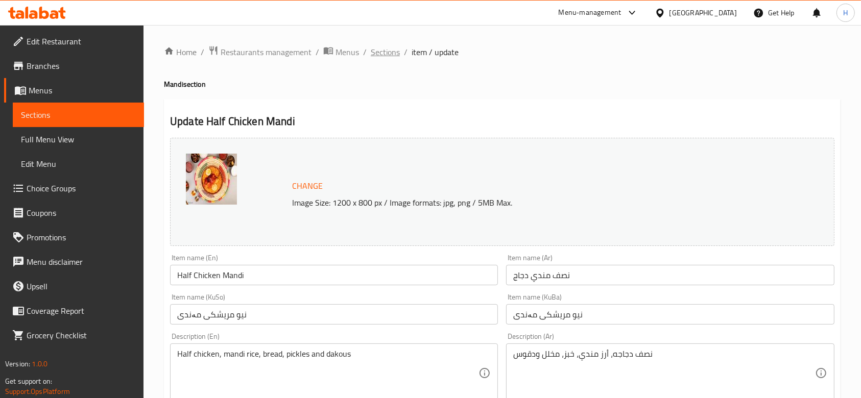
click at [381, 50] on span "Sections" at bounding box center [385, 52] width 29 height 12
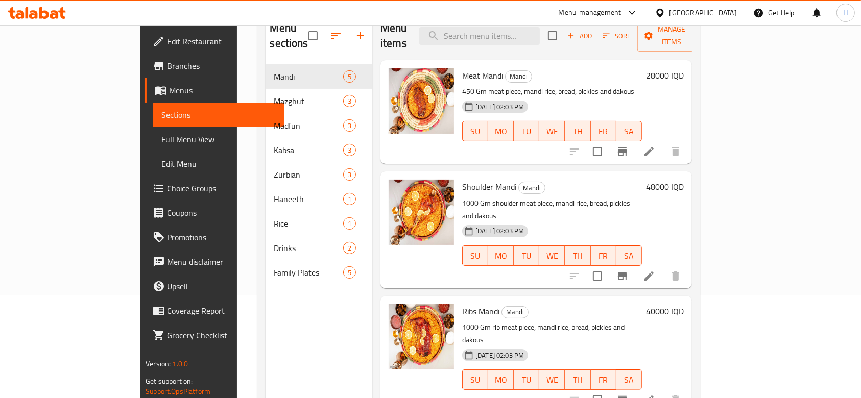
scroll to position [75, 0]
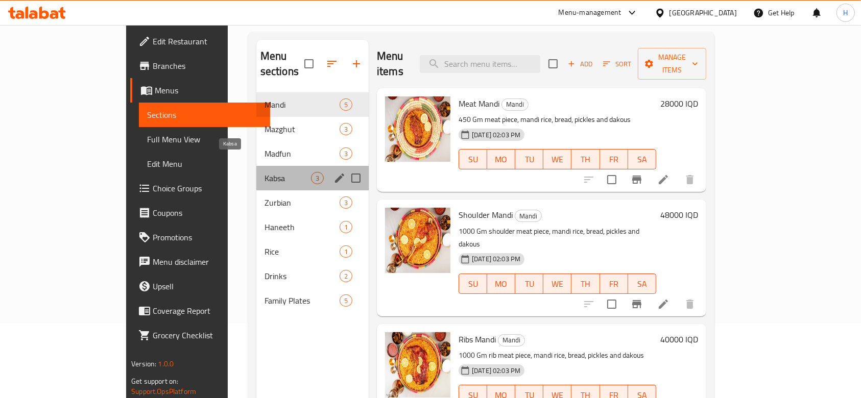
click at [265, 172] on span "Kabsa" at bounding box center [288, 178] width 46 height 12
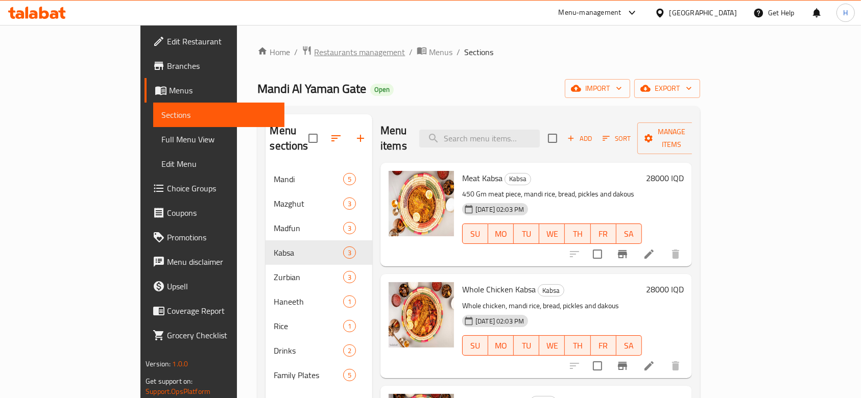
click at [314, 58] on span "Restaurants management" at bounding box center [359, 52] width 91 height 12
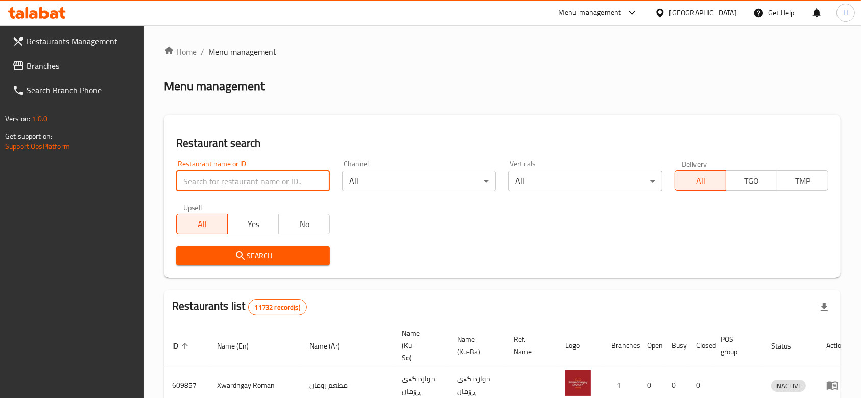
click at [258, 177] on input "search" at bounding box center [253, 181] width 154 height 20
click at [253, 181] on input "search" at bounding box center [253, 181] width 154 height 20
type input "659510"
click button "Search" at bounding box center [253, 256] width 154 height 19
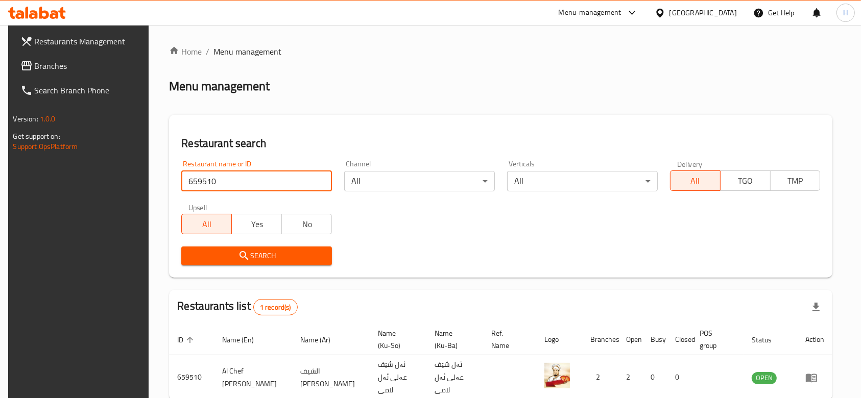
scroll to position [48, 0]
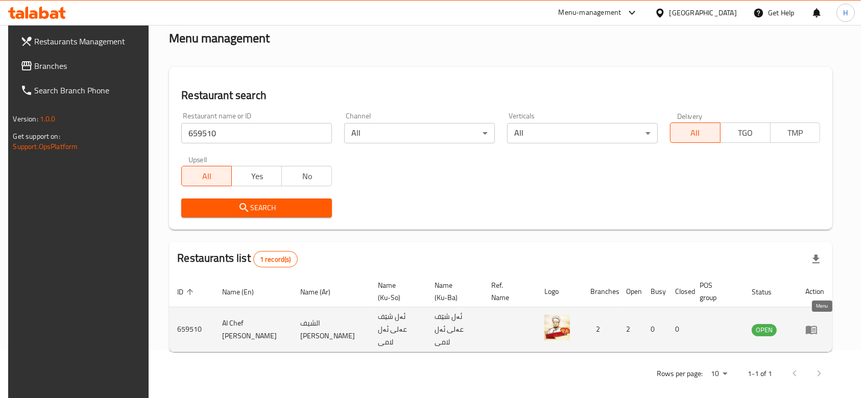
click at [824, 327] on link "enhanced table" at bounding box center [815, 330] width 19 height 12
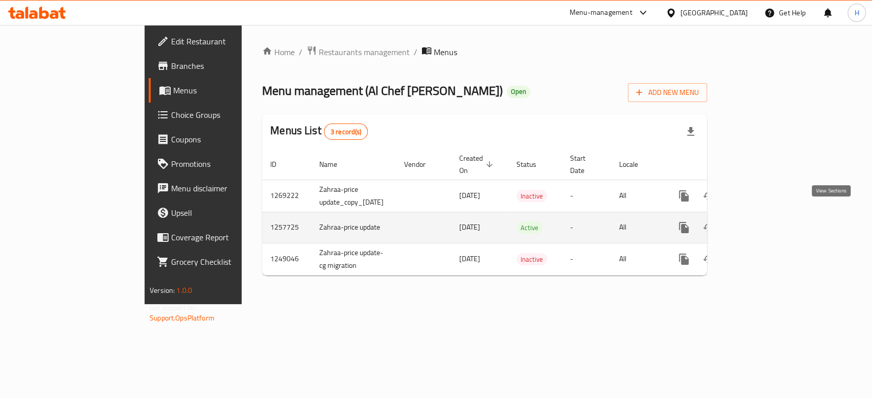
click at [770, 223] on link "enhanced table" at bounding box center [757, 228] width 25 height 25
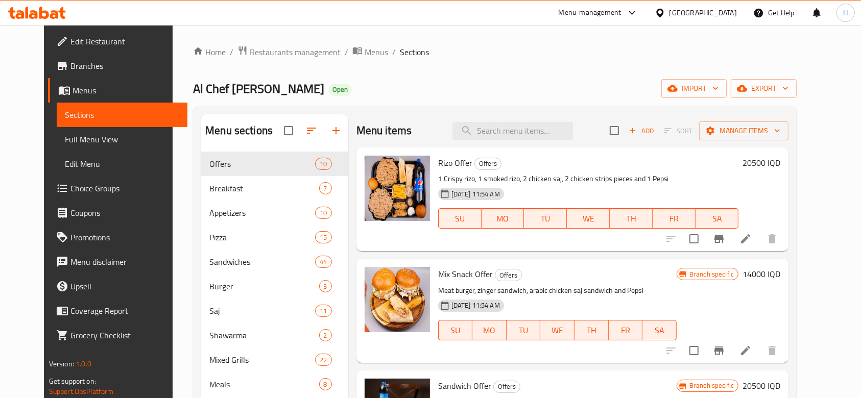
click at [228, 88] on span "Al Chef Ali Al Lami" at bounding box center [258, 88] width 131 height 23
drag, startPoint x: 163, startPoint y: 85, endPoint x: 257, endPoint y: 95, distance: 95.0
copy span "Al Chef Ali Al Lami"
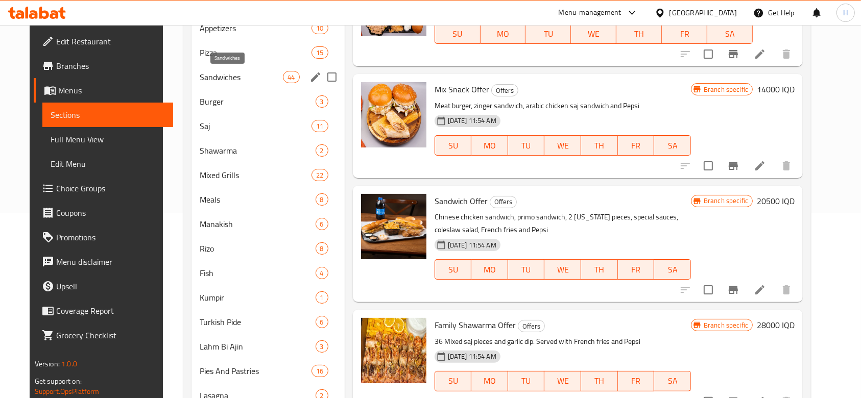
scroll to position [204, 0]
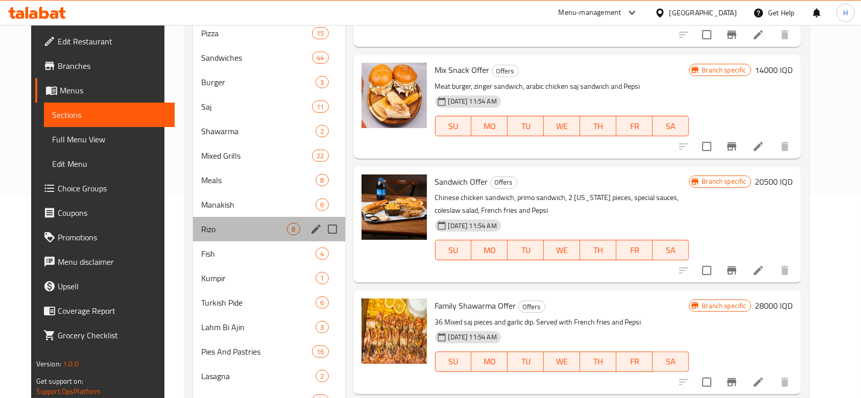
click at [241, 236] on div "Rizo 8" at bounding box center [269, 229] width 152 height 25
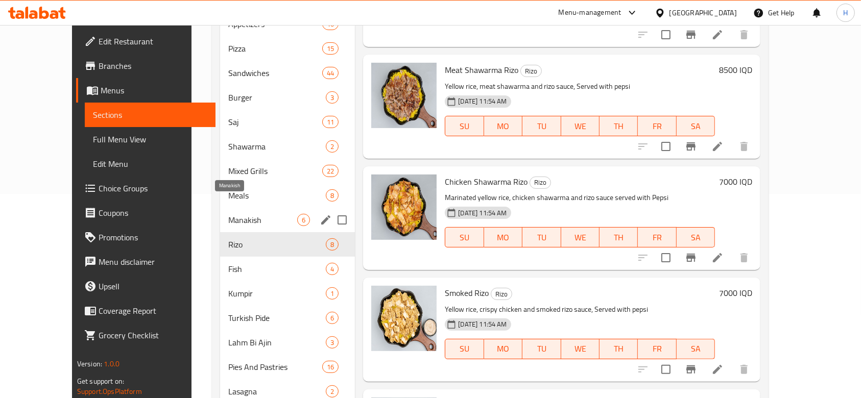
click at [228, 214] on span "Manakish" at bounding box center [262, 220] width 69 height 12
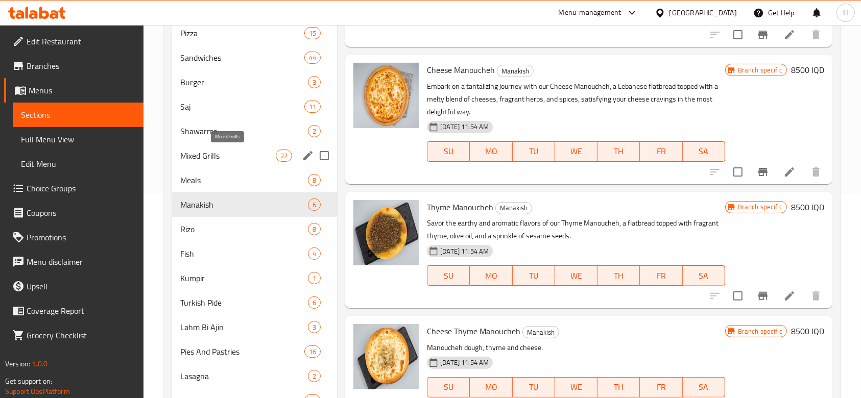
click at [213, 156] on span "Mixed Grills" at bounding box center [228, 156] width 96 height 12
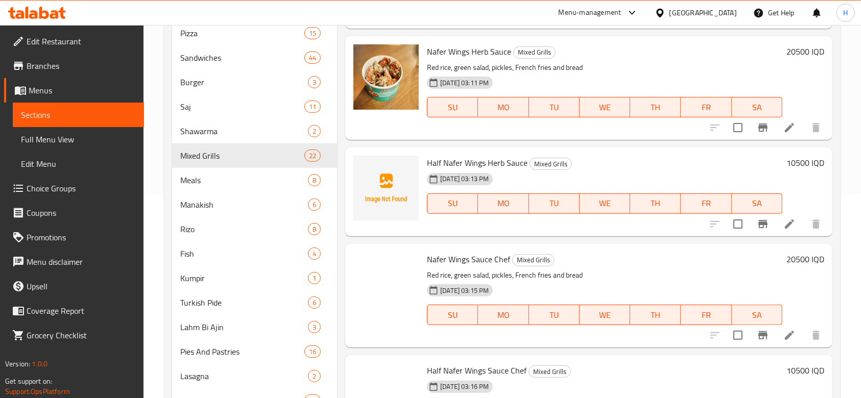
scroll to position [1090, 0]
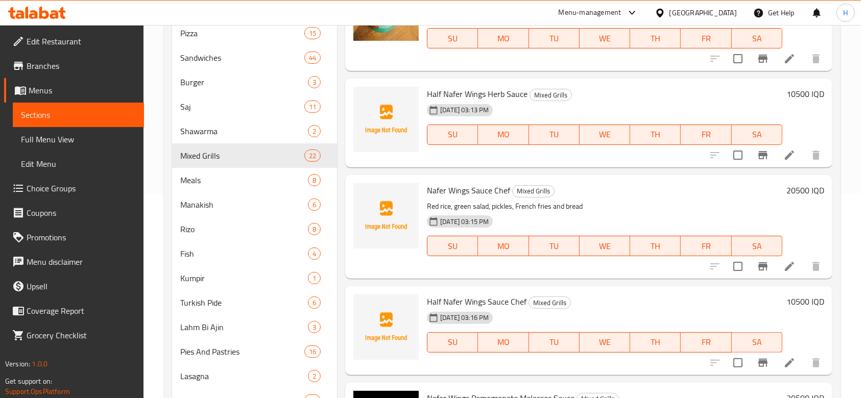
click at [775, 150] on li at bounding box center [789, 155] width 29 height 18
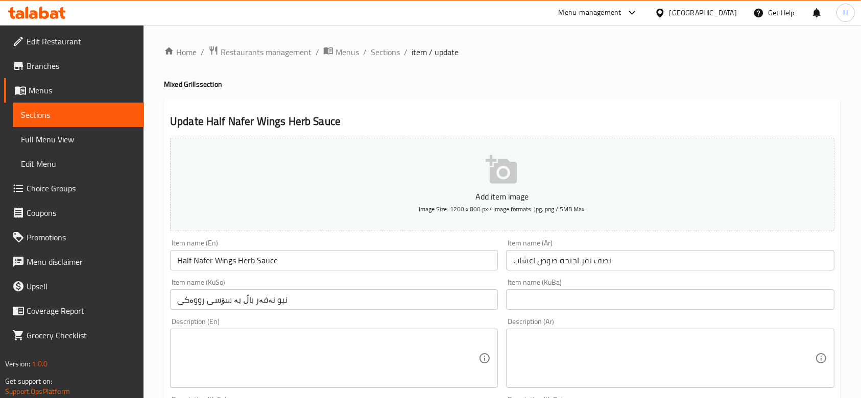
drag, startPoint x: 839, startPoint y: 42, endPoint x: 833, endPoint y: 46, distance: 7.8
drag, startPoint x: 833, startPoint y: 46, endPoint x: 468, endPoint y: 106, distance: 369.5
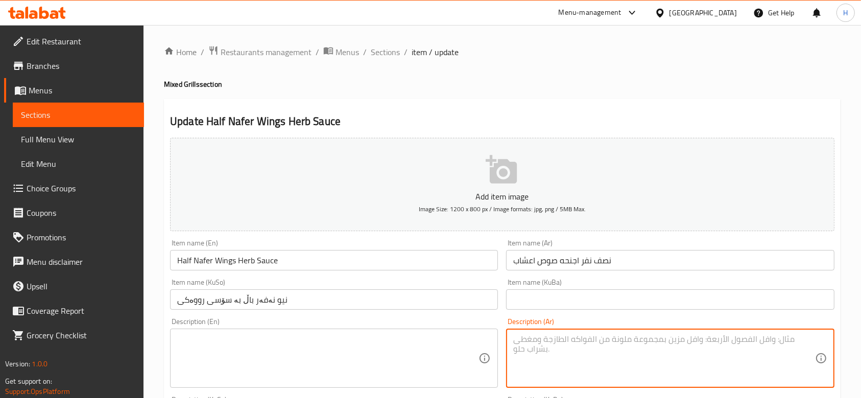
click at [614, 339] on textarea at bounding box center [663, 359] width 301 height 49
type textarea "r"
click at [591, 368] on textarea "اجنحة مشوية مع صلصة اعشاب" at bounding box center [663, 359] width 301 height 49
click at [591, 367] on textarea "اجنحة مشوية مع صلصة اعشاب" at bounding box center [663, 359] width 301 height 49
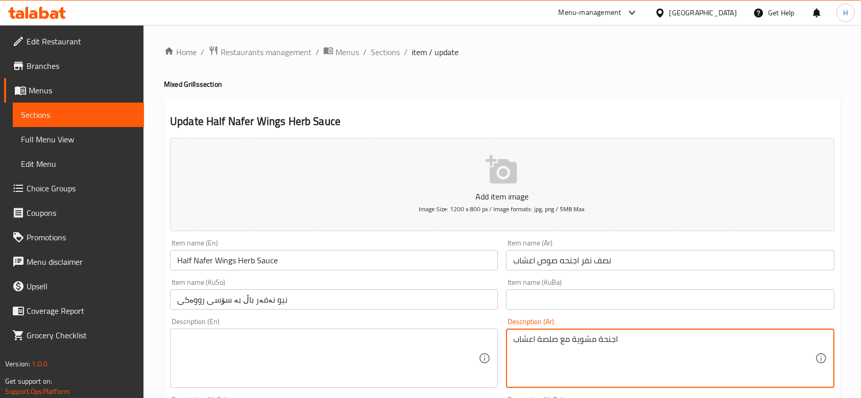
click at [591, 368] on textarea "اجنحة مشوية مع صلصة اعشاب" at bounding box center [663, 359] width 301 height 49
type textarea "اجنحة مشوية مع صلصة اعشاب"
click at [209, 337] on textarea at bounding box center [327, 359] width 301 height 49
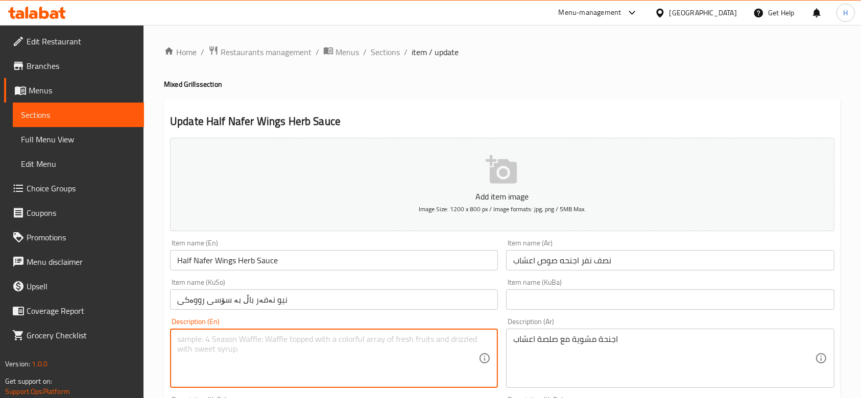
paste textarea "Grilled chicken wings with herb sauce"
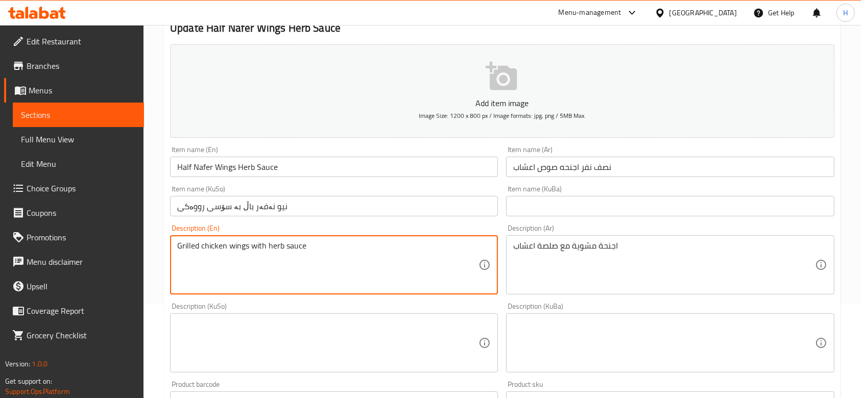
scroll to position [340, 0]
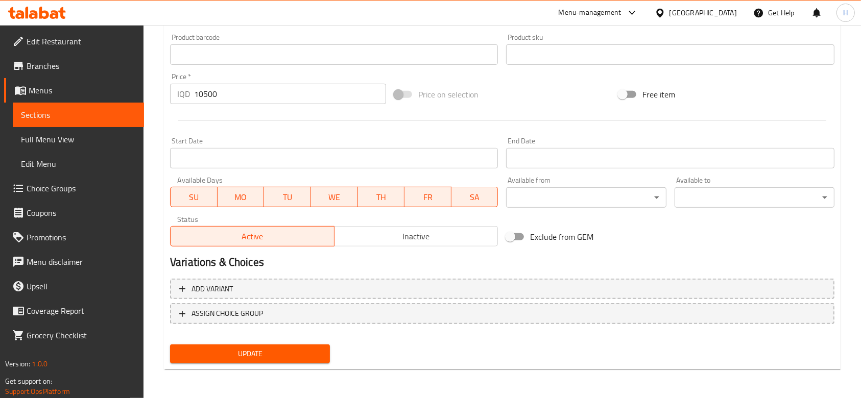
type textarea "Grilled chicken wings with herb sauce"
drag, startPoint x: 266, startPoint y: 357, endPoint x: 270, endPoint y: 363, distance: 7.1
click at [267, 357] on span "Update" at bounding box center [250, 354] width 144 height 13
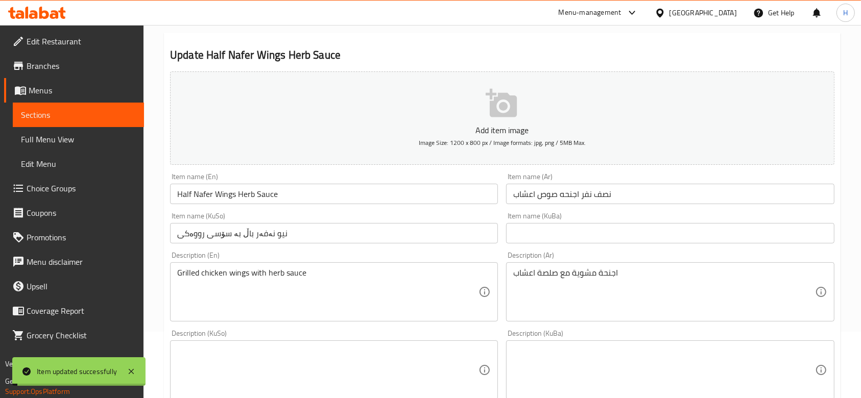
scroll to position [0, 0]
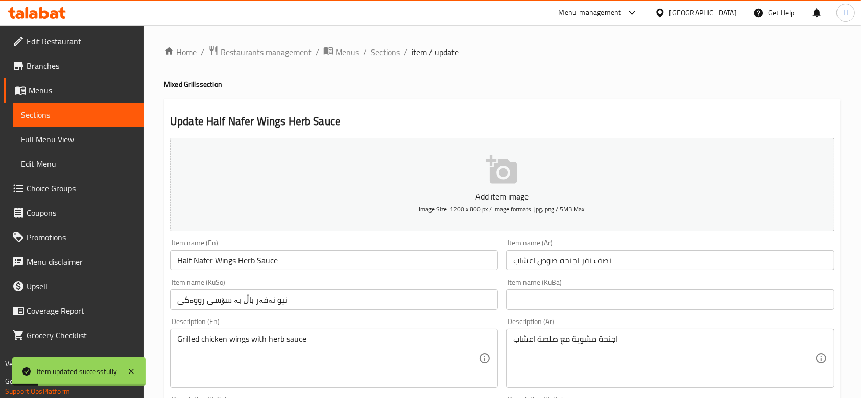
click at [383, 53] on span "Sections" at bounding box center [385, 52] width 29 height 12
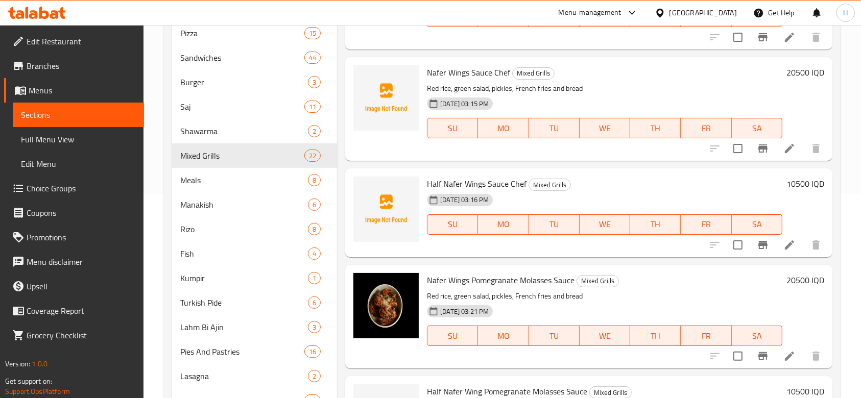
scroll to position [1226, 0]
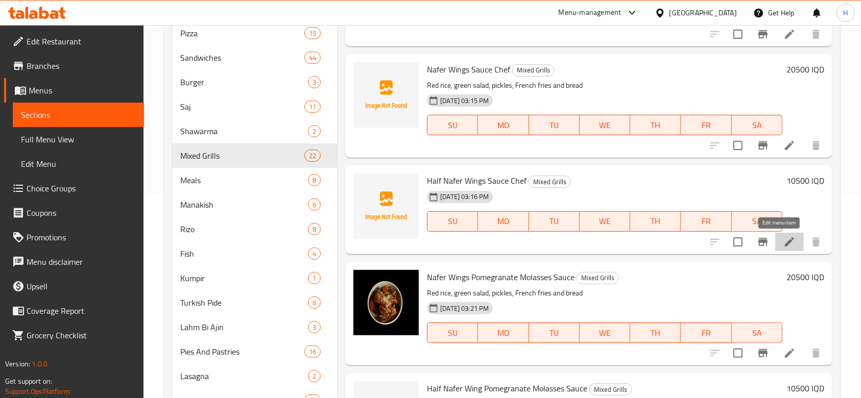
click at [784, 247] on icon at bounding box center [790, 242] width 12 height 12
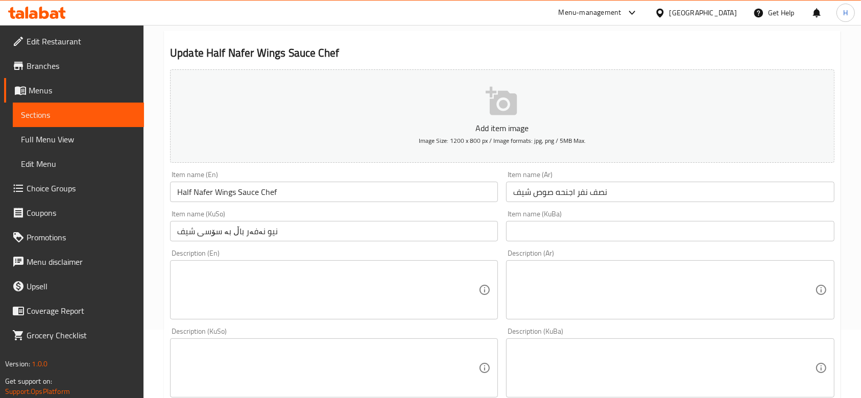
scroll to position [136, 0]
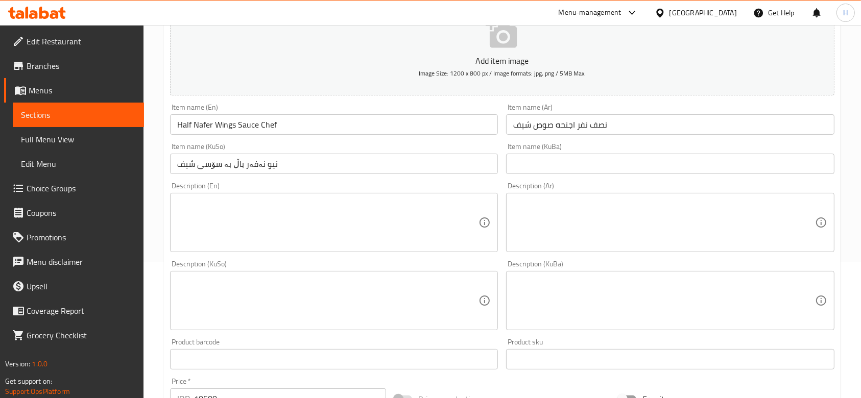
click at [248, 247] on div "Description (En)" at bounding box center [334, 222] width 328 height 59
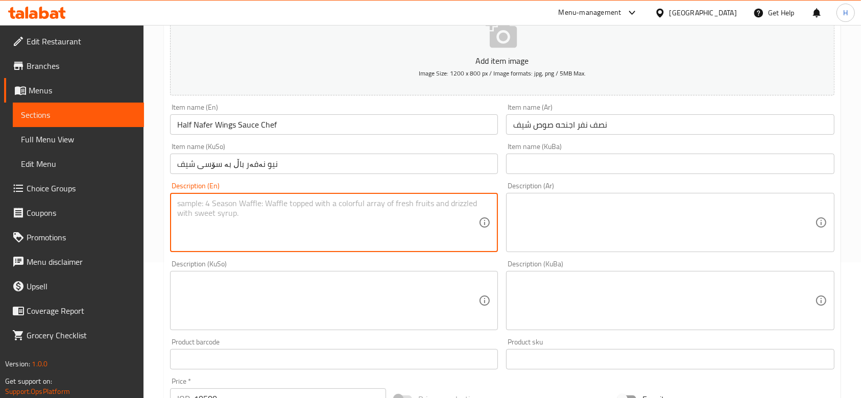
paste textarea "أرز احمر، سلطة خضراء، مخلل، بطاطا مقلية وخبز"
type textarea "أرز احمر، سلطة خضراء، مخلل، بطاطا مقلية وخبز"
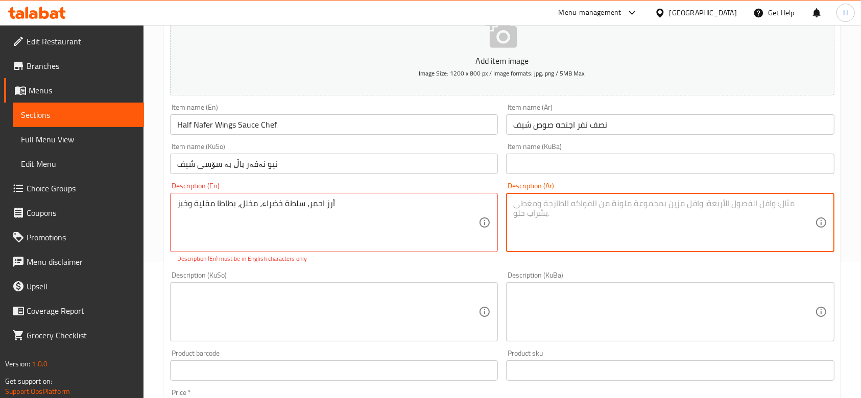
click at [661, 223] on textarea at bounding box center [663, 223] width 301 height 49
paste textarea "أرز احمر، سلطة خضراء، مخلل، بطاطا مقلية وخبز"
type textarea "أرز احمر، سلطة خضراء، مخلل، بطاطا مقلية وخبز"
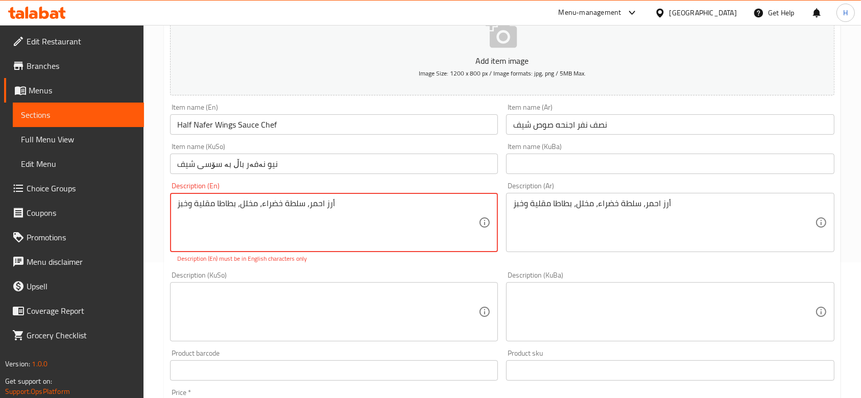
click at [364, 221] on textarea "أرز احمر، سلطة خضراء، مخلل، بطاطا مقلية وخبز" at bounding box center [327, 223] width 301 height 49
paste textarea "Red rice, green salad, pickles, French fries and bread"
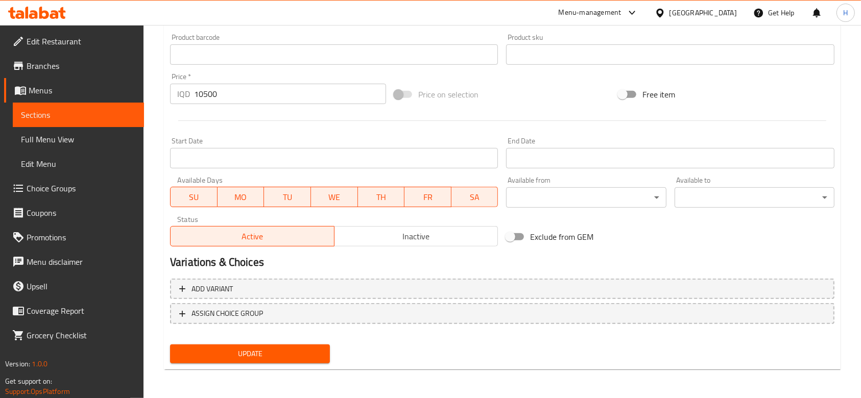
type textarea "Red rice, green salad, pickles, French fries and bread"
click at [246, 360] on span "Update" at bounding box center [250, 354] width 144 height 13
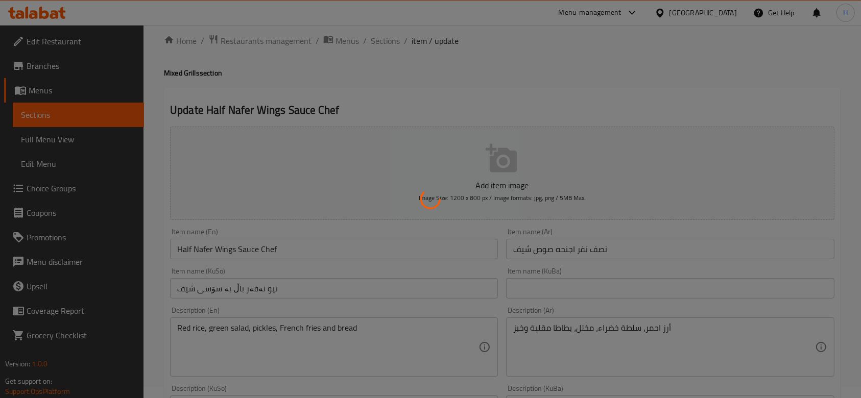
scroll to position [0, 0]
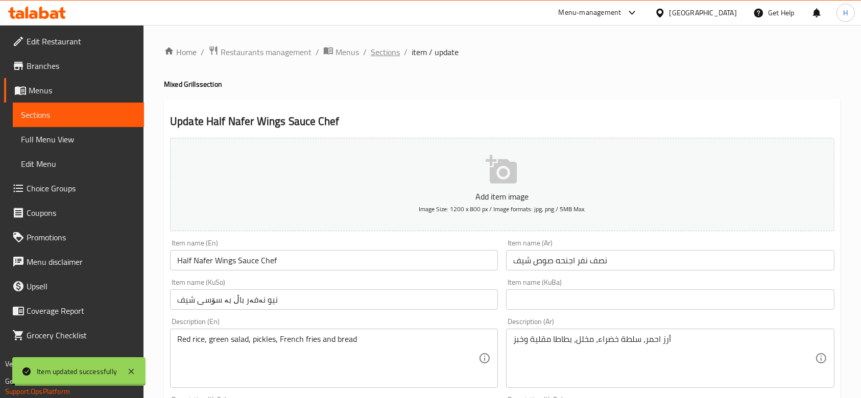
click at [386, 53] on span "Sections" at bounding box center [385, 52] width 29 height 12
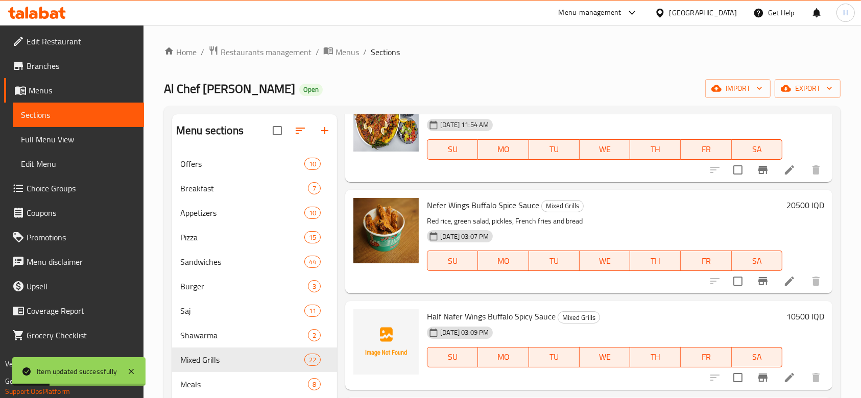
scroll to position [953, 0]
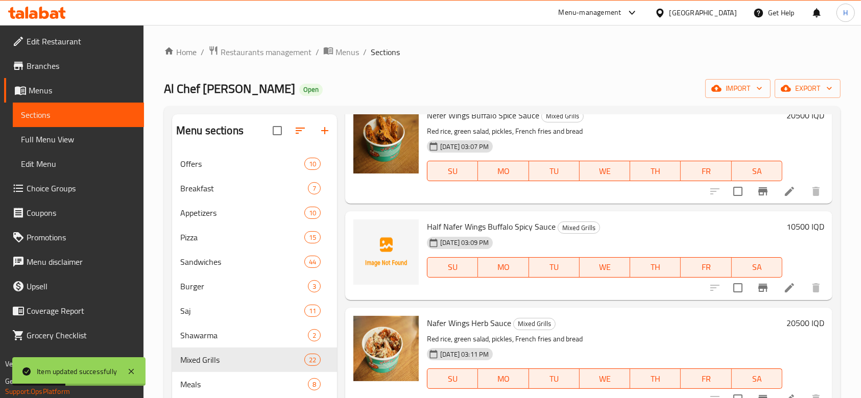
click at [784, 283] on icon at bounding box center [790, 288] width 12 height 12
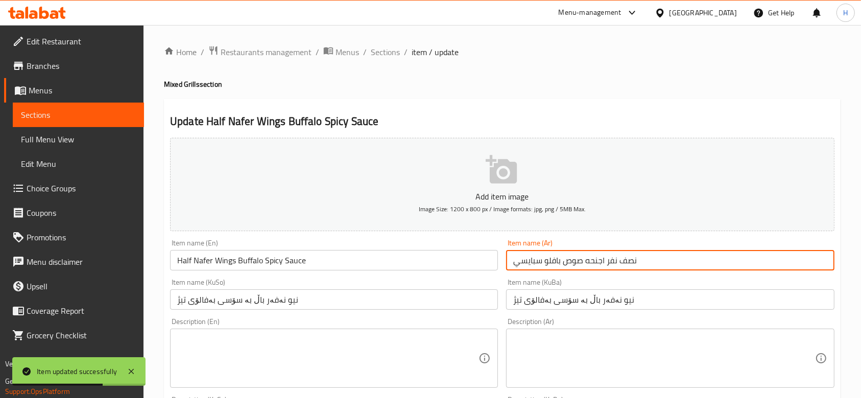
drag, startPoint x: 607, startPoint y: 257, endPoint x: 513, endPoint y: 264, distance: 94.7
click at [513, 264] on input "نصف نفر اجنحه صوص بافلو سبايسي" at bounding box center [670, 260] width 328 height 20
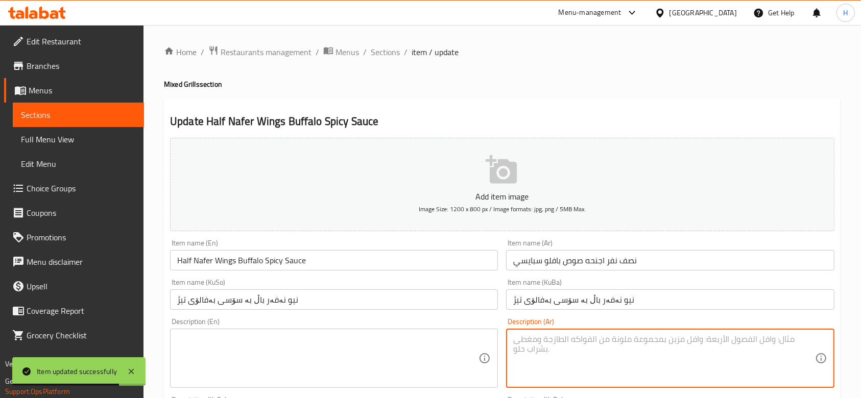
click at [557, 353] on textarea at bounding box center [663, 359] width 301 height 49
paste textarea "ر اجنحه صوص بافلو سبايسي"
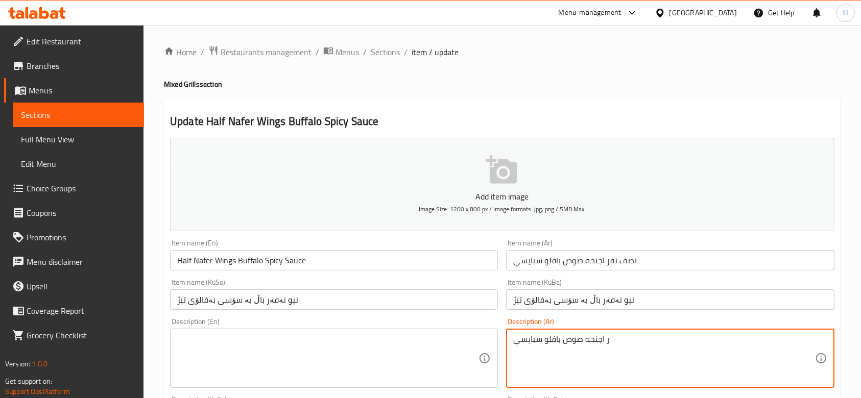
type textarea "ر اجنحه صوص بافلو سبايسي"
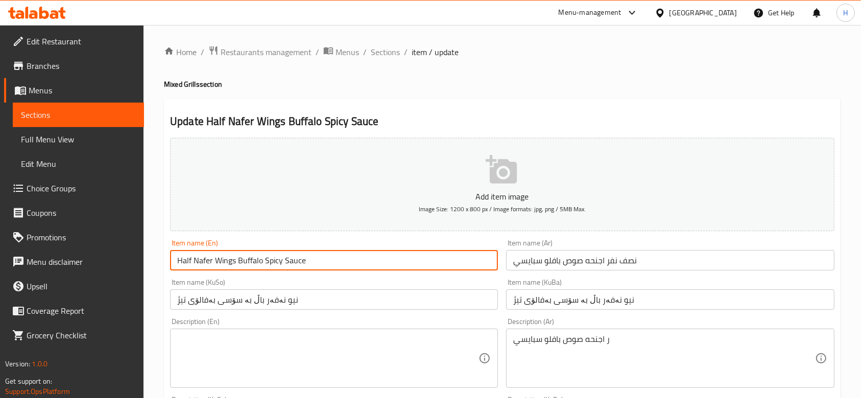
drag, startPoint x: 217, startPoint y: 260, endPoint x: 324, endPoint y: 259, distance: 107.3
click at [323, 259] on input "Half Nafer Wings Buffalo Spicy Sauce" at bounding box center [334, 260] width 328 height 20
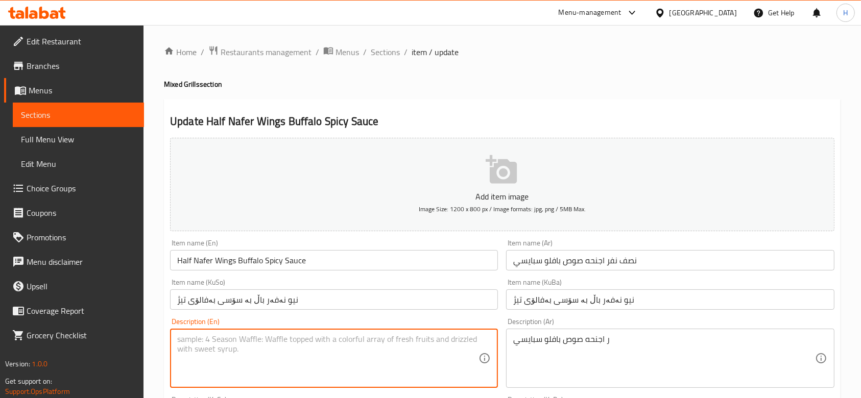
click at [259, 357] on textarea at bounding box center [327, 359] width 301 height 49
paste textarea "Wings Buffalo Spicy Sauce"
click at [206, 339] on textarea "Wings Buffalo Spicy Sauce" at bounding box center [327, 359] width 301 height 49
drag, startPoint x: 205, startPoint y: 340, endPoint x: 201, endPoint y: 345, distance: 5.8
click at [201, 345] on textarea "Wings Bbuffalo Spicy Sauce" at bounding box center [327, 359] width 301 height 49
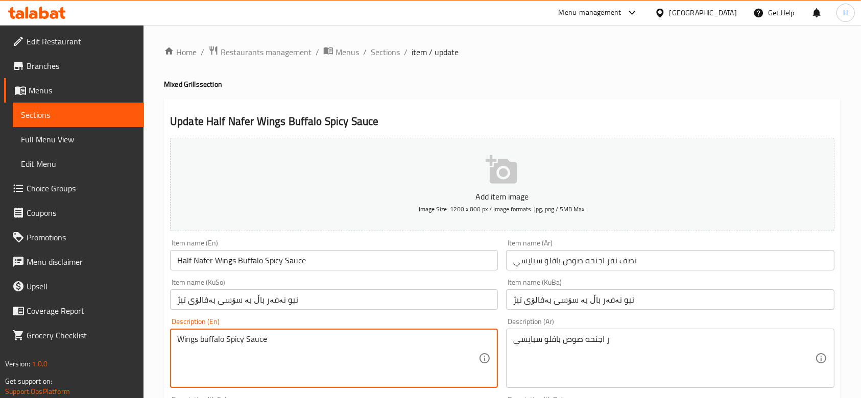
click at [250, 341] on textarea "Wings buffalo Spicy Sauce" at bounding box center [327, 359] width 301 height 49
click at [227, 343] on textarea "Wings buffalo Spicy sauce" at bounding box center [327, 359] width 301 height 49
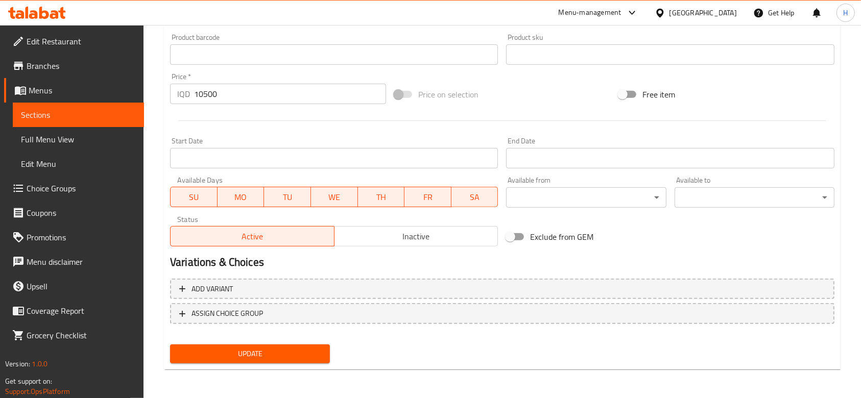
click at [229, 366] on div "Update" at bounding box center [250, 354] width 168 height 27
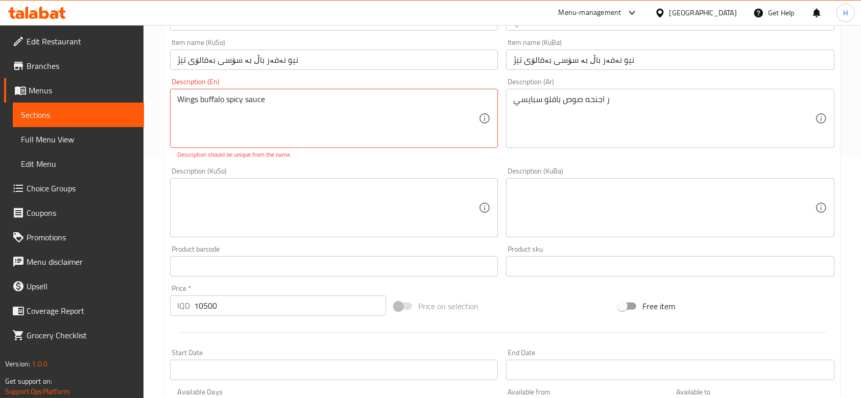
scroll to position [168, 0]
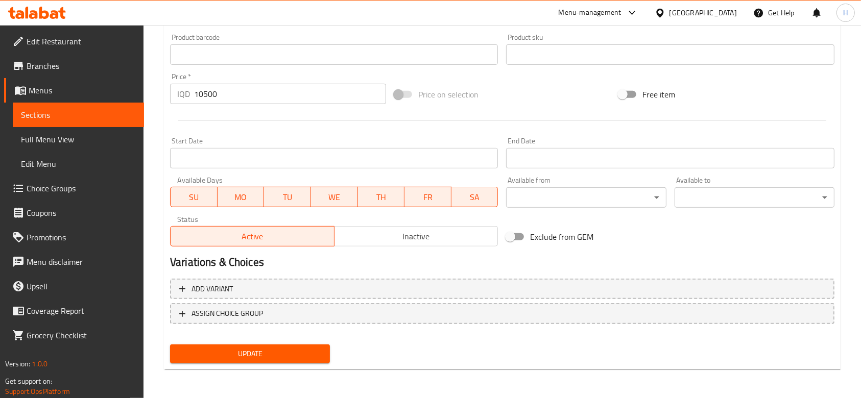
type textarea "Wings with buffalo spicy sauce"
drag, startPoint x: 246, startPoint y: 363, endPoint x: 251, endPoint y: 354, distance: 10.5
click at [246, 362] on button "Update" at bounding box center [250, 354] width 160 height 19
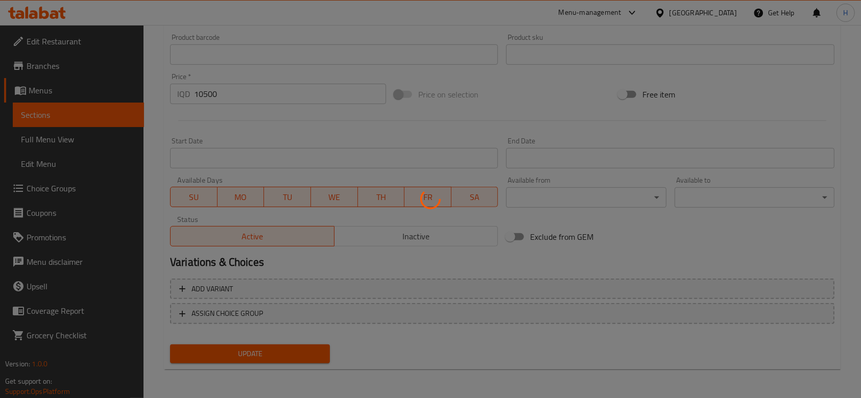
click at [252, 353] on div at bounding box center [430, 199] width 861 height 398
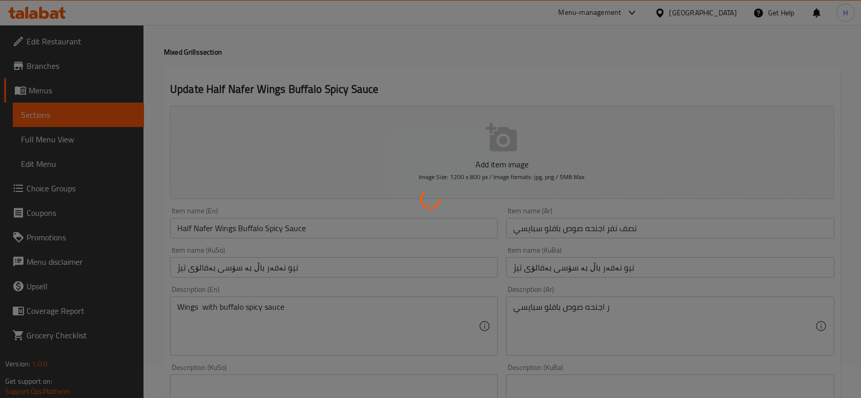
scroll to position [0, 0]
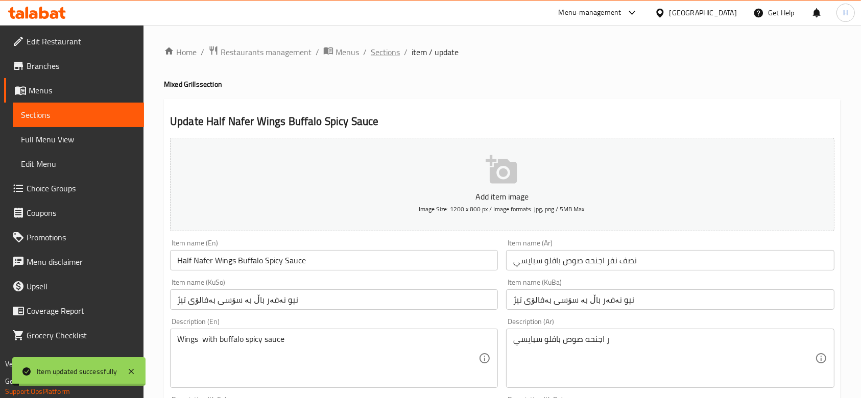
click at [395, 57] on span "Sections" at bounding box center [385, 52] width 29 height 12
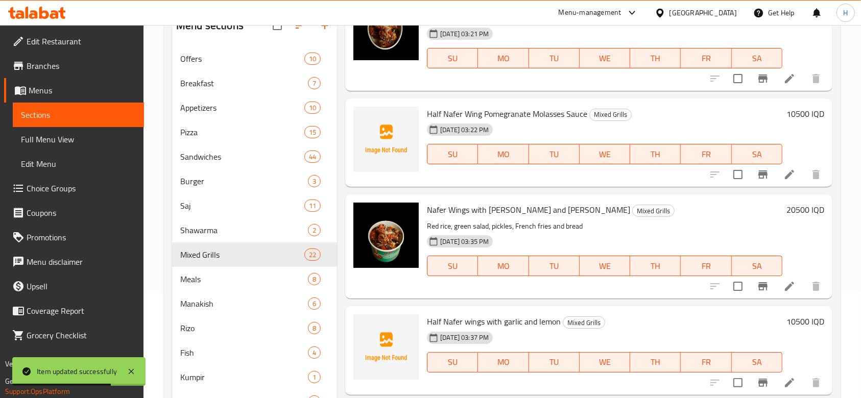
scroll to position [136, 0]
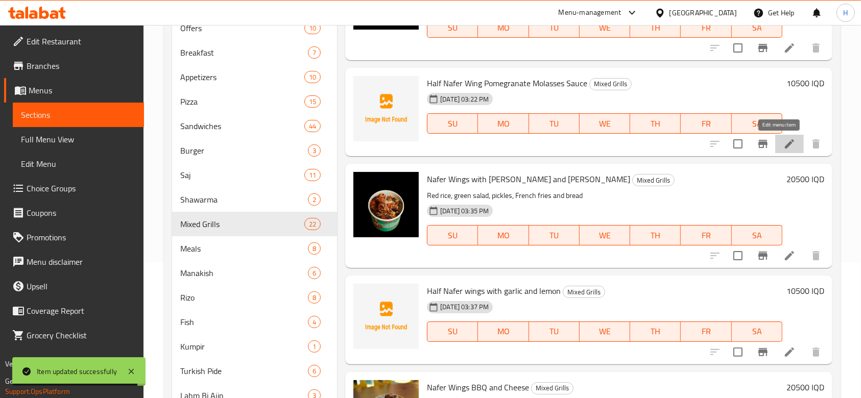
click at [784, 146] on icon at bounding box center [790, 144] width 12 height 12
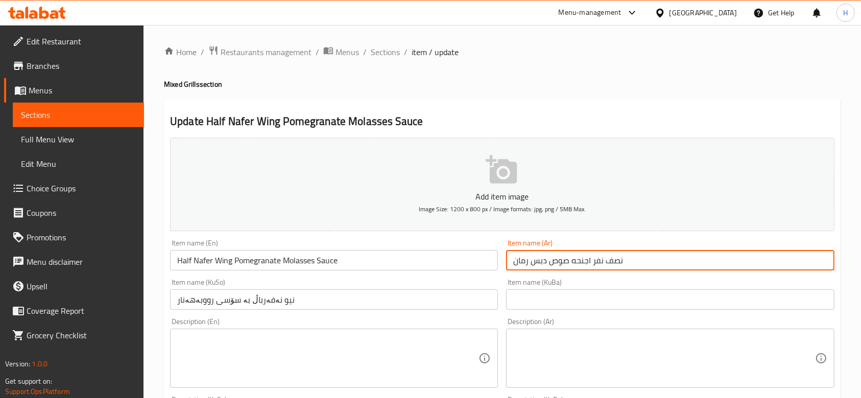
drag, startPoint x: 592, startPoint y: 259, endPoint x: 514, endPoint y: 273, distance: 78.9
click at [515, 272] on div "Item name (Ar) نصف نفر اجنحه صوص دبس رمان Item name (Ar)" at bounding box center [670, 254] width 336 height 39
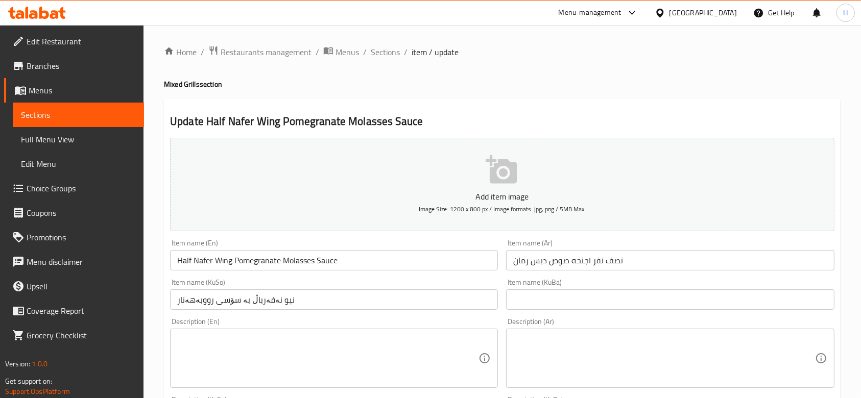
click at [544, 333] on div "Description (Ar)" at bounding box center [670, 358] width 328 height 59
paste textarea "اجنحه صوص دبس رمان"
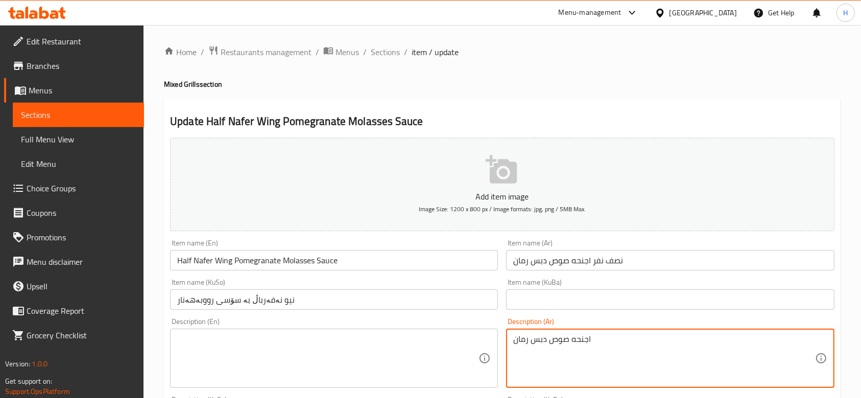
type textarea "اجنحه صوص دبس رمان"
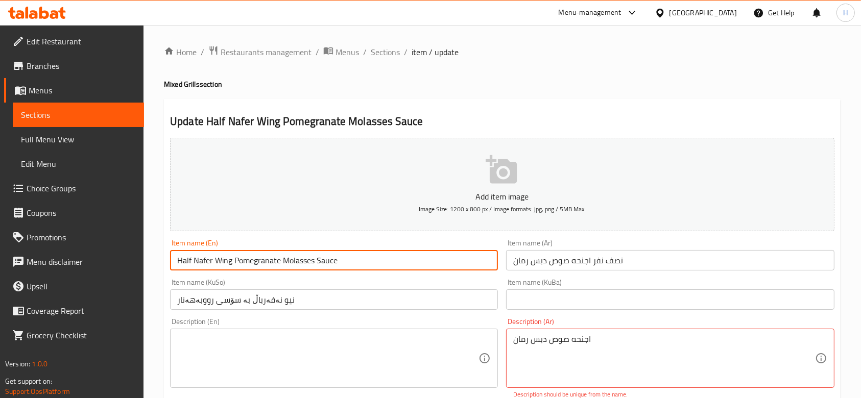
drag, startPoint x: 237, startPoint y: 261, endPoint x: 285, endPoint y: 257, distance: 48.2
click at [285, 257] on input "Half Nafer Wing Pomegranate Molasses Sauce" at bounding box center [334, 260] width 328 height 20
drag, startPoint x: 215, startPoint y: 259, endPoint x: 386, endPoint y: 252, distance: 170.8
click at [386, 252] on input "Half Nafer Wing Pomegranate Molasses Sauce" at bounding box center [334, 260] width 328 height 20
click at [289, 367] on textarea at bounding box center [327, 359] width 301 height 49
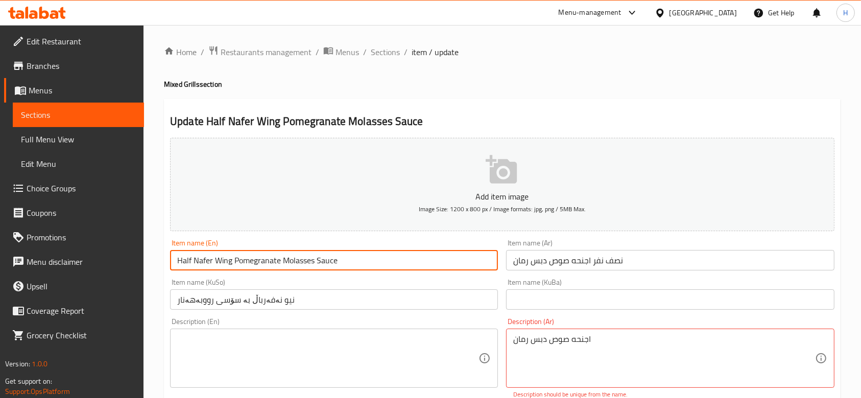
paste textarea "Wing Pomegranate Molasses Sauce"
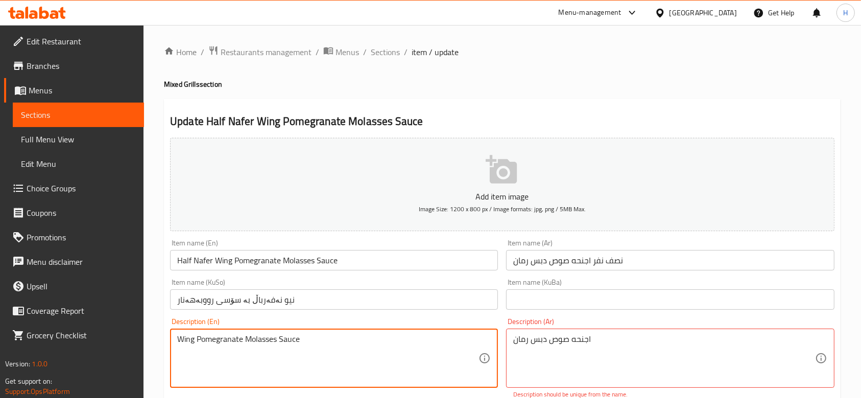
click at [196, 340] on textarea "Wing Pomegranate Molasses Sauce" at bounding box center [327, 359] width 301 height 49
drag, startPoint x: 266, startPoint y: 337, endPoint x: 263, endPoint y: 345, distance: 8.9
click at [263, 345] on textarea "Wing with Pomegranate Molasses Sauce" at bounding box center [327, 359] width 301 height 49
click at [302, 343] on textarea "Wing with Pomegranate molasses Sauce" at bounding box center [327, 359] width 301 height 49
click at [215, 344] on textarea "Wing with Pomegranate molasses sauce" at bounding box center [327, 359] width 301 height 49
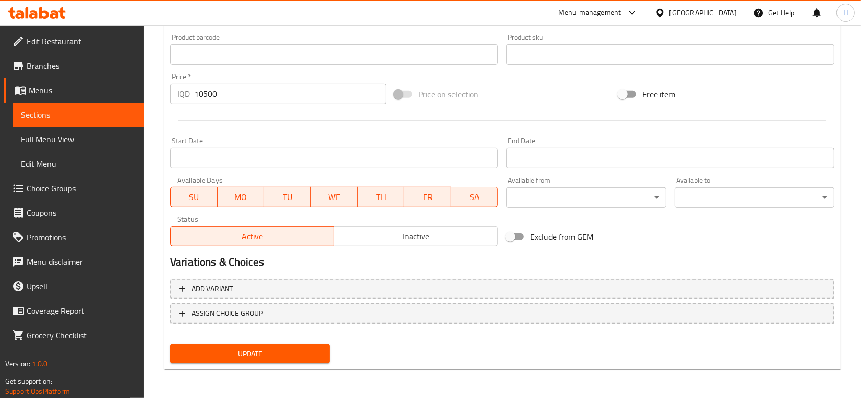
type textarea "Wing with pomegranate molasses sauce"
click at [273, 357] on span "Update" at bounding box center [250, 354] width 144 height 13
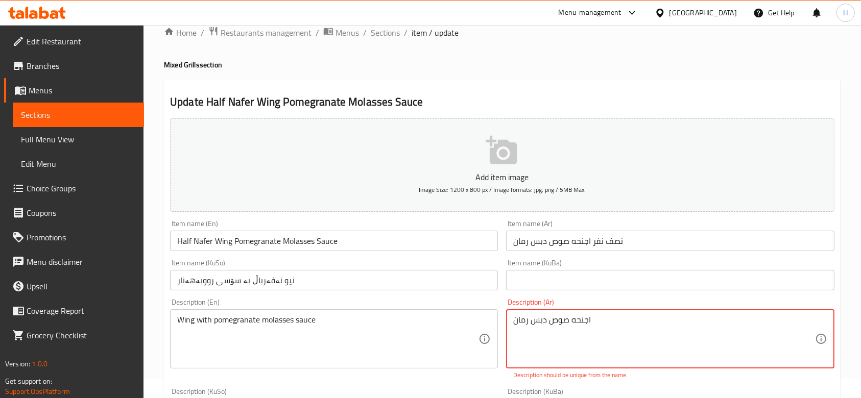
scroll to position [68, 0]
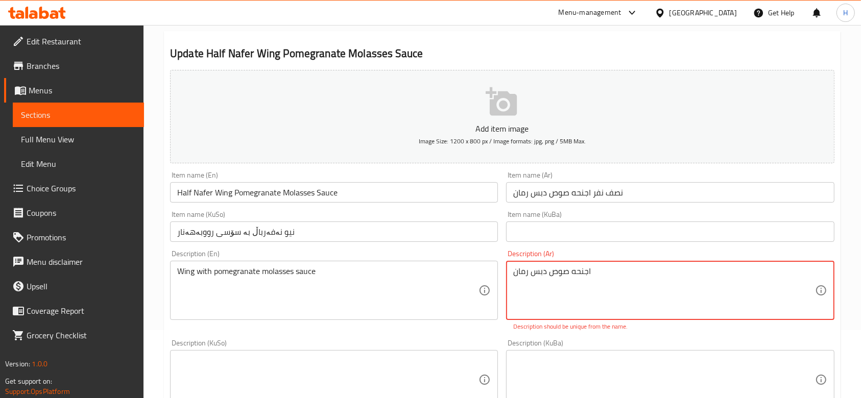
click at [576, 272] on textarea "اجنحه صوص دبس رمان" at bounding box center [663, 291] width 301 height 49
drag, startPoint x: 572, startPoint y: 275, endPoint x: 580, endPoint y: 279, distance: 8.9
click at [573, 275] on textarea "اجنحه صوص دبس رمان" at bounding box center [663, 291] width 301 height 49
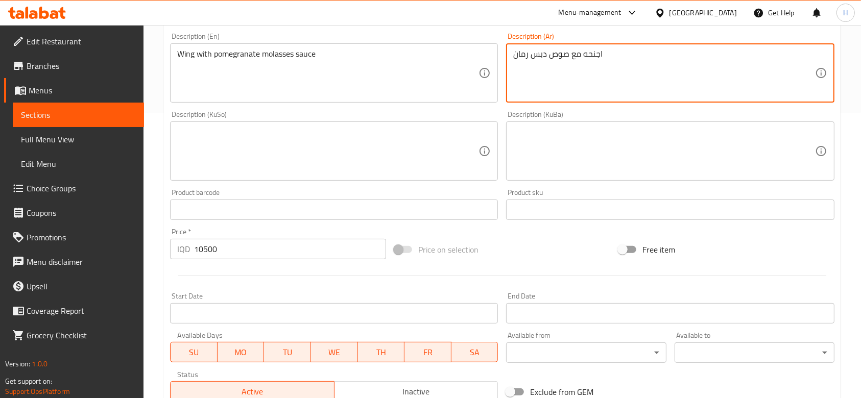
scroll to position [441, 0]
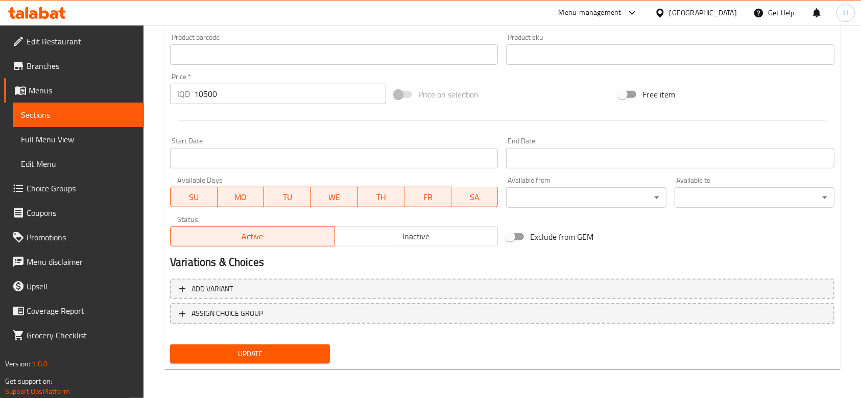
type textarea "اجنحه مع صوص دبس رمان"
click at [268, 362] on button "Update" at bounding box center [250, 354] width 160 height 19
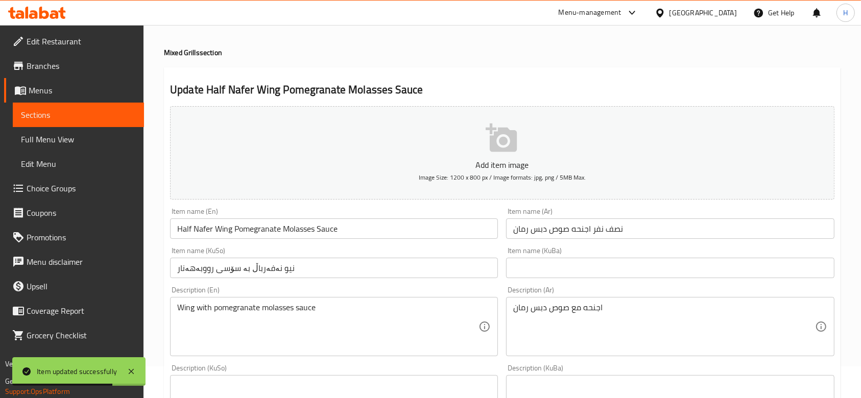
scroll to position [0, 0]
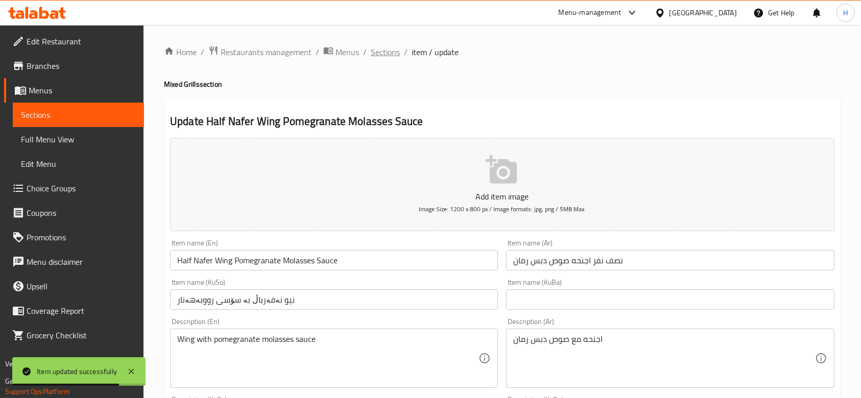
click at [392, 51] on span "Sections" at bounding box center [385, 52] width 29 height 12
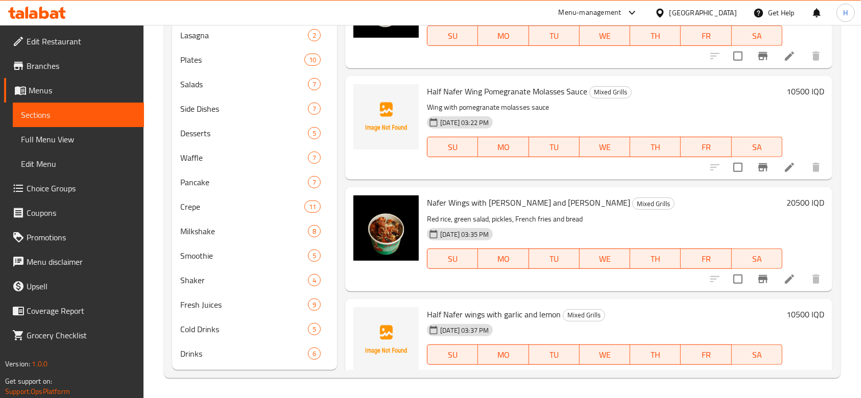
scroll to position [1290, 0]
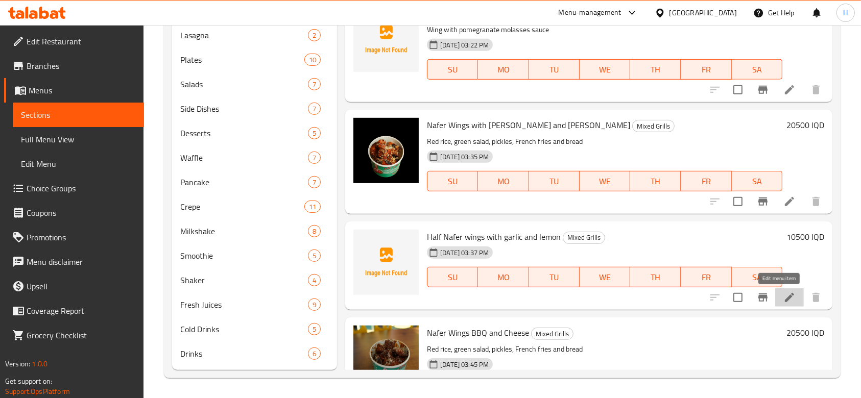
click at [785, 298] on icon at bounding box center [789, 297] width 9 height 9
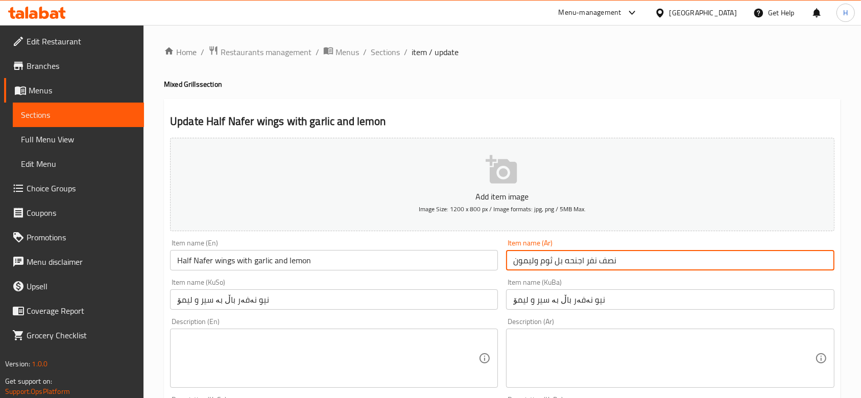
drag, startPoint x: 585, startPoint y: 260, endPoint x: 502, endPoint y: 276, distance: 84.9
click at [553, 346] on textarea at bounding box center [663, 359] width 301 height 49
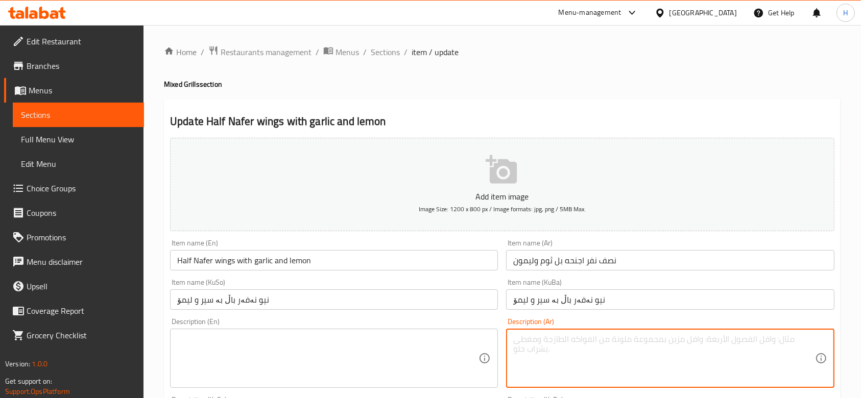
paste textarea "اجنحه بل ثوم وليمون"
click at [559, 343] on textarea "اجنحه بل ثوم وليمون" at bounding box center [663, 359] width 301 height 49
type textarea "اجنحه مع ثوم وليمون"
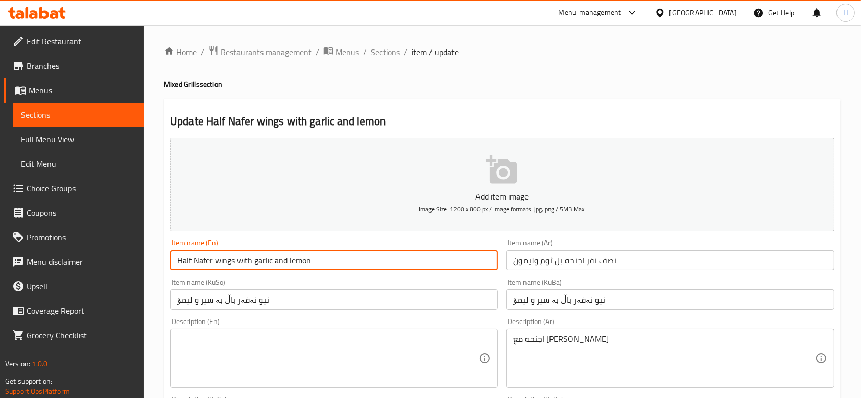
drag, startPoint x: 214, startPoint y: 260, endPoint x: 385, endPoint y: 279, distance: 172.3
click at [309, 383] on textarea at bounding box center [327, 359] width 301 height 49
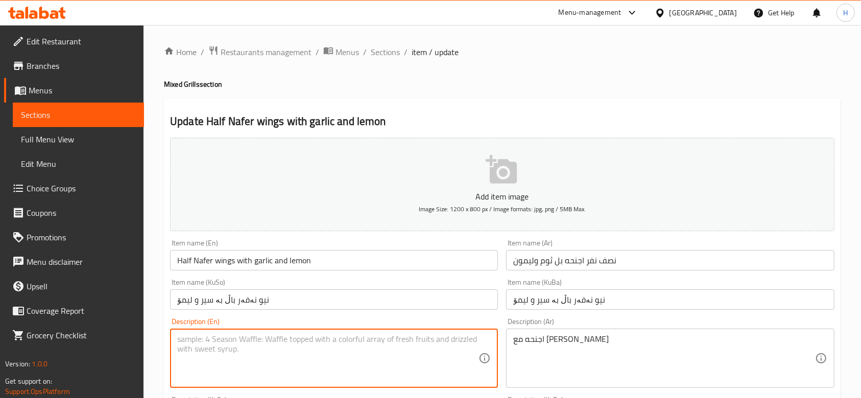
paste textarea "wings with garlic and lemon"
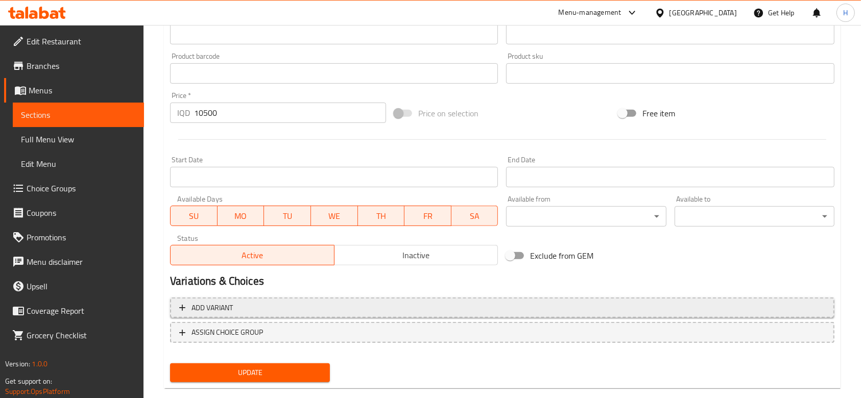
scroll to position [441, 0]
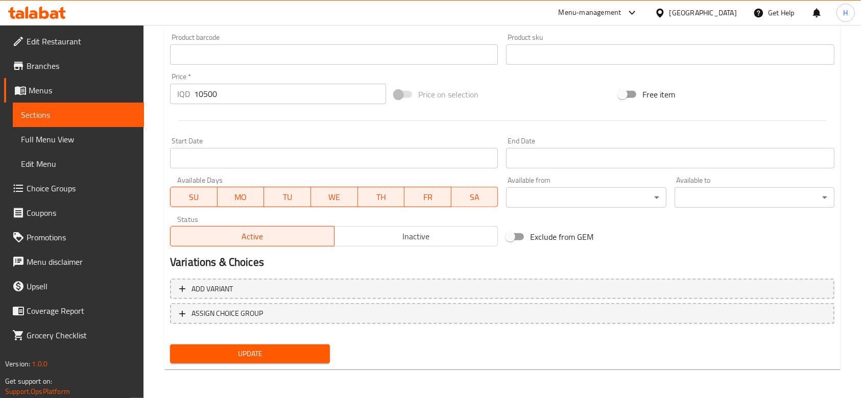
click at [267, 358] on button "Update" at bounding box center [250, 354] width 160 height 19
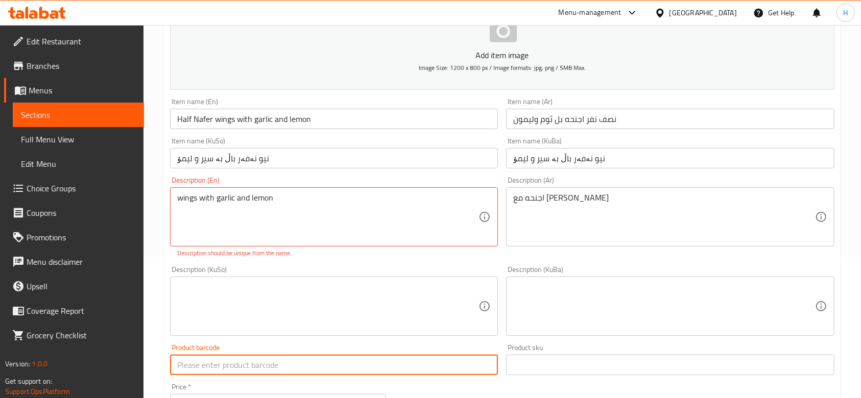
click at [267, 358] on input "text" at bounding box center [334, 365] width 328 height 20
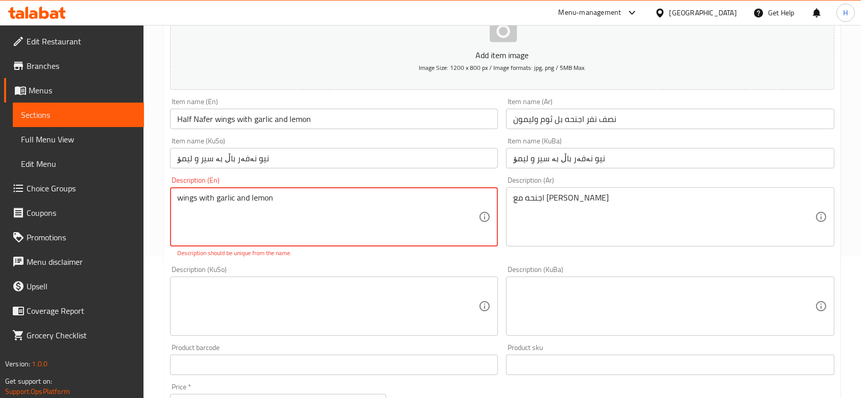
click at [293, 198] on textarea "wings with garlic and lemon" at bounding box center [327, 217] width 301 height 49
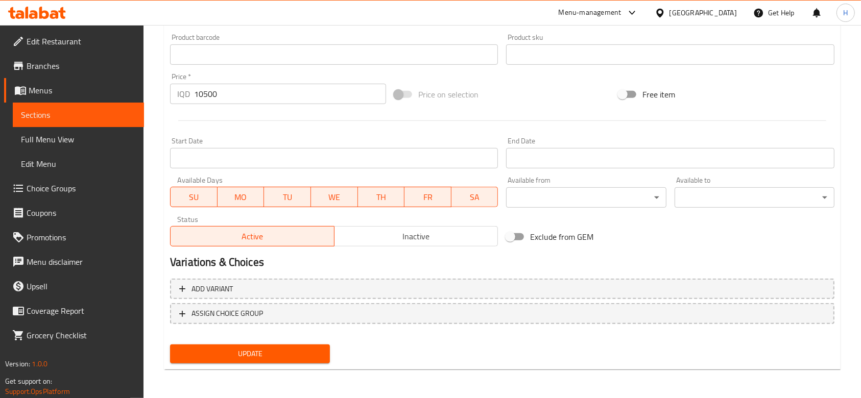
click at [282, 348] on span "Update" at bounding box center [250, 354] width 144 height 13
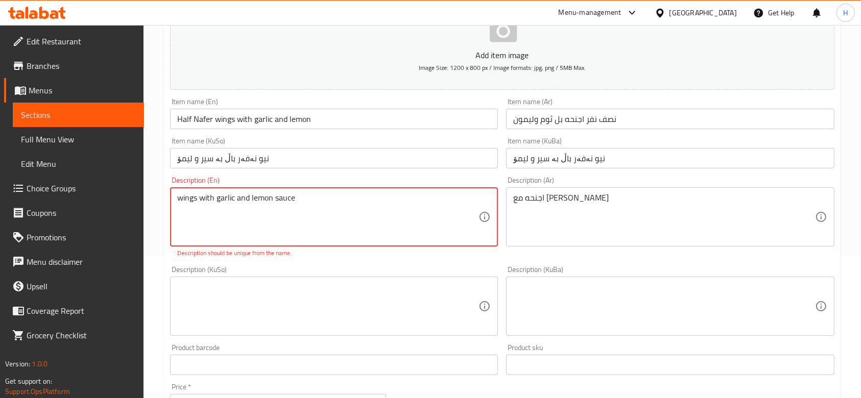
click at [278, 354] on div "Product barcode Product barcode" at bounding box center [334, 359] width 328 height 31
drag, startPoint x: 181, startPoint y: 199, endPoint x: 175, endPoint y: 208, distance: 10.8
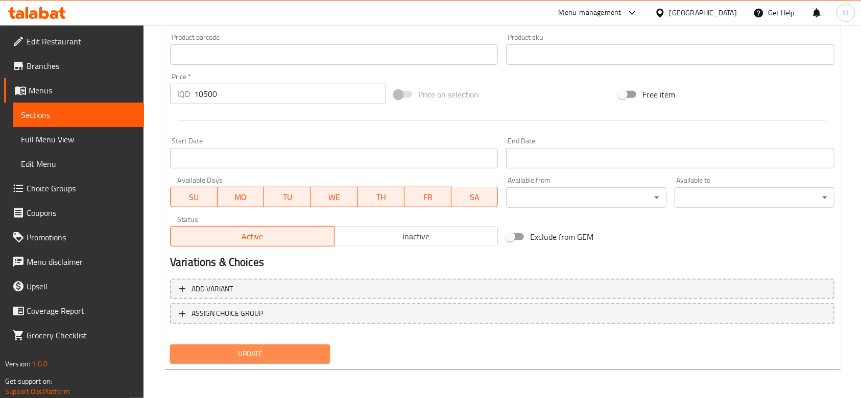
drag, startPoint x: 264, startPoint y: 350, endPoint x: 294, endPoint y: 341, distance: 31.0
click at [265, 352] on span "Update" at bounding box center [250, 354] width 144 height 13
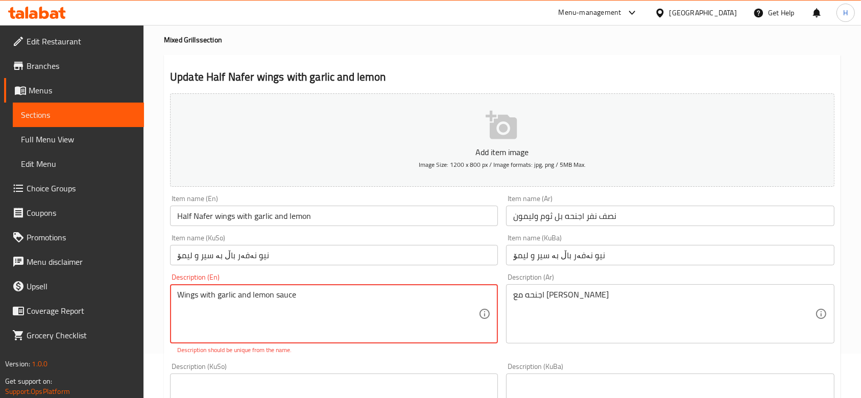
scroll to position [0, 0]
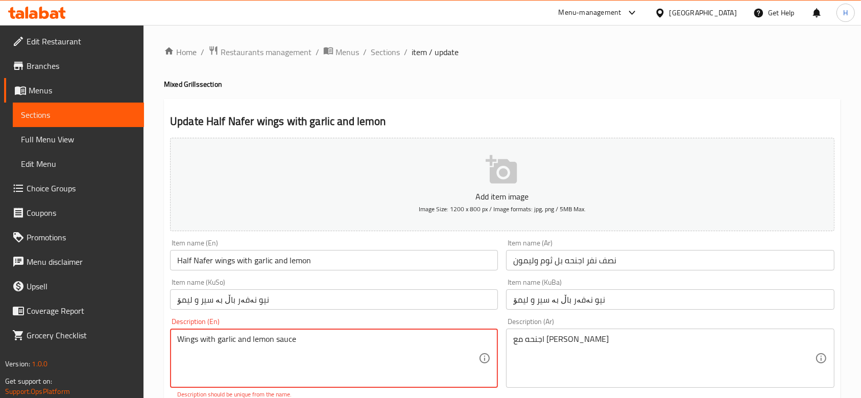
click at [299, 348] on textarea "Wings with garlic and lemon sauce" at bounding box center [327, 359] width 301 height 49
click at [323, 347] on textarea "Wings with garlic and lemon sauce" at bounding box center [327, 359] width 301 height 49
type textarea "Wings with garlic and lemon sauce"
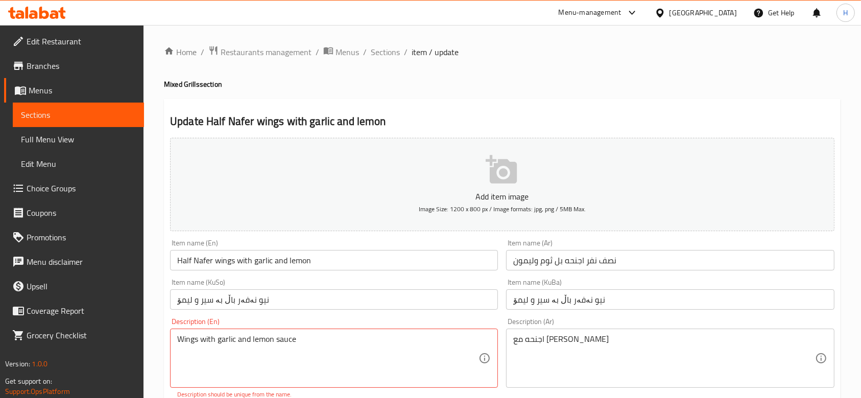
click at [348, 276] on div "Item name (KuSo) نیو نەفەر باڵ بە سیر و لیمۆ Item name (KuSo)" at bounding box center [334, 294] width 336 height 39
click at [376, 194] on p "Add item image" at bounding box center [502, 197] width 633 height 12
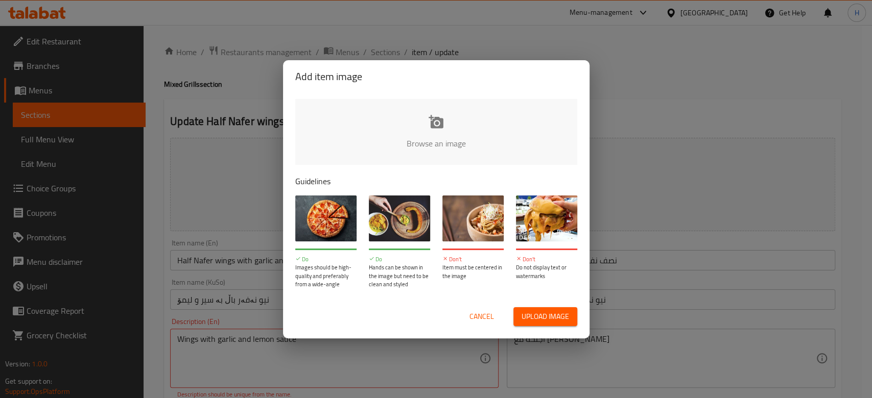
click at [658, 143] on div "Add item image Browse an image Guidelines Do Images should be high-quality and …" at bounding box center [436, 199] width 872 height 398
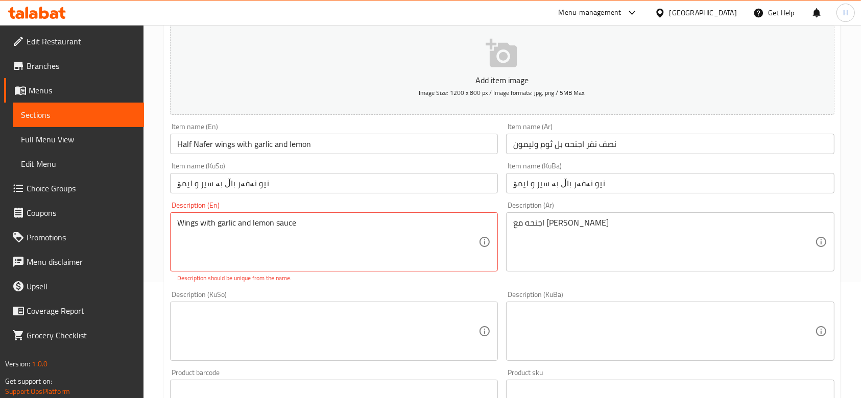
scroll to position [204, 0]
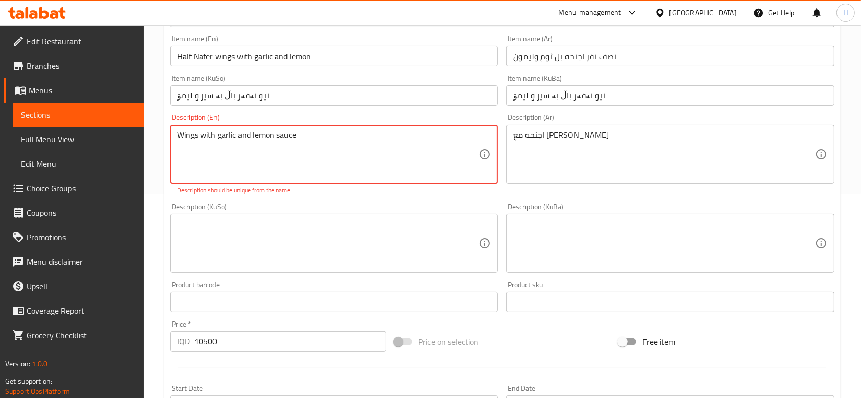
click at [334, 144] on textarea "Wings with garlic and lemon sauce" at bounding box center [327, 154] width 301 height 49
click at [275, 137] on textarea "Wings with garlic and lemon sauce" at bounding box center [327, 154] width 301 height 49
click at [319, 138] on textarea "Wings with garlic and lemon sauce" at bounding box center [327, 154] width 301 height 49
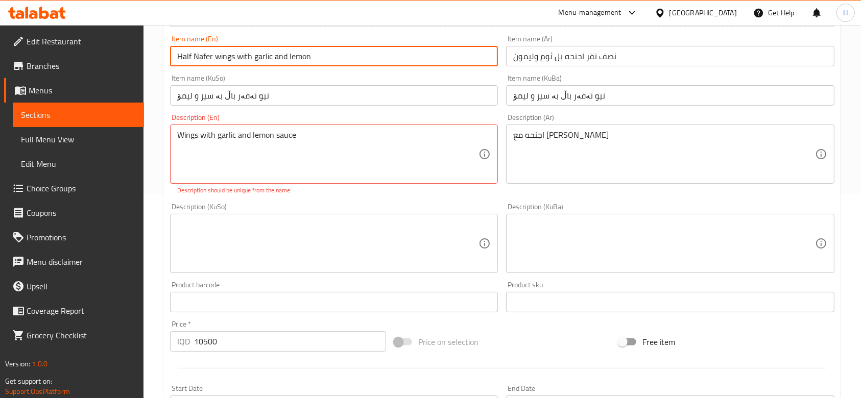
click at [217, 63] on input "Half Nafer wings with garlic and lemon" at bounding box center [334, 56] width 328 height 20
click at [240, 62] on input "Half Nafer Wings with garlic and lemon" at bounding box center [334, 56] width 328 height 20
drag, startPoint x: 257, startPoint y: 58, endPoint x: 259, endPoint y: 67, distance: 9.9
click at [259, 67] on div "Item name (En) Half Nafer Wings With garlic and lemon Item name (En)" at bounding box center [334, 50] width 336 height 39
click at [279, 62] on input "Half Nafer Wings With Garlic and lemon" at bounding box center [334, 56] width 328 height 20
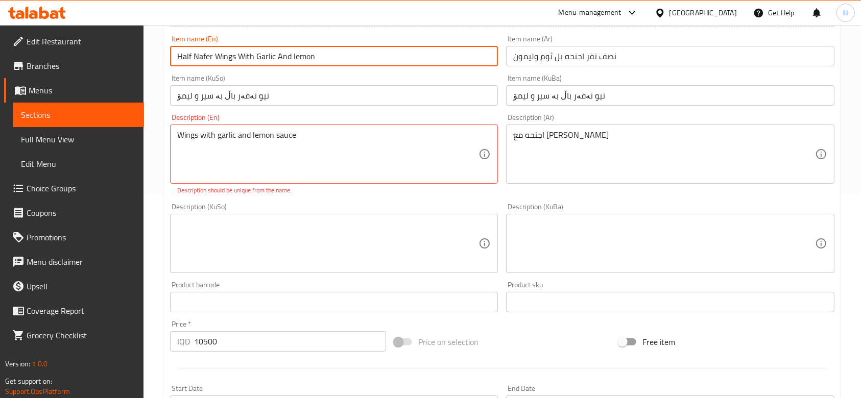
click at [292, 58] on input "Half Nafer Wings With Garlic And lemon" at bounding box center [334, 56] width 328 height 20
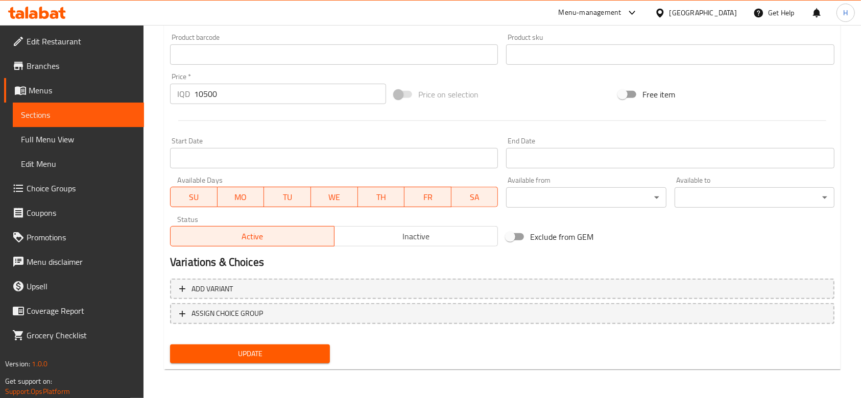
type input "Half Nafer Wings With Garlic And Lemon"
drag, startPoint x: 274, startPoint y: 359, endPoint x: 286, endPoint y: 356, distance: 12.6
click at [275, 358] on span "Update" at bounding box center [250, 354] width 144 height 13
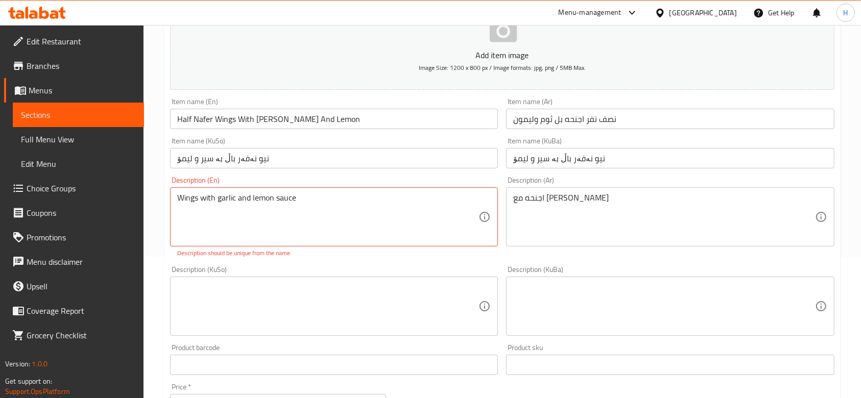
drag, startPoint x: 175, startPoint y: 199, endPoint x: 192, endPoint y: 199, distance: 16.9
click at [175, 198] on div "Wings with garlic and lemon sauce Description (En)" at bounding box center [334, 216] width 328 height 59
click at [176, 197] on div "Wings with garlic and lemon sauce Description (En)" at bounding box center [334, 216] width 328 height 59
click at [180, 195] on textarea "Wings with garlic and lemon sauce" at bounding box center [327, 217] width 301 height 49
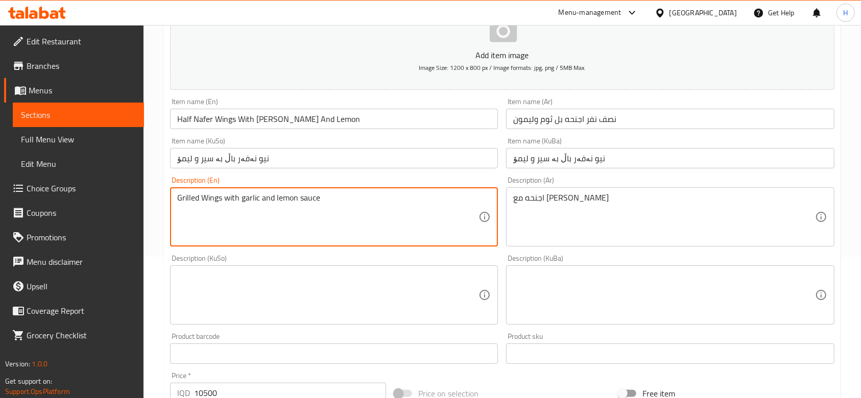
drag, startPoint x: 200, startPoint y: 194, endPoint x: 208, endPoint y: 202, distance: 11.6
click at [208, 202] on textarea "Grilled Wings with garlic and lemon sauce" at bounding box center [327, 217] width 301 height 49
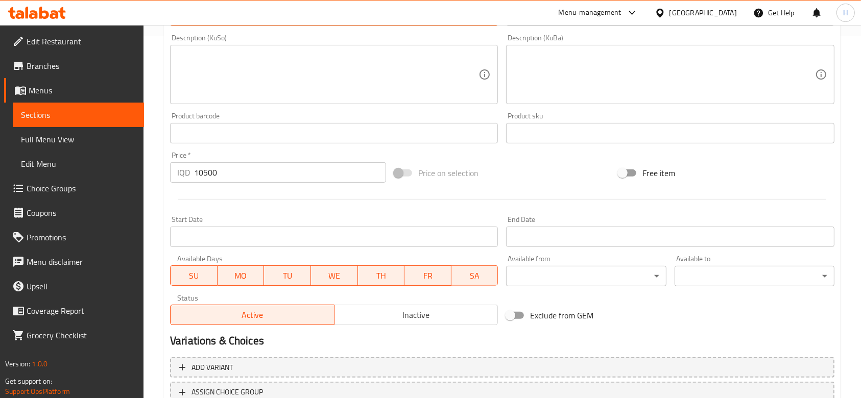
scroll to position [441, 0]
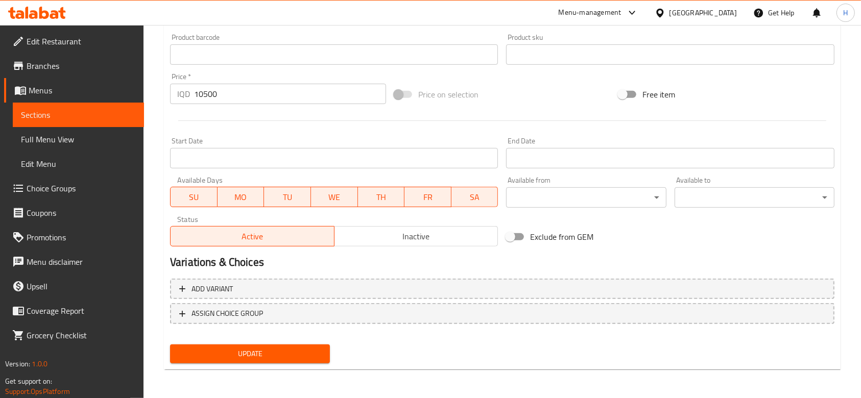
type textarea "Grilled wings with garlic and lemon sauce"
click at [287, 366] on div "Update" at bounding box center [250, 354] width 168 height 27
click at [291, 361] on button "Update" at bounding box center [250, 354] width 160 height 19
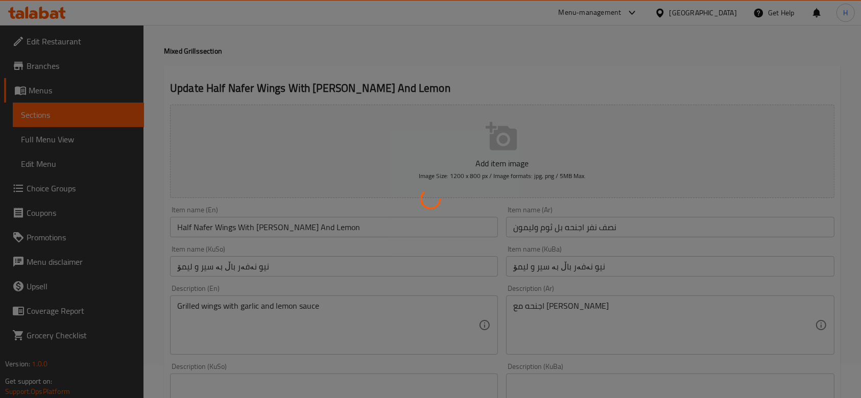
scroll to position [0, 0]
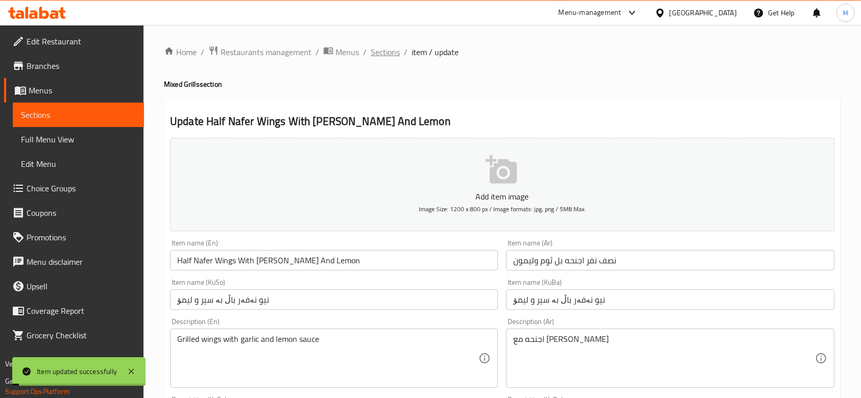
click at [389, 51] on span "Sections" at bounding box center [385, 52] width 29 height 12
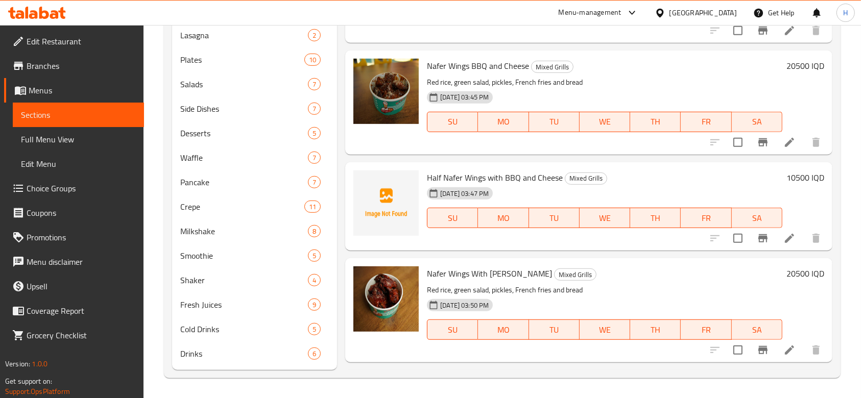
scroll to position [1593, 0]
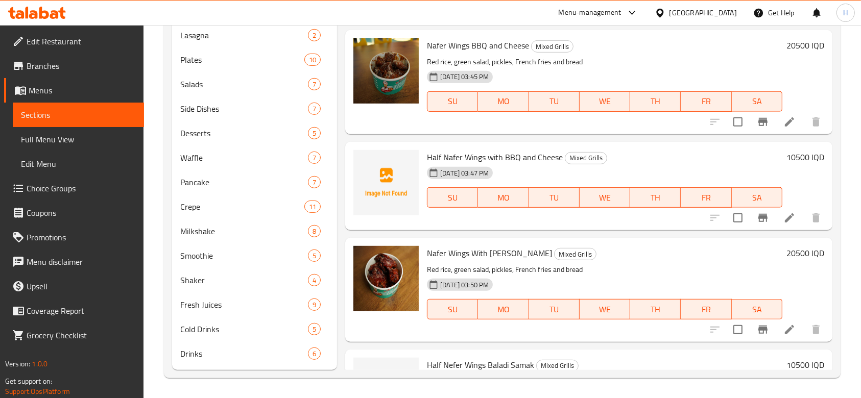
click at [784, 216] on icon at bounding box center [790, 218] width 12 height 12
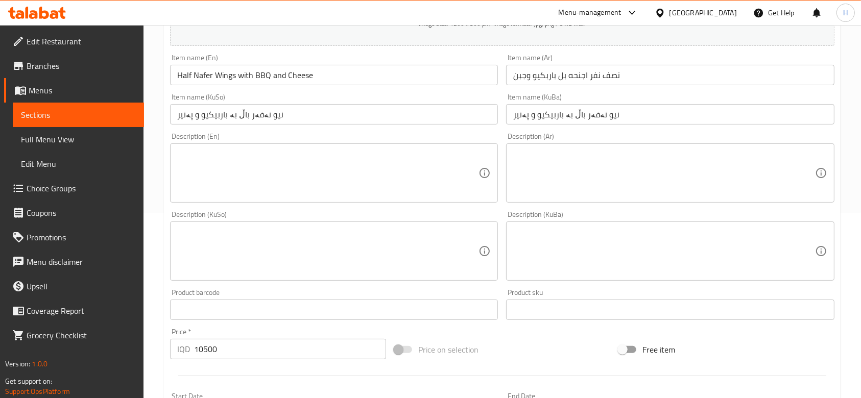
scroll to position [136, 0]
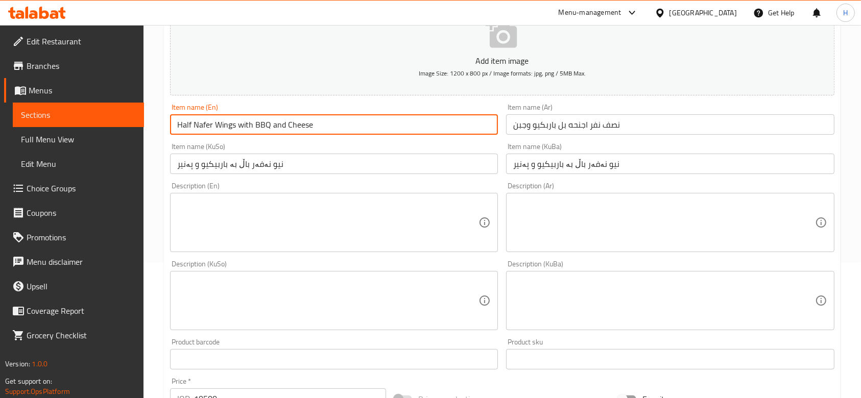
drag, startPoint x: 216, startPoint y: 126, endPoint x: 344, endPoint y: 125, distance: 128.7
click at [344, 125] on input "Half Nafer Wings with BBQ and Cheese" at bounding box center [334, 124] width 328 height 20
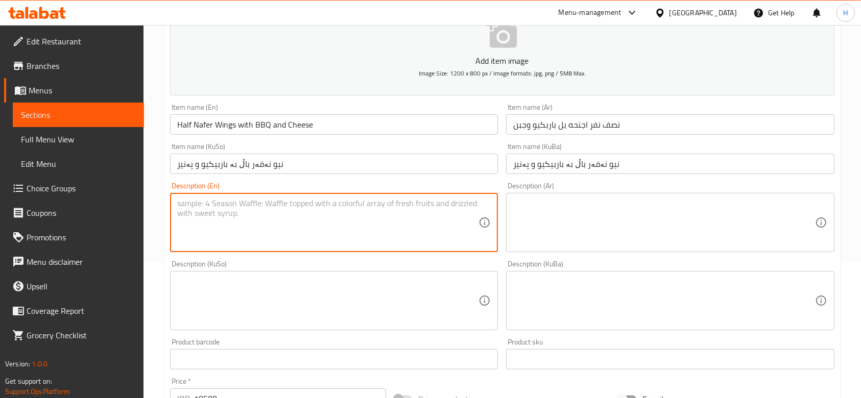
click at [293, 241] on textarea at bounding box center [327, 223] width 301 height 49
paste textarea "Wings with BBQ and Cheese"
type textarea "Wings with BBQ and Cheese"
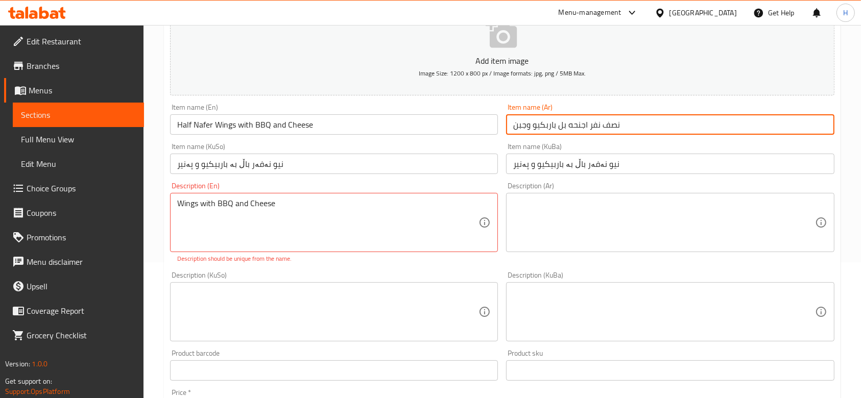
drag, startPoint x: 585, startPoint y: 123, endPoint x: 493, endPoint y: 129, distance: 92.2
click at [493, 129] on div "Add item image Image Size: 1200 x 800 px / Image formats: jpg, png / 5MB Max. I…" at bounding box center [502, 282] width 673 height 569
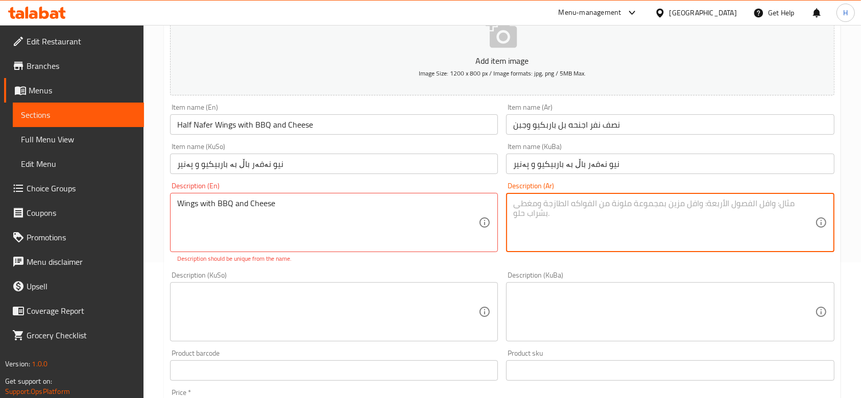
click at [543, 206] on textarea at bounding box center [663, 223] width 301 height 49
paste textarea "اجنحه بل باربكيو وجبن"
click at [571, 199] on textarea "اجنحه بل باربكيو وجبن" at bounding box center [663, 223] width 301 height 49
click at [568, 199] on textarea "اجنحه بل باربكيو وجبن" at bounding box center [663, 223] width 301 height 49
type textarea "اجنحه مشوية بل باربكيو وجبن"
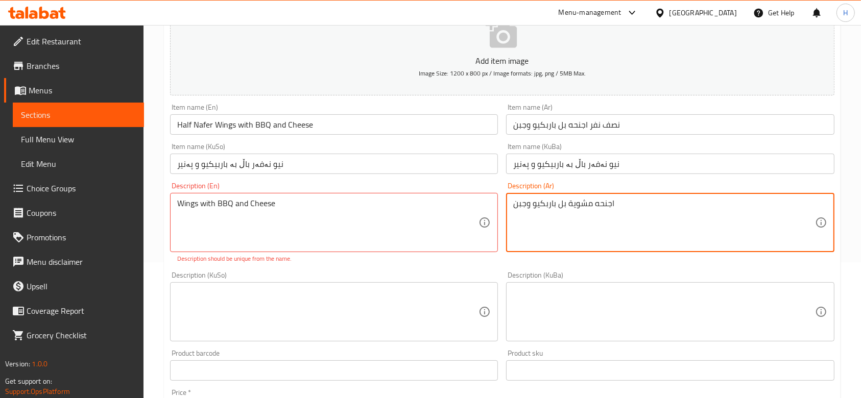
drag, startPoint x: 176, startPoint y: 201, endPoint x: 190, endPoint y: 210, distance: 16.2
click at [176, 201] on div "Wings with BBQ and Cheese Description (En)" at bounding box center [334, 222] width 328 height 59
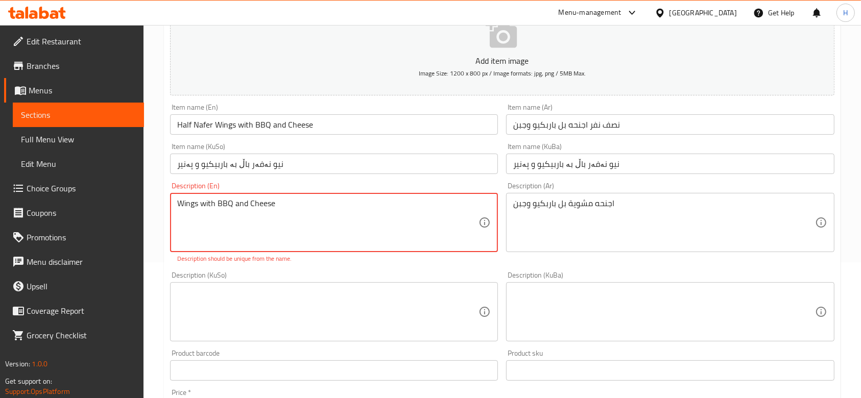
drag, startPoint x: 182, startPoint y: 201, endPoint x: 177, endPoint y: 205, distance: 6.2
click at [177, 205] on textarea "Wings with BBQ and Cheese" at bounding box center [327, 223] width 301 height 49
click at [178, 207] on textarea "wings with BBQ and Cheese" at bounding box center [327, 223] width 301 height 49
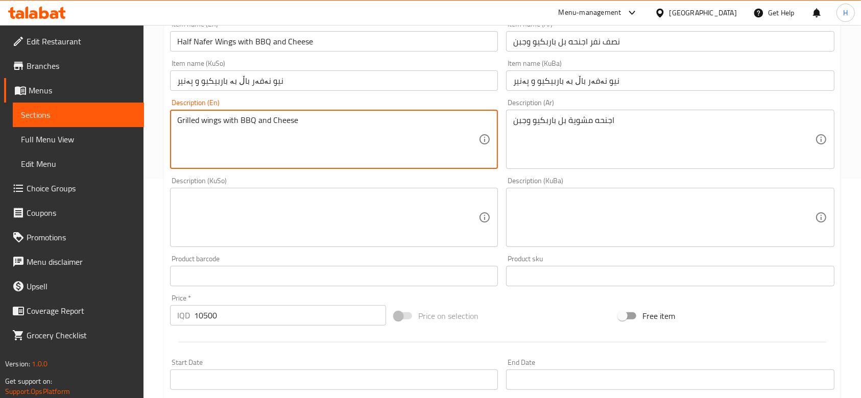
scroll to position [441, 0]
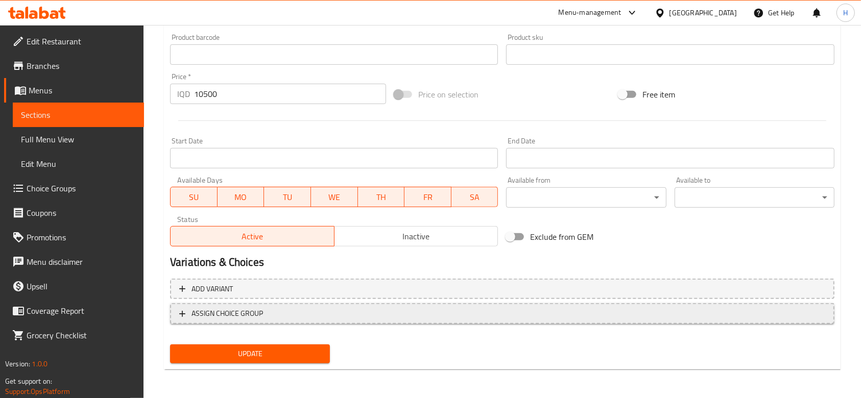
drag, startPoint x: 293, startPoint y: 349, endPoint x: 376, endPoint y: 315, distance: 90.5
click at [295, 349] on div "Add item image Image Size: 1200 x 800 px / Image formats: jpg, png / 5MB Max. I…" at bounding box center [502, 30] width 673 height 675
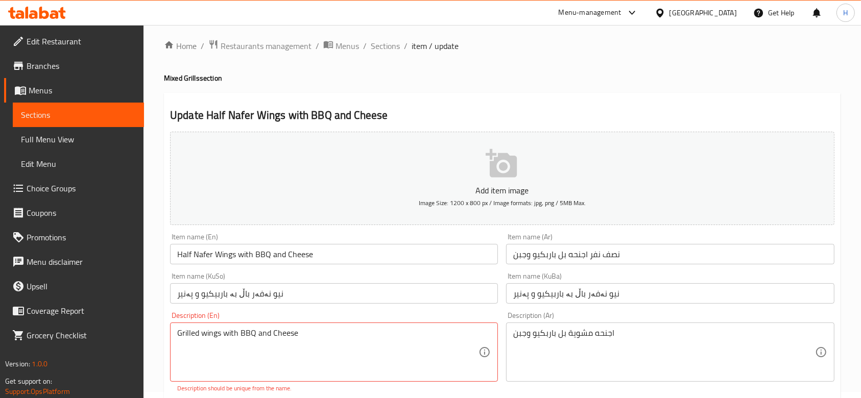
scroll to position [0, 0]
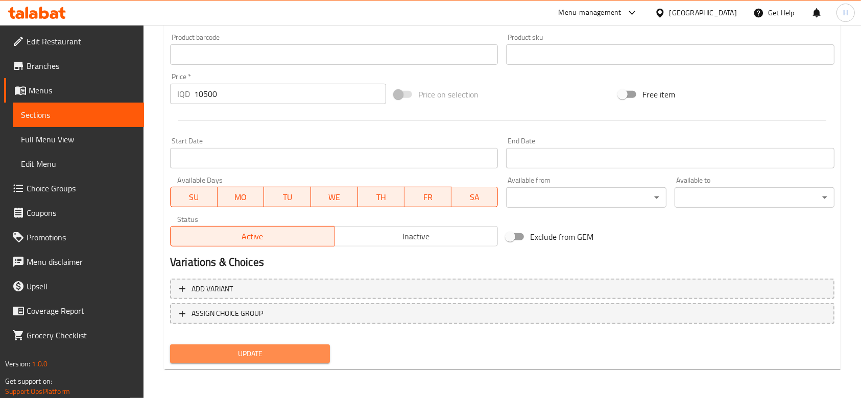
click at [283, 359] on span "Update" at bounding box center [250, 354] width 144 height 13
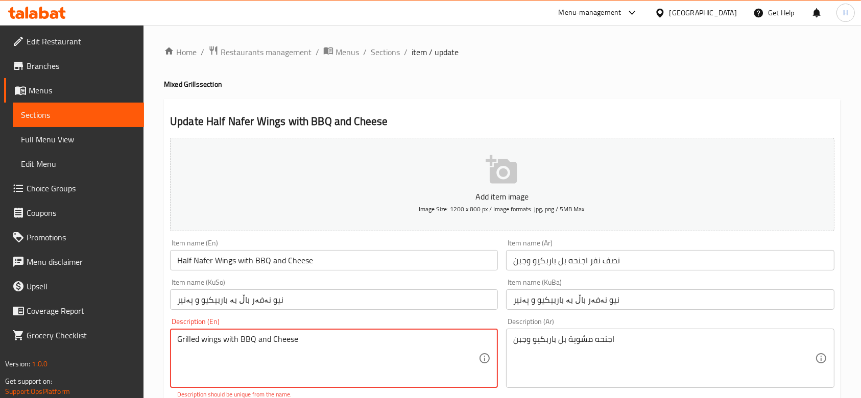
click at [322, 345] on textarea "Grilled wings with BBQ and Cheese" at bounding box center [327, 359] width 301 height 49
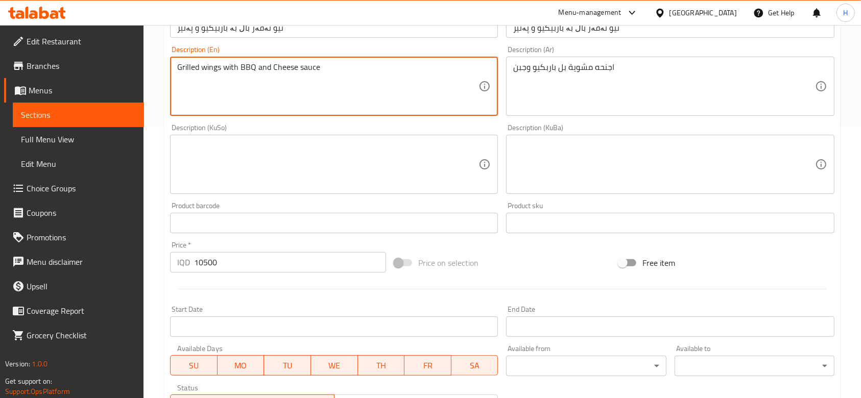
scroll to position [441, 0]
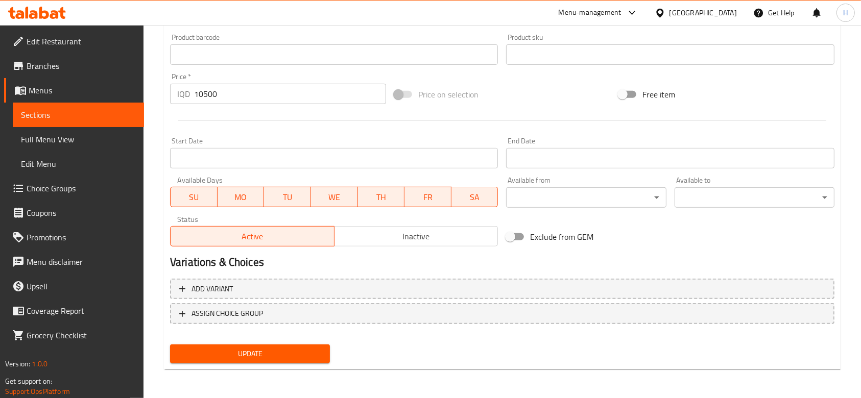
type textarea "Grilled wings with BBQ and Cheese sauce"
click at [266, 354] on span "Update" at bounding box center [250, 354] width 144 height 13
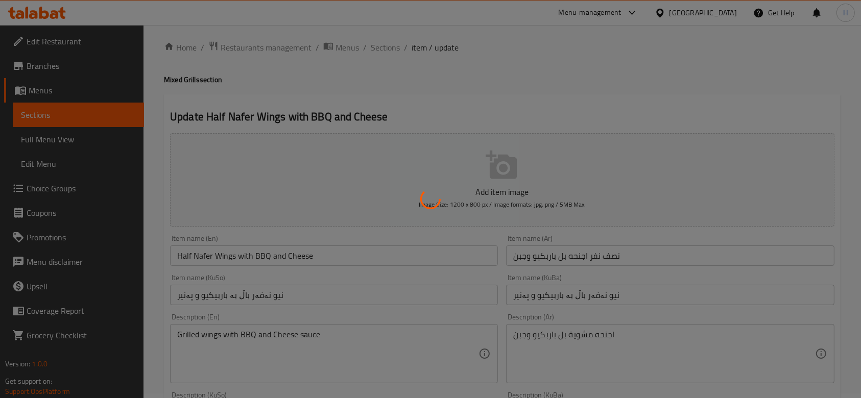
scroll to position [0, 0]
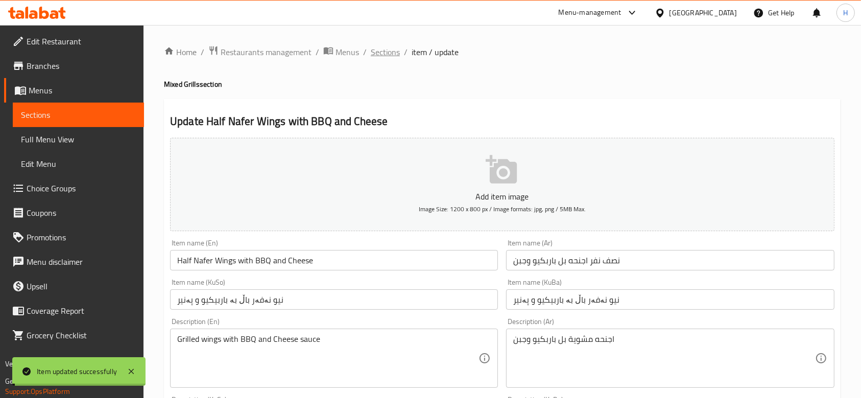
click at [382, 54] on span "Sections" at bounding box center [385, 52] width 29 height 12
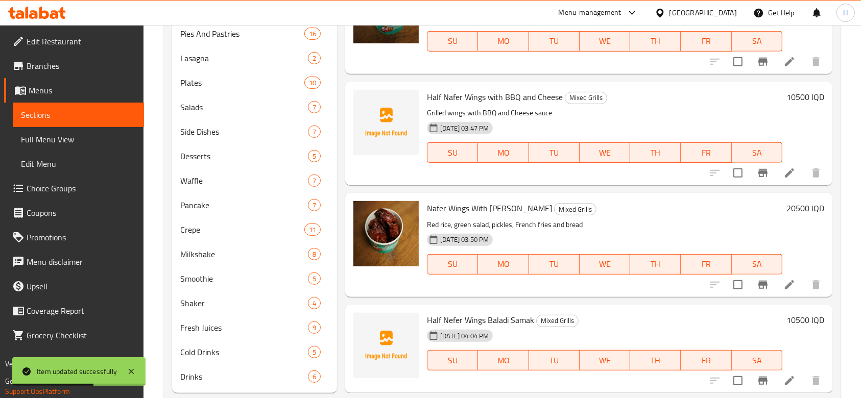
scroll to position [546, 0]
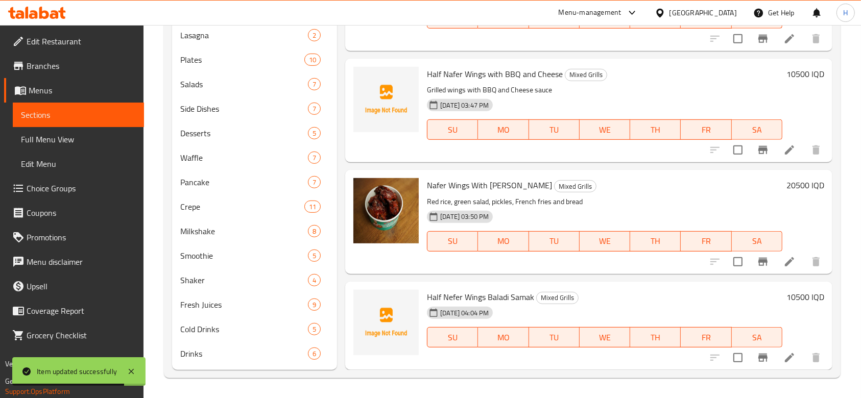
click at [782, 349] on li at bounding box center [789, 358] width 29 height 18
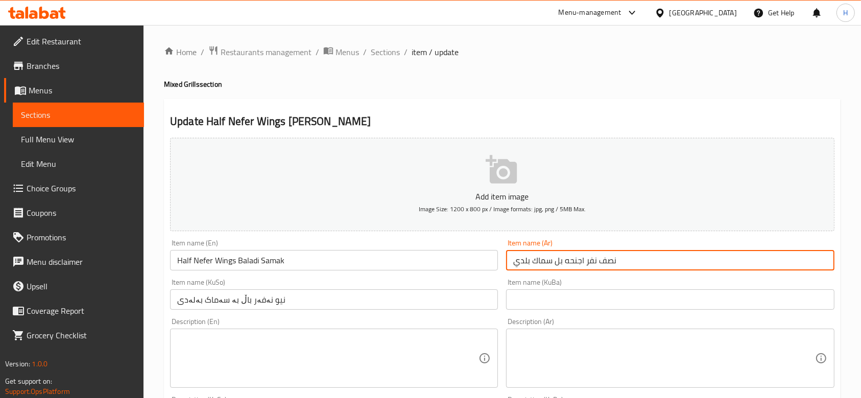
drag, startPoint x: 587, startPoint y: 262, endPoint x: 496, endPoint y: 263, distance: 92.0
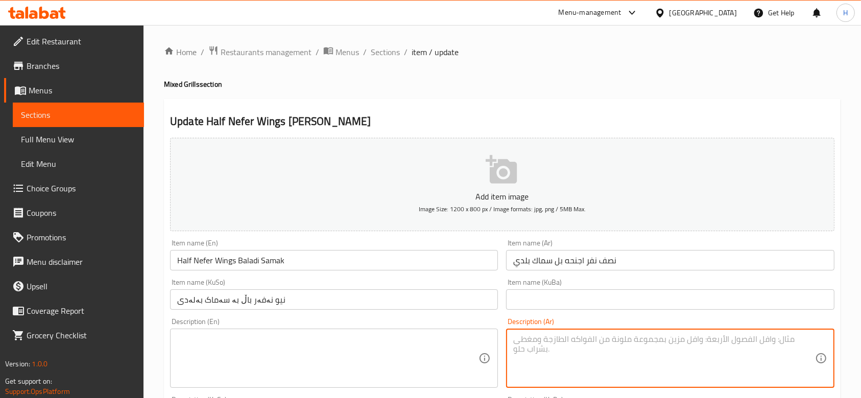
click at [564, 341] on textarea at bounding box center [663, 359] width 301 height 49
paste textarea "اجنحه بل سماك بلدي"
type textarea "اجنحه بل سماك بلدي"
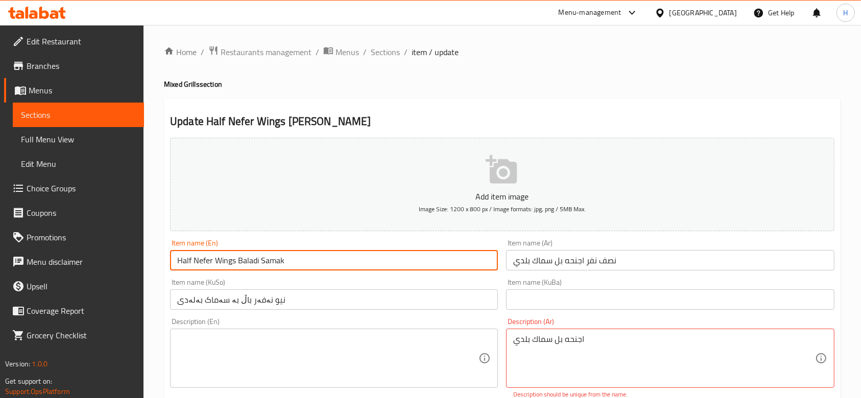
drag, startPoint x: 216, startPoint y: 263, endPoint x: 350, endPoint y: 271, distance: 134.6
click at [350, 271] on input "Half Nefer Wings Baladi Samak" at bounding box center [334, 260] width 328 height 20
click at [295, 359] on textarea at bounding box center [327, 359] width 301 height 49
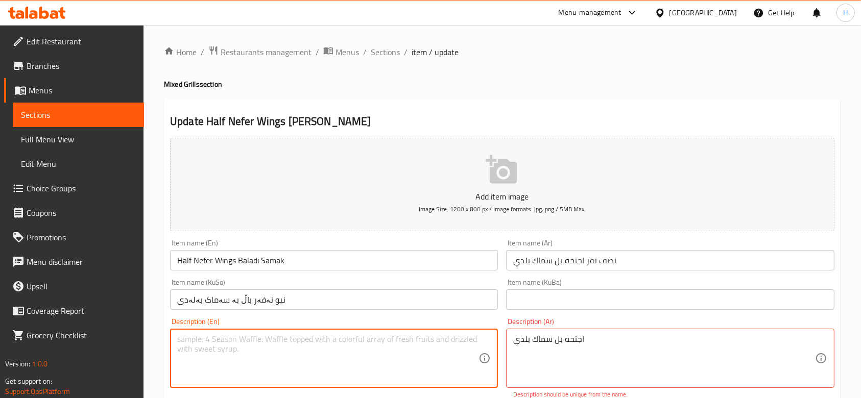
paste textarea "Wings Baladi Samak"
type textarea "Wings Baladi Samak"
click at [362, 243] on div "Item name (En) Half Nefer Wings Baladi Samak Item name (En)" at bounding box center [334, 255] width 328 height 31
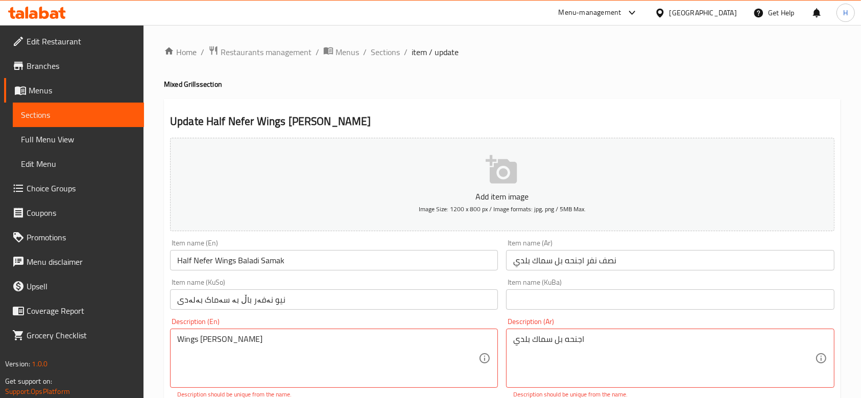
scroll to position [136, 0]
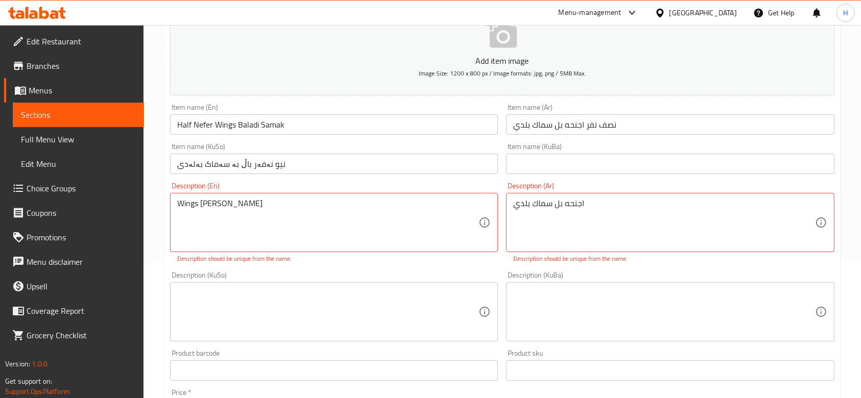
click at [568, 205] on textarea "اجنحه بل سماك بلدي" at bounding box center [663, 223] width 301 height 49
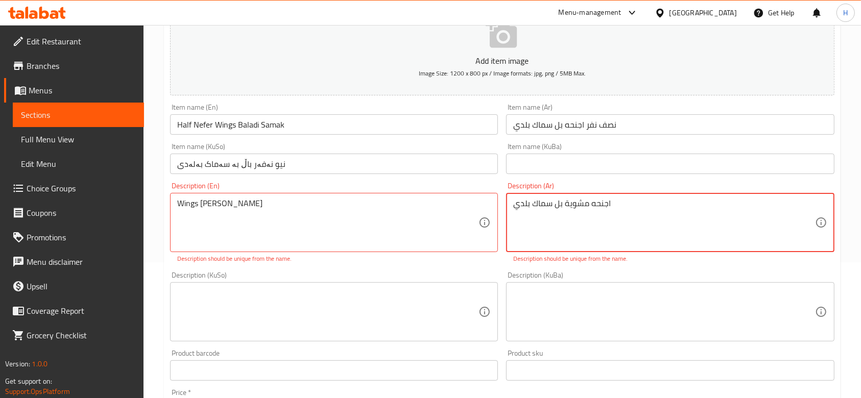
type textarea "اجنحه مشوية بل سماك بلدي"
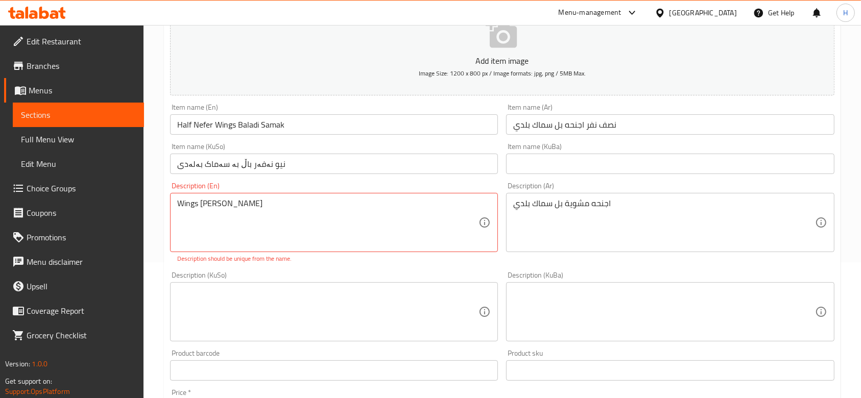
click at [176, 200] on div "Wings Baladi Samak Description (En)" at bounding box center [334, 222] width 328 height 59
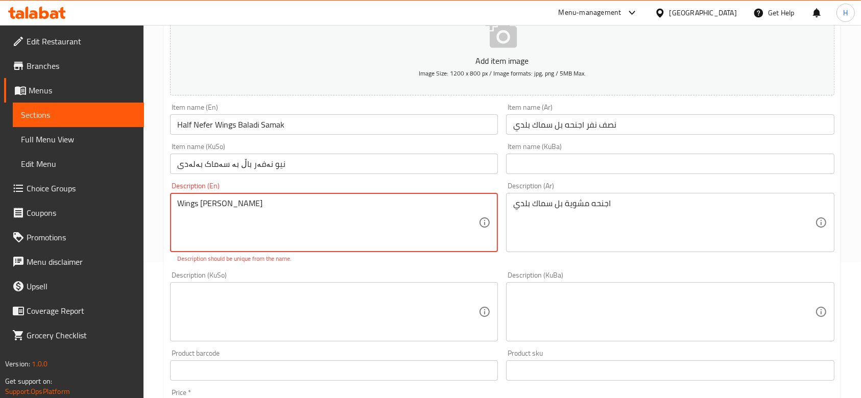
click at [179, 206] on textarea "Wings Baladi Samak" at bounding box center [327, 223] width 301 height 49
type textarea "Grilled Wings Baladi Samak"
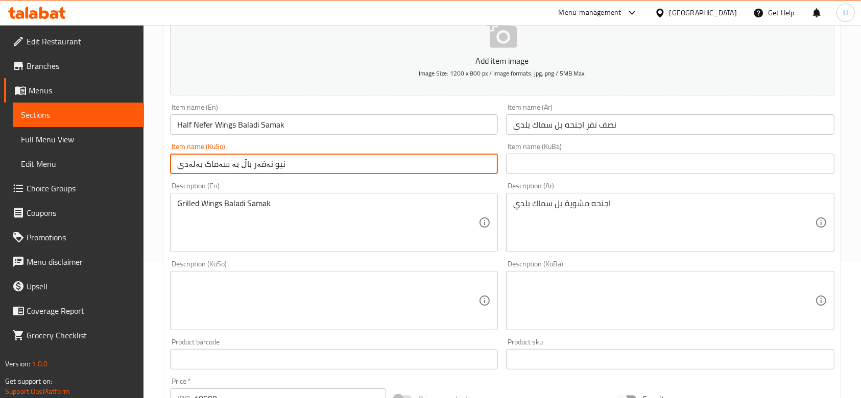
click at [432, 173] on input "نیو نەفەر باڵ بە سەماک بەلەدی" at bounding box center [334, 164] width 328 height 20
click at [430, 187] on div "Description (En) Grilled Wings Baladi Samak Description (En)" at bounding box center [334, 217] width 328 height 70
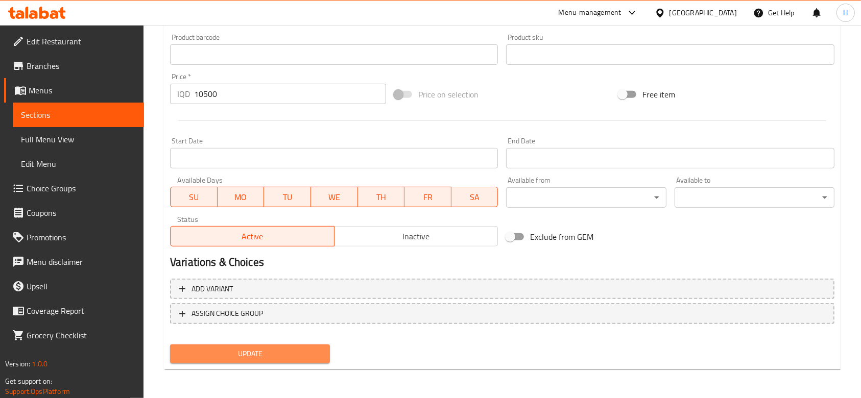
drag, startPoint x: 289, startPoint y: 353, endPoint x: 293, endPoint y: 340, distance: 13.6
click at [289, 353] on span "Update" at bounding box center [250, 354] width 144 height 13
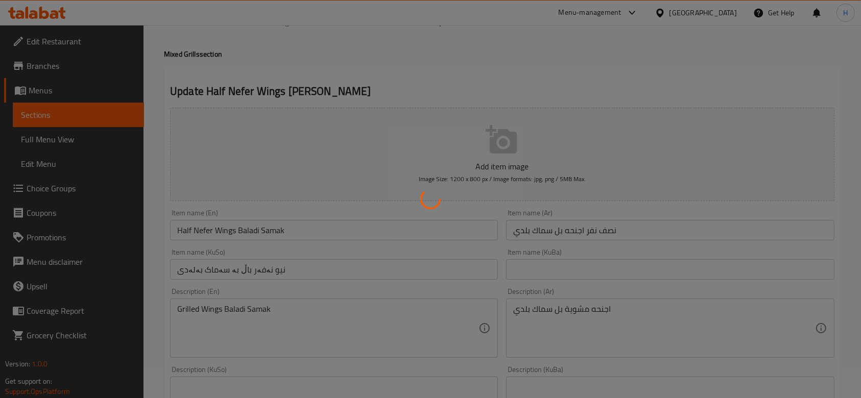
scroll to position [0, 0]
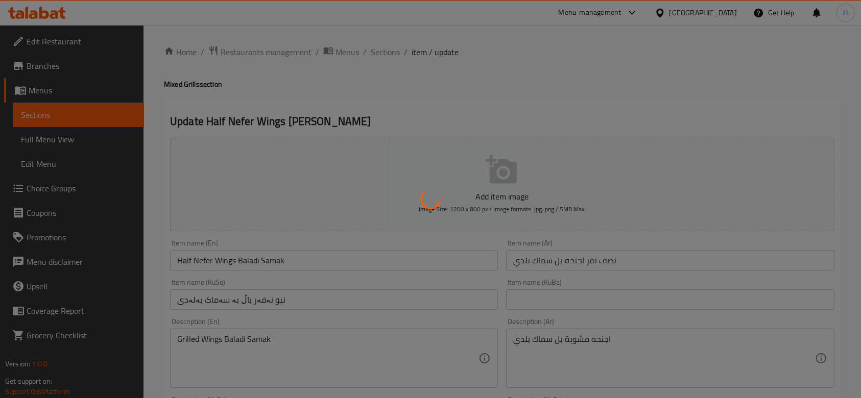
click at [389, 52] on div at bounding box center [430, 199] width 861 height 398
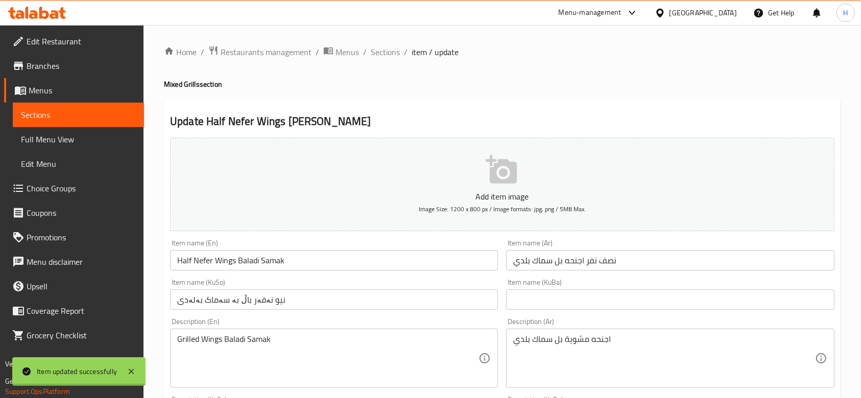
click at [389, 52] on div at bounding box center [430, 199] width 861 height 398
drag, startPoint x: 389, startPoint y: 52, endPoint x: 376, endPoint y: 66, distance: 19.2
click at [389, 52] on span "Sections" at bounding box center [385, 52] width 29 height 12
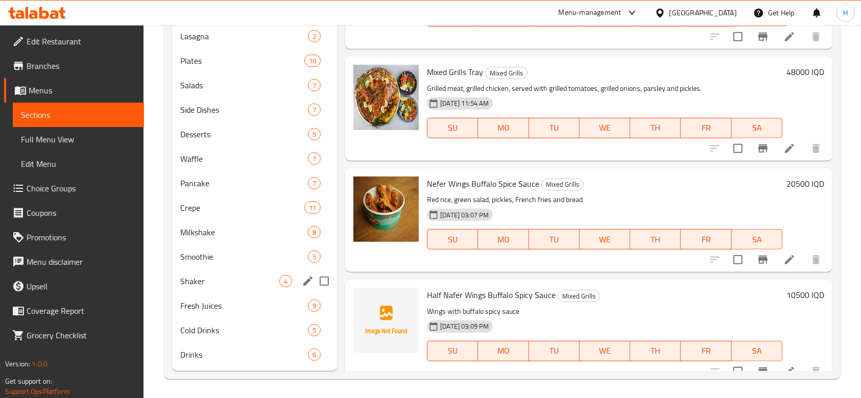
scroll to position [546, 0]
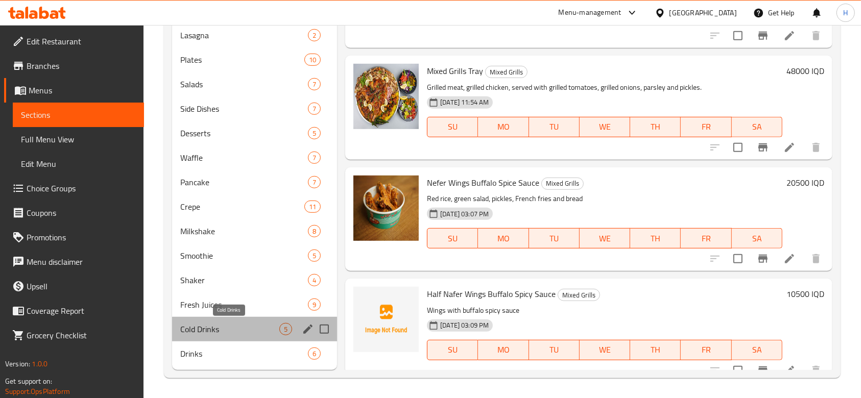
click at [228, 324] on span "Cold Drinks" at bounding box center [229, 329] width 99 height 12
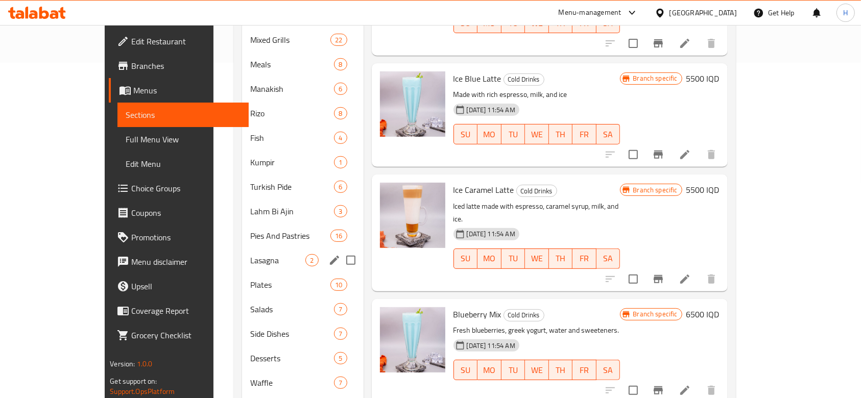
scroll to position [546, 0]
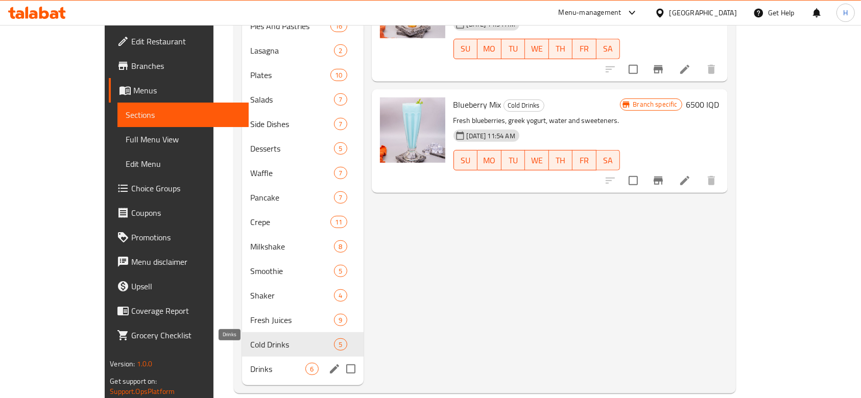
drag, startPoint x: 217, startPoint y: 353, endPoint x: 366, endPoint y: 326, distance: 151.5
click at [250, 363] on span "Drinks" at bounding box center [278, 369] width 56 height 12
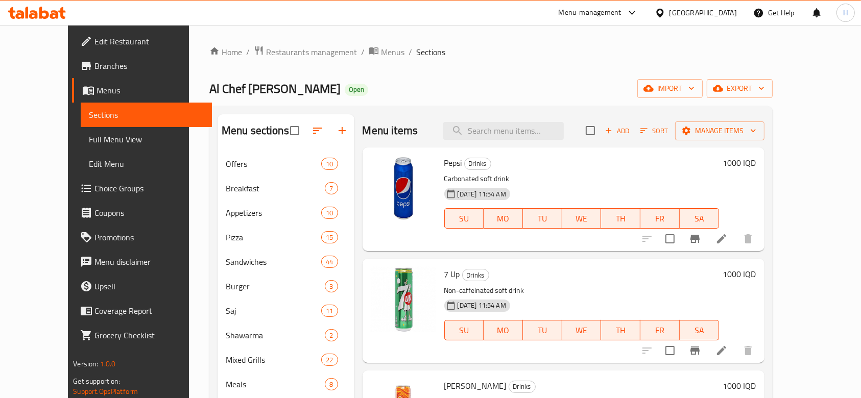
click at [736, 232] on li at bounding box center [722, 239] width 29 height 18
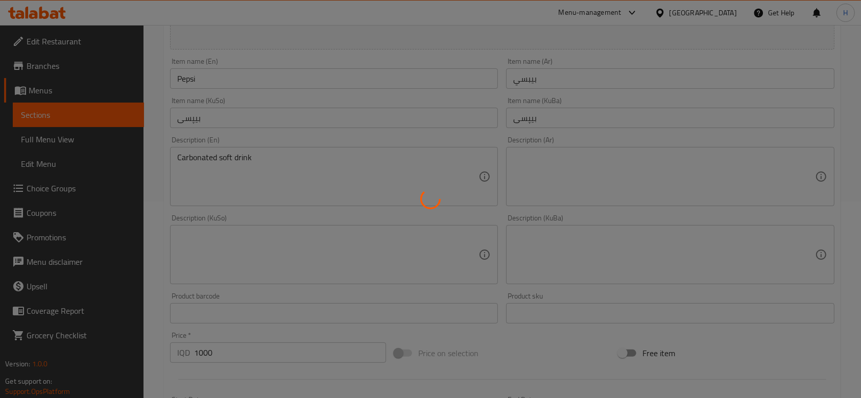
scroll to position [204, 0]
click at [564, 167] on div at bounding box center [430, 199] width 861 height 398
click at [571, 162] on div at bounding box center [430, 199] width 861 height 398
click at [571, 161] on div at bounding box center [430, 199] width 861 height 398
click at [572, 161] on div at bounding box center [430, 199] width 861 height 398
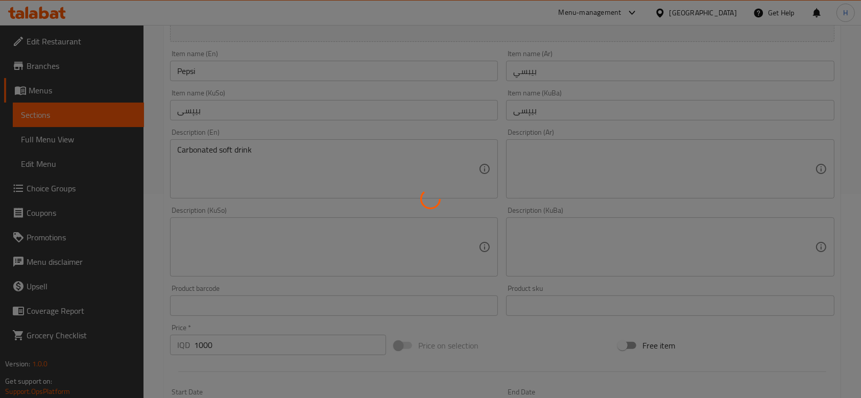
click at [572, 161] on div at bounding box center [430, 199] width 861 height 398
click at [608, 166] on div at bounding box center [430, 199] width 861 height 398
click at [609, 166] on div at bounding box center [430, 199] width 861 height 398
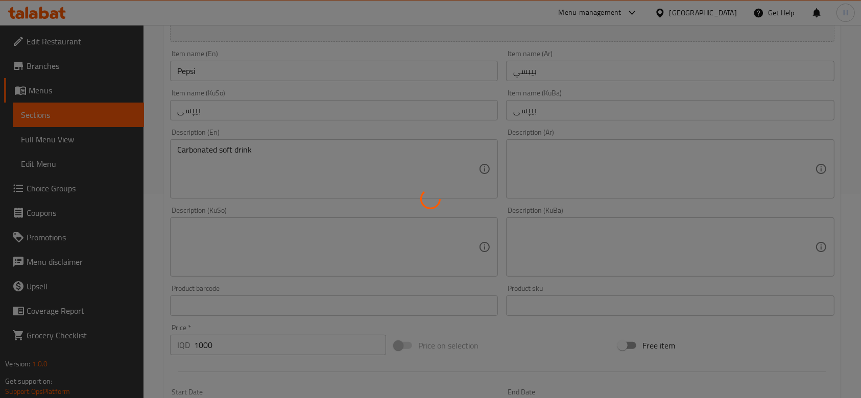
click at [609, 166] on div at bounding box center [430, 199] width 861 height 398
click at [610, 166] on div at bounding box center [430, 199] width 861 height 398
click at [559, 166] on div at bounding box center [430, 199] width 861 height 398
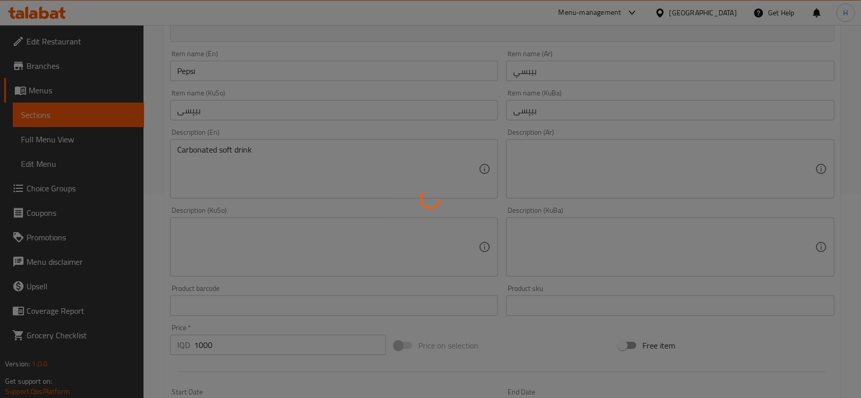
click at [559, 166] on div at bounding box center [430, 199] width 861 height 398
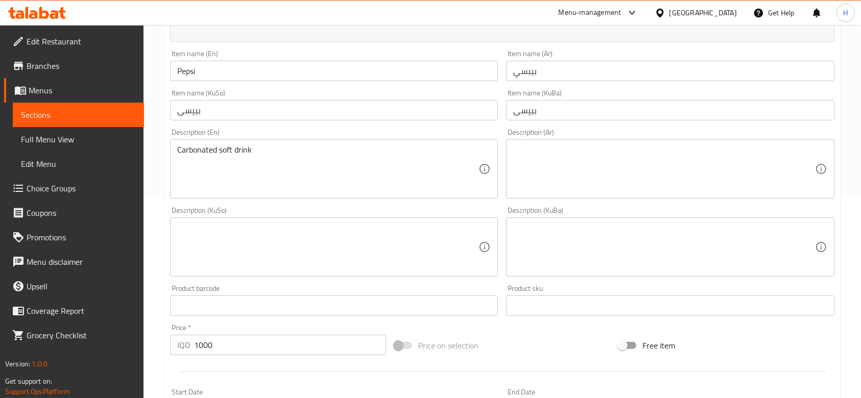
drag, startPoint x: 637, startPoint y: 158, endPoint x: 643, endPoint y: 155, distance: 6.6
click at [642, 157] on textarea at bounding box center [663, 169] width 301 height 49
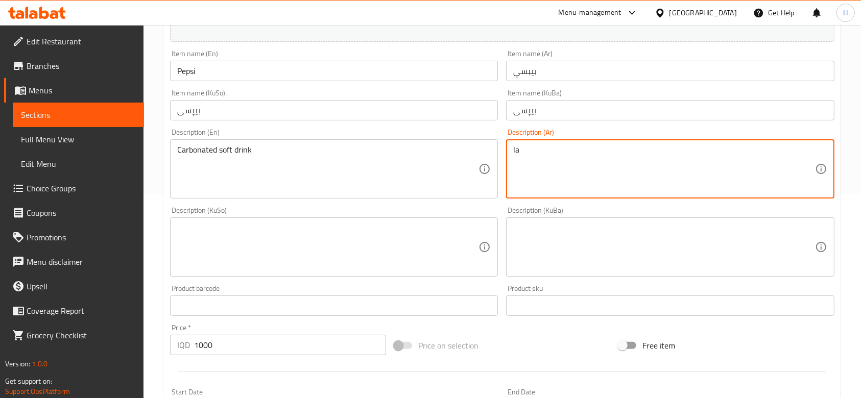
type textarea "l"
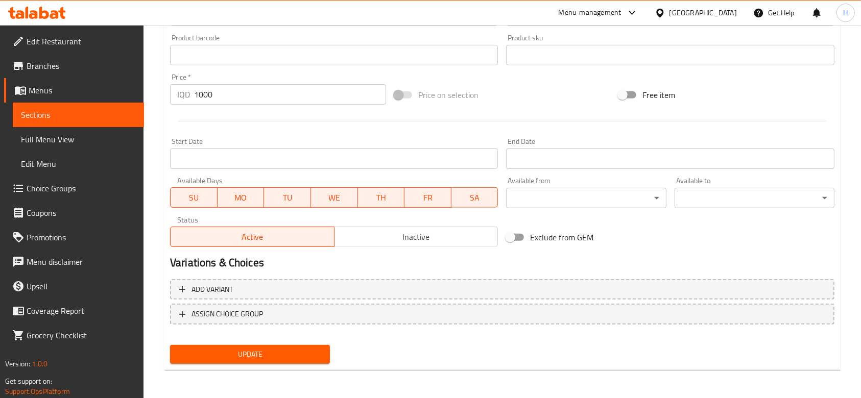
type textarea "مشروب غازي"
click at [274, 358] on span "Update" at bounding box center [250, 354] width 144 height 13
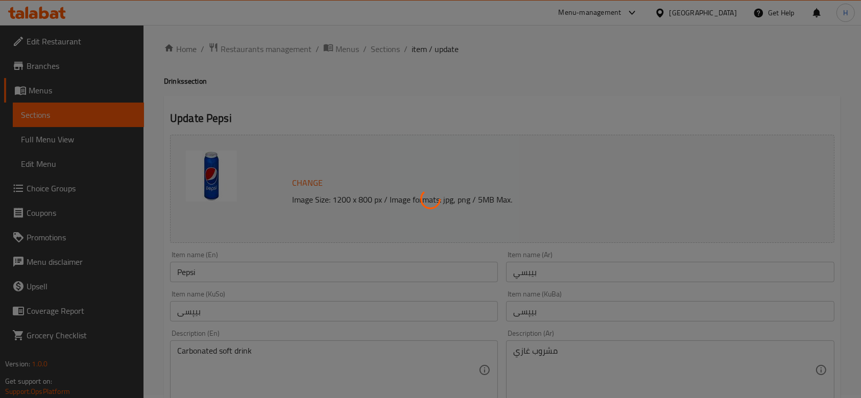
scroll to position [0, 0]
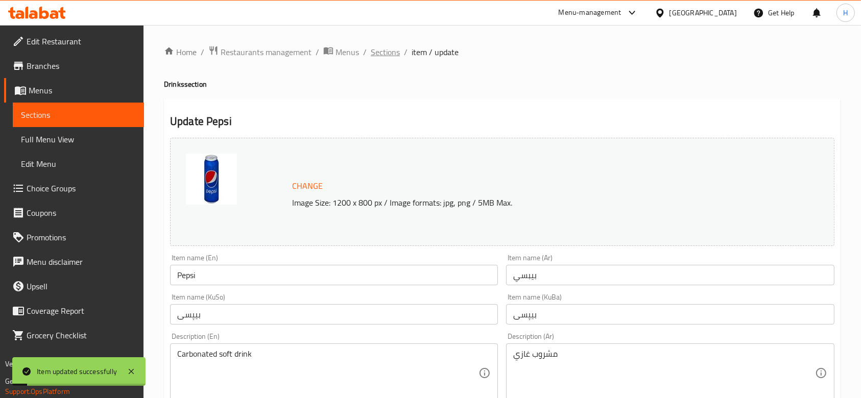
click at [390, 46] on span "Sections" at bounding box center [385, 52] width 29 height 12
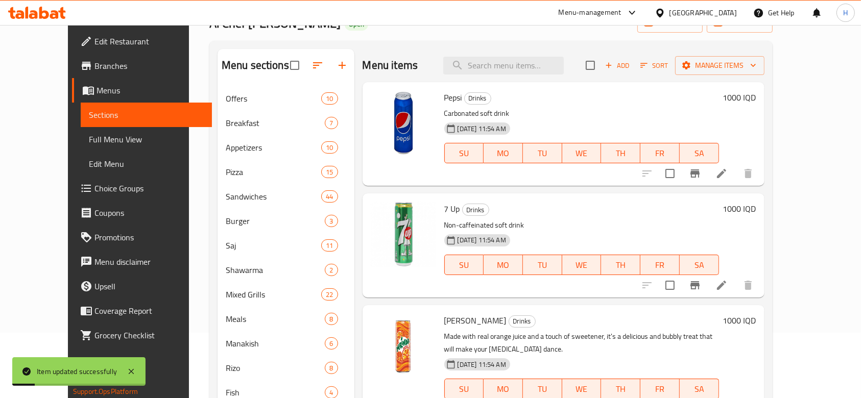
scroll to position [135, 0]
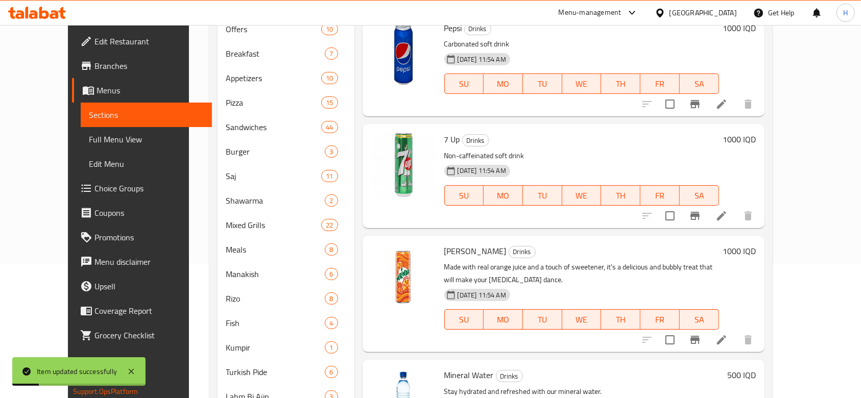
click at [736, 216] on li at bounding box center [722, 216] width 29 height 18
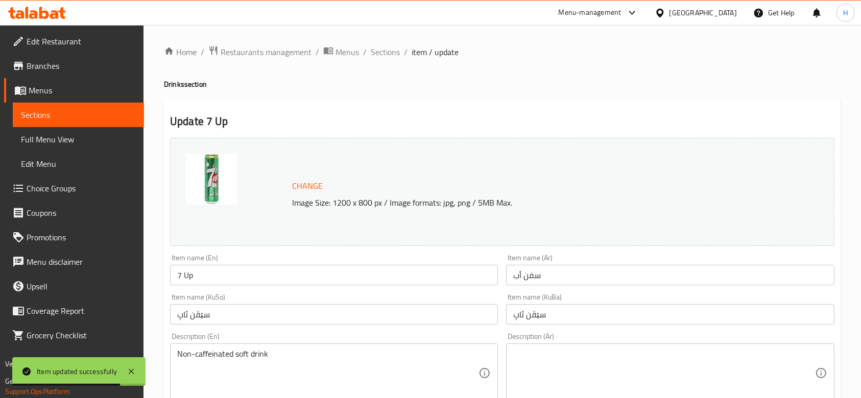
click at [538, 383] on textarea at bounding box center [663, 373] width 301 height 49
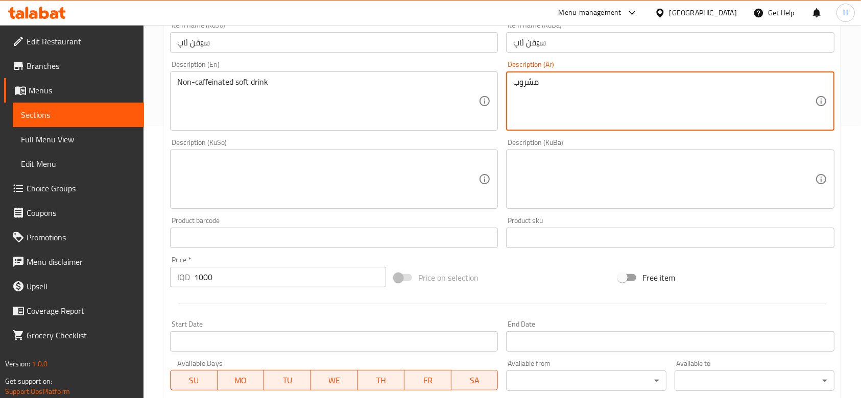
scroll to position [455, 0]
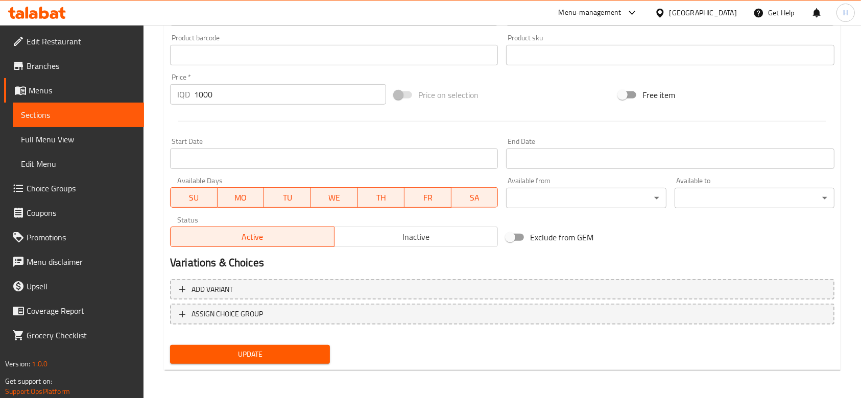
type textarea "مشروب"
click at [307, 361] on button "Update" at bounding box center [250, 354] width 160 height 19
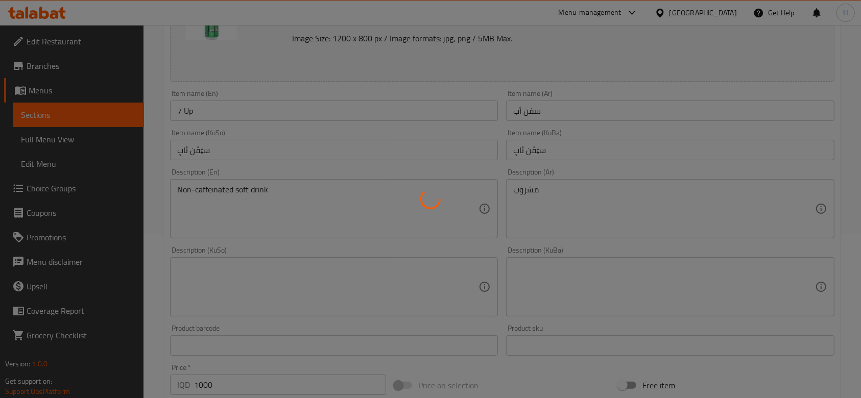
scroll to position [0, 0]
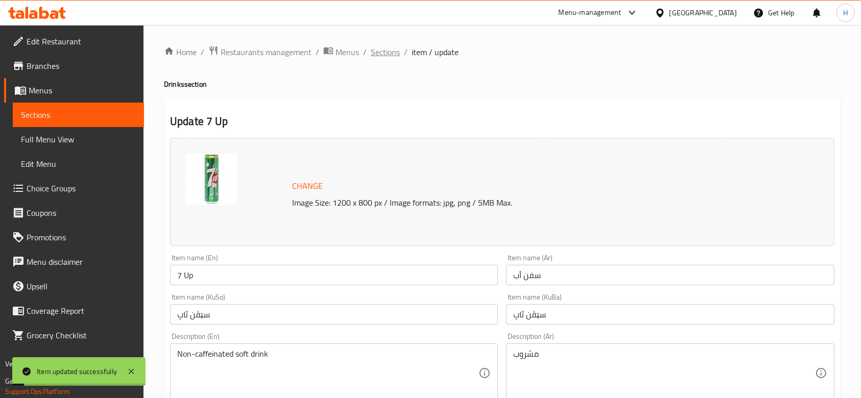
click at [386, 51] on span "Sections" at bounding box center [385, 52] width 29 height 12
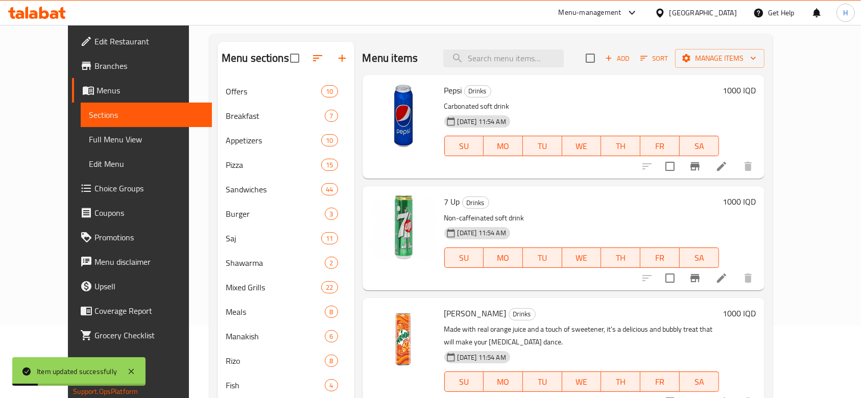
scroll to position [136, 0]
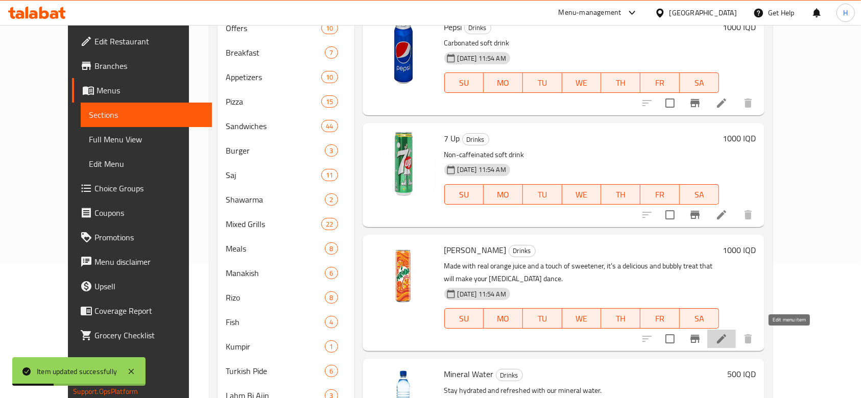
click at [728, 336] on icon at bounding box center [722, 339] width 12 height 12
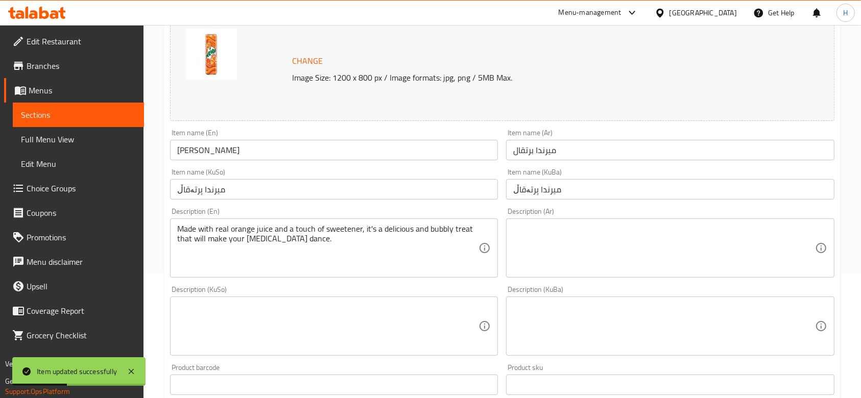
scroll to position [136, 0]
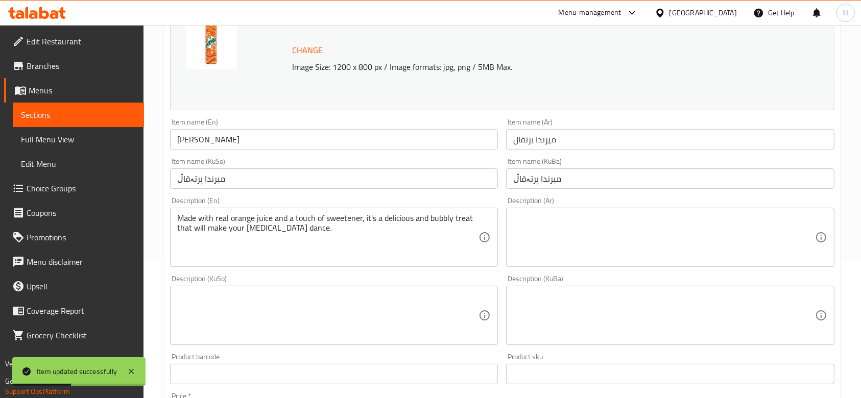
click at [560, 190] on div "Item name (KuBa) میرندا پرتەقاڵ Item name (KuBa)" at bounding box center [670, 173] width 336 height 39
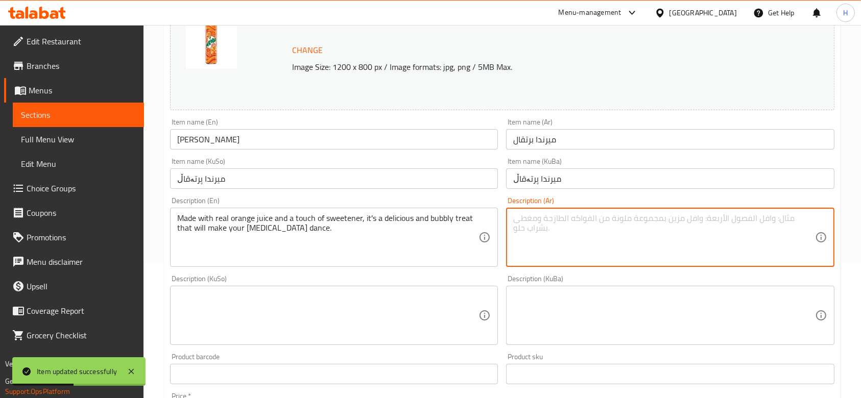
click at [553, 243] on textarea at bounding box center [663, 238] width 301 height 49
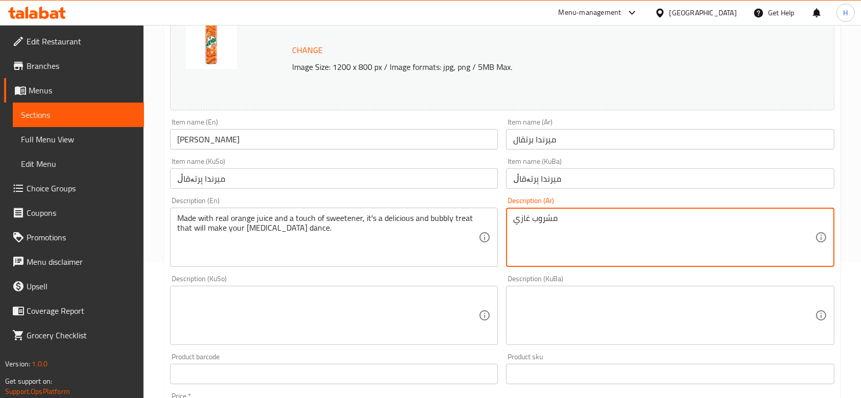
type textarea "مشروب غازي"
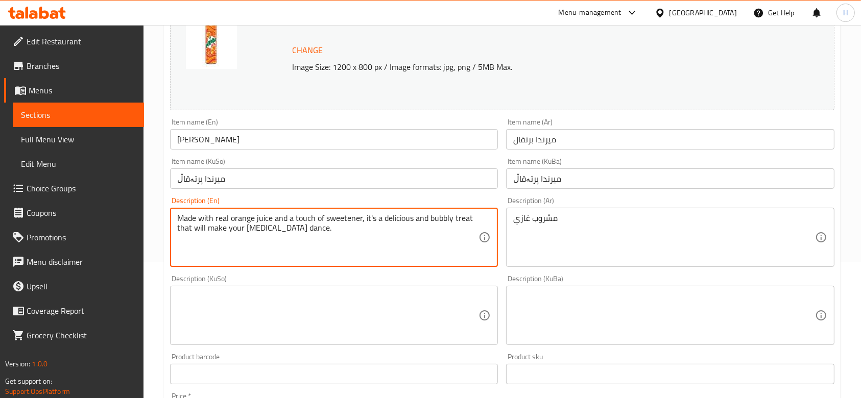
click at [223, 227] on textarea "Made with real orange juice and a touch of sweetener, it's a delicious and bubb…" at bounding box center [327, 238] width 301 height 49
type textarea "ش"
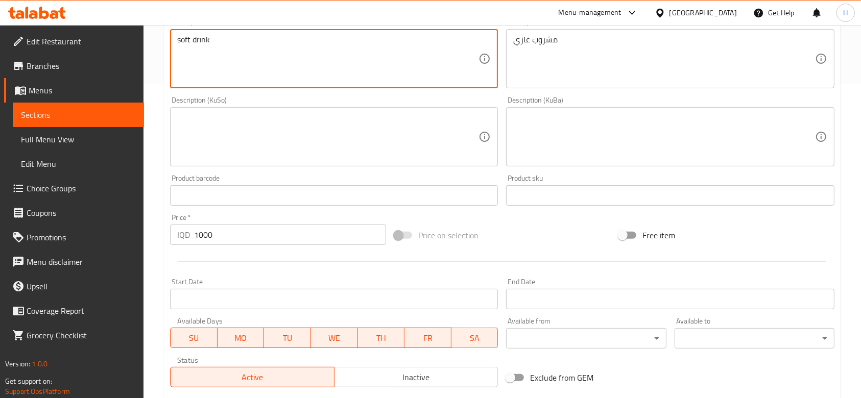
scroll to position [455, 0]
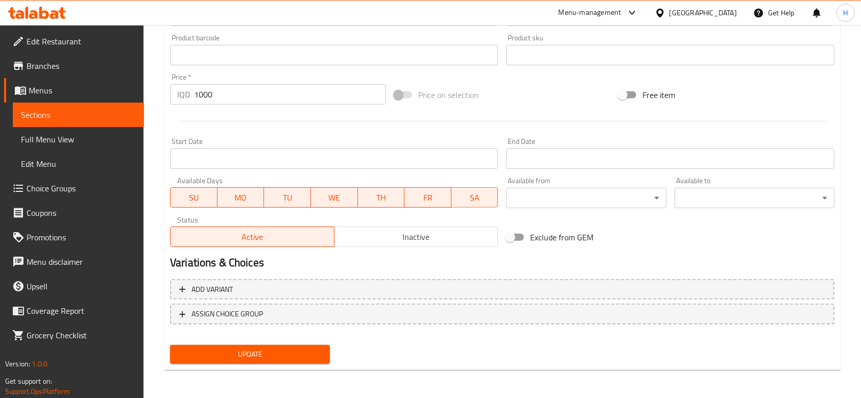
type textarea "soft drink"
click at [271, 348] on span "Update" at bounding box center [250, 354] width 144 height 13
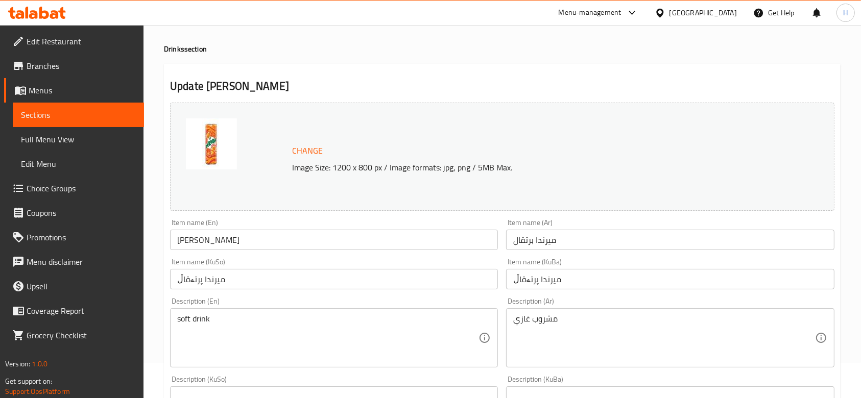
scroll to position [0, 0]
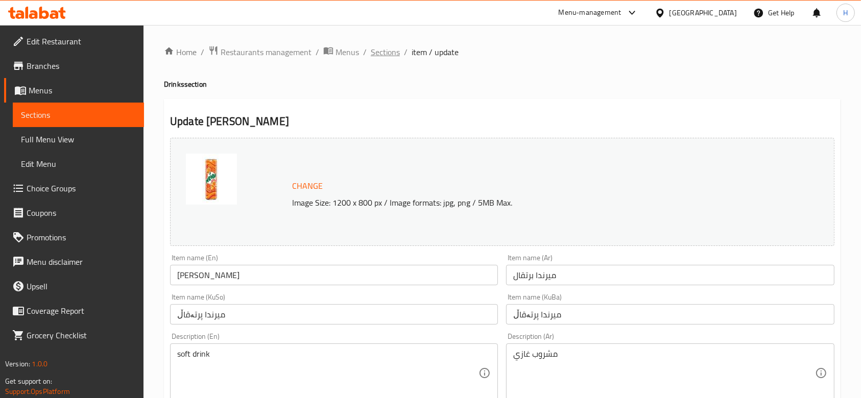
click at [384, 58] on span "Sections" at bounding box center [385, 52] width 29 height 12
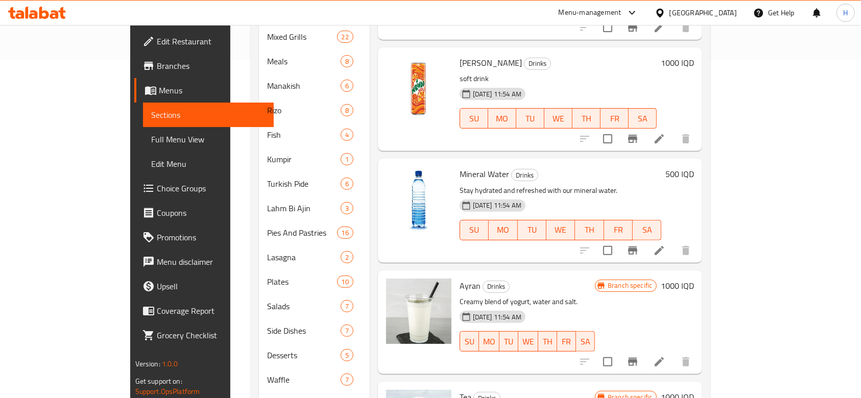
scroll to position [409, 0]
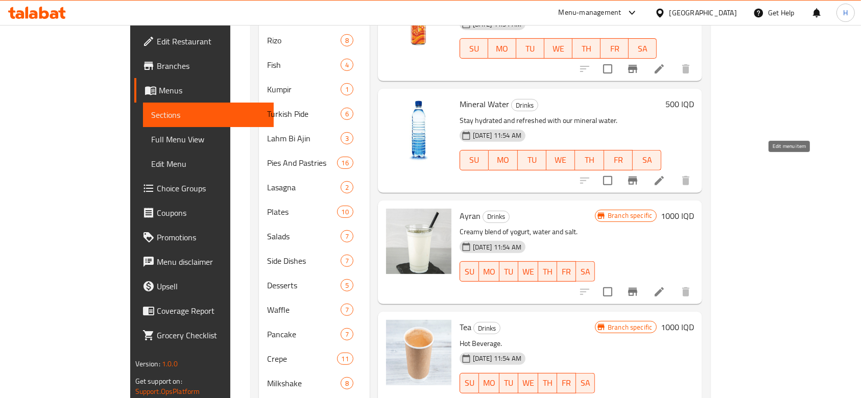
click at [666, 175] on icon at bounding box center [659, 181] width 12 height 12
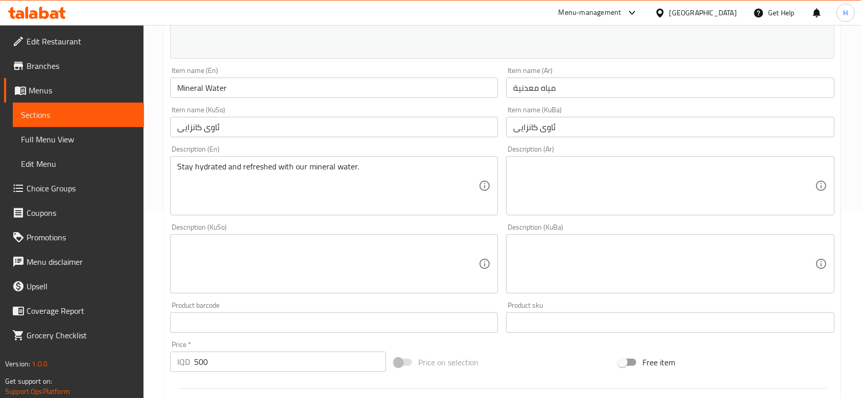
scroll to position [136, 0]
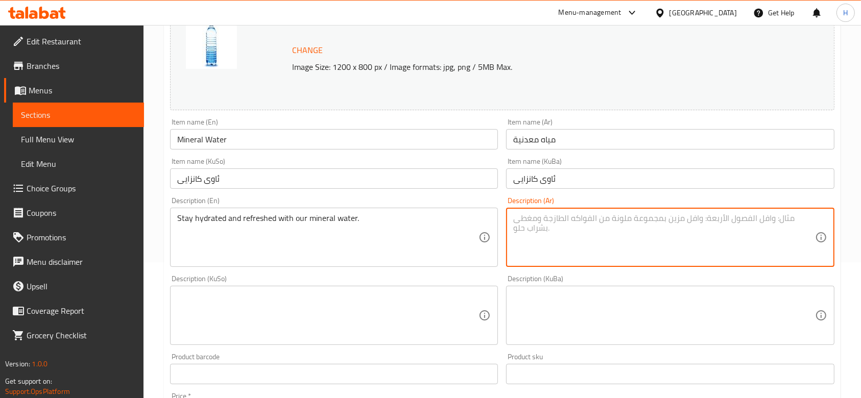
click at [545, 221] on textarea at bounding box center [663, 238] width 301 height 49
type textarea "l"
type textarea "مشروب غازي"
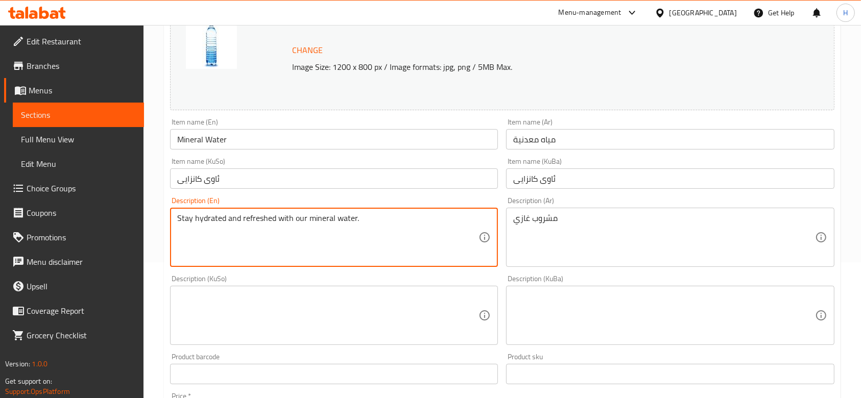
click at [252, 251] on textarea "Stay hydrated and refreshed with our mineral water." at bounding box center [327, 238] width 301 height 49
type textarea "س"
drag, startPoint x: 181, startPoint y: 213, endPoint x: 172, endPoint y: 218, distance: 11.0
click at [172, 218] on div "soft drink Description (En)" at bounding box center [334, 237] width 328 height 59
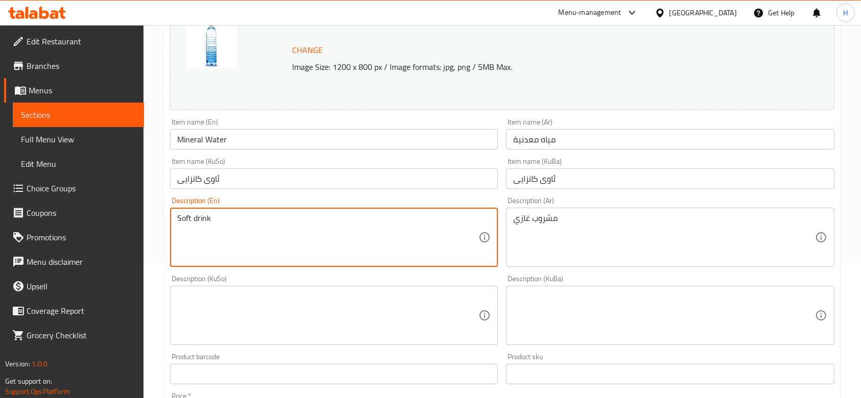
scroll to position [455, 0]
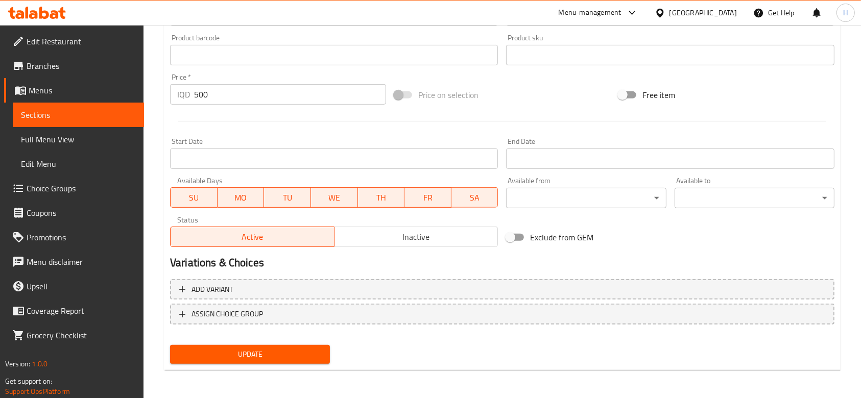
type textarea "Soft drink"
click at [260, 348] on span "Update" at bounding box center [250, 354] width 144 height 13
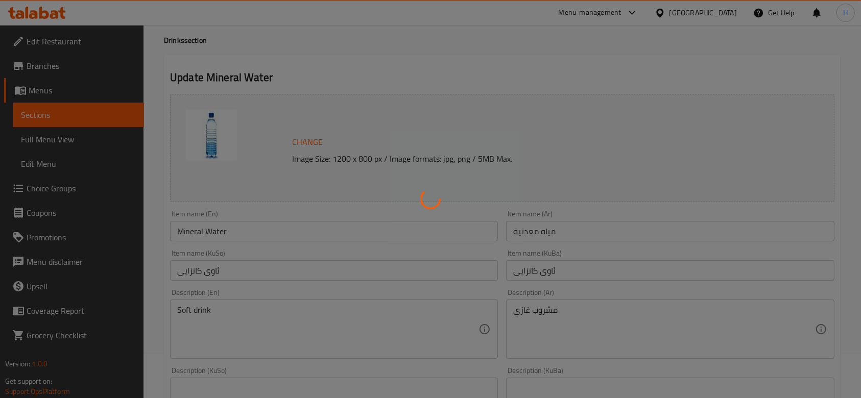
scroll to position [0, 0]
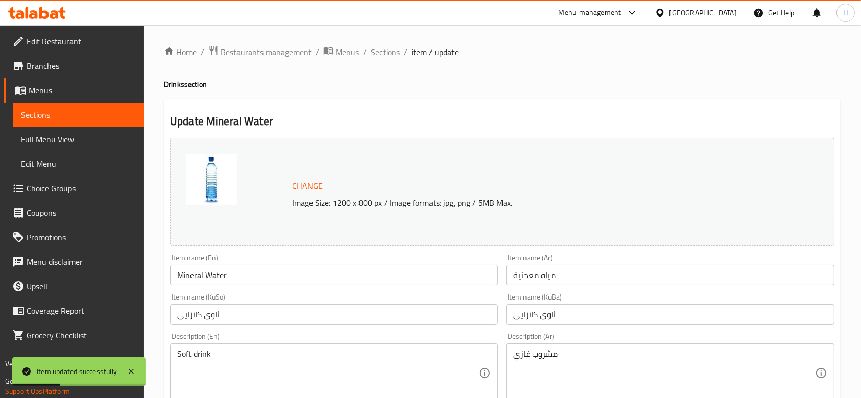
drag, startPoint x: 392, startPoint y: 57, endPoint x: 396, endPoint y: 74, distance: 17.5
click at [392, 57] on span "Sections" at bounding box center [385, 52] width 29 height 12
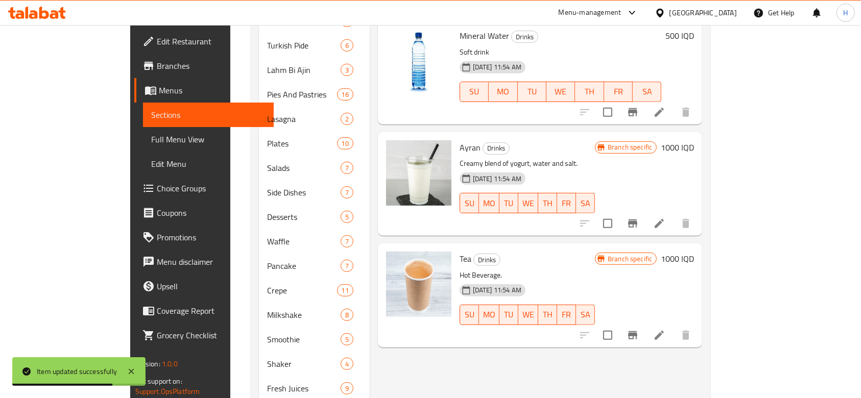
scroll to position [409, 0]
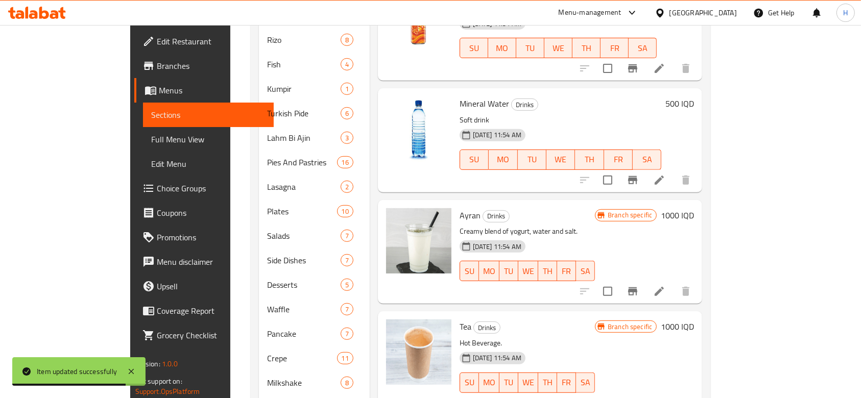
click at [674, 282] on li at bounding box center [659, 291] width 29 height 18
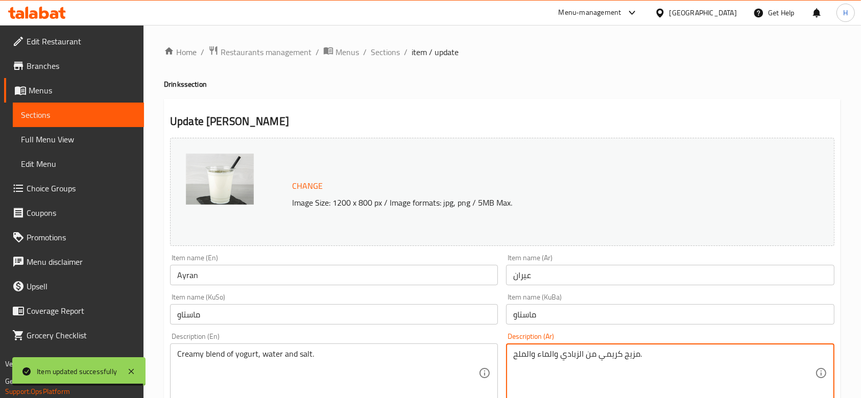
click at [559, 370] on textarea "مزيج كريمي من الزبادي والماء والملح." at bounding box center [663, 373] width 301 height 49
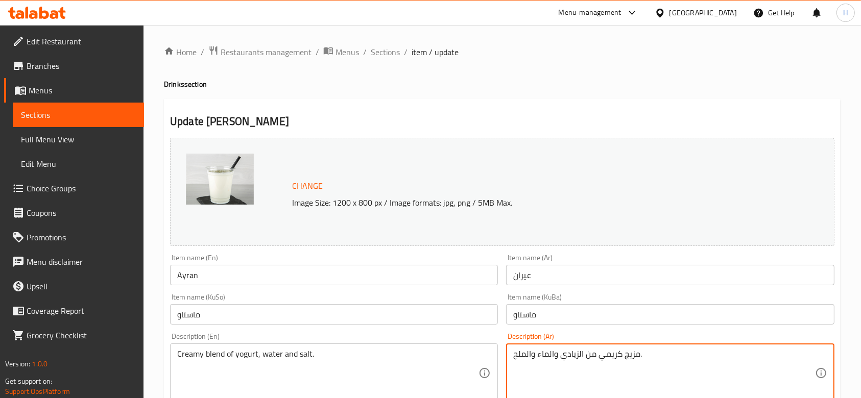
type textarea "G"
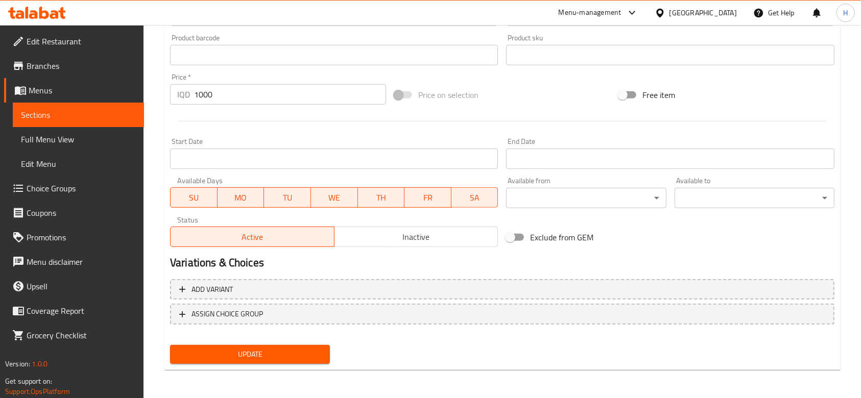
click at [279, 361] on button "Update" at bounding box center [250, 354] width 160 height 19
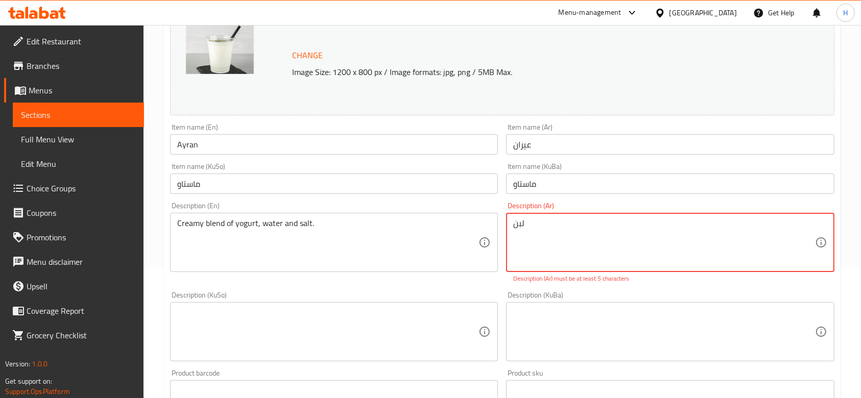
scroll to position [136, 0]
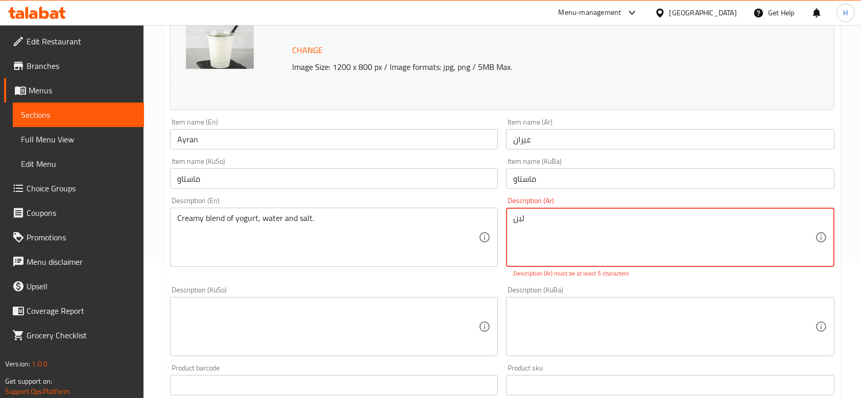
click at [575, 222] on textarea "لبن" at bounding box center [663, 238] width 301 height 49
click at [538, 233] on textarea "لبن" at bounding box center [663, 238] width 301 height 49
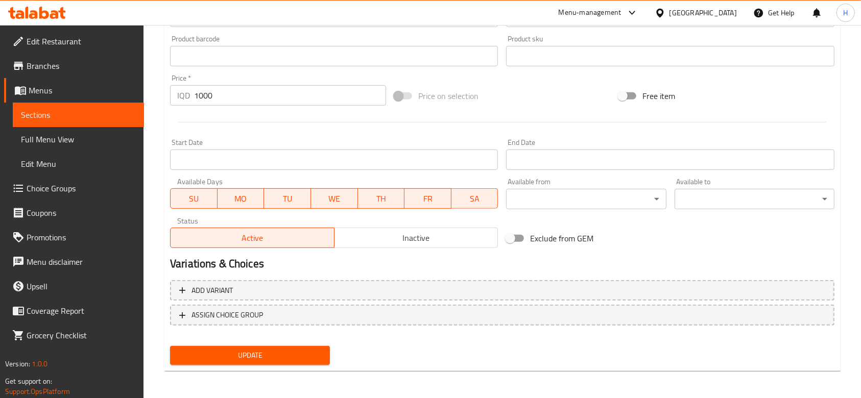
scroll to position [455, 0]
type textarea "لبن علبة"
click at [290, 346] on button "Update" at bounding box center [250, 354] width 160 height 19
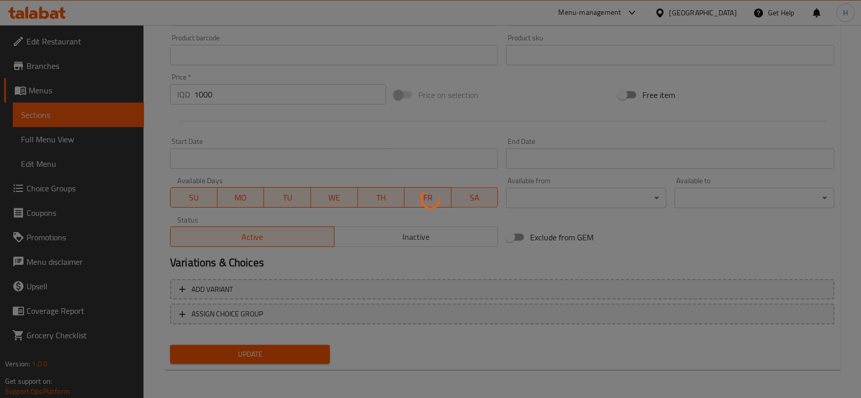
click at [290, 347] on div at bounding box center [430, 199] width 861 height 398
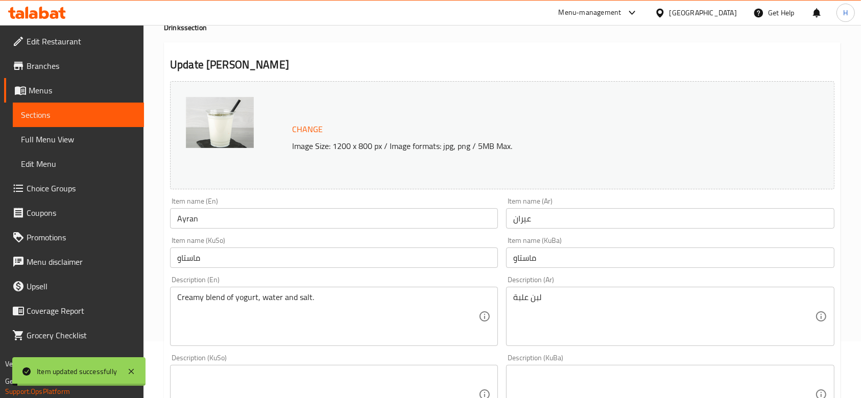
scroll to position [0, 0]
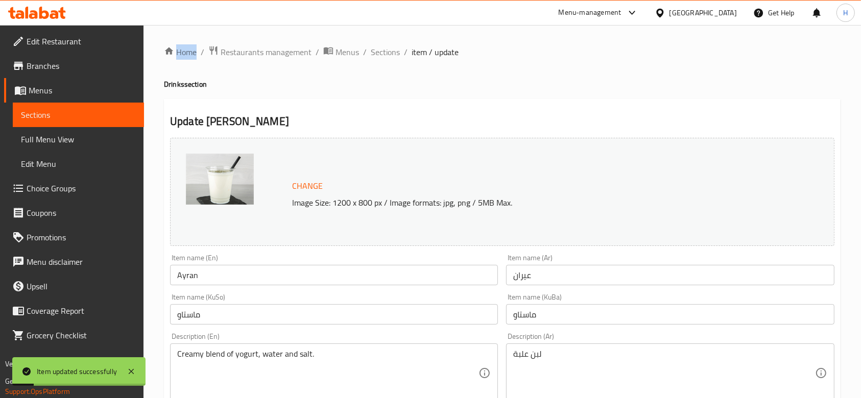
click at [382, 58] on span "Sections" at bounding box center [385, 52] width 29 height 12
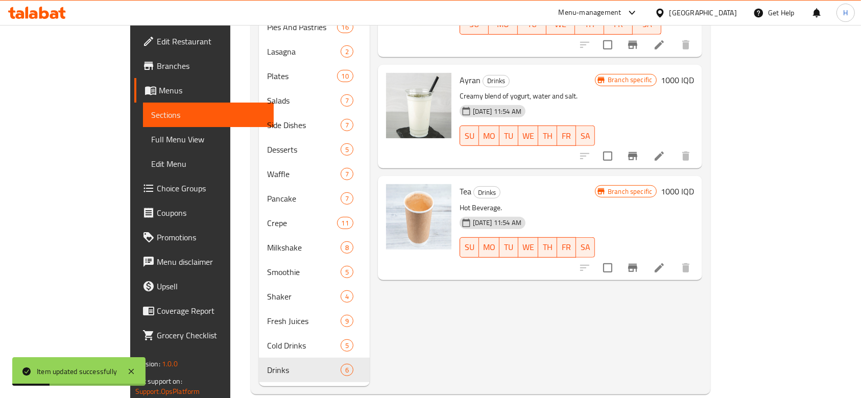
scroll to position [546, 0]
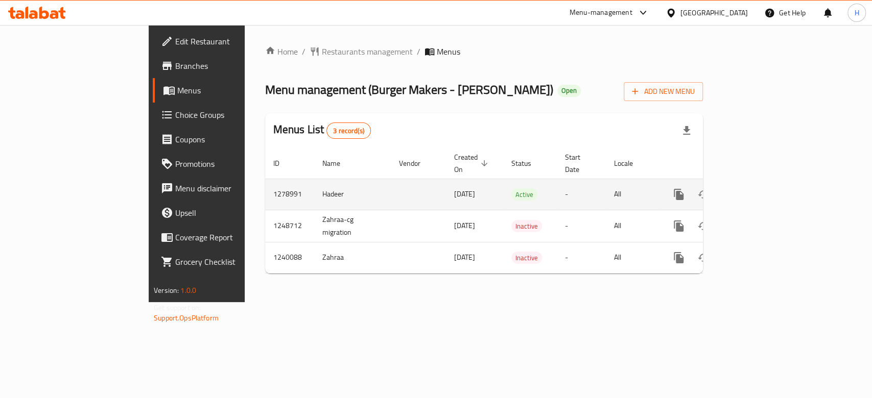
click at [759, 188] on icon "enhanced table" at bounding box center [752, 194] width 12 height 12
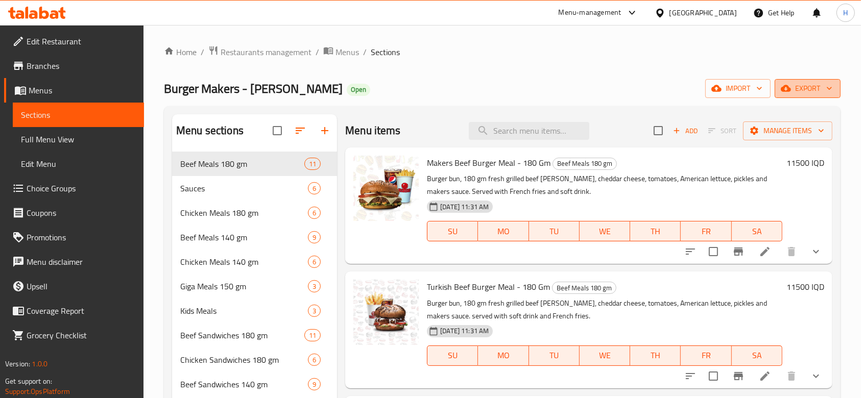
click at [810, 84] on span "export" at bounding box center [808, 88] width 50 height 13
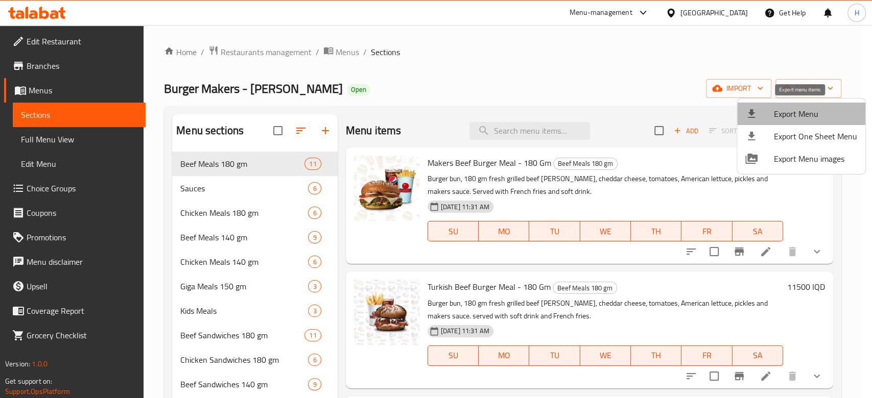
click at [804, 108] on span "Export Menu" at bounding box center [815, 114] width 83 height 12
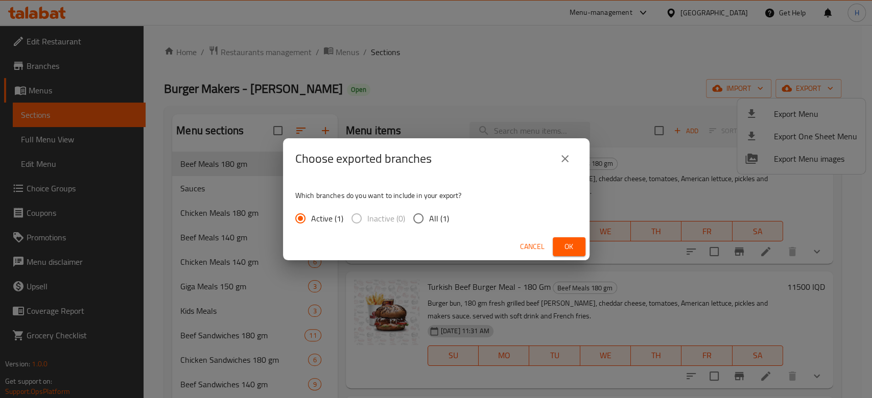
click at [597, 76] on div "Choose exported branches Which branches do you want to include in your export? …" at bounding box center [436, 199] width 872 height 398
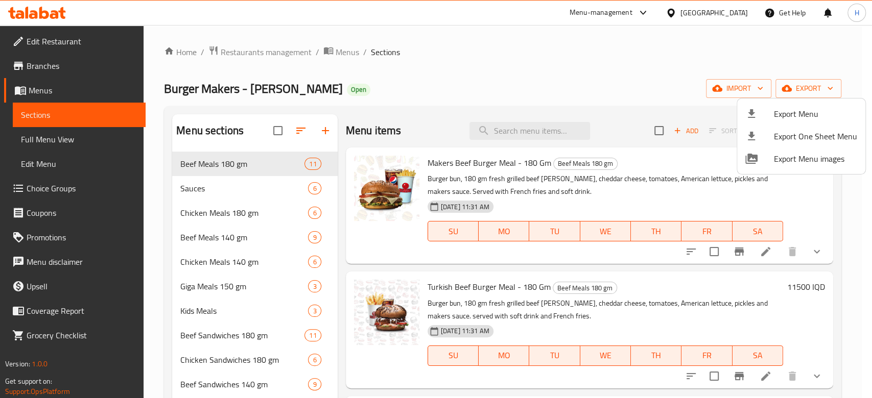
click at [256, 213] on div at bounding box center [436, 199] width 872 height 398
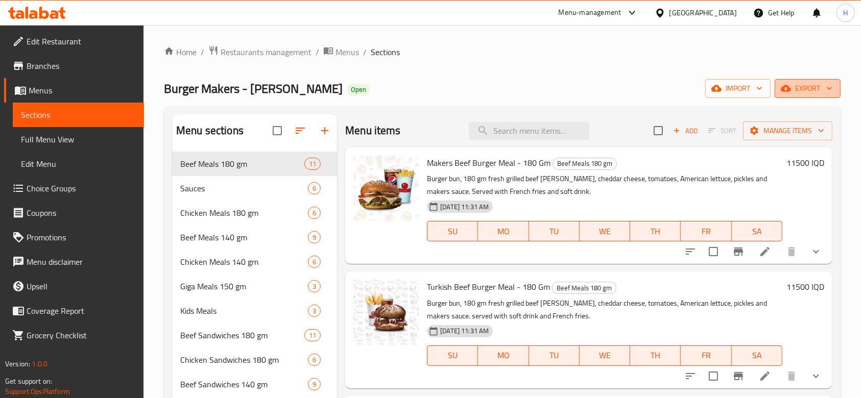
click at [783, 88] on icon "button" at bounding box center [786, 88] width 10 height 7
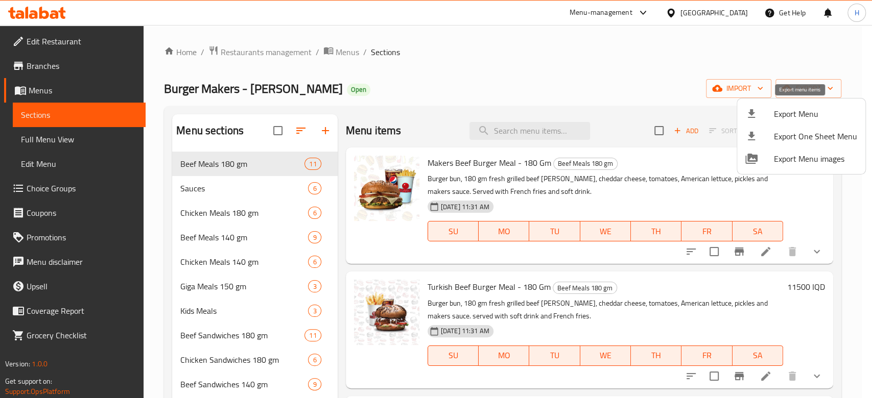
click at [768, 108] on div at bounding box center [759, 114] width 29 height 12
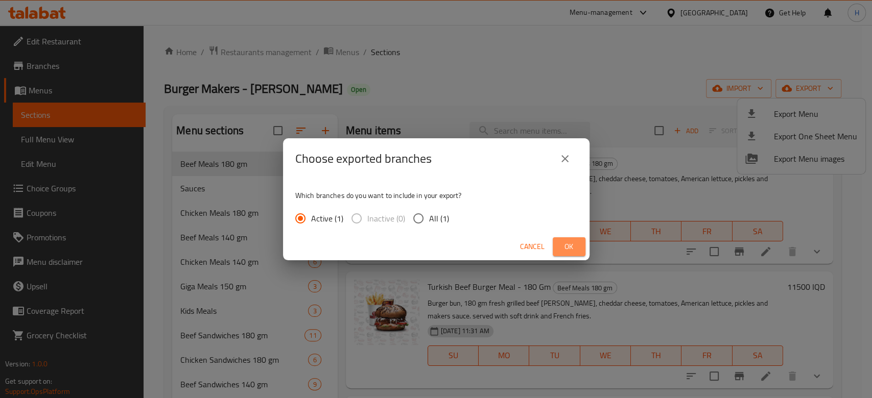
click at [565, 247] on span "Ok" at bounding box center [569, 247] width 16 height 13
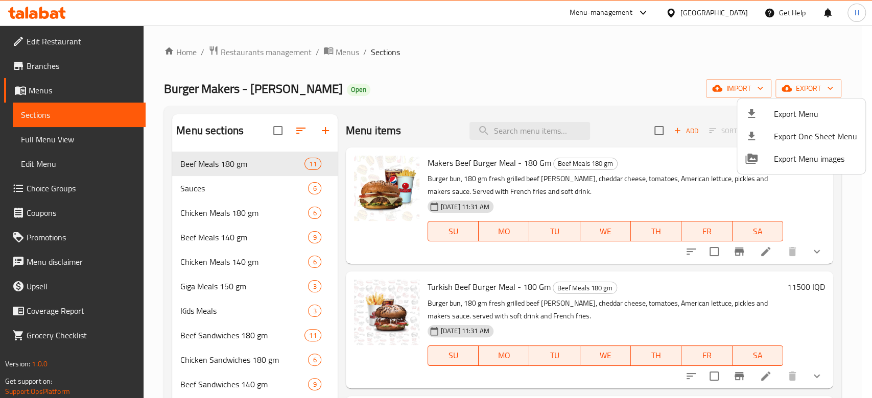
drag, startPoint x: 522, startPoint y: 80, endPoint x: 547, endPoint y: 80, distance: 24.5
click at [521, 80] on div at bounding box center [436, 199] width 872 height 398
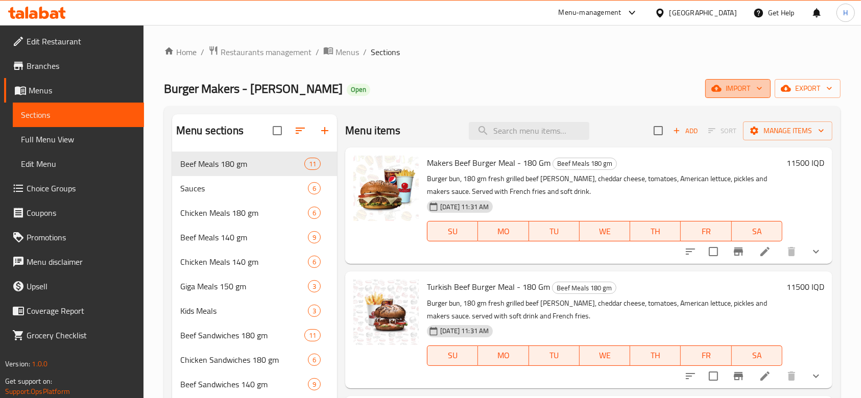
click at [735, 88] on span "import" at bounding box center [738, 88] width 49 height 13
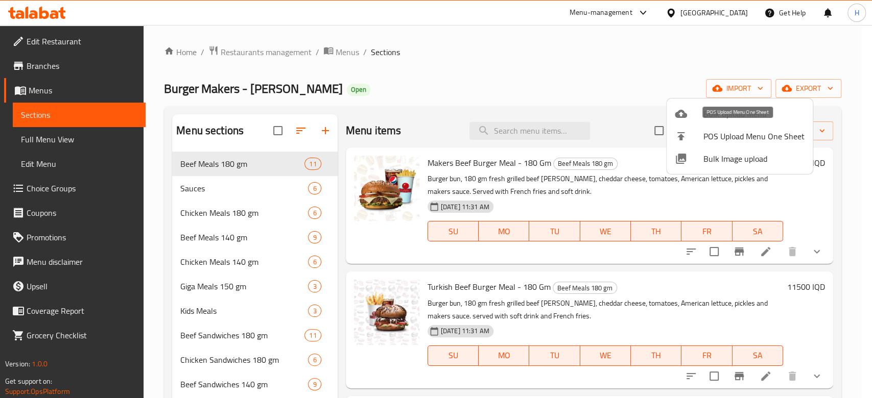
click at [698, 116] on div at bounding box center [689, 114] width 29 height 12
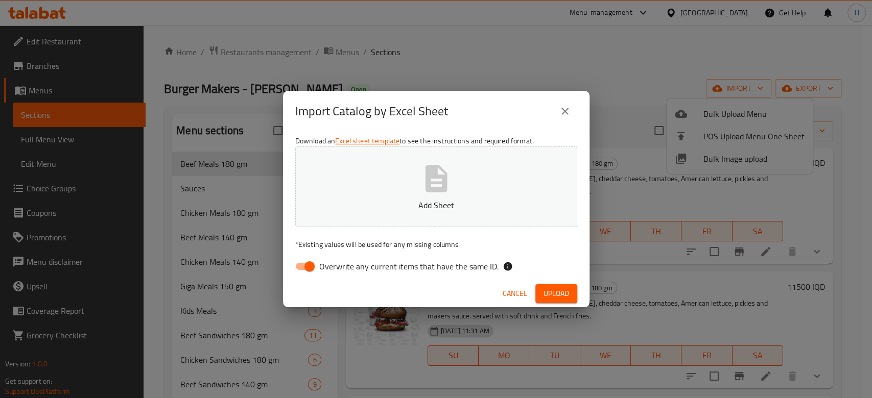
click at [313, 264] on input "Overwrite any current items that have the same ID." at bounding box center [309, 266] width 58 height 19
checkbox input "false"
click at [444, 174] on icon "button" at bounding box center [436, 178] width 22 height 27
click at [565, 288] on span "Upload" at bounding box center [557, 294] width 26 height 13
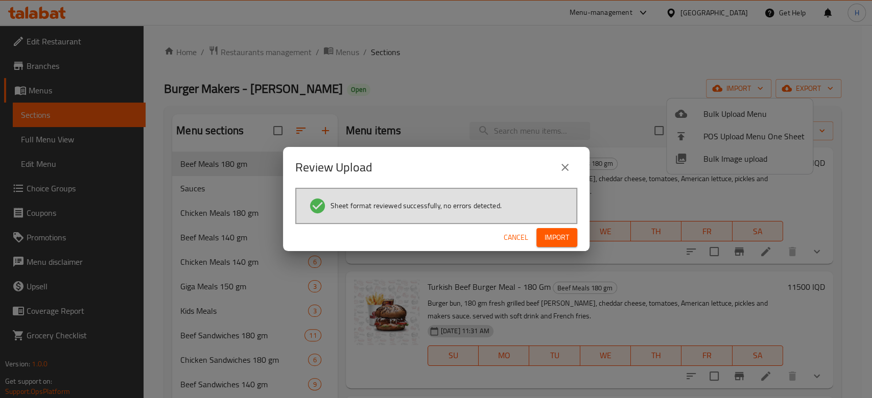
click at [558, 241] on span "Import" at bounding box center [557, 237] width 25 height 13
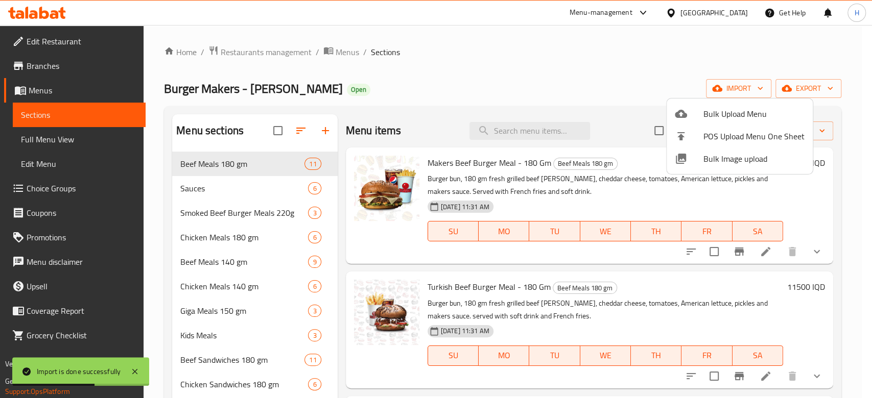
click at [257, 209] on div at bounding box center [436, 199] width 872 height 398
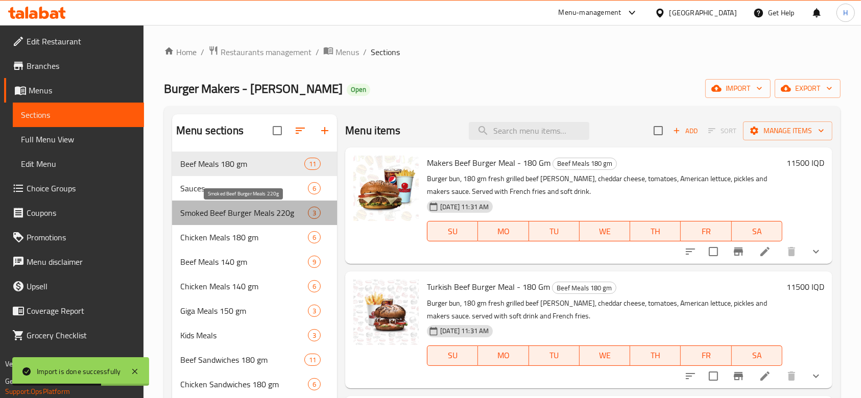
click at [257, 209] on span "Smoked Beef Burger Meals 220g" at bounding box center [244, 213] width 128 height 12
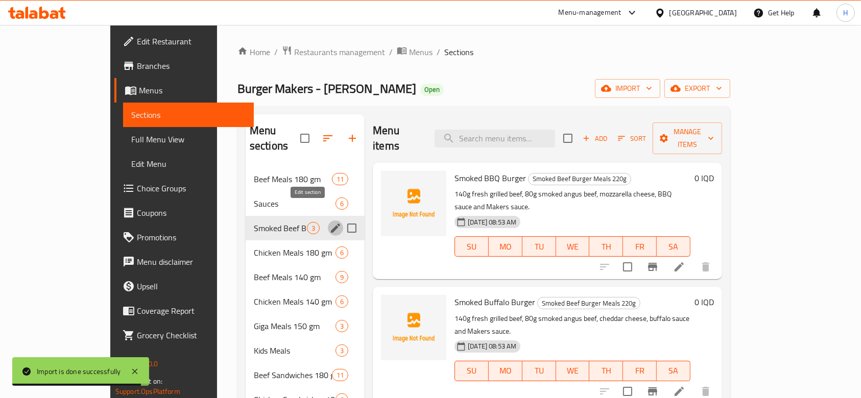
click at [329, 222] on icon "edit" at bounding box center [335, 228] width 12 height 12
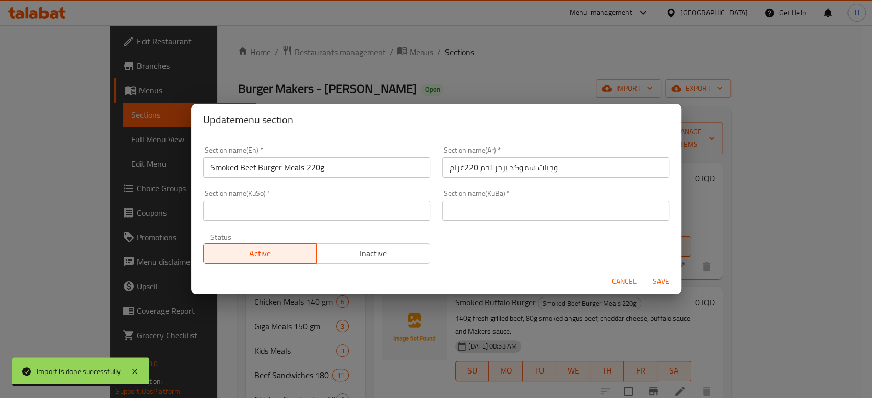
click at [366, 252] on span "Inactive" at bounding box center [373, 253] width 105 height 15
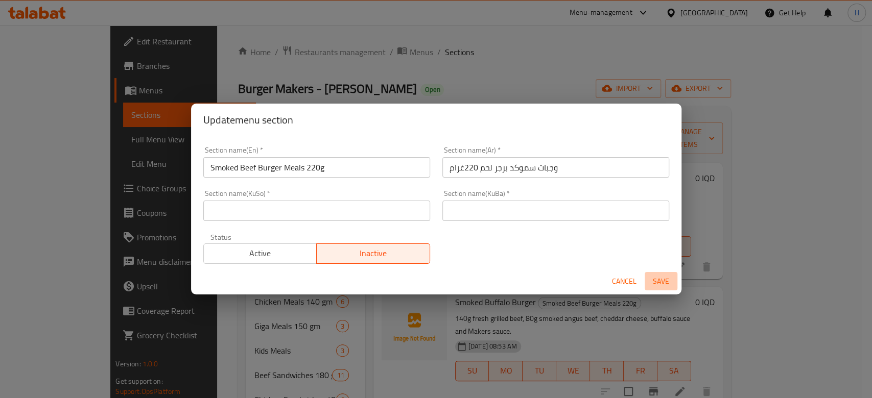
click at [654, 280] on span "Save" at bounding box center [661, 281] width 25 height 13
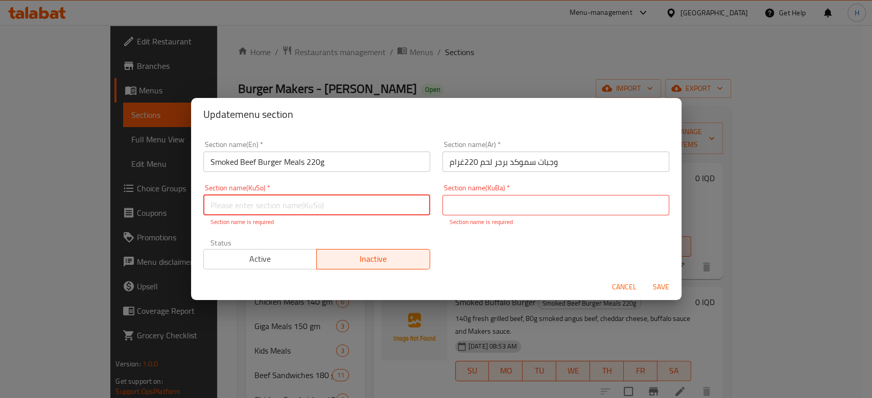
click at [298, 202] on input "text" at bounding box center [316, 205] width 227 height 20
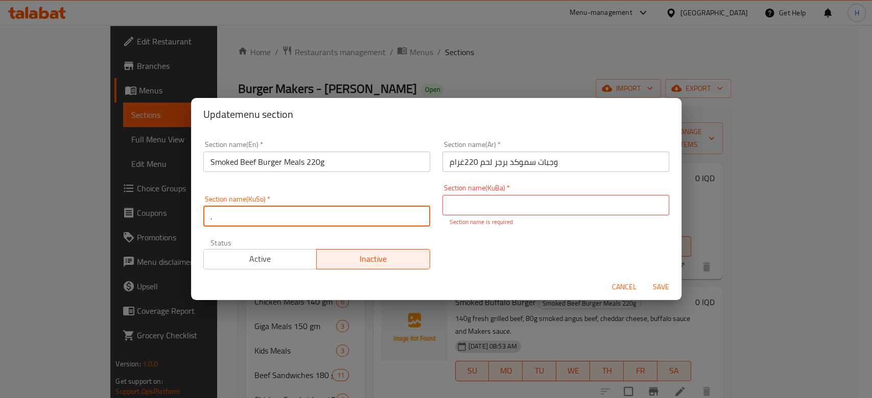
type input "."
click at [508, 215] on input "text" at bounding box center [555, 205] width 227 height 20
type input "."
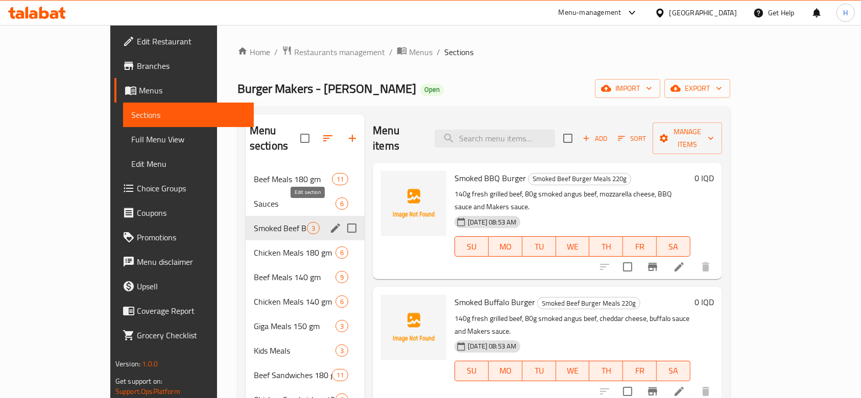
click at [329, 222] on icon "edit" at bounding box center [335, 228] width 12 height 12
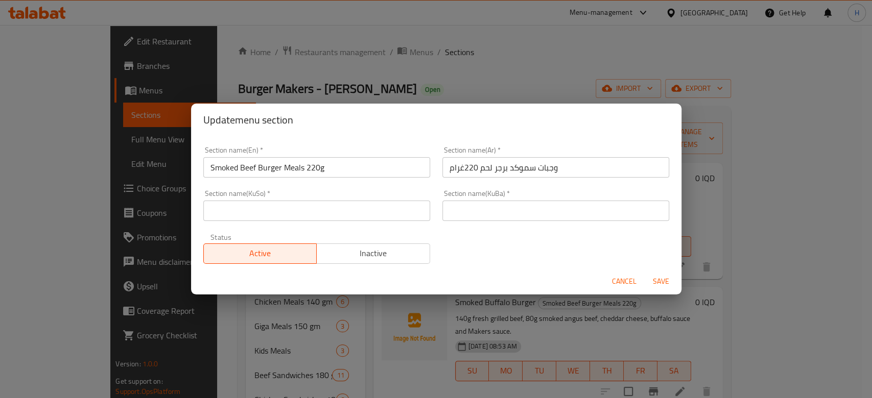
click at [374, 261] on button "Inactive" at bounding box center [373, 254] width 114 height 20
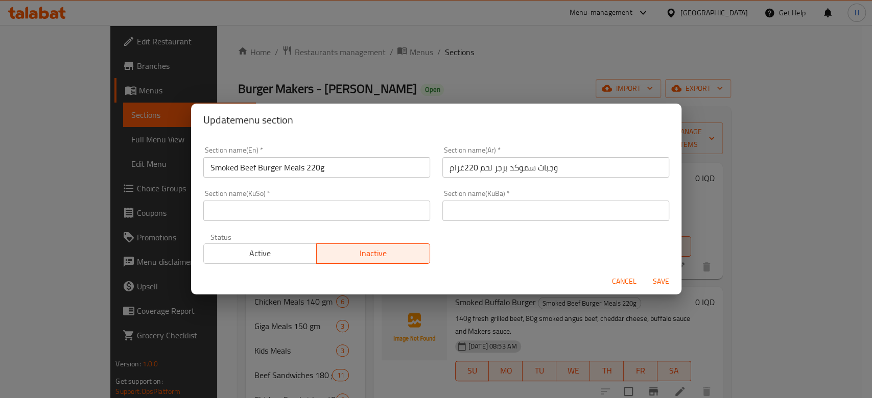
click at [323, 219] on input "text" at bounding box center [316, 211] width 227 height 20
type input "."
click at [473, 213] on input "text" at bounding box center [555, 211] width 227 height 20
type input "."
click at [658, 273] on button "Save" at bounding box center [661, 281] width 33 height 19
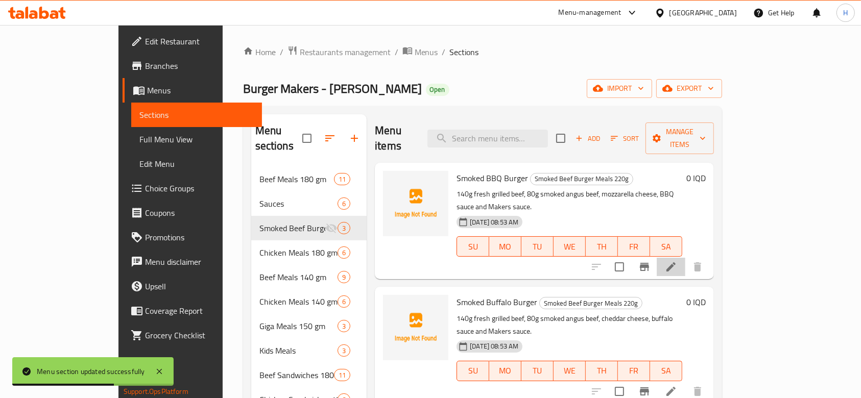
click at [686, 258] on li at bounding box center [671, 267] width 29 height 18
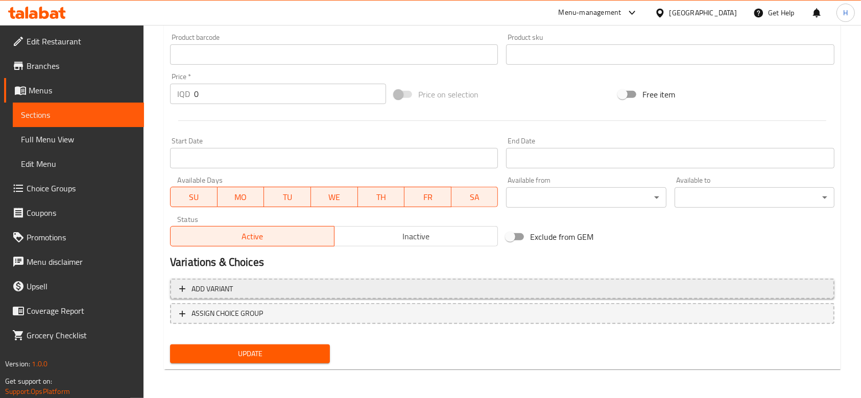
click at [242, 293] on span "Add variant" at bounding box center [502, 289] width 646 height 13
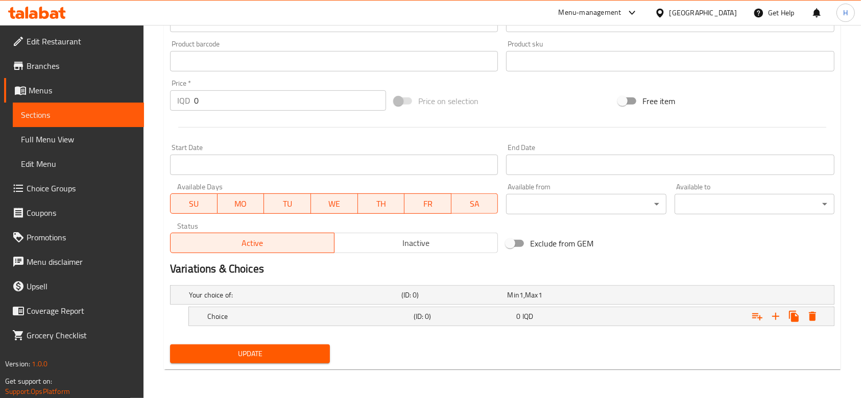
scroll to position [434, 0]
click at [775, 321] on icon "Expand" at bounding box center [776, 317] width 12 height 12
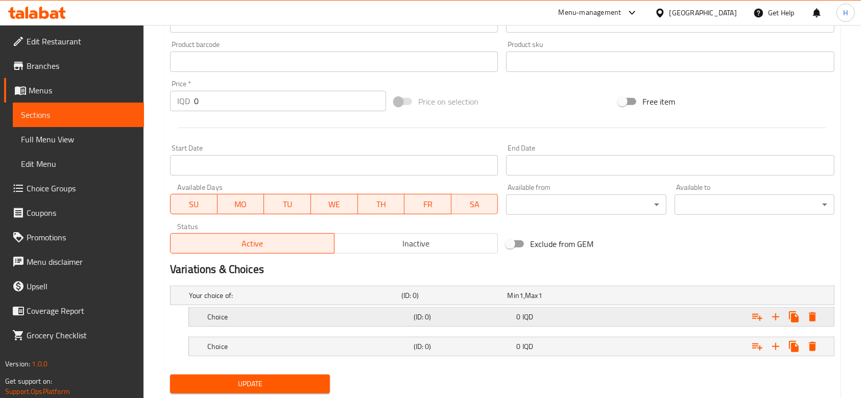
click at [235, 320] on h5 "Choice" at bounding box center [308, 317] width 202 height 10
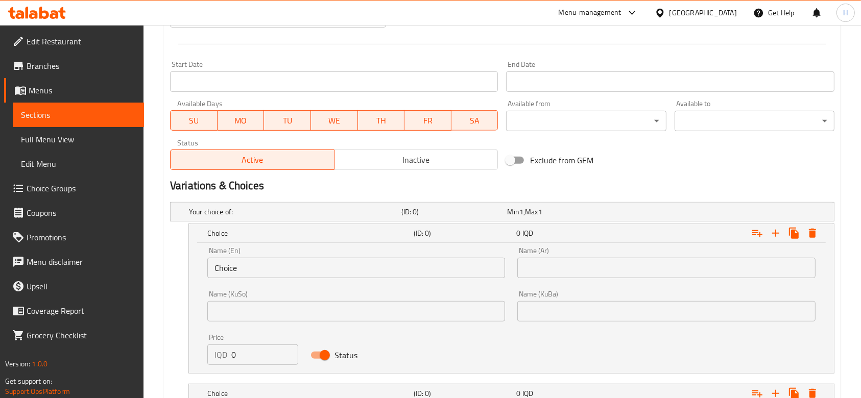
scroll to position [579, 0]
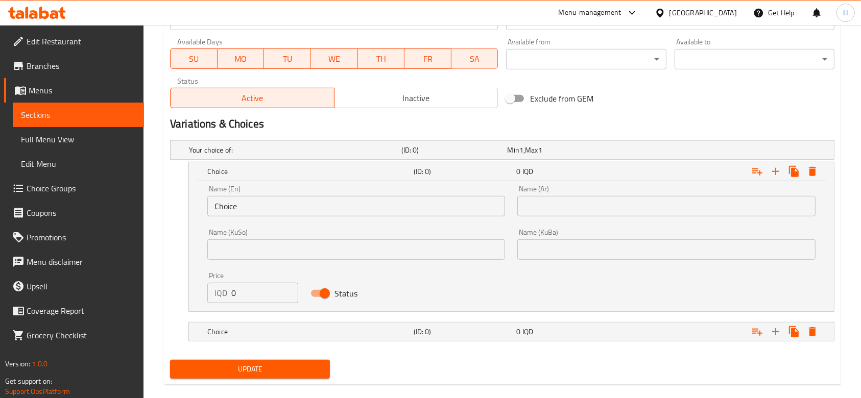
click at [248, 205] on input "Choice" at bounding box center [356, 206] width 298 height 20
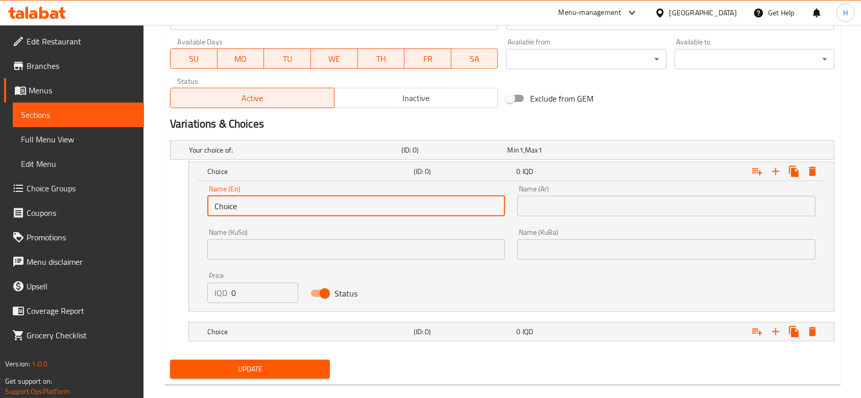
click at [248, 205] on input "Choice" at bounding box center [356, 206] width 298 height 20
drag, startPoint x: 248, startPoint y: 205, endPoint x: 257, endPoint y: 208, distance: 10.2
click at [248, 205] on input "text" at bounding box center [356, 206] width 298 height 20
type input "Sandwich"
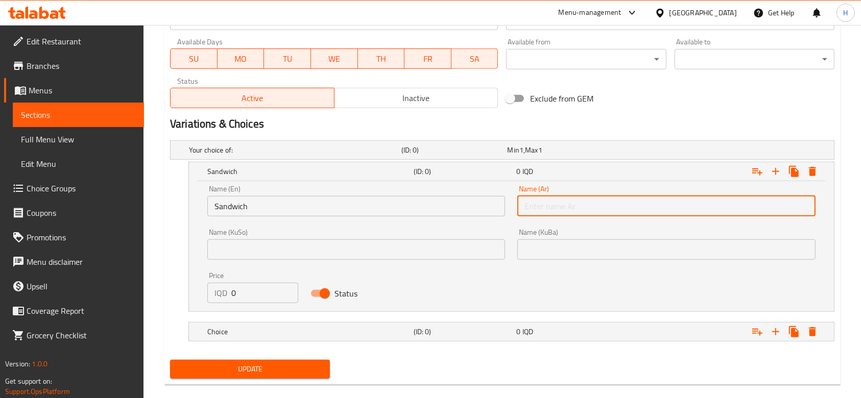
click at [619, 208] on input "text" at bounding box center [666, 206] width 298 height 20
type input "سندويتش"
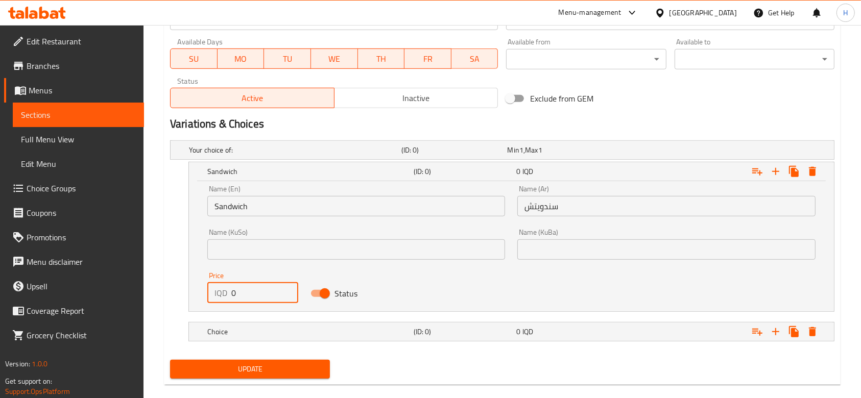
click at [251, 295] on input "0" at bounding box center [264, 293] width 67 height 20
type input "10500"
click at [244, 333] on h5 "Choice" at bounding box center [308, 332] width 202 height 10
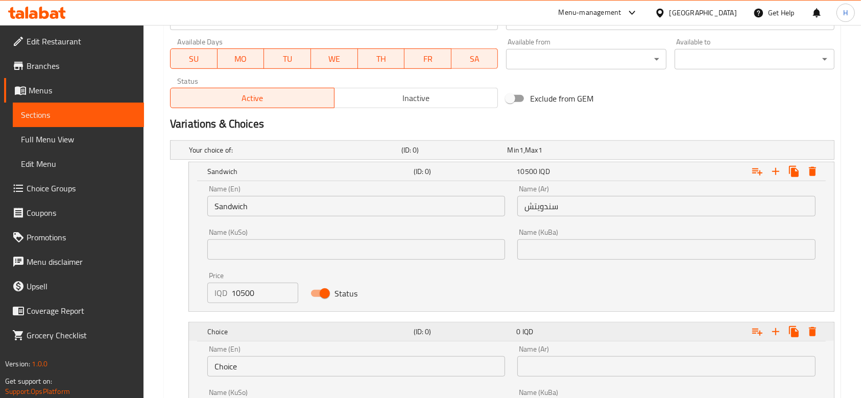
scroll to position [715, 0]
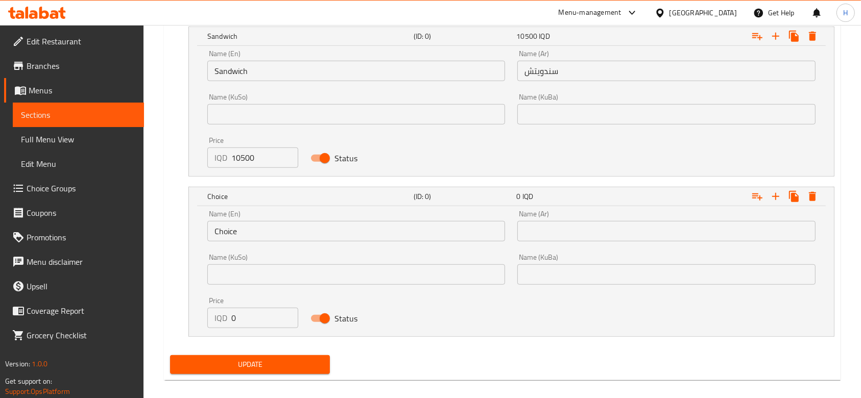
click at [257, 240] on input "Choice" at bounding box center [356, 231] width 298 height 20
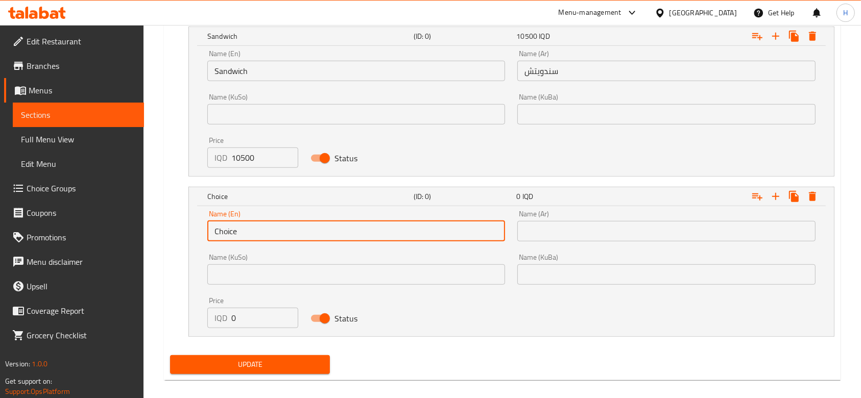
click at [257, 240] on input "Choice" at bounding box center [356, 231] width 298 height 20
click at [257, 240] on input "text" at bounding box center [356, 231] width 298 height 20
type input "Meal"
click at [604, 232] on input "text" at bounding box center [666, 231] width 298 height 20
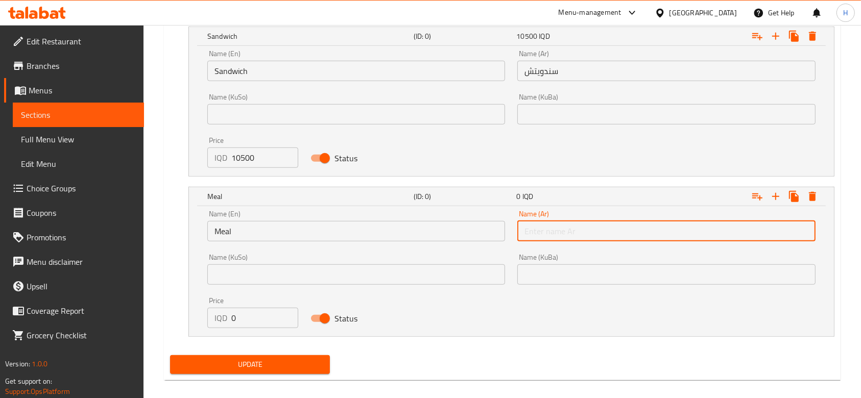
type input "وجبة"
click at [258, 321] on input "0" at bounding box center [264, 318] width 67 height 20
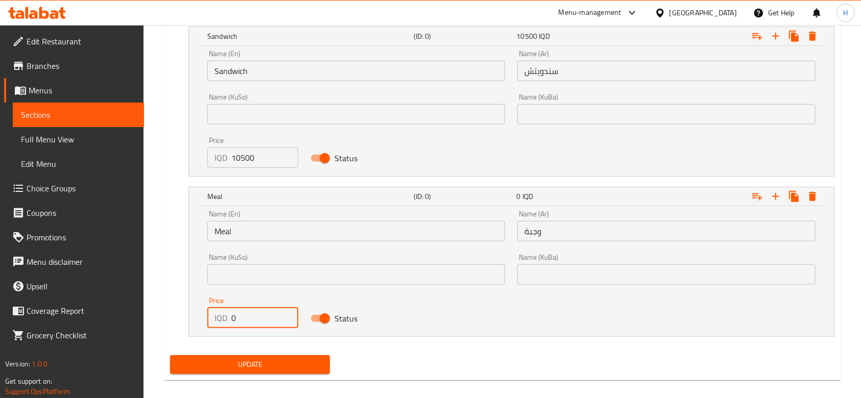
click at [258, 321] on input "0" at bounding box center [264, 318] width 67 height 20
type input "13000"
click at [257, 364] on span "Update" at bounding box center [250, 365] width 144 height 13
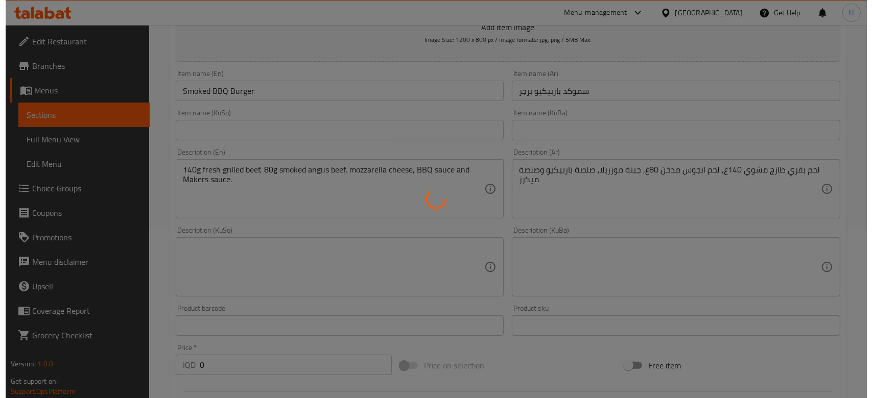
scroll to position [0, 0]
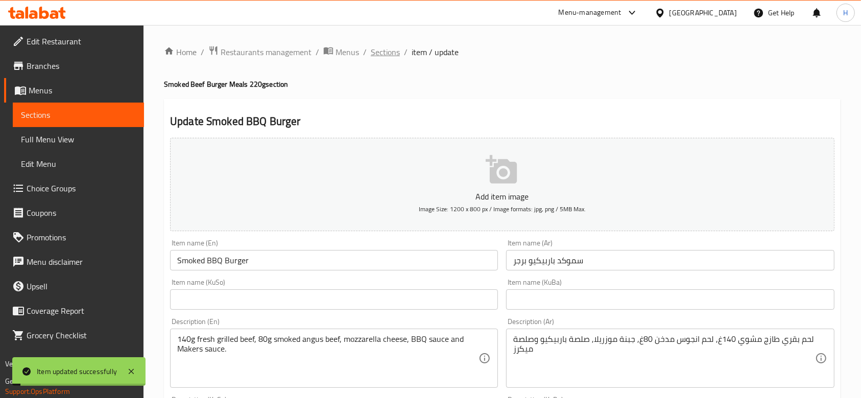
click at [388, 50] on span "Sections" at bounding box center [385, 52] width 29 height 12
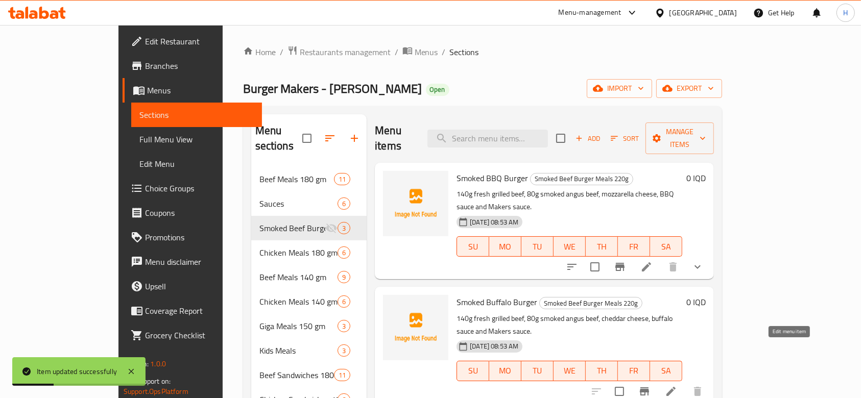
click at [677, 386] on icon at bounding box center [671, 392] width 12 height 12
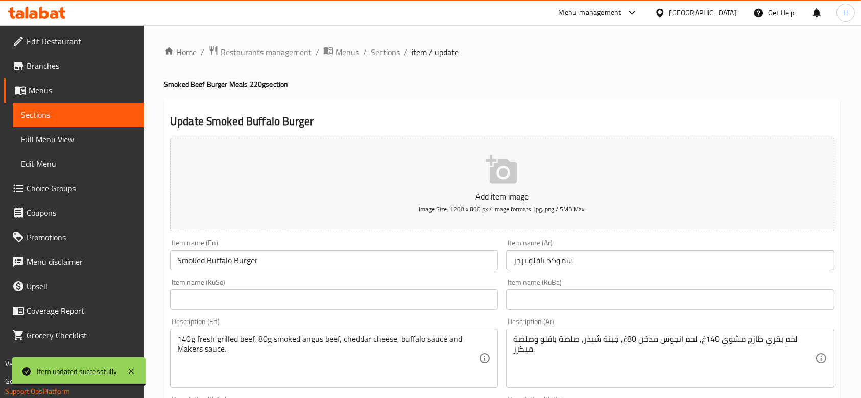
click at [391, 51] on span "Sections" at bounding box center [385, 52] width 29 height 12
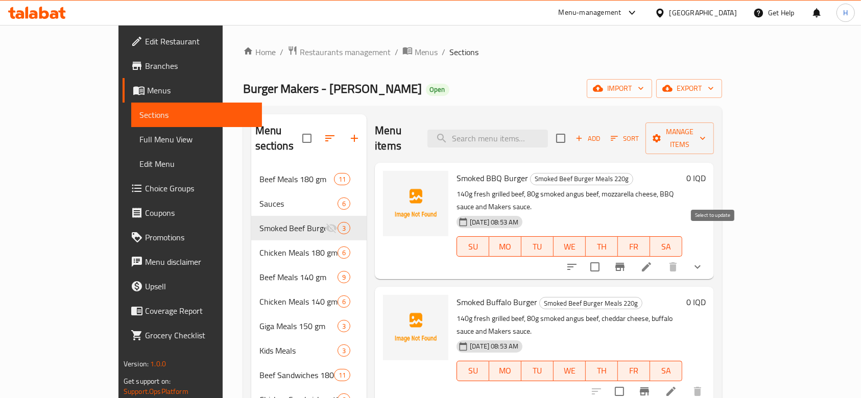
click at [606, 256] on input "checkbox" at bounding box center [594, 266] width 21 height 21
checkbox input "true"
click at [706, 127] on span "Manage items" at bounding box center [680, 139] width 52 height 26
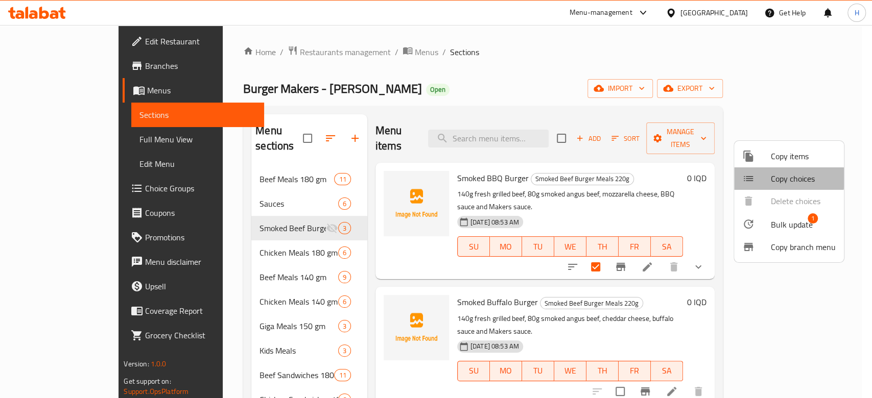
click at [787, 177] on span "Copy choices" at bounding box center [803, 179] width 65 height 12
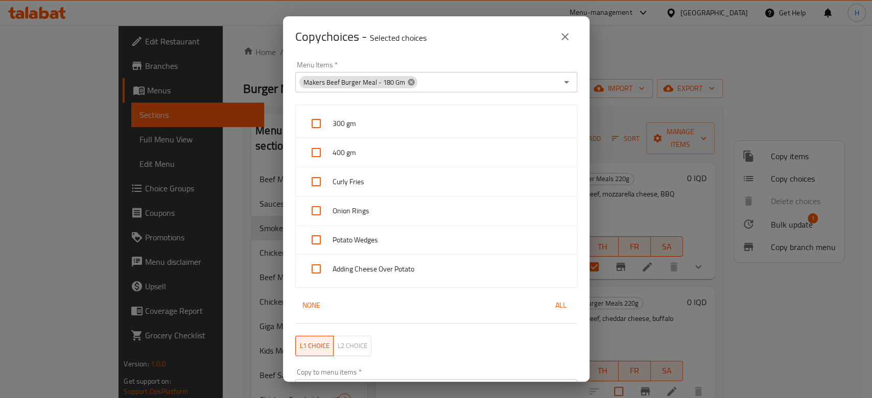
click at [410, 81] on icon at bounding box center [411, 82] width 7 height 7
click at [433, 80] on input "Menu Items   *" at bounding box center [427, 82] width 259 height 14
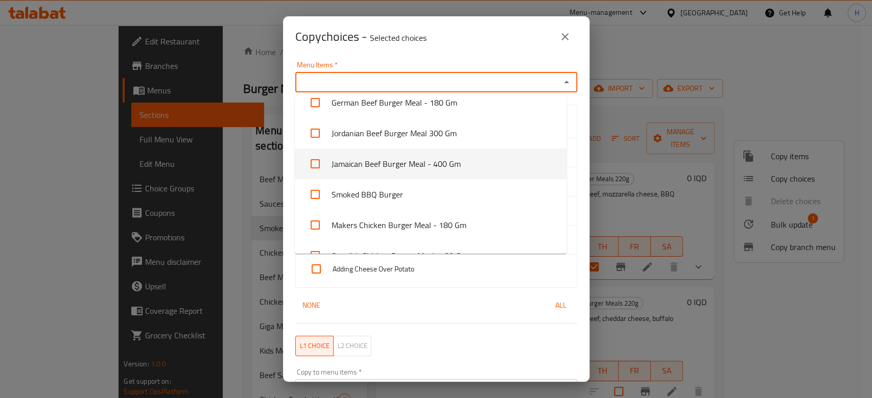
scroll to position [272, 0]
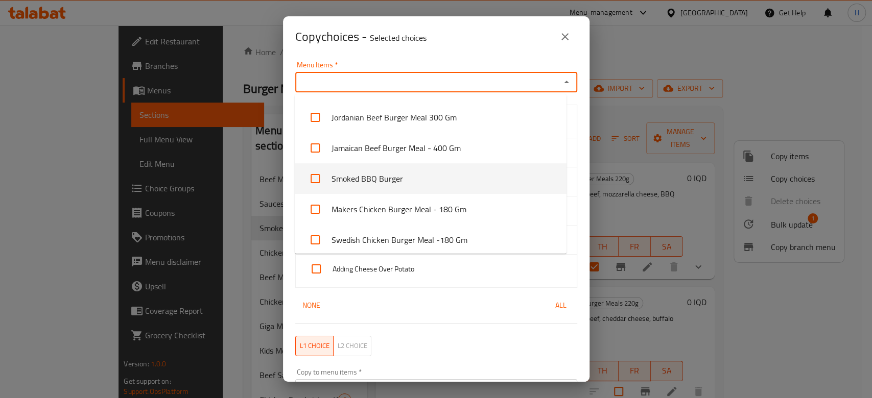
click at [379, 176] on li "Smoked BBQ Burger" at bounding box center [431, 178] width 272 height 31
checkbox input "true"
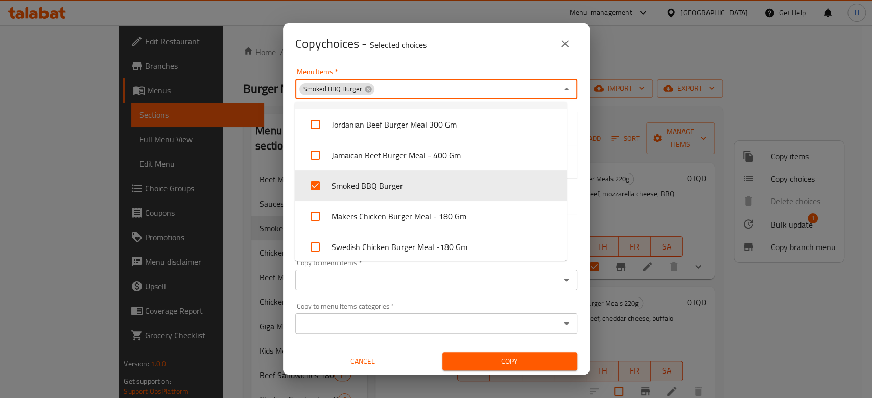
click at [486, 49] on div "Copy choices - Selected choices 0" at bounding box center [436, 44] width 282 height 25
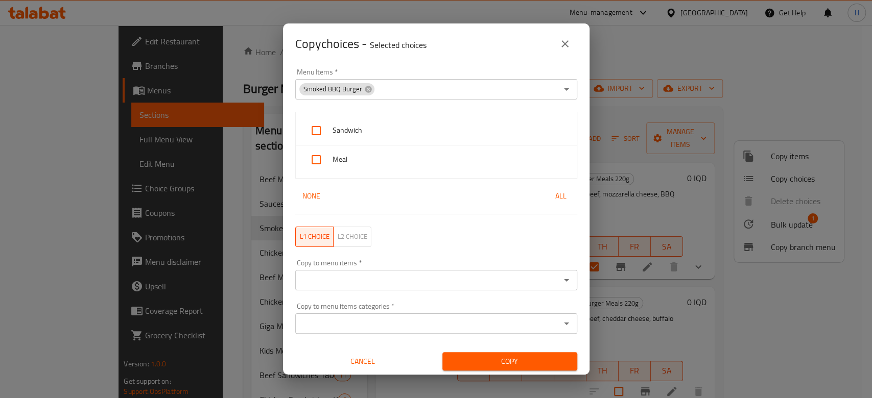
click at [370, 141] on div "Sandwich" at bounding box center [436, 130] width 281 height 29
checkbox input "true"
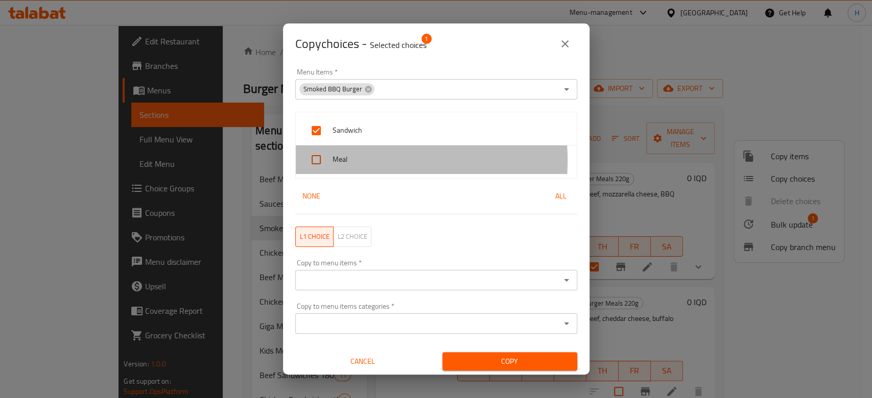
click at [363, 161] on span "Meal" at bounding box center [451, 159] width 236 height 13
checkbox input "true"
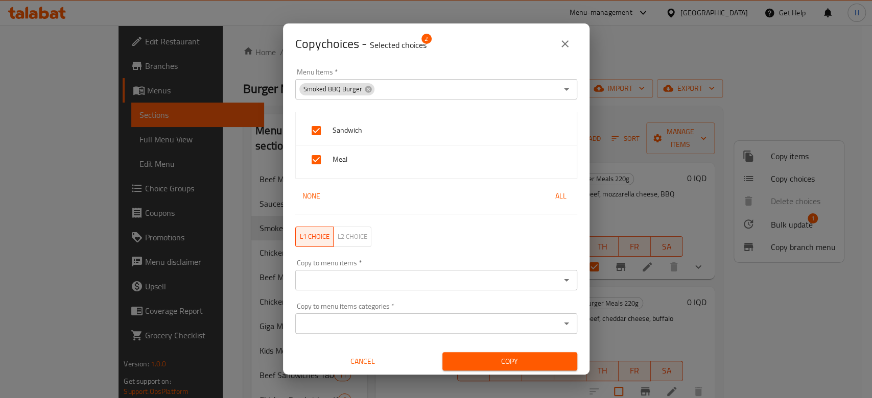
click at [378, 274] on input "Copy to menu items   *" at bounding box center [427, 280] width 259 height 14
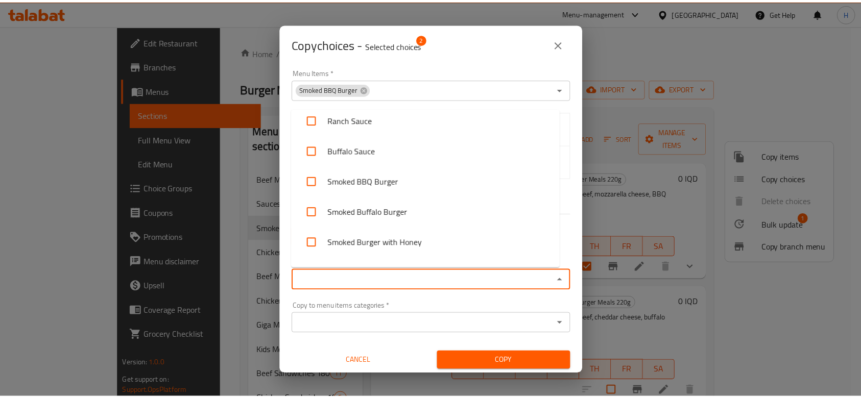
scroll to position [477, 0]
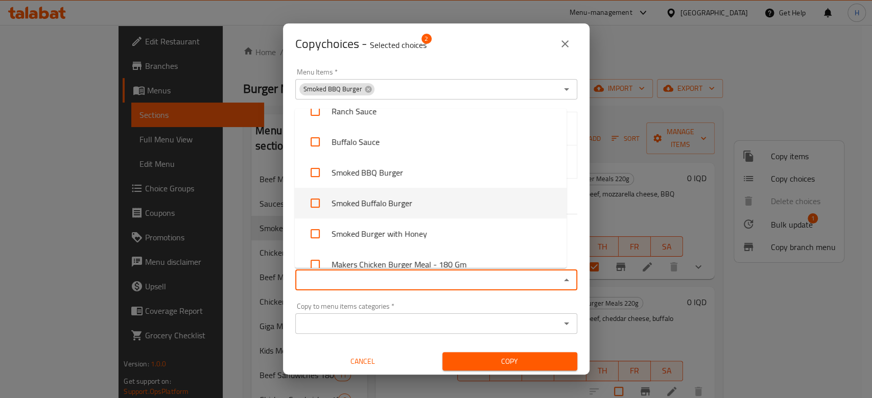
click at [426, 200] on li "Smoked Buffalo Burger" at bounding box center [431, 203] width 272 height 31
checkbox input "true"
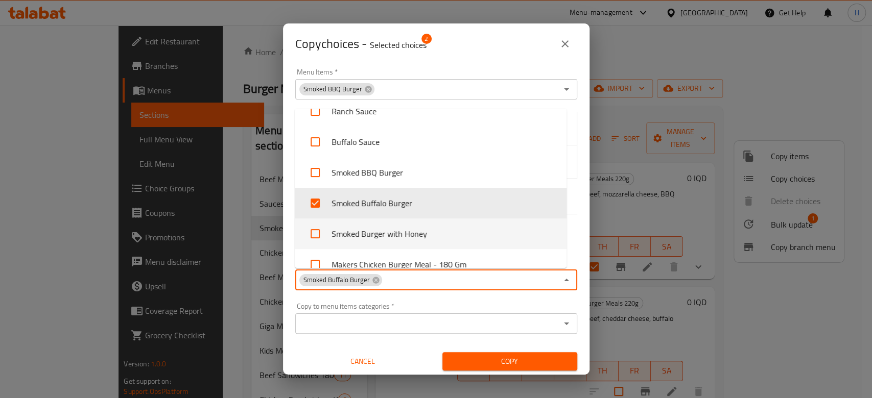
click at [455, 233] on li "Smoked Burger with Honey" at bounding box center [431, 234] width 272 height 31
checkbox input "true"
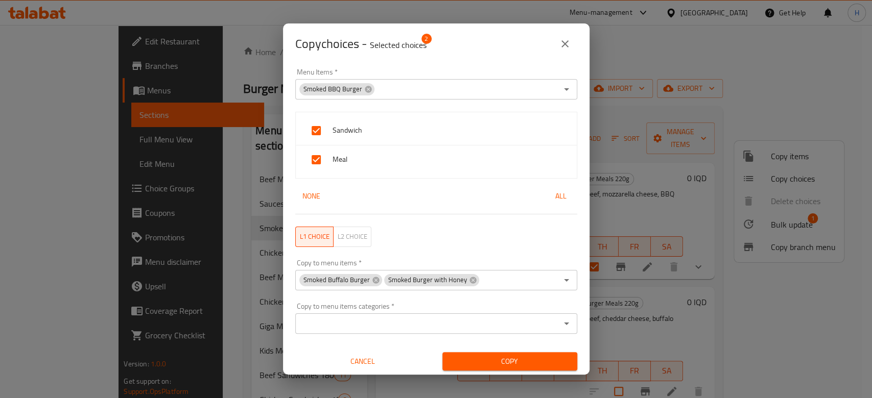
click at [505, 64] on div "Menu Items   * Smoked BBQ Burger Menu Items *" at bounding box center [436, 83] width 294 height 43
click at [512, 358] on span "Copy" at bounding box center [510, 362] width 119 height 13
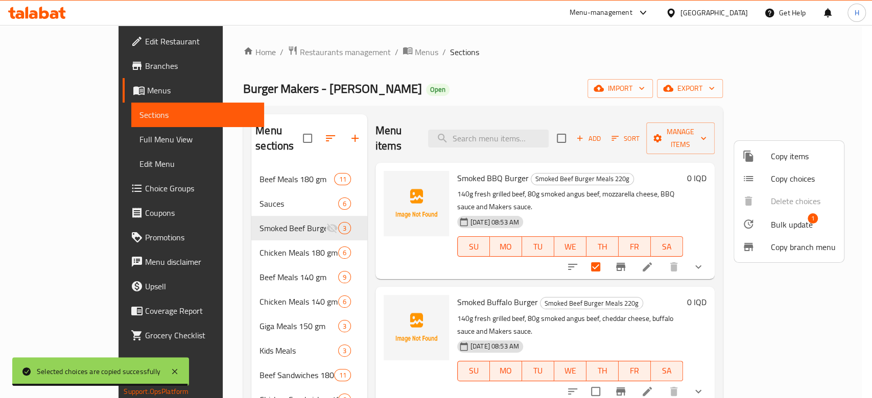
click at [381, 199] on div at bounding box center [436, 199] width 872 height 398
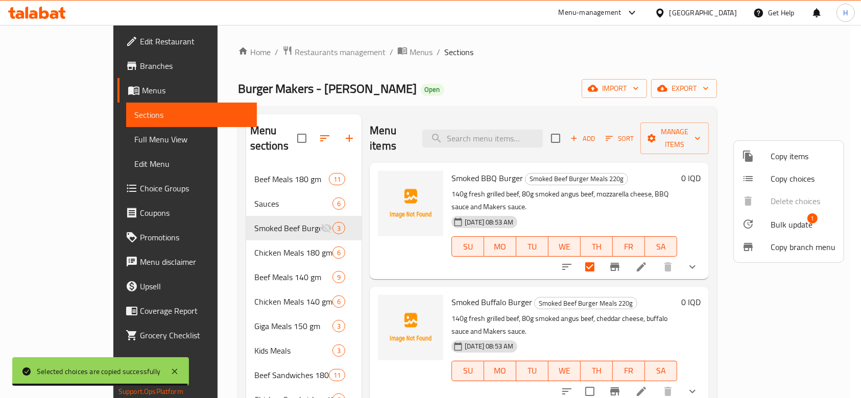
click at [381, 199] on img at bounding box center [410, 203] width 65 height 65
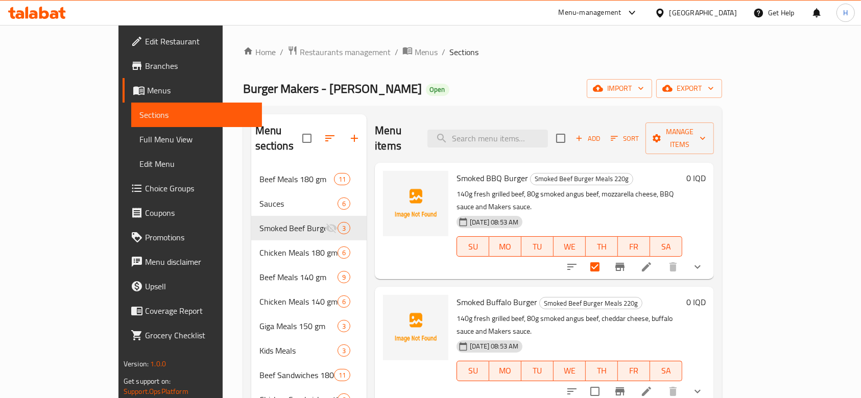
click at [383, 194] on img at bounding box center [415, 203] width 65 height 65
click at [392, 171] on img at bounding box center [415, 203] width 65 height 65
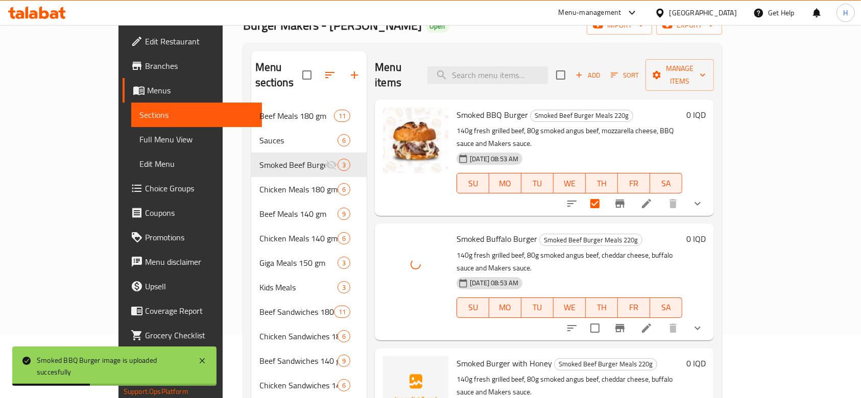
scroll to position [136, 0]
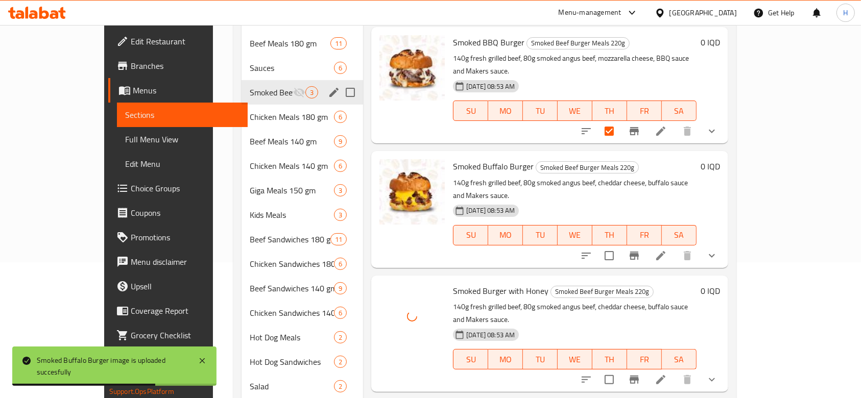
click at [328, 86] on icon "edit" at bounding box center [334, 92] width 12 height 12
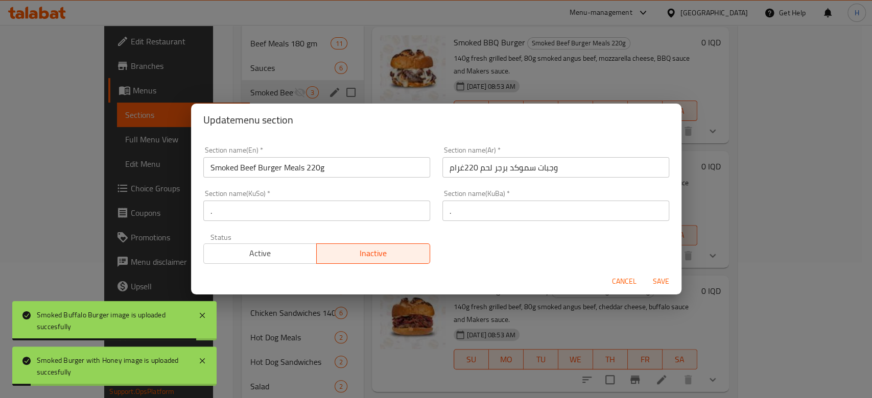
click at [272, 259] on span "Active" at bounding box center [260, 253] width 105 height 15
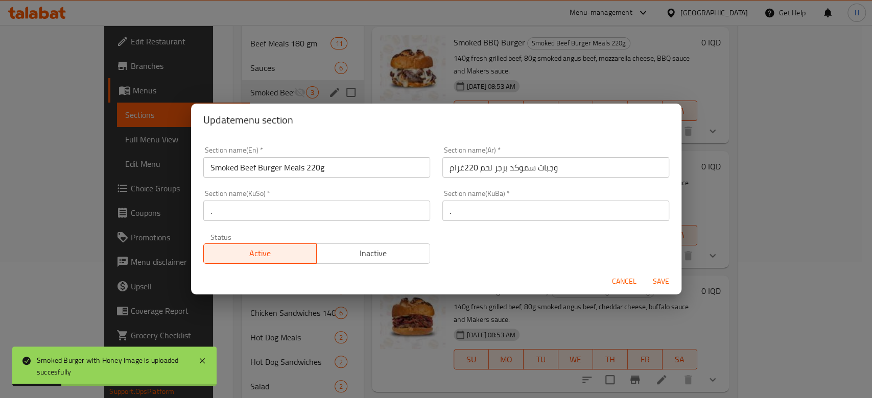
click at [660, 286] on span "Save" at bounding box center [661, 281] width 25 height 13
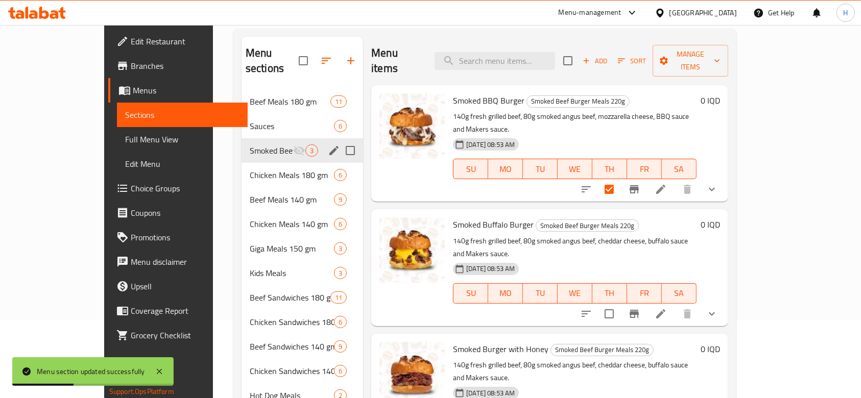
scroll to position [0, 0]
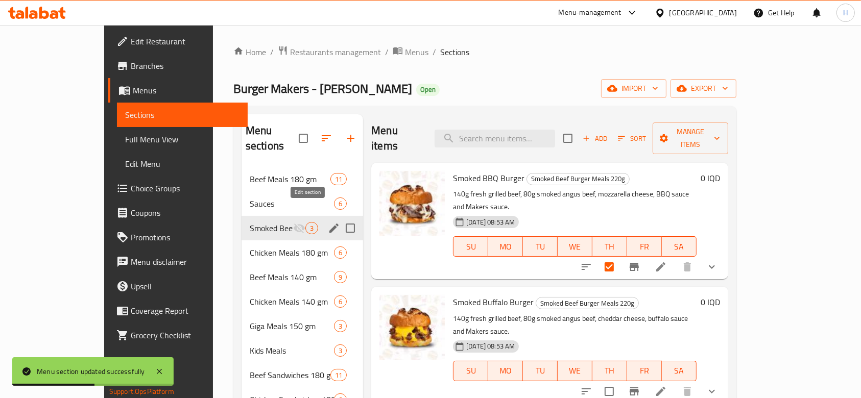
click at [328, 222] on icon "edit" at bounding box center [334, 228] width 12 height 12
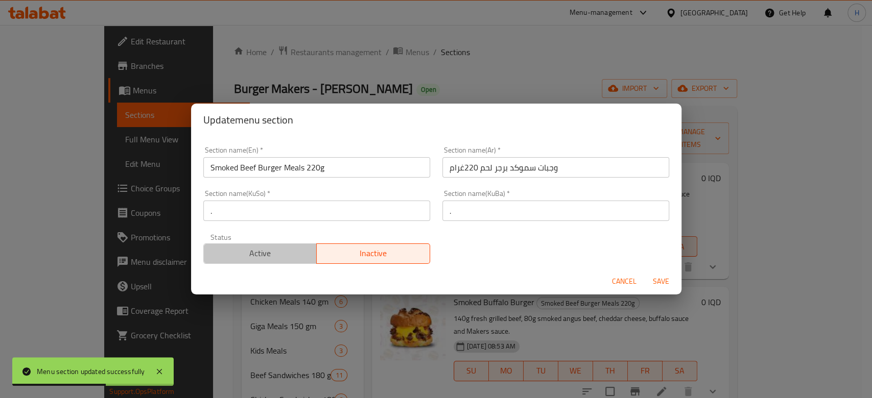
click at [284, 253] on span "Active" at bounding box center [260, 253] width 105 height 15
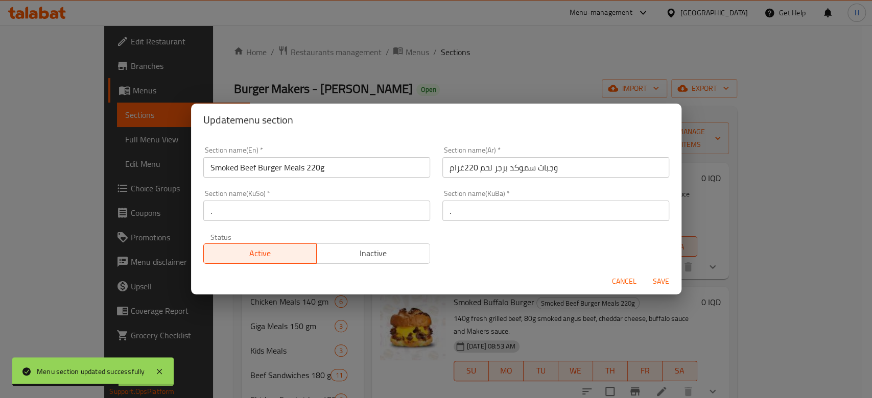
click at [653, 277] on span "Save" at bounding box center [661, 281] width 25 height 13
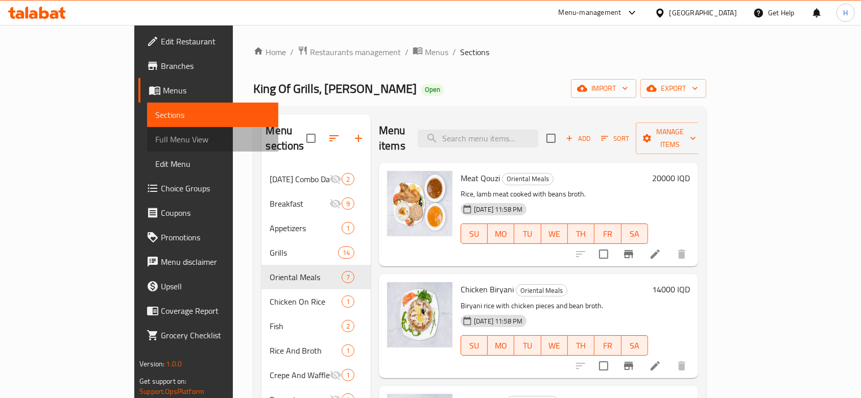
click at [155, 133] on span "Full Menu View" at bounding box center [212, 139] width 115 height 12
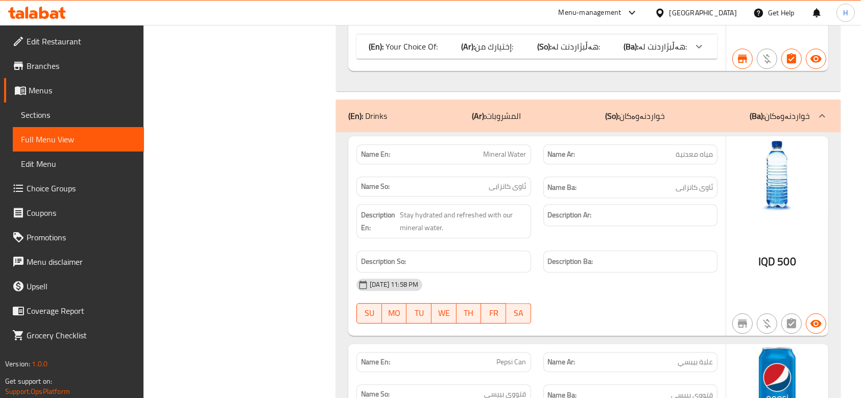
scroll to position [10693, 0]
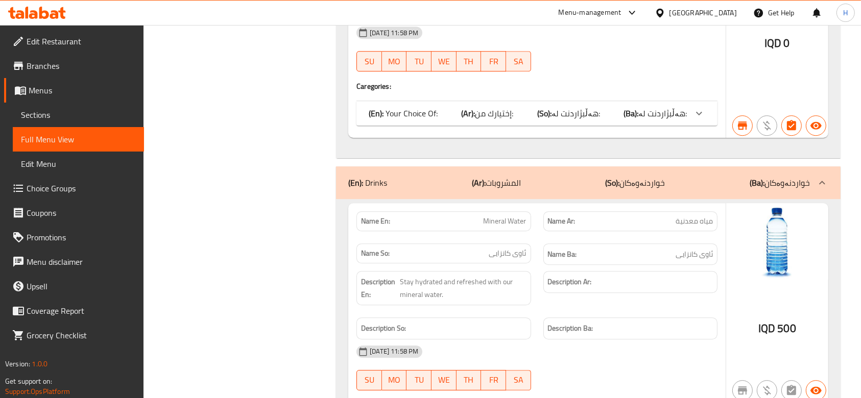
click at [56, 112] on span "Sections" at bounding box center [78, 115] width 115 height 12
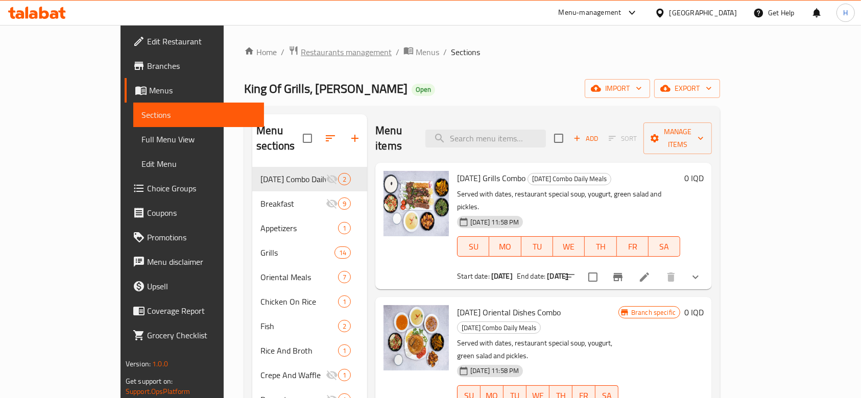
click at [301, 52] on span "Restaurants management" at bounding box center [346, 52] width 91 height 12
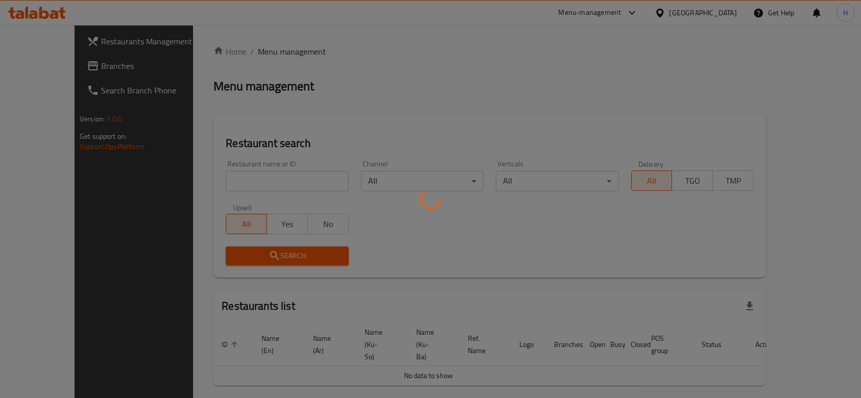
click at [227, 178] on div at bounding box center [430, 199] width 861 height 398
click at [229, 179] on div at bounding box center [430, 199] width 861 height 398
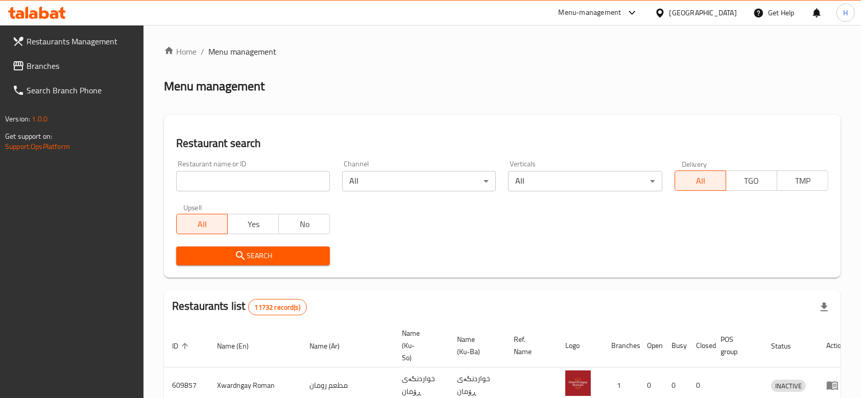
click at [229, 180] on input "search" at bounding box center [253, 181] width 154 height 20
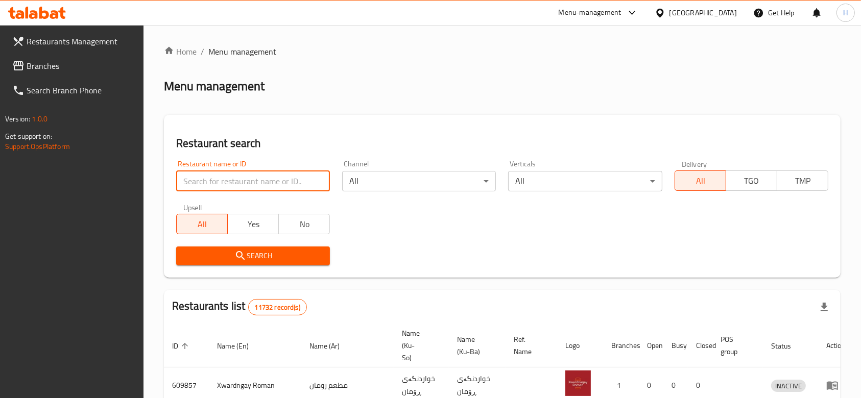
click at [229, 180] on input "search" at bounding box center [253, 181] width 154 height 20
paste input "Mandi Al Yaman Gate"
type input "Mandi Al Yaman Gate"
click button "Search" at bounding box center [253, 256] width 154 height 19
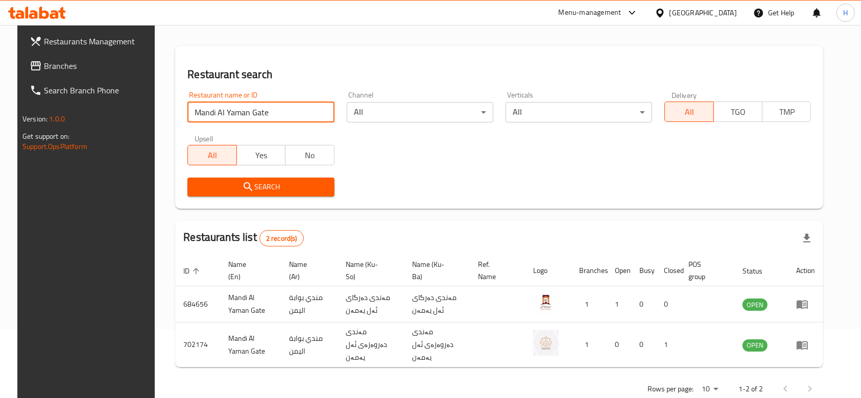
scroll to position [84, 0]
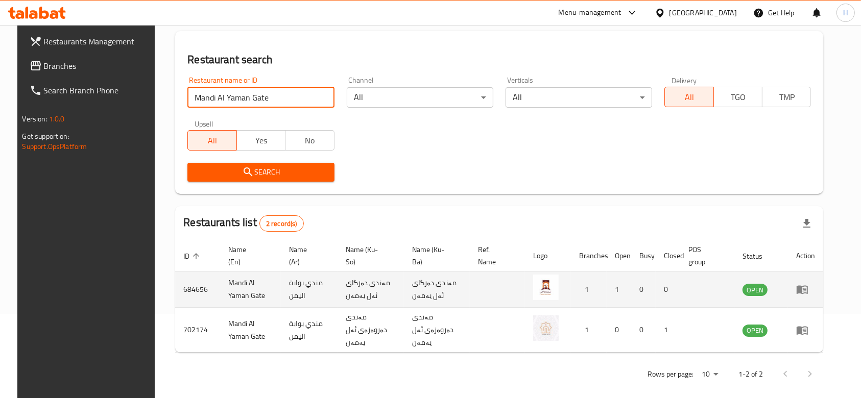
click at [809, 285] on icon "enhanced table" at bounding box center [802, 290] width 12 height 12
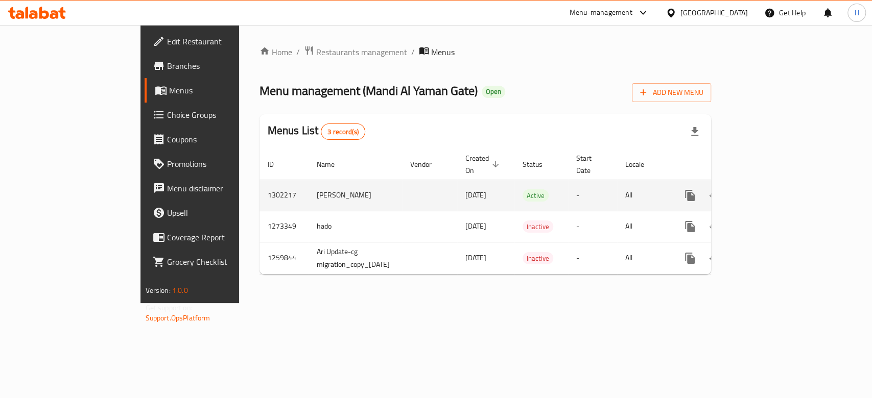
click at [776, 183] on link "enhanced table" at bounding box center [763, 195] width 25 height 25
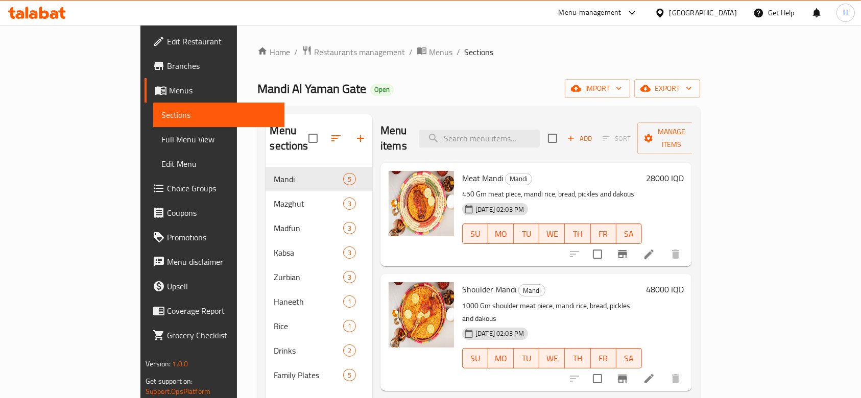
click at [167, 63] on span "Branches" at bounding box center [221, 66] width 109 height 12
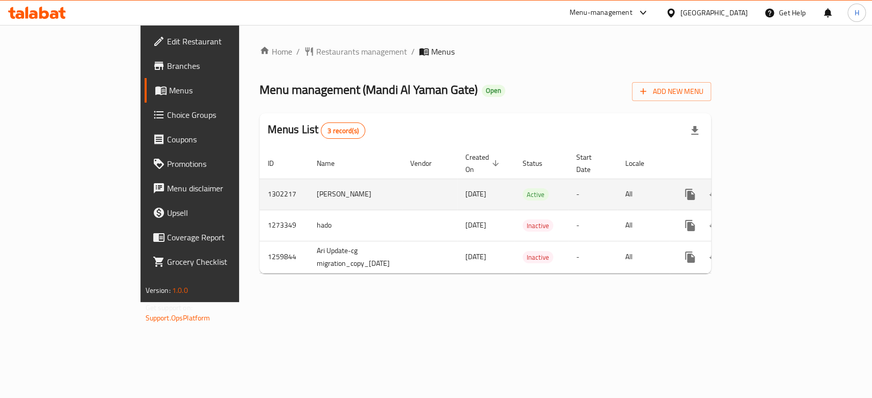
click at [776, 182] on link "enhanced table" at bounding box center [763, 194] width 25 height 25
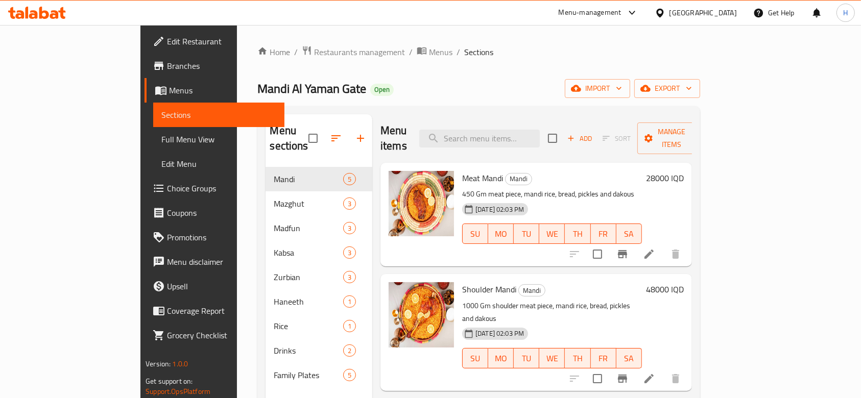
click at [161, 141] on span "Full Menu View" at bounding box center [218, 139] width 115 height 12
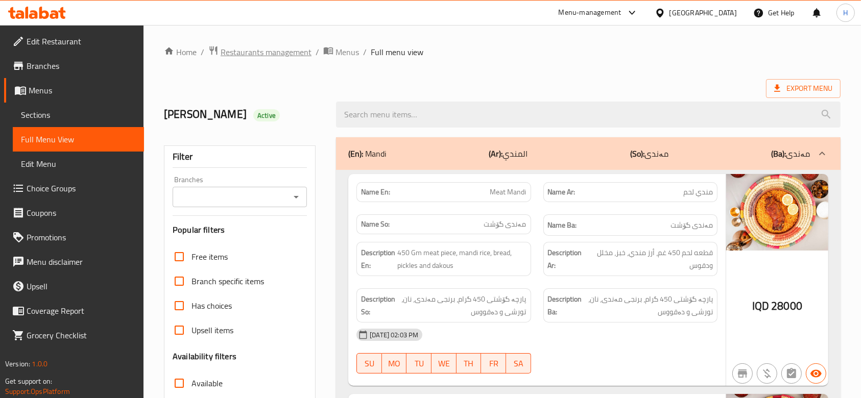
click at [254, 49] on span "Restaurants management" at bounding box center [266, 52] width 91 height 12
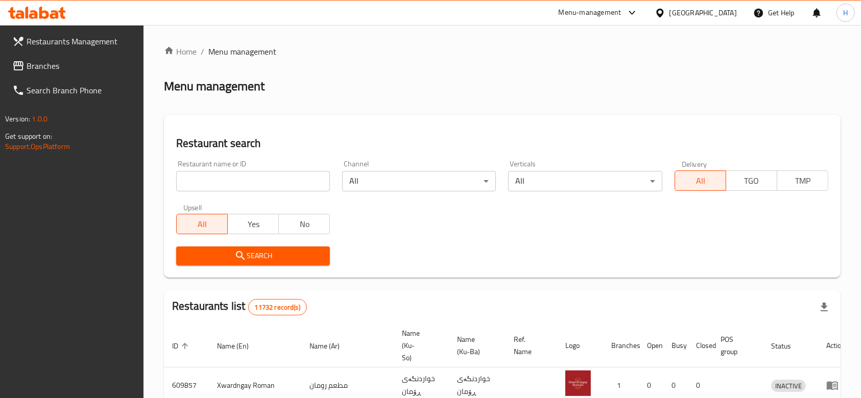
click at [229, 179] on div at bounding box center [430, 199] width 861 height 398
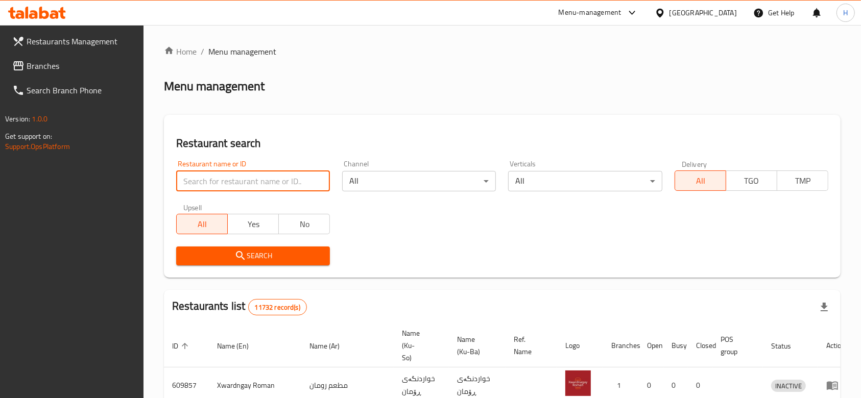
click at [229, 179] on input "search" at bounding box center [253, 181] width 154 height 20
paste input "[URL][DOMAIN_NAME]"
type input "[URL][DOMAIN_NAME]"
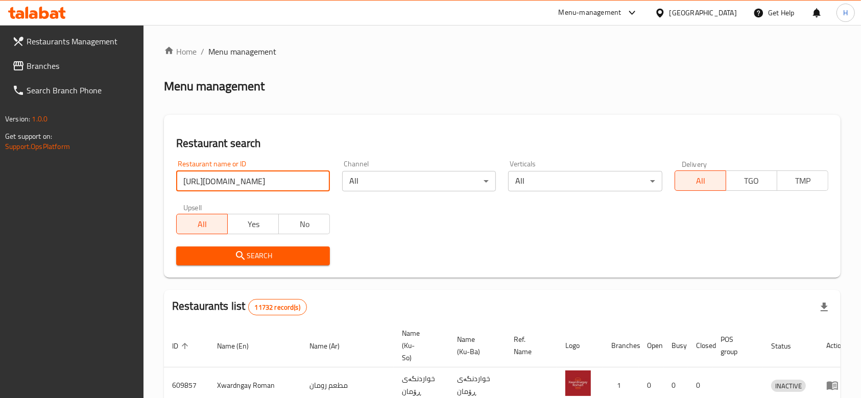
click button "Search" at bounding box center [253, 256] width 154 height 19
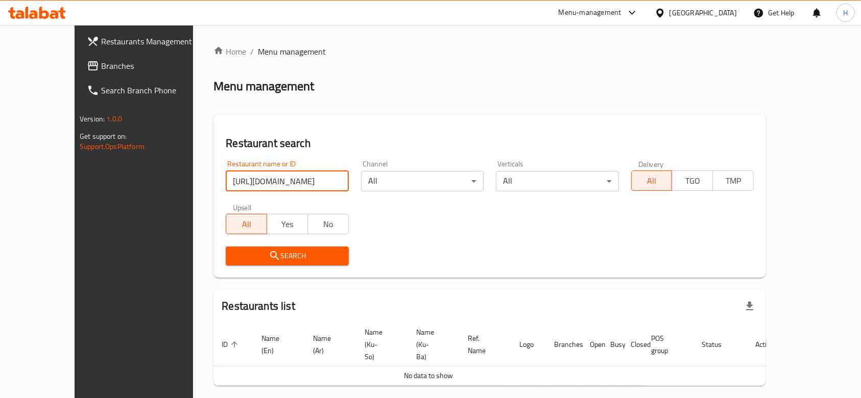
click at [229, 176] on div "Home / Menu management Menu management Restaurant search Restaurant name or ID …" at bounding box center [490, 232] width 553 height 375
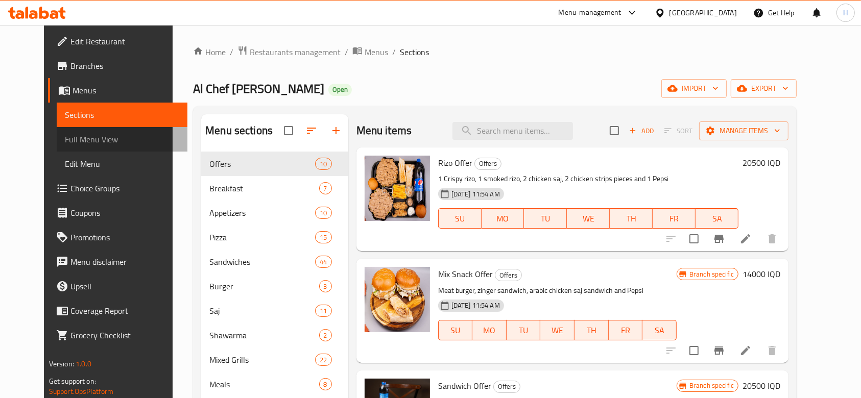
click at [75, 146] on link "Full Menu View" at bounding box center [122, 139] width 131 height 25
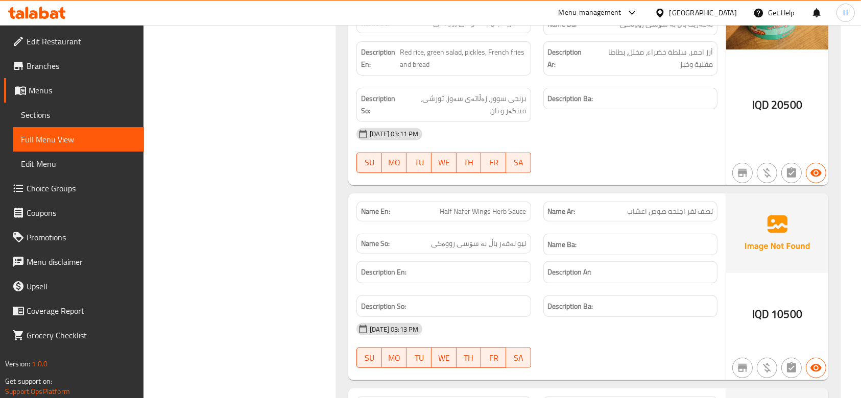
scroll to position [27449, 0]
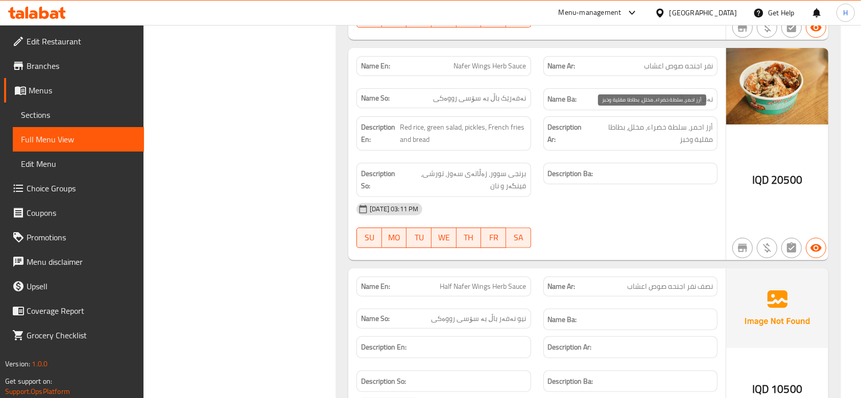
copy span "أرز احمر، سلطة خضراء، مخلل، بطاطا مقلية وخبز"
copy span "Red rice, green salad, pickles, French fries and bread"
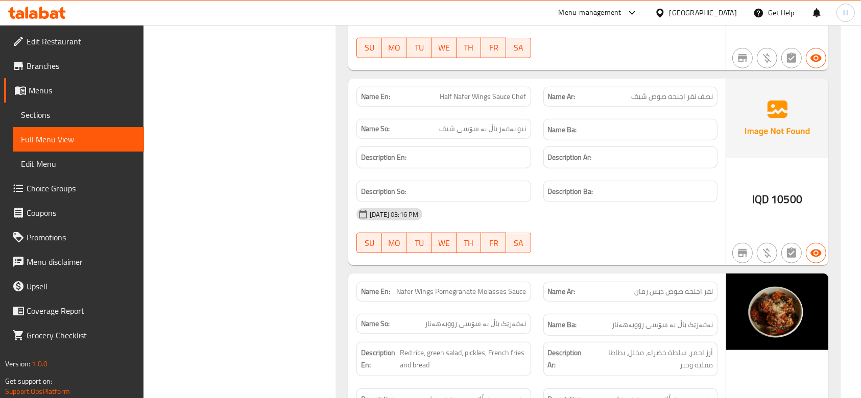
scroll to position [28062, 0]
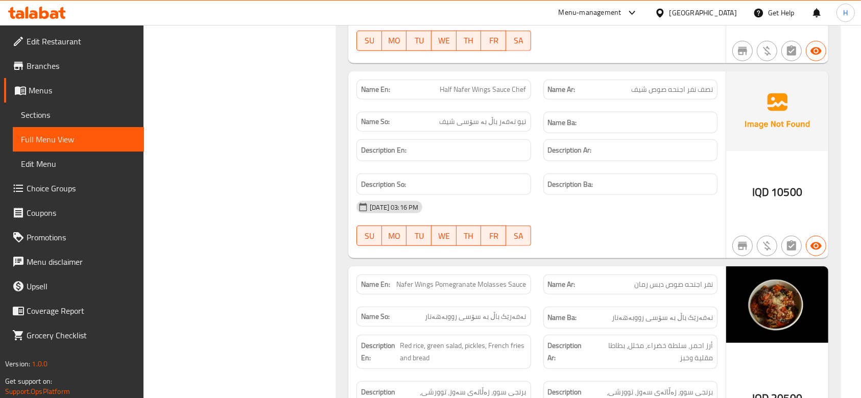
click at [84, 67] on span "Branches" at bounding box center [81, 66] width 109 height 12
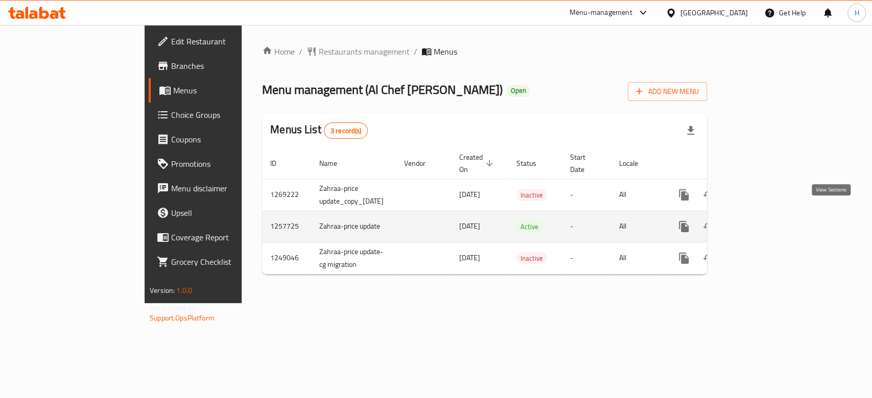
click at [770, 217] on link "enhanced table" at bounding box center [757, 227] width 25 height 25
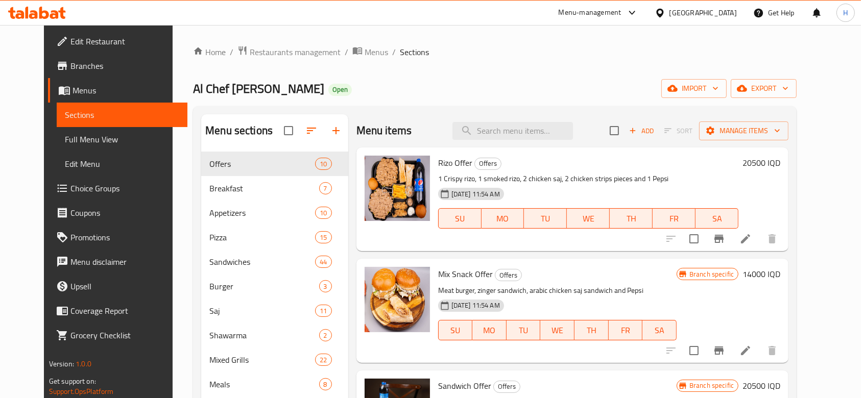
click at [87, 136] on span "Full Menu View" at bounding box center [122, 139] width 115 height 12
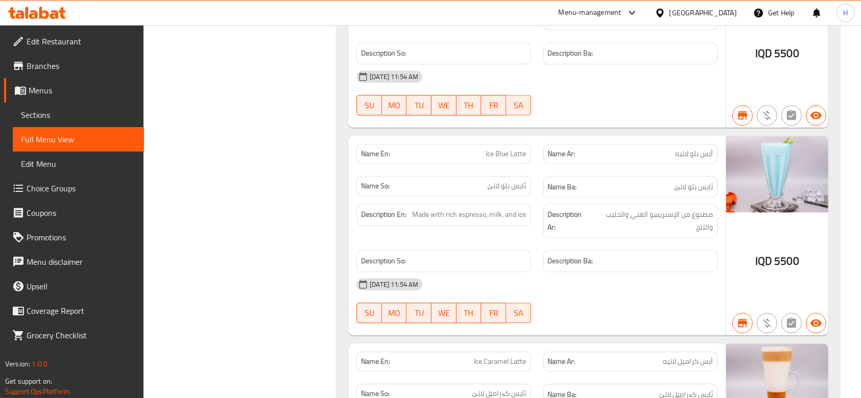
scroll to position [60619, 0]
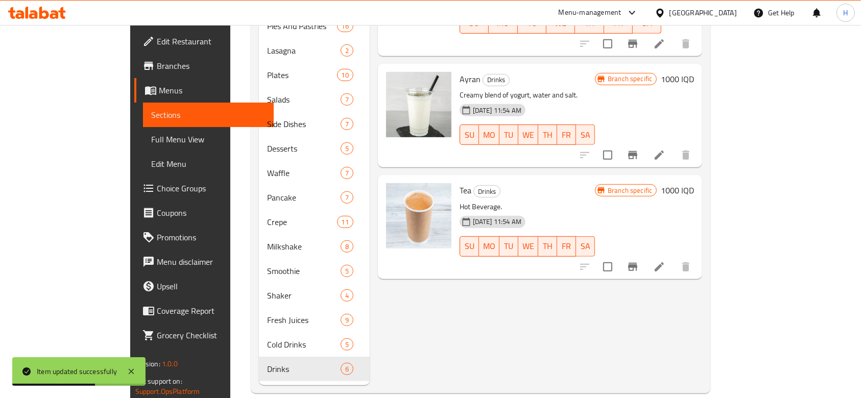
scroll to position [546, 0]
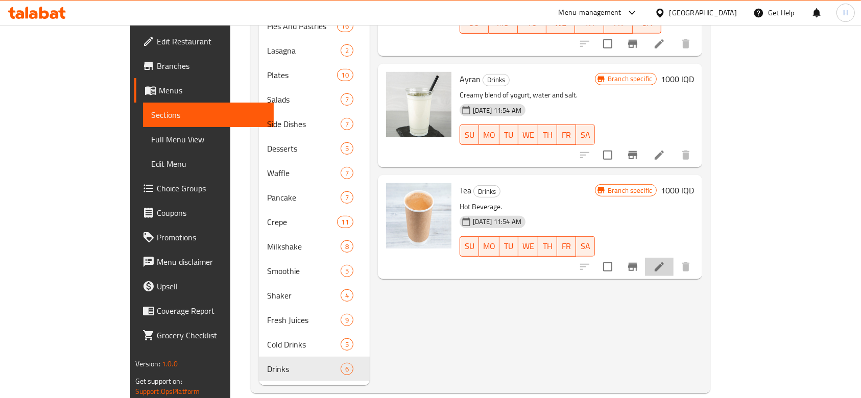
click at [674, 258] on li at bounding box center [659, 267] width 29 height 18
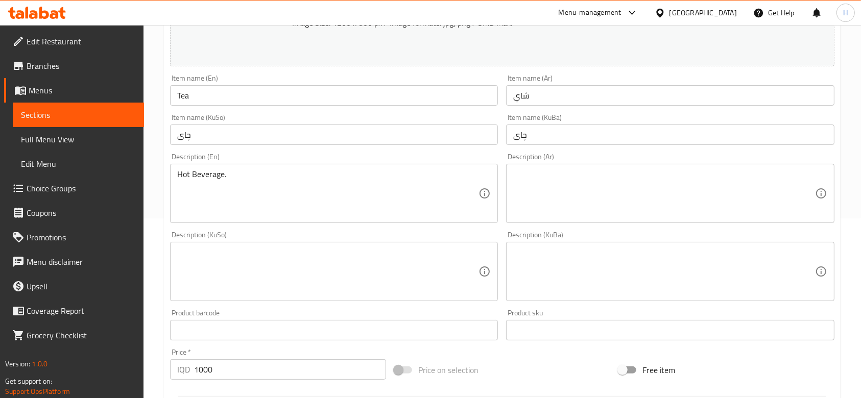
scroll to position [136, 0]
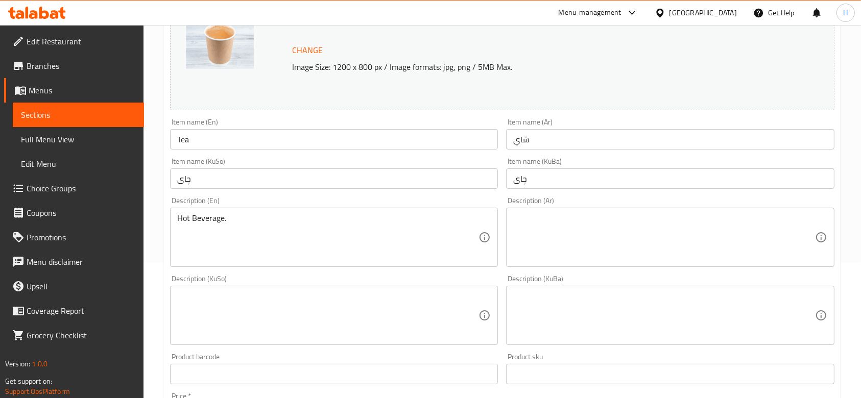
click at [551, 206] on div "Description (Ar) Description (Ar)" at bounding box center [670, 232] width 328 height 70
click at [551, 217] on textarea at bounding box center [663, 238] width 301 height 49
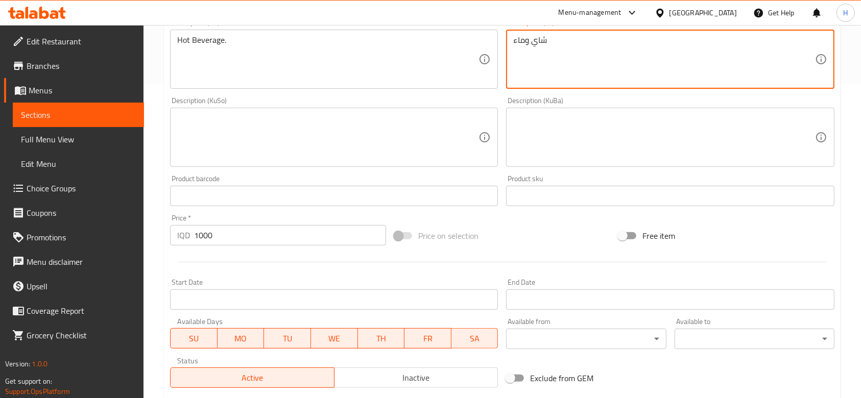
scroll to position [455, 0]
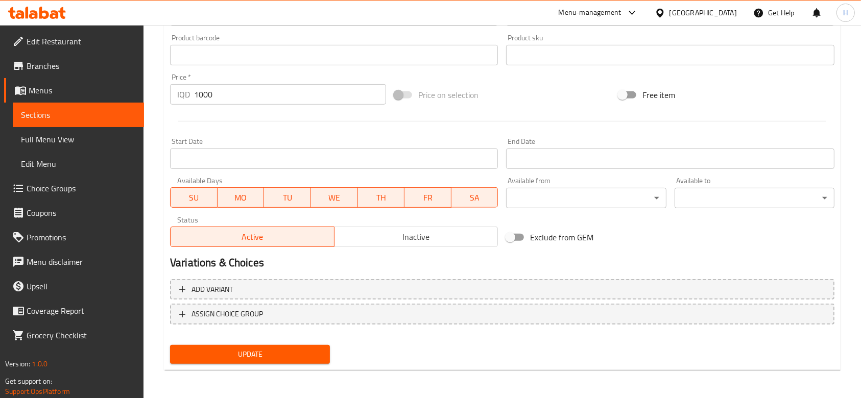
type textarea "شاي وماء"
click at [268, 345] on button "Update" at bounding box center [250, 354] width 160 height 19
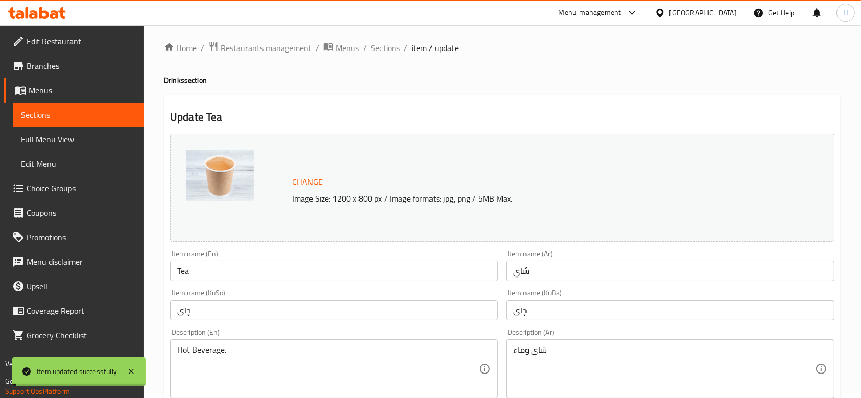
scroll to position [0, 0]
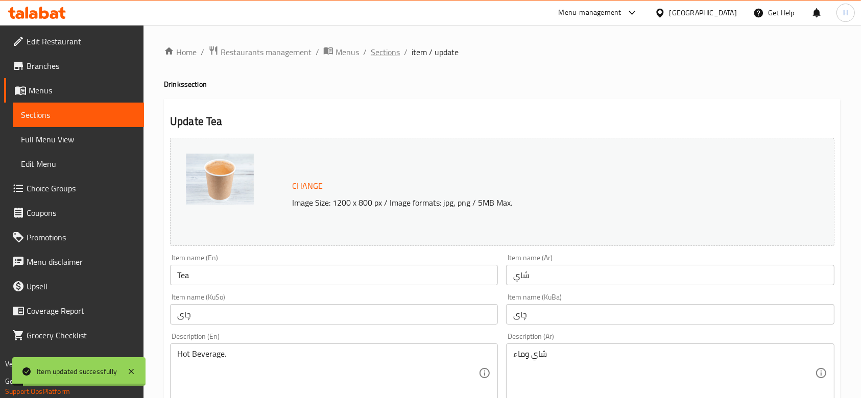
click at [380, 50] on span "Sections" at bounding box center [385, 52] width 29 height 12
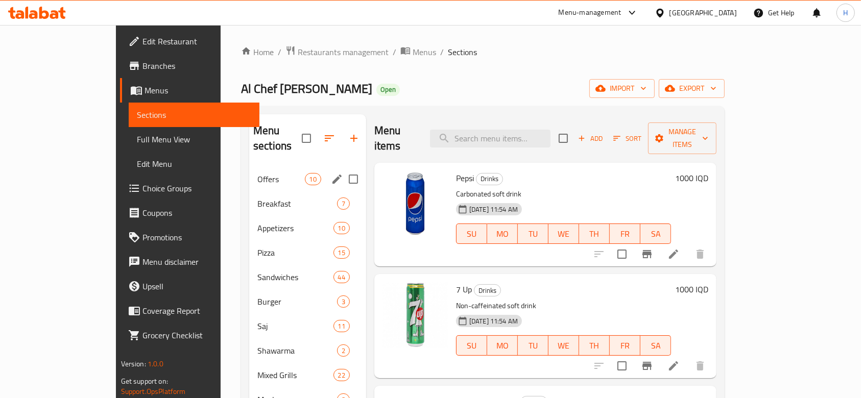
click at [257, 173] on span "Offers" at bounding box center [281, 179] width 48 height 12
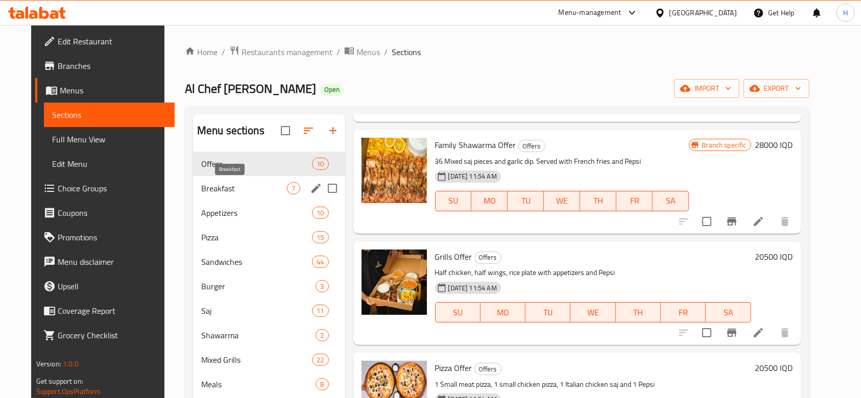
click at [201, 184] on span "Breakfast" at bounding box center [244, 188] width 86 height 12
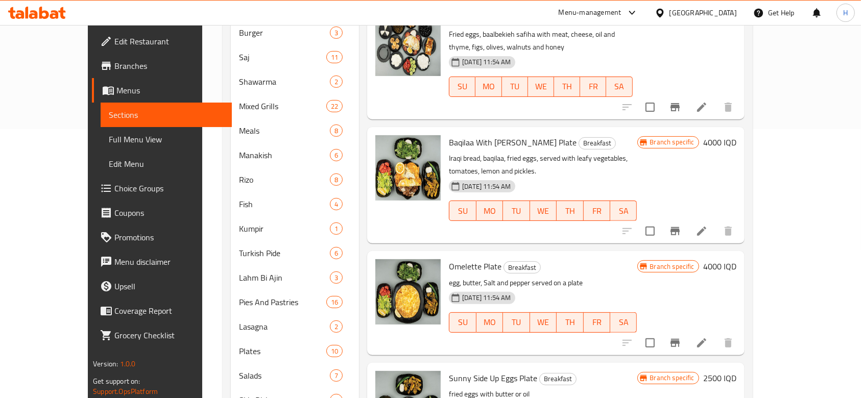
scroll to position [1, 0]
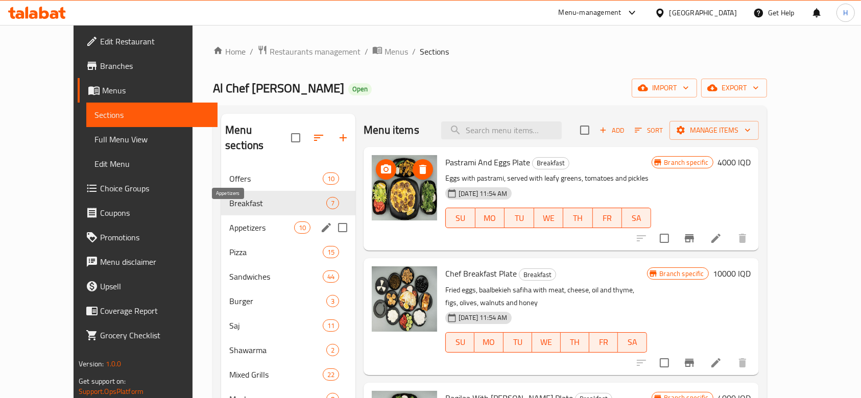
click at [227, 219] on div "Appetizers 10" at bounding box center [288, 228] width 134 height 25
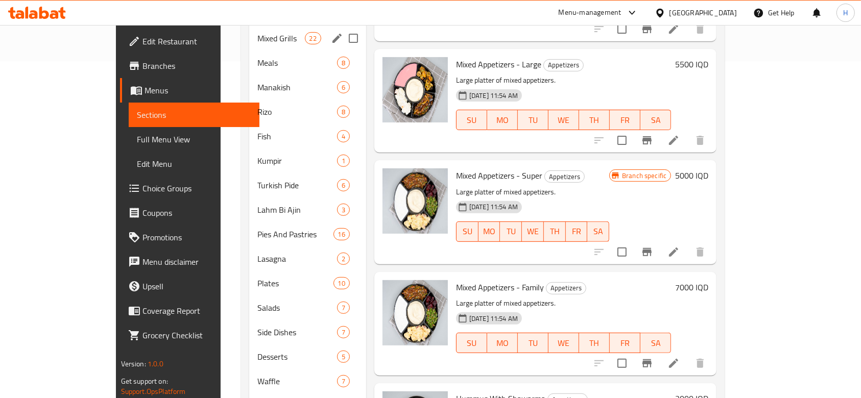
scroll to position [1, 0]
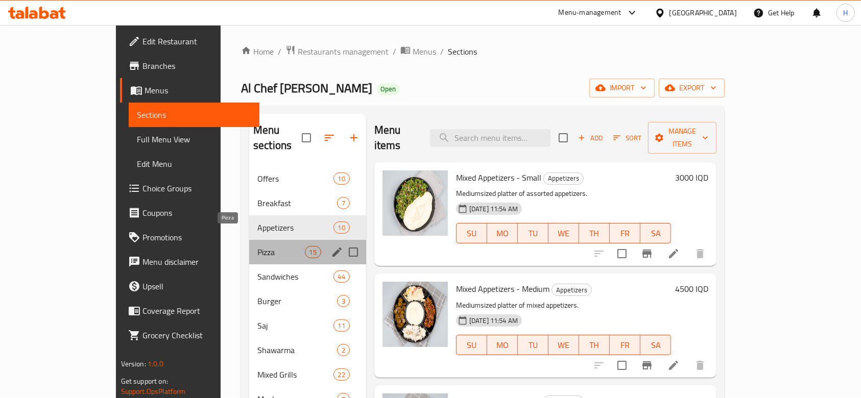
click at [249, 240] on div "Pizza 15" at bounding box center [307, 252] width 117 height 25
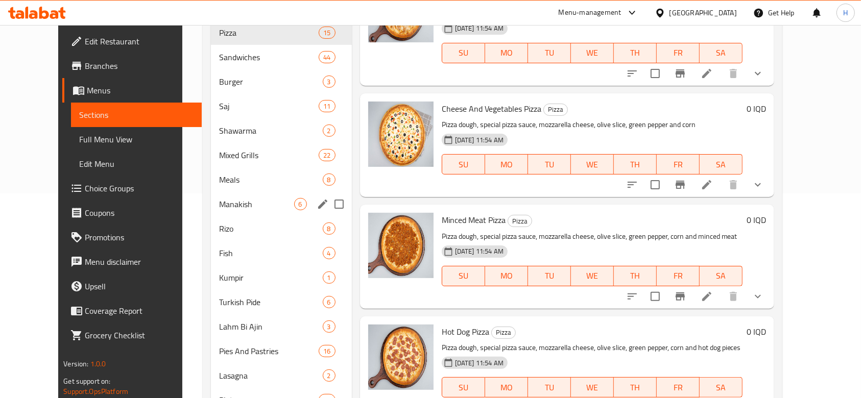
scroll to position [69, 0]
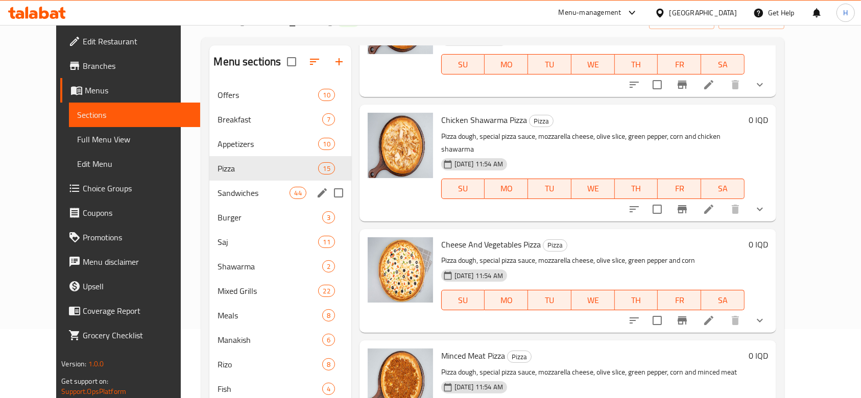
click at [220, 190] on span "Sandwiches" at bounding box center [254, 193] width 72 height 12
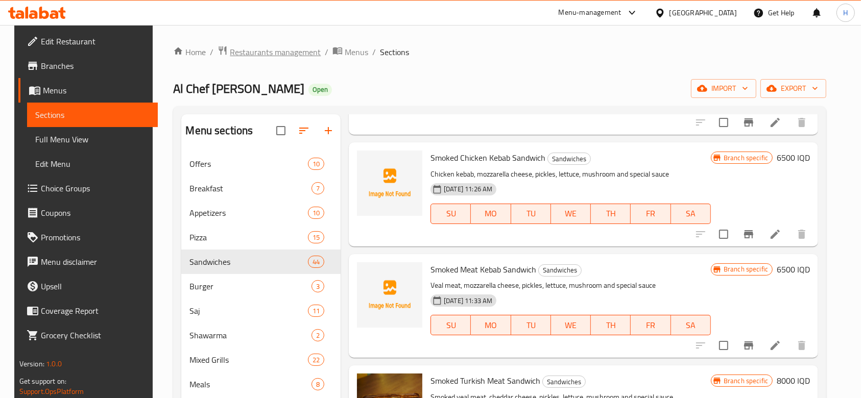
click at [270, 52] on span "Restaurants management" at bounding box center [275, 52] width 91 height 12
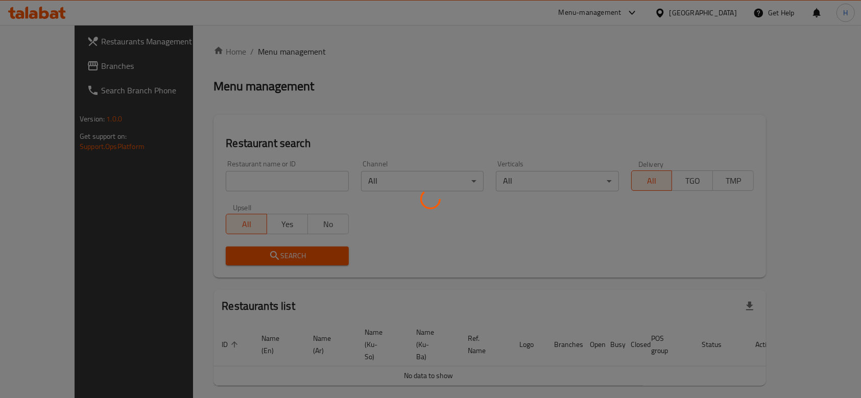
click at [238, 178] on div at bounding box center [430, 199] width 861 height 398
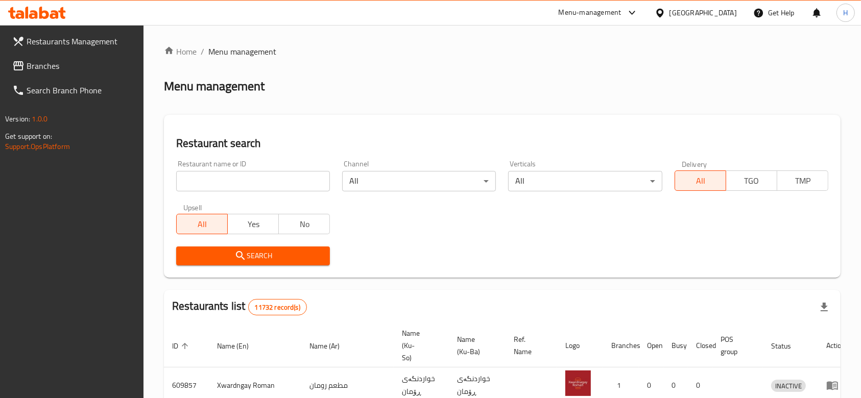
click at [238, 183] on input "search" at bounding box center [253, 181] width 154 height 20
type input "682189"
click button "Search" at bounding box center [253, 256] width 154 height 19
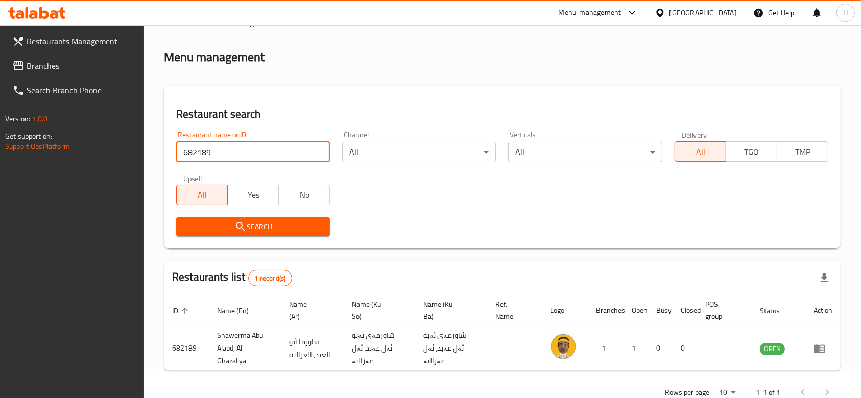
scroll to position [57, 0]
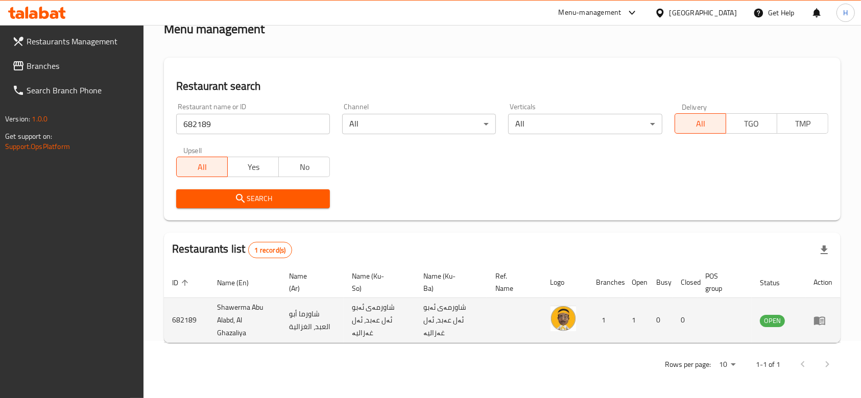
click at [819, 324] on icon "enhanced table" at bounding box center [819, 321] width 11 height 9
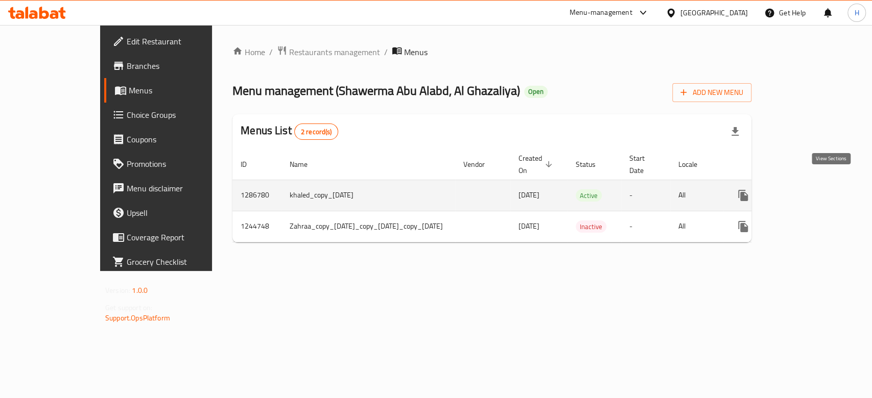
click at [823, 190] on icon "enhanced table" at bounding box center [817, 196] width 12 height 12
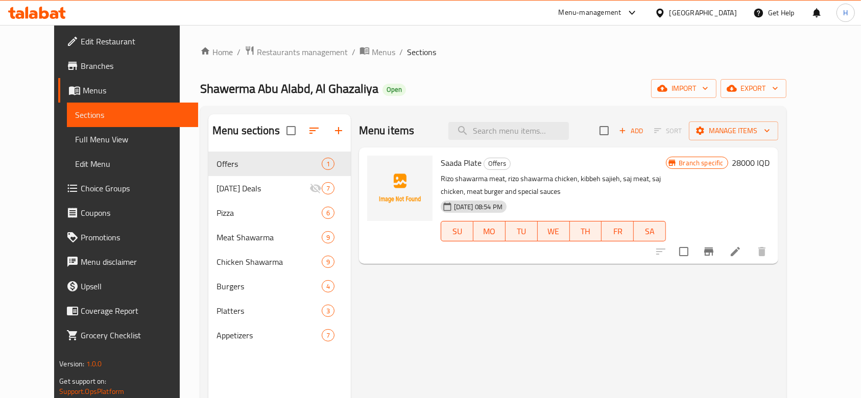
click at [245, 89] on span "Shawerma Abu Alabd, Al Ghazaliya" at bounding box center [289, 88] width 178 height 23
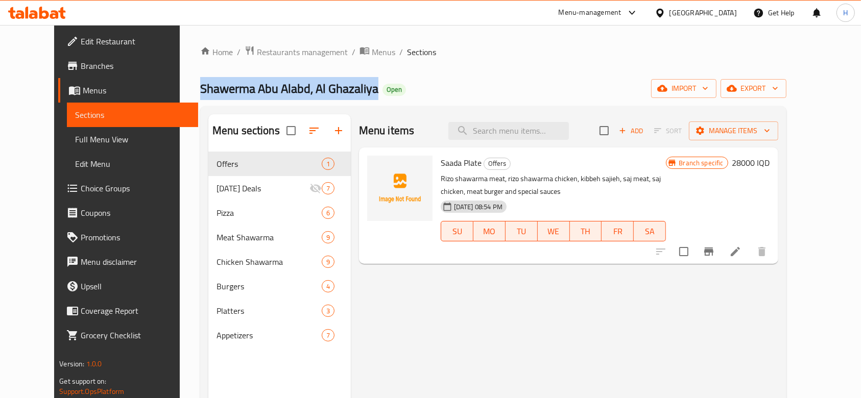
click at [245, 89] on span "Shawerma Abu Alabd, Al Ghazaliya" at bounding box center [289, 88] width 178 height 23
copy span "Shawerma Abu Alabd, Al Ghazaliya"
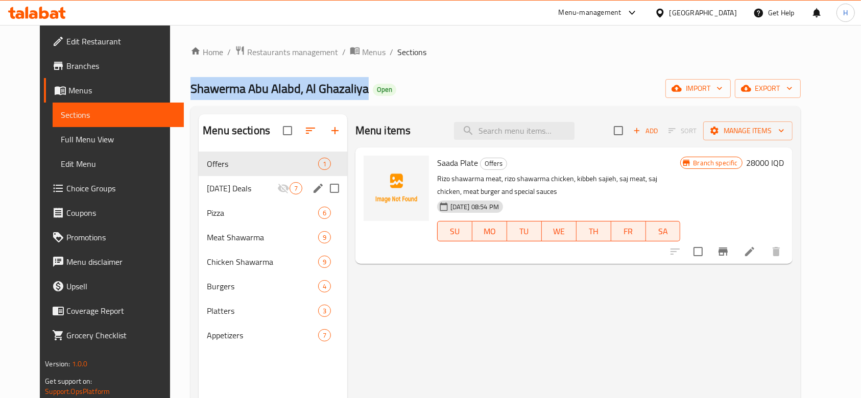
click at [220, 181] on div "Ramadan Deals 7" at bounding box center [273, 188] width 149 height 25
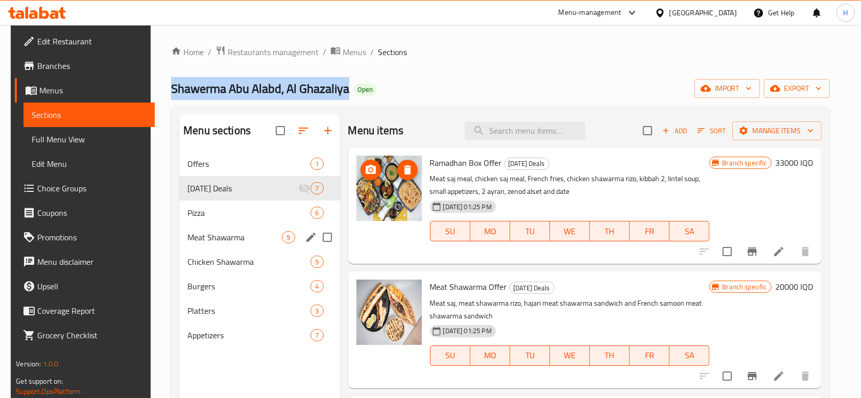
click at [226, 218] on span "Pizza" at bounding box center [248, 213] width 123 height 12
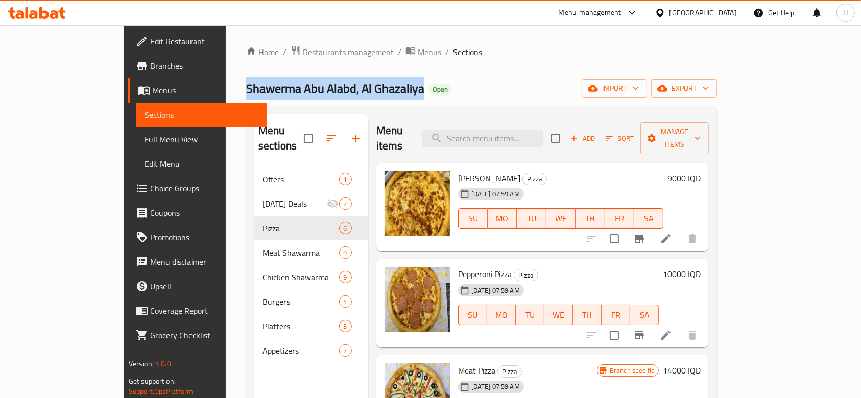
click at [680, 230] on li at bounding box center [666, 239] width 29 height 18
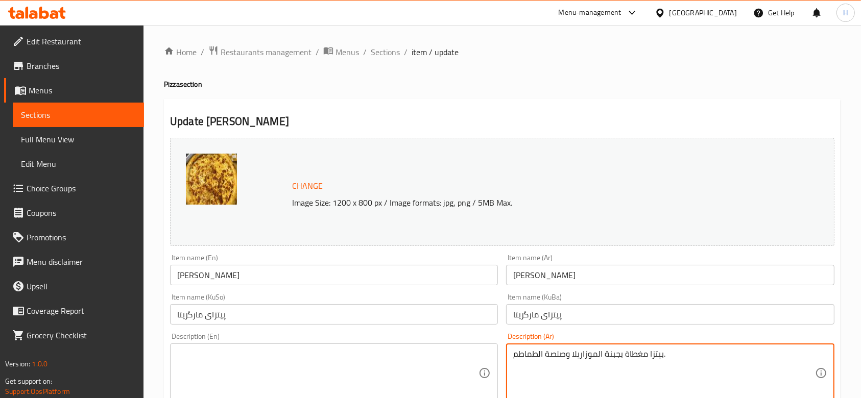
click at [609, 373] on textarea "بيتزا مغطاة بجبنة الموزاريلا وصلصة الطماطم." at bounding box center [663, 373] width 301 height 49
click at [601, 369] on textarea "بيتزا مغطاة بجبنة الموزاريلا وصلصة الطماطم." at bounding box center [663, 373] width 301 height 49
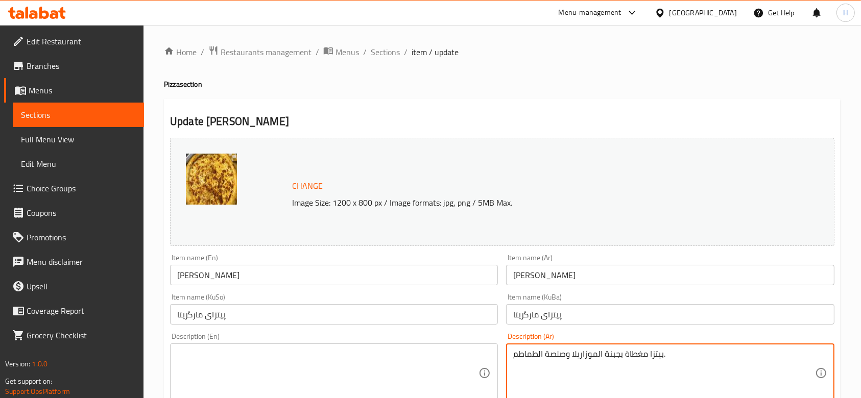
click at [225, 370] on textarea at bounding box center [327, 373] width 301 height 49
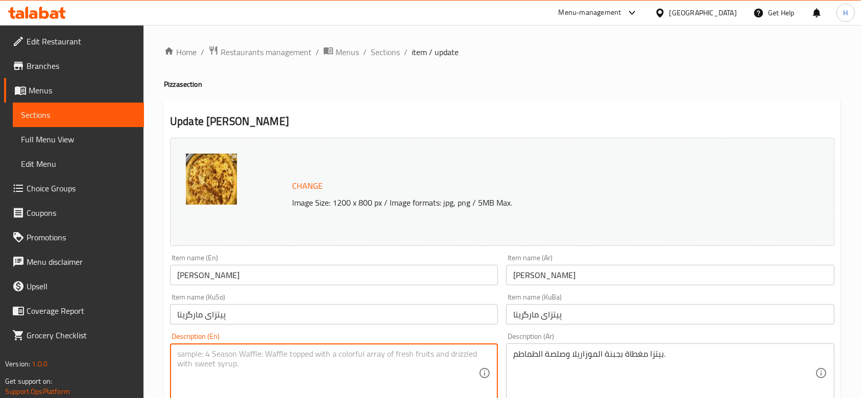
paste textarea "Pizza topped with mozzarella cheese and tomato sauce."
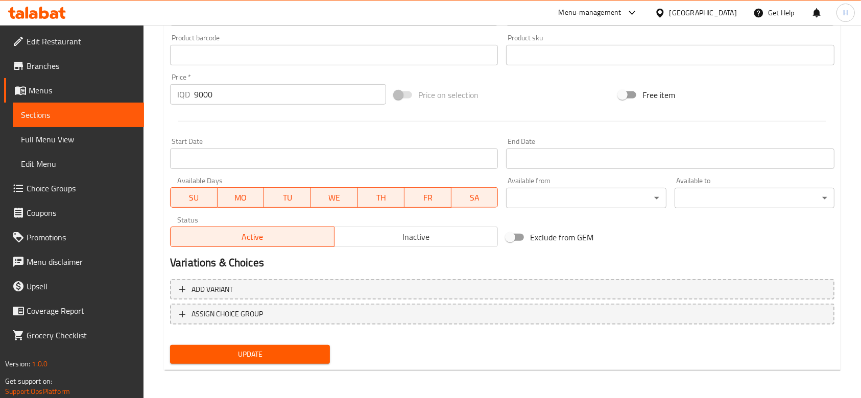
type textarea "Pizza topped with mozzarella cheese and tomato sauce."
click at [282, 356] on span "Update" at bounding box center [250, 354] width 144 height 13
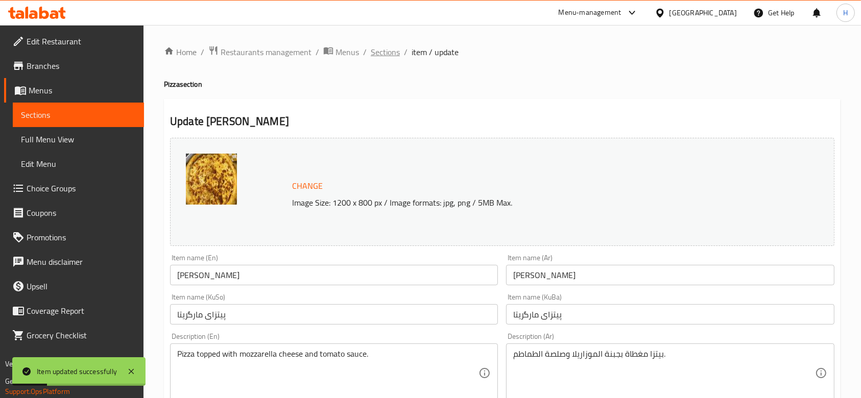
click at [382, 56] on span "Sections" at bounding box center [385, 52] width 29 height 12
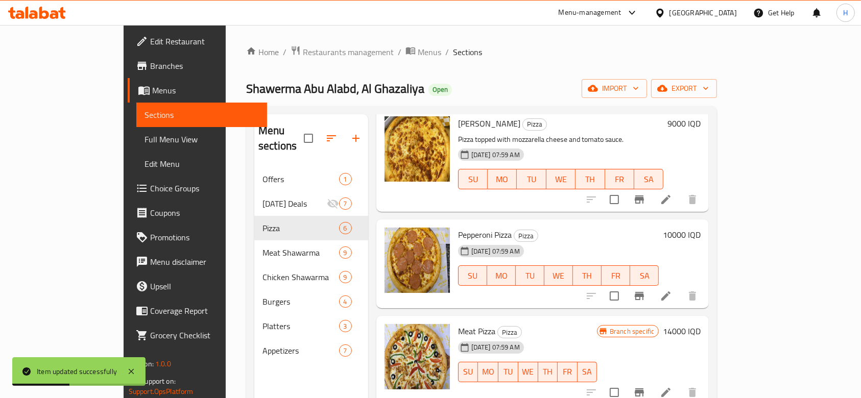
scroll to position [68, 0]
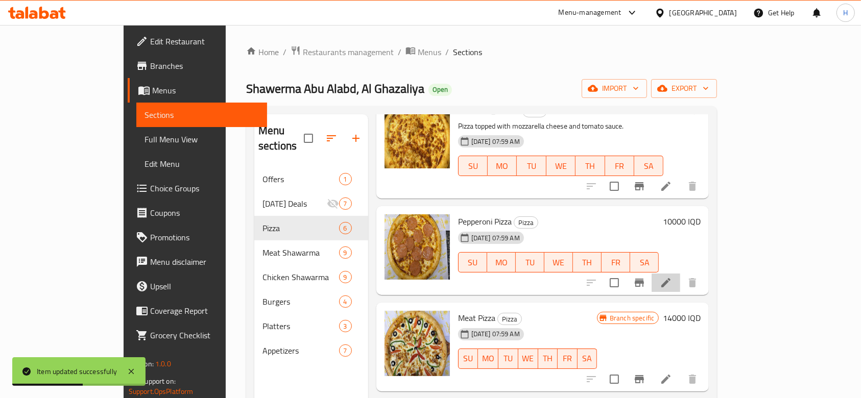
click at [680, 274] on li at bounding box center [666, 283] width 29 height 18
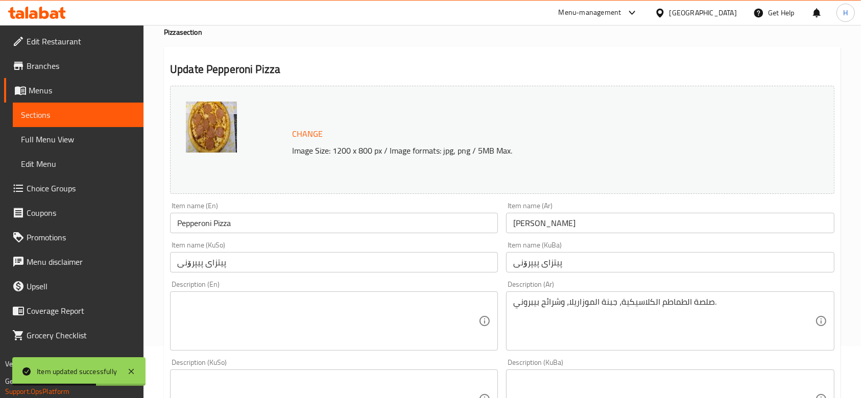
scroll to position [204, 0]
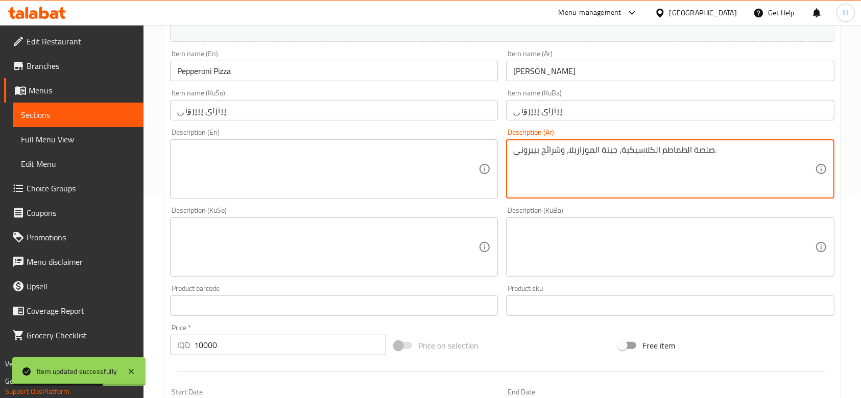
click at [627, 165] on textarea "صلصة الطماطم الكلاسيكية، جبنة الموزاريلا، وشرائح بيبروني." at bounding box center [663, 169] width 301 height 49
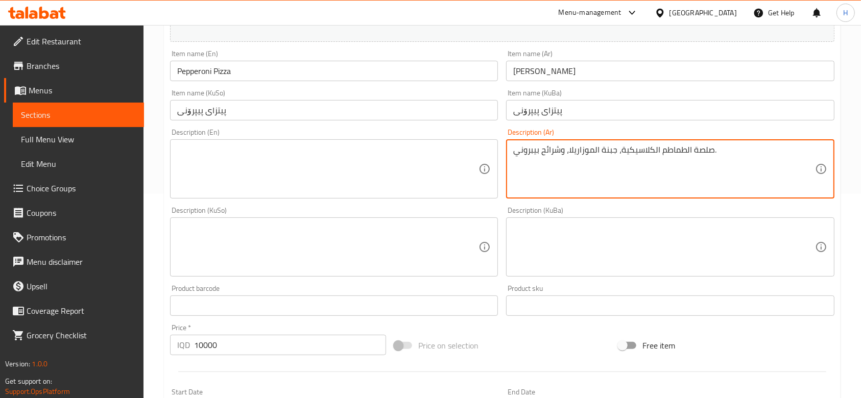
click at [270, 162] on textarea at bounding box center [327, 169] width 301 height 49
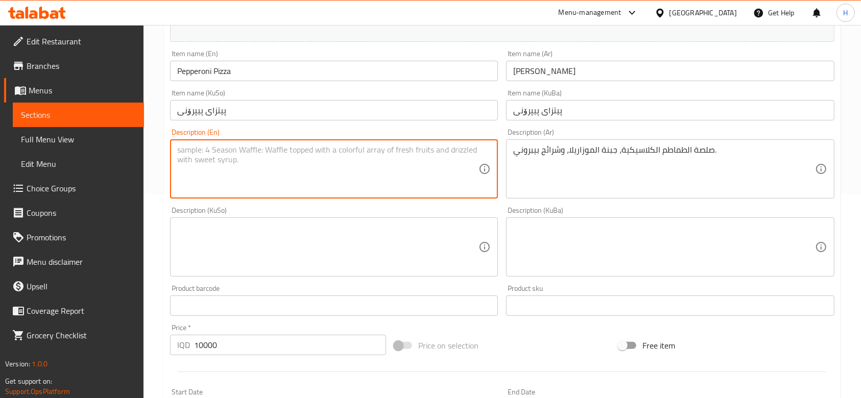
paste textarea "Classic tomato sauce, mozzarella cheese, and pepperoni slices."
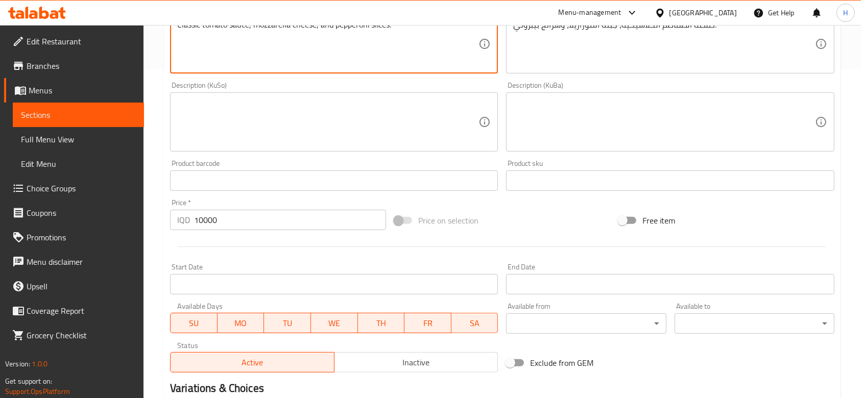
scroll to position [455, 0]
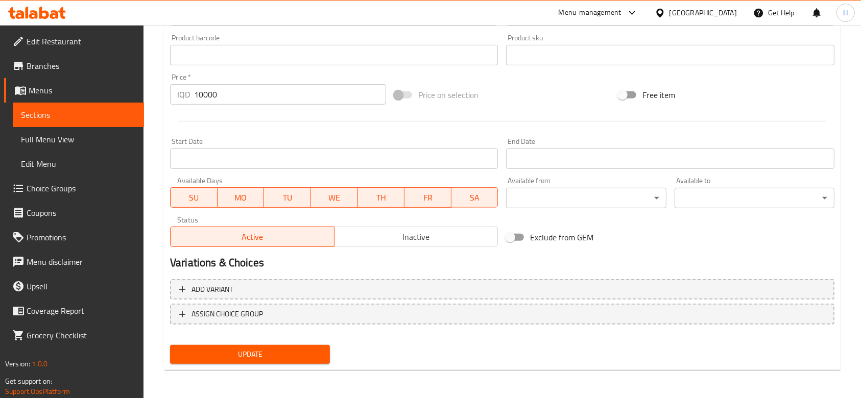
type textarea "Classic tomato sauce, mozzarella cheese, and pepperoni slices."
click at [271, 350] on span "Update" at bounding box center [250, 354] width 144 height 13
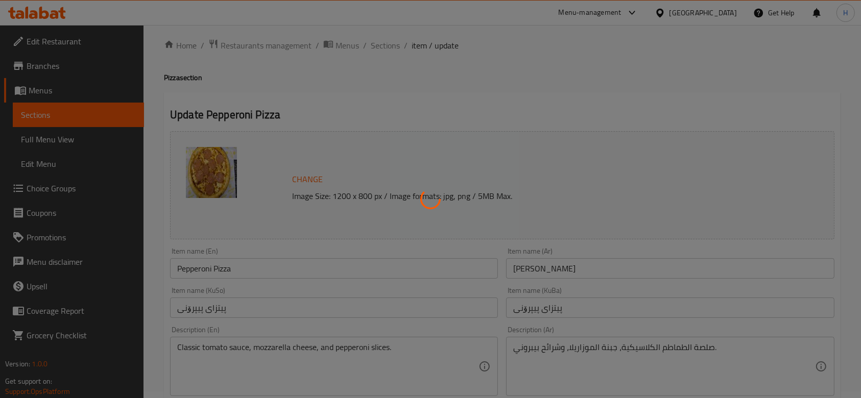
scroll to position [0, 0]
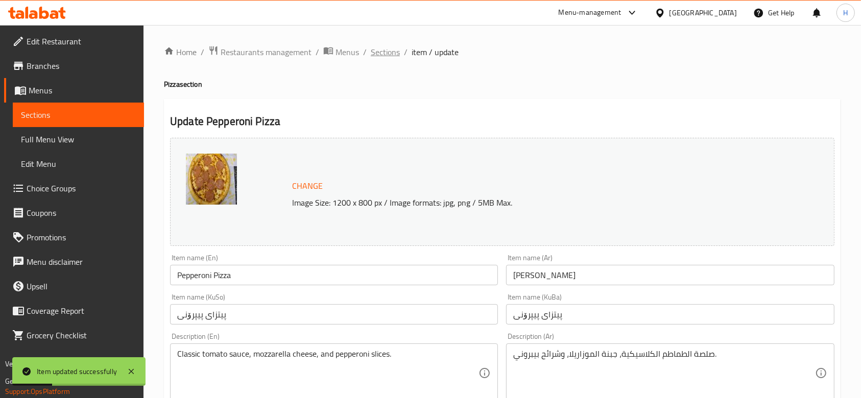
click at [380, 47] on span "Sections" at bounding box center [385, 52] width 29 height 12
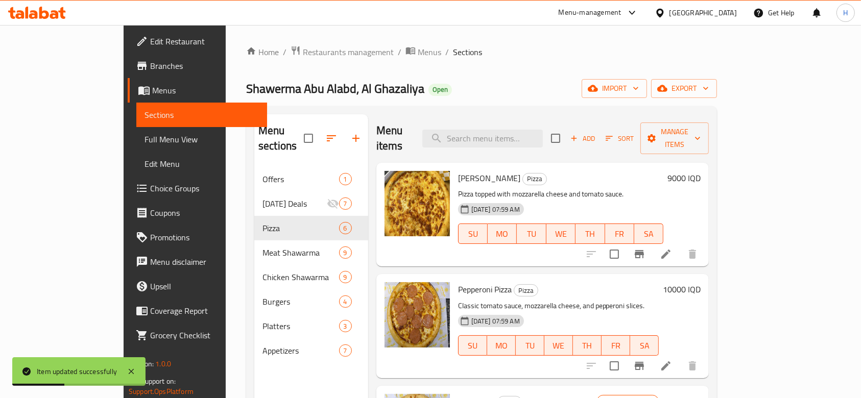
scroll to position [136, 0]
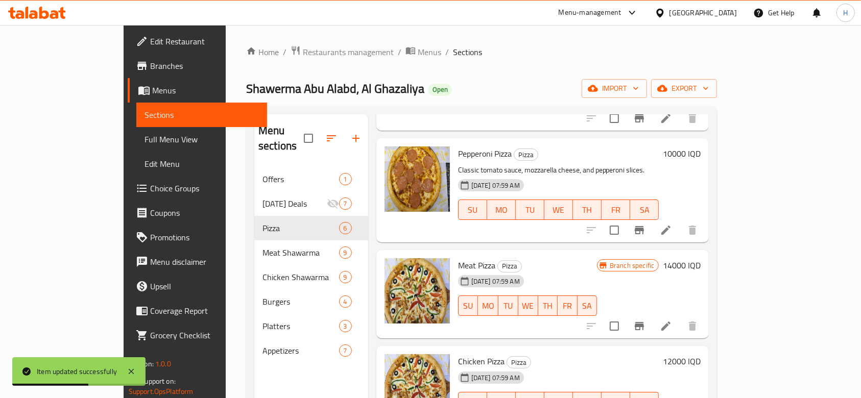
click at [671, 322] on icon at bounding box center [666, 326] width 9 height 9
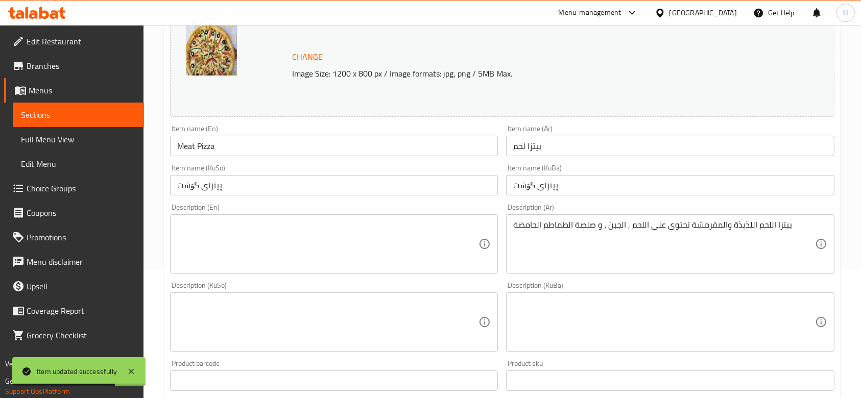
scroll to position [136, 0]
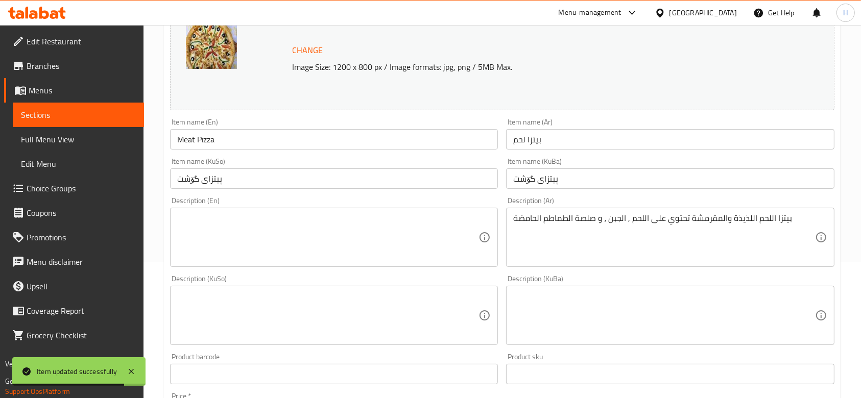
click at [647, 208] on div "بيتزا اللحم اللذيذة والمقرمشة تحتوي على اللحم , الجبن ، و صلصة الطماطم الحامضة …" at bounding box center [670, 237] width 328 height 59
click at [649, 210] on div "بيتزا اللحم اللذيذة والمقرمشة تحتوي على اللحم , الجبن ، و صلصة الطماطم الحامضة …" at bounding box center [670, 237] width 328 height 59
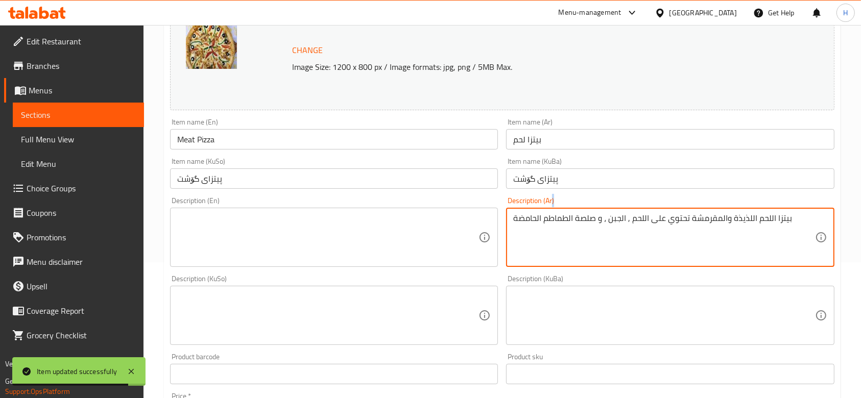
click at [650, 210] on div "بيتزا اللحم اللذيذة والمقرمشة تحتوي على اللحم , الجبن ، و صلصة الطماطم الحامضة …" at bounding box center [670, 237] width 328 height 59
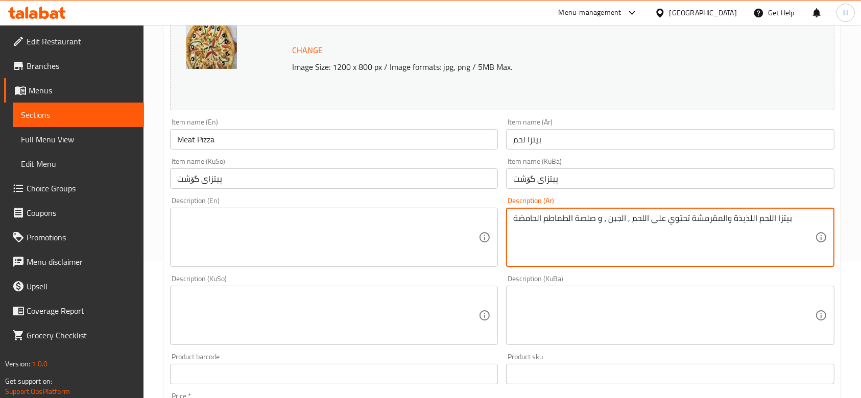
click at [660, 220] on textarea "بيتزا اللحم اللذيذة والمقرمشة تحتوي على اللحم , الجبن ، و صلصة الطماطم الحامضة" at bounding box center [663, 238] width 301 height 49
click at [661, 220] on textarea "بيتزا اللحم اللذيذة والمقرمشة تحتوي على اللحم , الجبن ، و صلصة الطماطم الحامضة" at bounding box center [663, 238] width 301 height 49
click at [222, 269] on div "Description (En) Description (En)" at bounding box center [334, 232] width 336 height 78
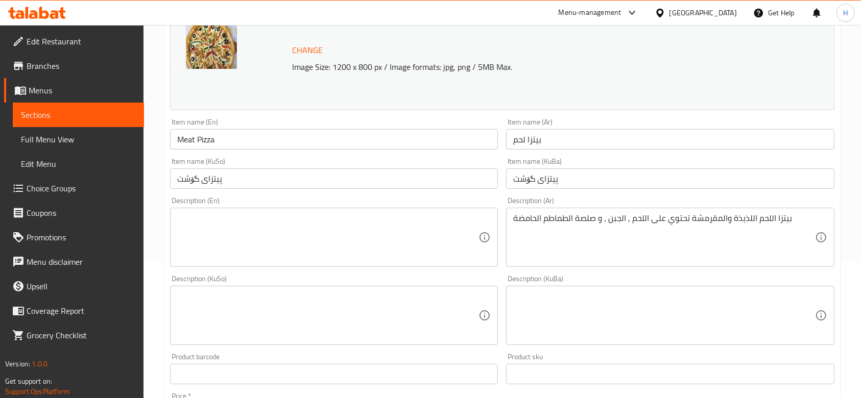
click at [252, 236] on textarea at bounding box center [327, 238] width 301 height 49
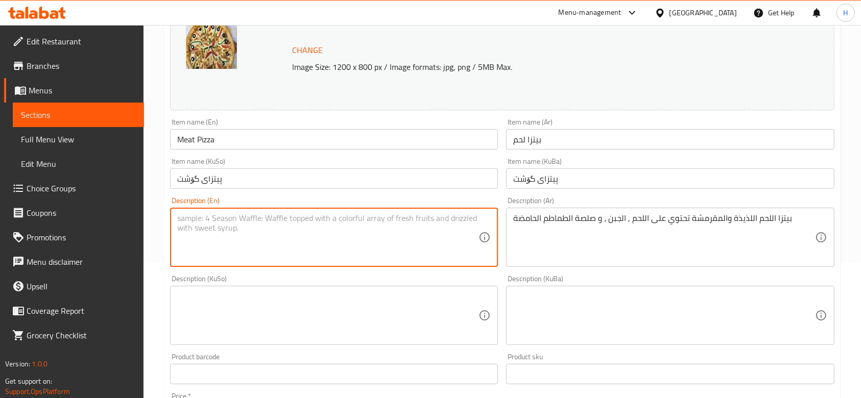
paste textarea "This delicious and crispy meat pizza contains meat, cheese, and a tangy tomato …"
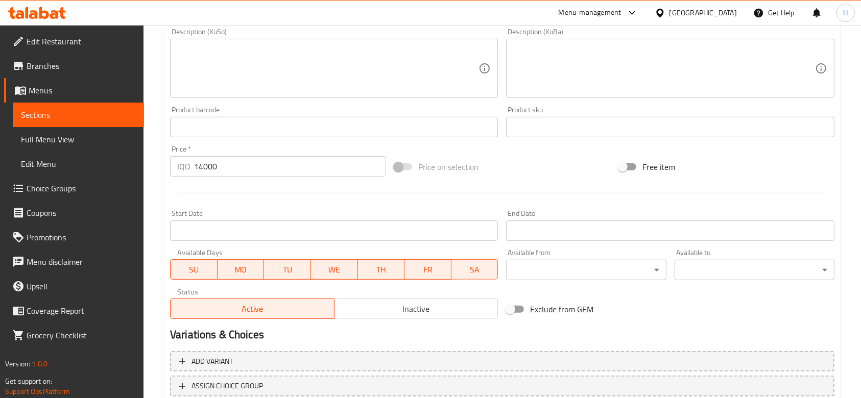
scroll to position [455, 0]
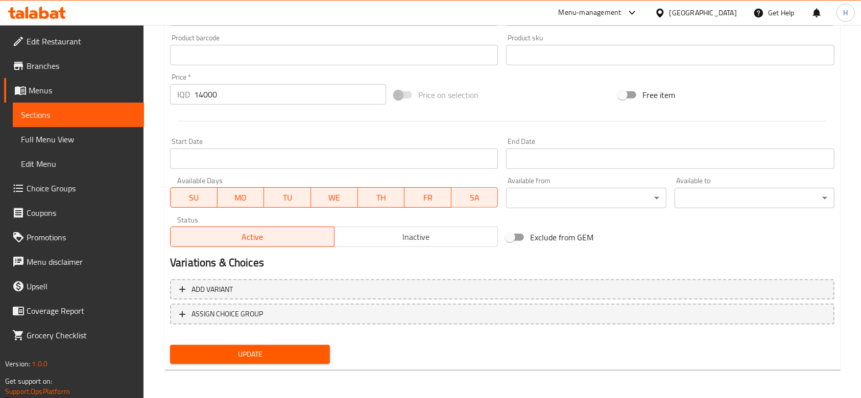
type textarea "This delicious and crispy meat pizza contains meat, cheese, and a tangy tomato …"
click at [253, 362] on button "Update" at bounding box center [250, 354] width 160 height 19
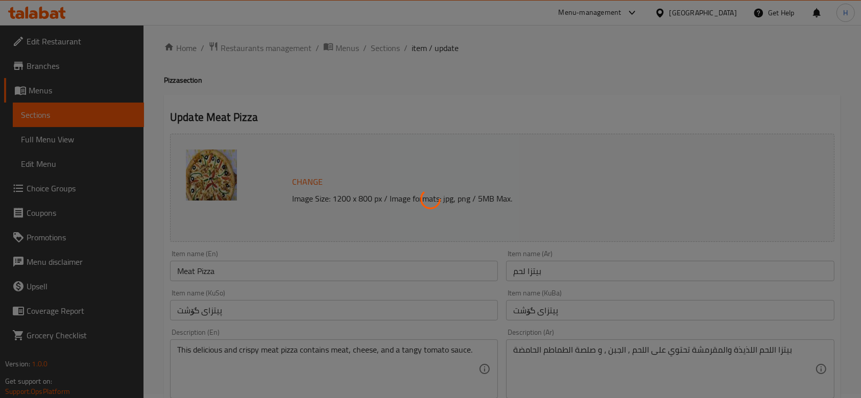
scroll to position [0, 0]
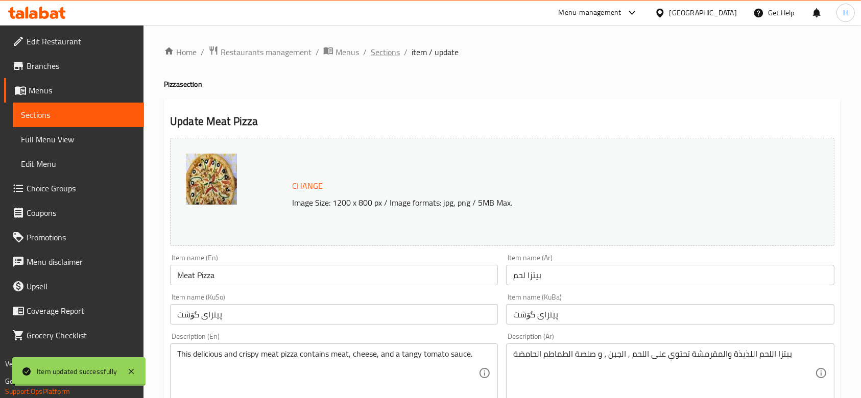
click at [389, 47] on span "Sections" at bounding box center [385, 52] width 29 height 12
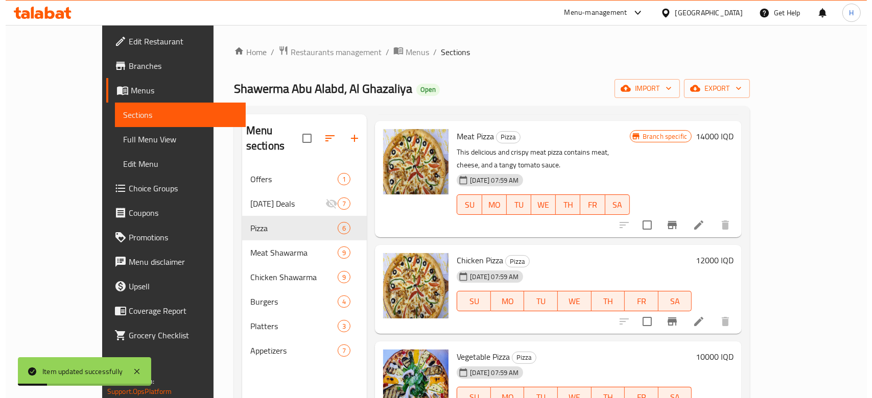
scroll to position [266, 0]
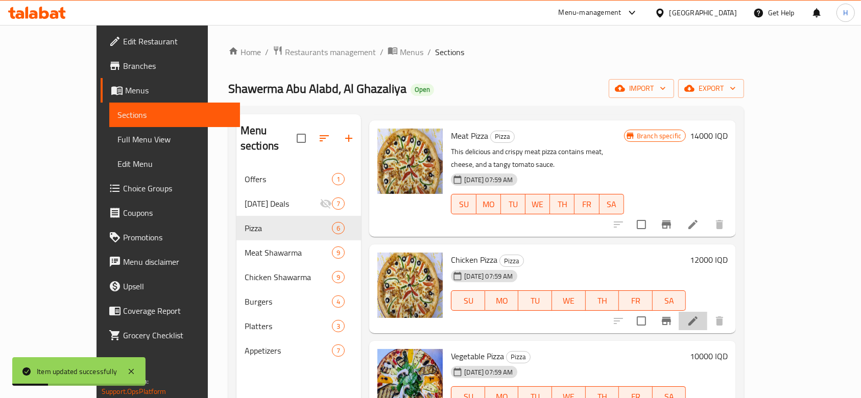
click at [708, 312] on li at bounding box center [693, 321] width 29 height 18
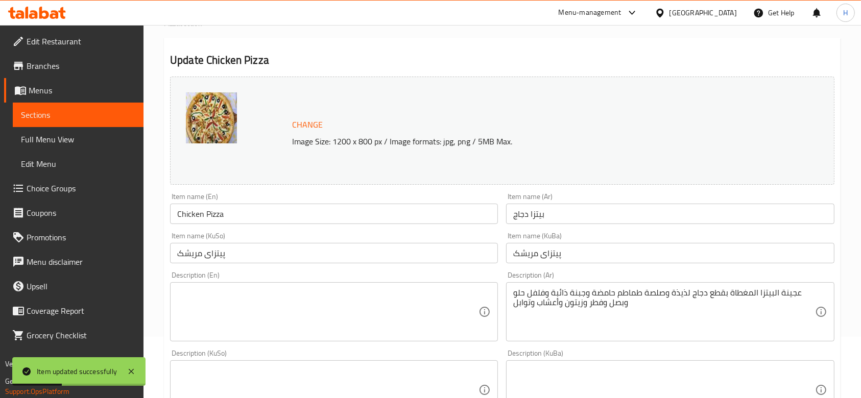
scroll to position [204, 0]
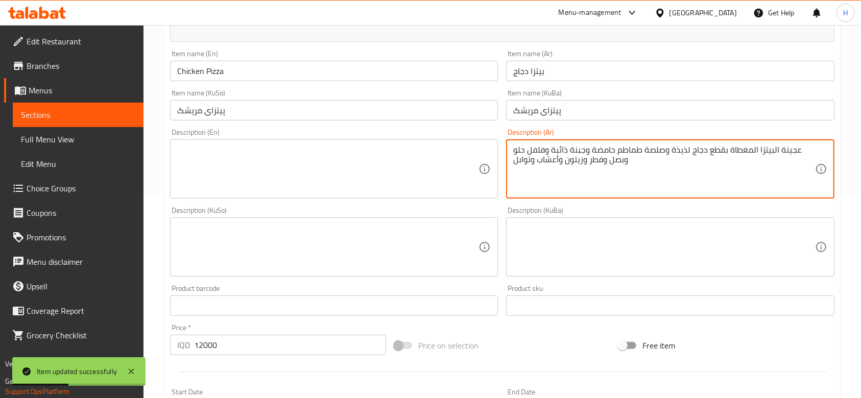
click at [601, 156] on textarea "عجينة البيتزا المغطاة بقطع دجاج لذيذة وصلصة طماطم حامضة وجبنة ذائبة وفلفل حلو و…" at bounding box center [663, 169] width 301 height 49
click at [281, 161] on textarea at bounding box center [327, 169] width 301 height 49
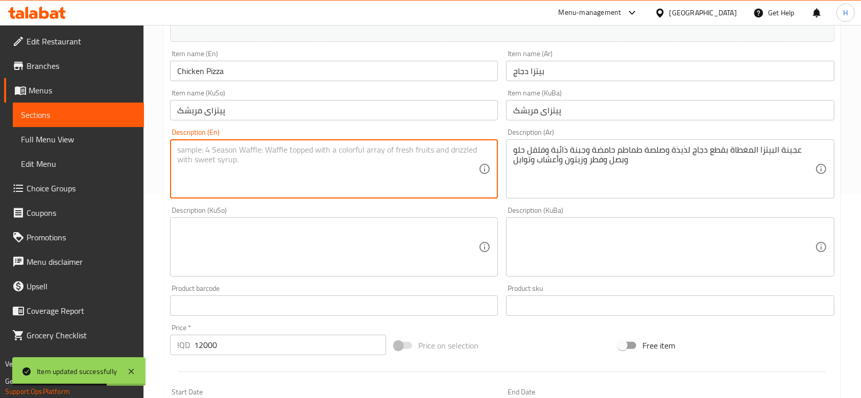
paste textarea "Pizza dough topped with delicious chicken pieces, tangy tomato sauce, melted ch…"
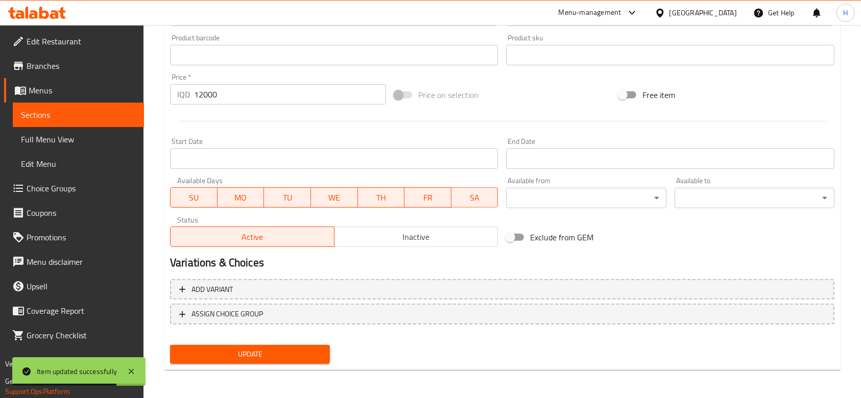
type textarea "Pizza dough topped with delicious chicken pieces, tangy tomato sauce, melted ch…"
click at [230, 359] on span "Update" at bounding box center [250, 354] width 144 height 13
click at [246, 353] on div at bounding box center [430, 199] width 861 height 398
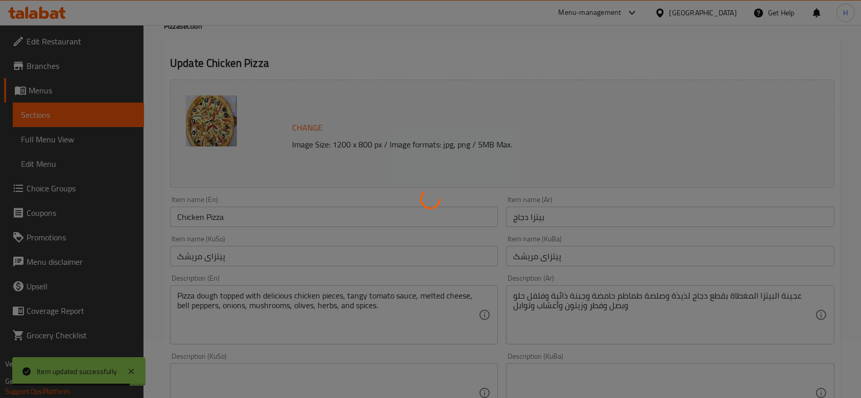
scroll to position [0, 0]
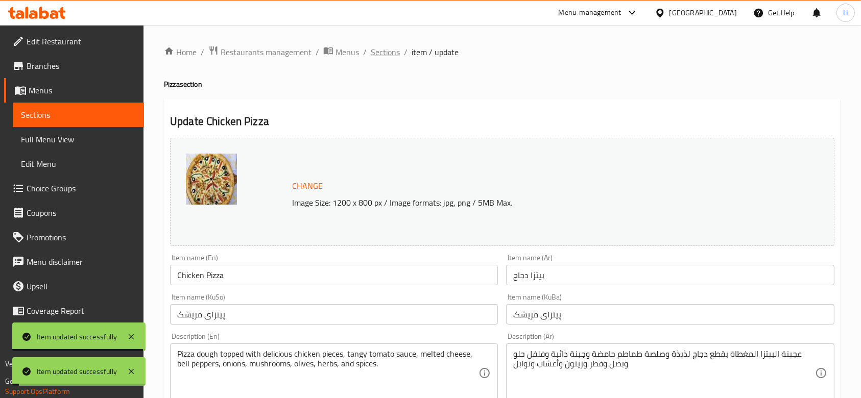
click at [386, 49] on span "Sections" at bounding box center [385, 52] width 29 height 12
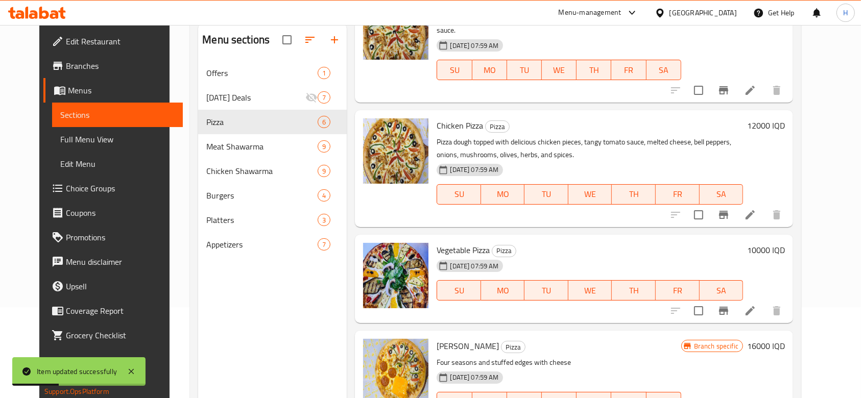
scroll to position [143, 0]
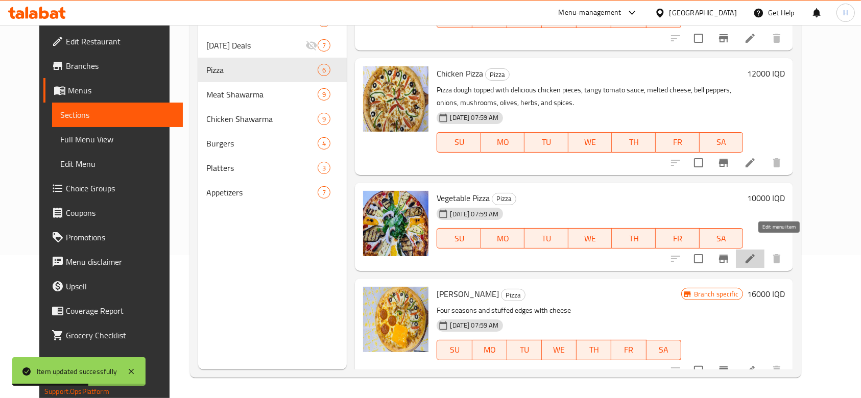
click at [757, 253] on icon at bounding box center [750, 259] width 12 height 12
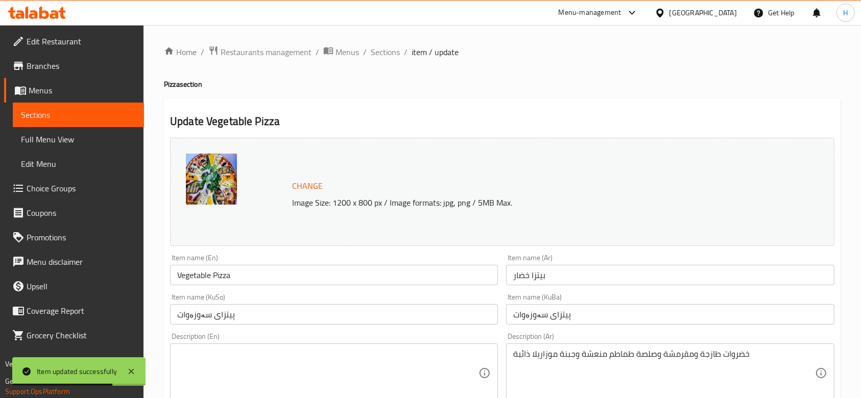
click at [571, 343] on div "Description (Ar) خضروات طازجة ومقرمشة وصلصة طماطم منعشة وجبنة موزاريلا ذائبة De…" at bounding box center [670, 368] width 328 height 70
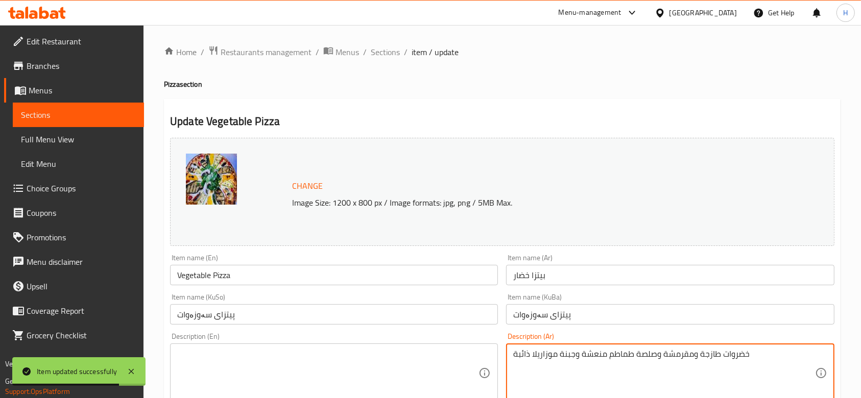
click at [561, 359] on textarea "خضروات طازجة ومقرمشة وصلصة طماطم منعشة وجبنة موزاريلا ذائبة" at bounding box center [663, 373] width 301 height 49
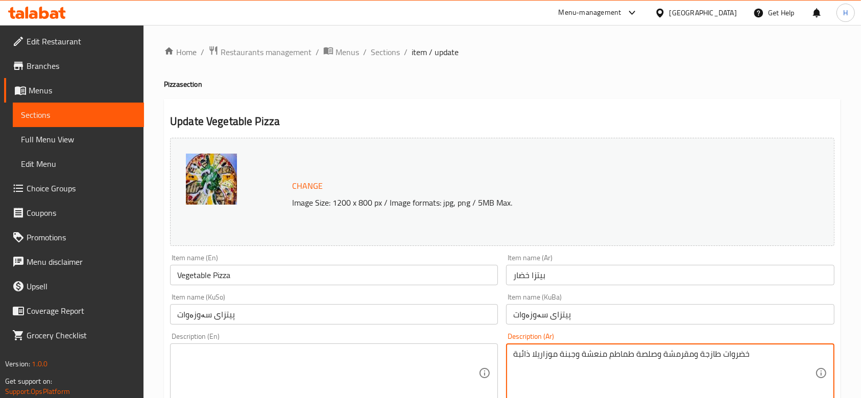
click at [253, 371] on textarea at bounding box center [327, 373] width 301 height 49
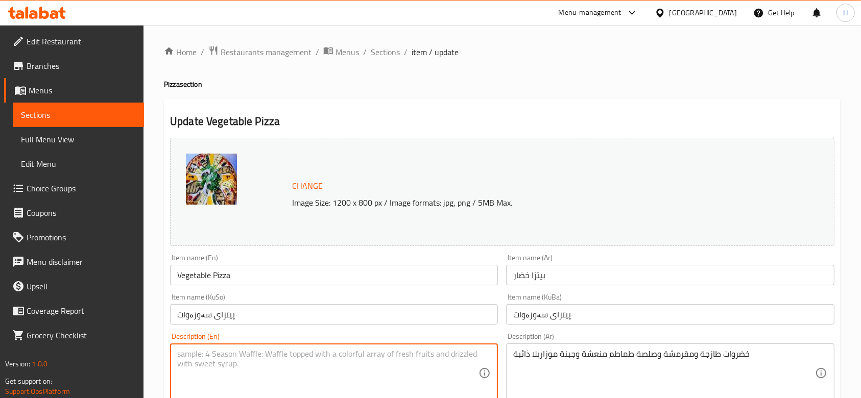
paste textarea "Fresh, crisp vegetables, a refreshing tomato sauce, and melted mozzarella cheese"
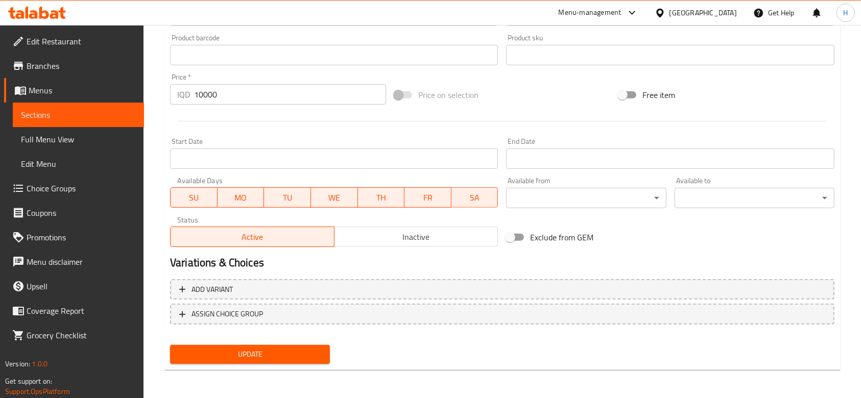
type textarea "Fresh, crisp vegetables, a refreshing tomato sauce, and melted mozzarella cheese"
click at [284, 360] on span "Update" at bounding box center [250, 354] width 144 height 13
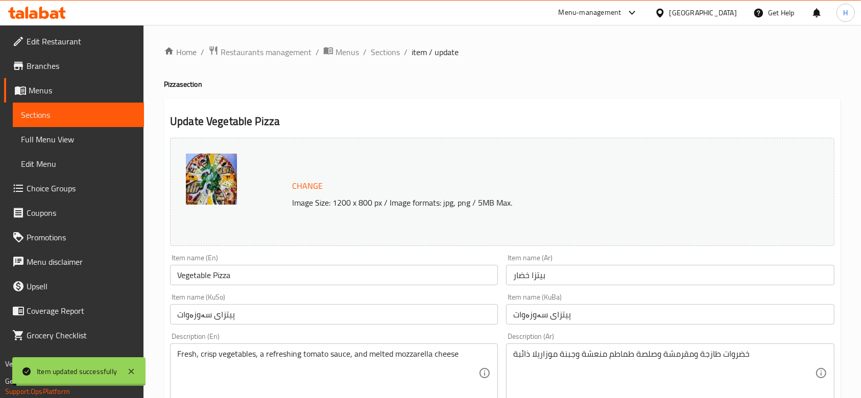
click at [391, 52] on span "Sections" at bounding box center [385, 52] width 29 height 12
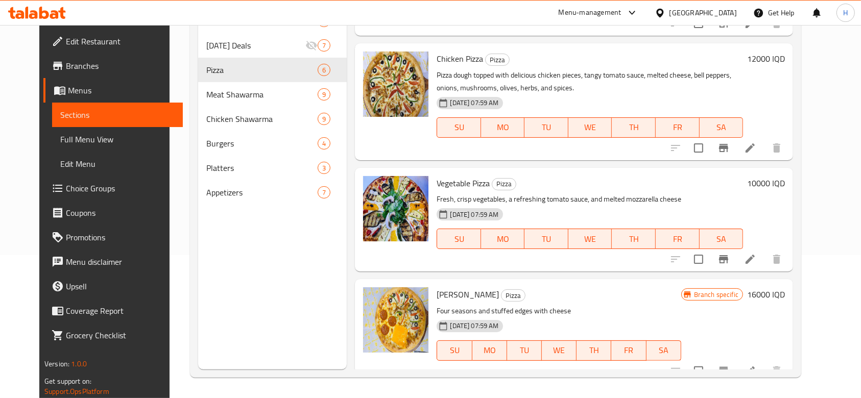
scroll to position [309, 0]
click at [757, 365] on icon at bounding box center [750, 371] width 12 height 12
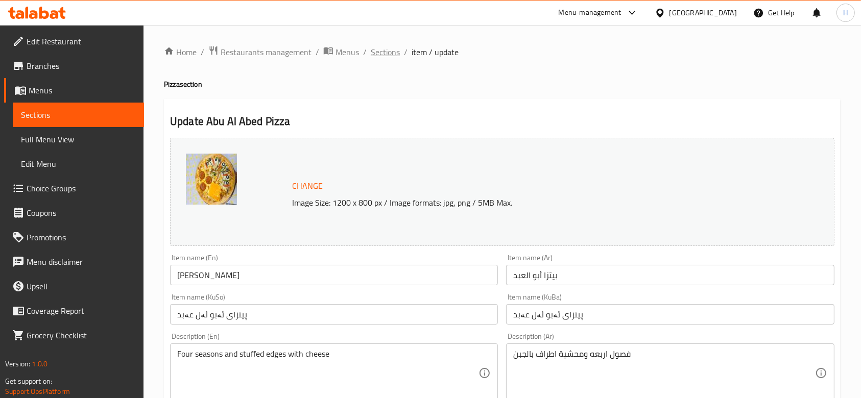
click at [380, 53] on span "Sections" at bounding box center [385, 52] width 29 height 12
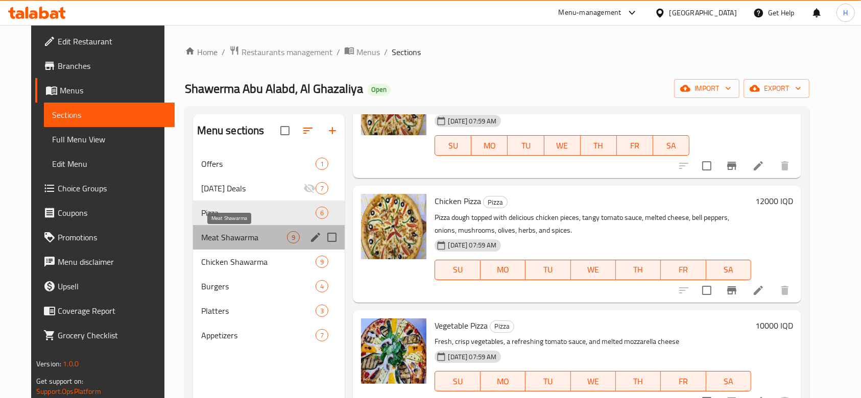
drag, startPoint x: 202, startPoint y: 231, endPoint x: 215, endPoint y: 246, distance: 19.2
click at [203, 233] on span "Meat Shawarma" at bounding box center [244, 237] width 86 height 12
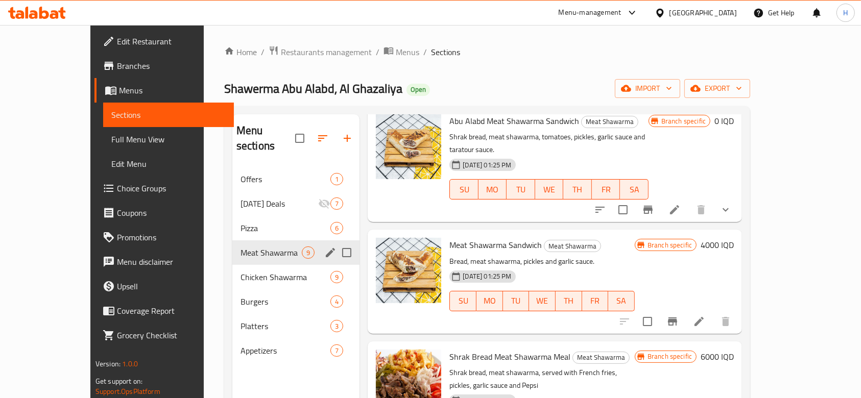
click at [232, 245] on div "Meat Shawarma 9" at bounding box center [296, 253] width 128 height 25
click at [241, 271] on span "Chicken Shawarma" at bounding box center [271, 277] width 61 height 12
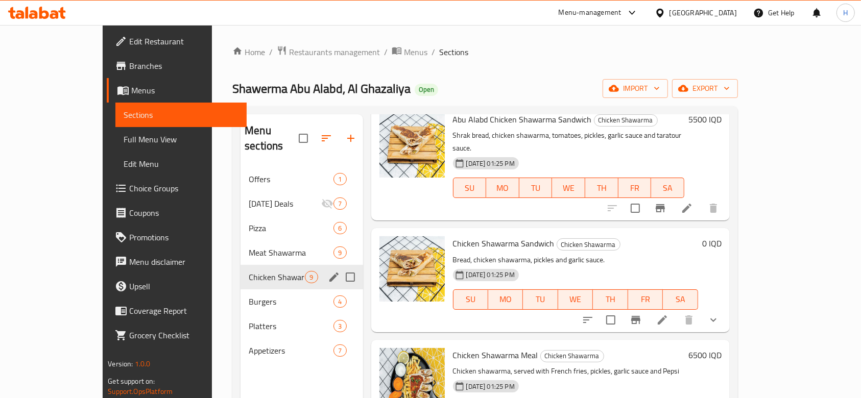
click at [241, 273] on div "Chicken Shawarma 9" at bounding box center [302, 277] width 122 height 25
click at [249, 296] on span "Burgers" at bounding box center [277, 302] width 56 height 12
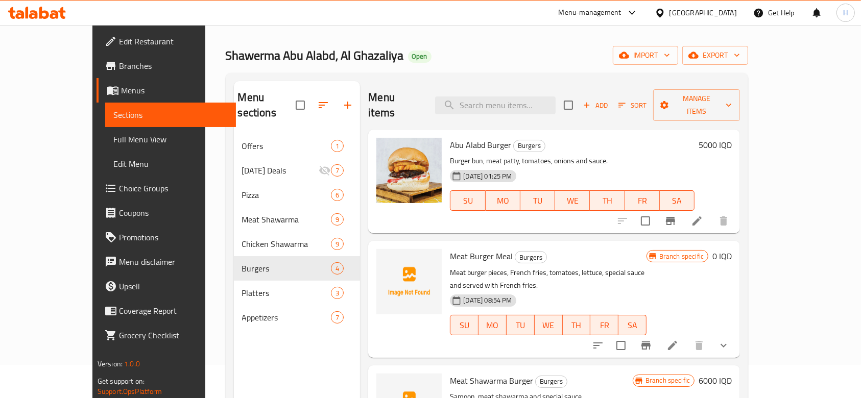
scroll to position [7, 0]
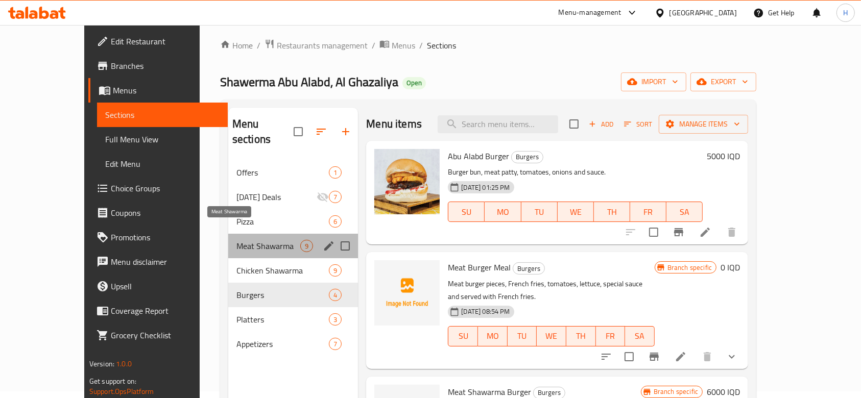
click at [240, 240] on span "Meat Shawarma" at bounding box center [269, 246] width 64 height 12
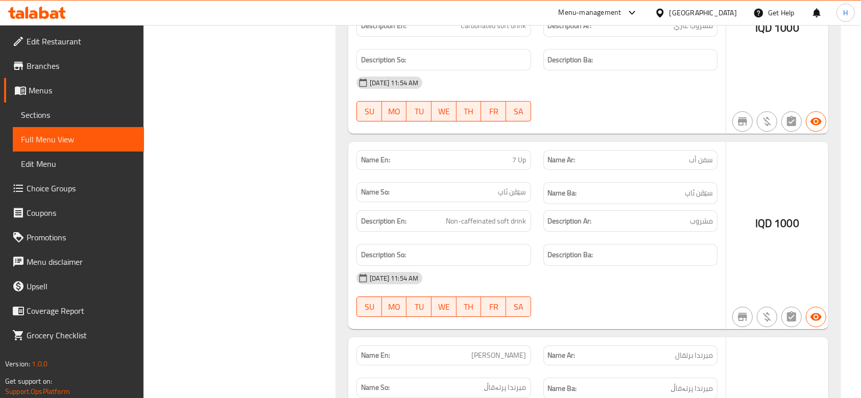
scroll to position [61537, 0]
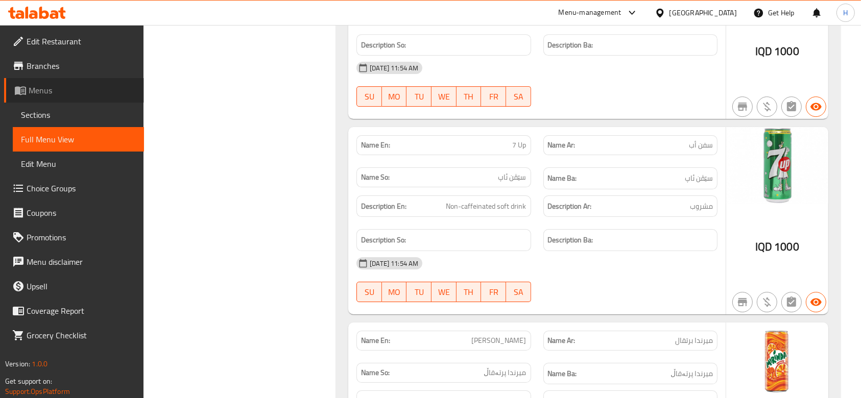
click at [43, 89] on span "Menus" at bounding box center [82, 90] width 107 height 12
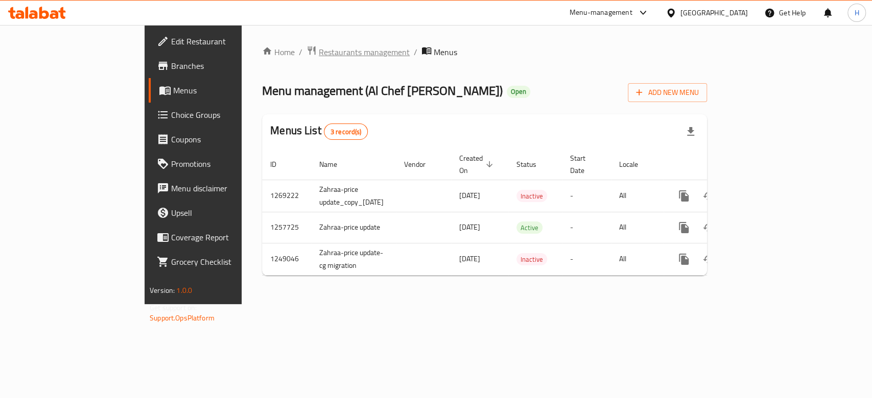
click at [319, 46] on span "Restaurants management" at bounding box center [364, 52] width 91 height 12
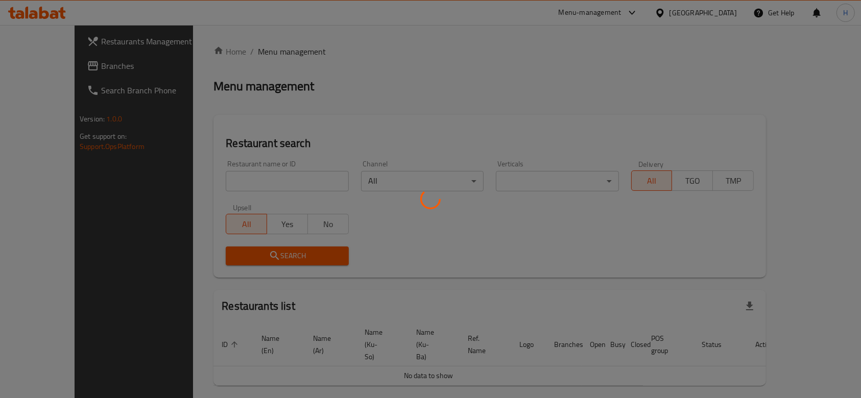
click at [275, 48] on div at bounding box center [430, 199] width 861 height 398
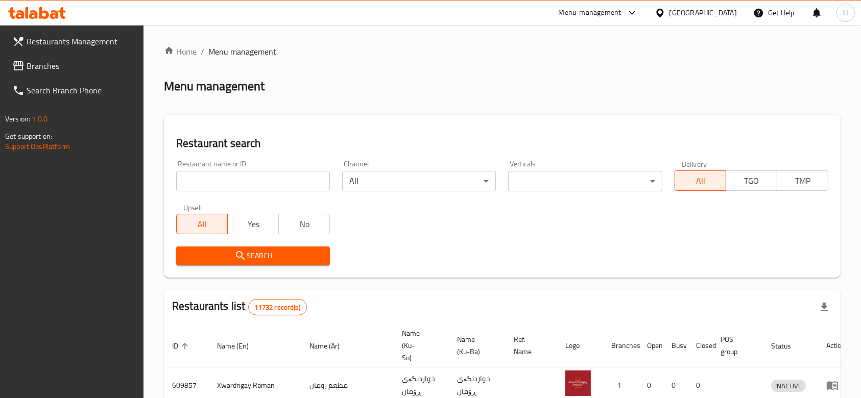
click at [243, 175] on input "search" at bounding box center [253, 181] width 154 height 20
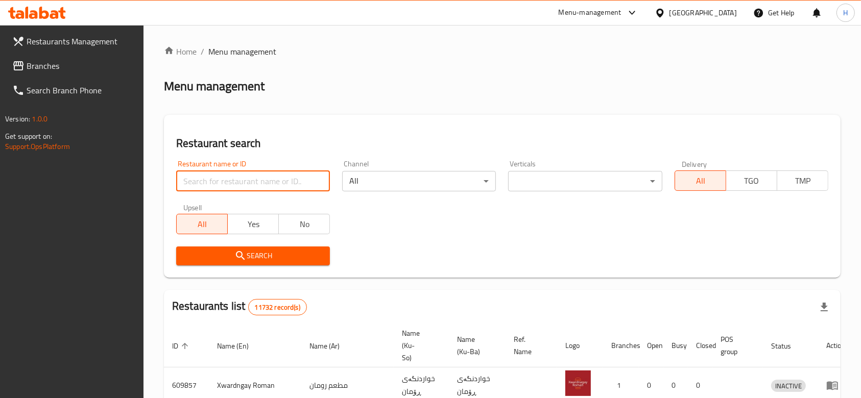
paste input "[URL][DOMAIN_NAME]"
type input "[URL][DOMAIN_NAME]"
click at [239, 182] on input "[URL][DOMAIN_NAME]" at bounding box center [253, 181] width 154 height 20
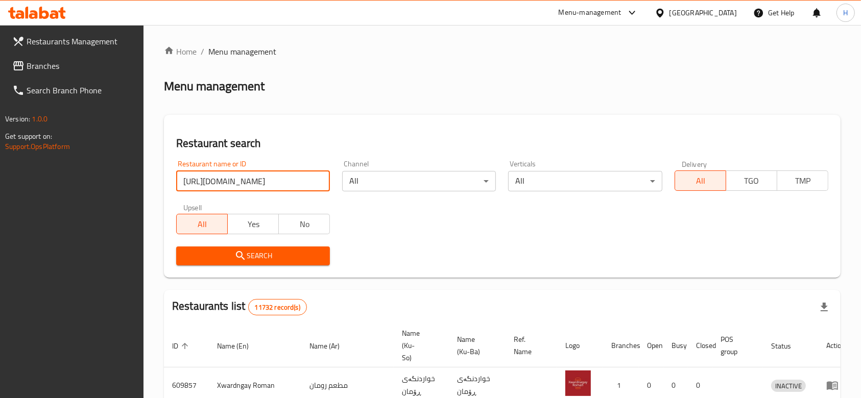
click at [239, 182] on input "[URL][DOMAIN_NAME]" at bounding box center [253, 181] width 154 height 20
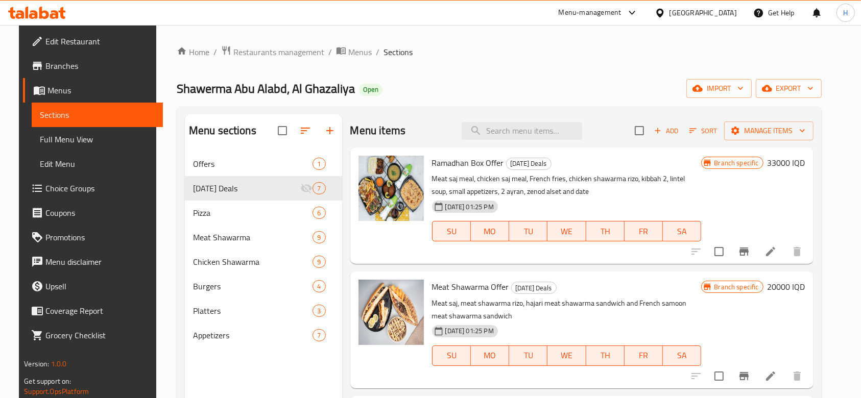
click at [85, 134] on span "Full Menu View" at bounding box center [97, 139] width 115 height 12
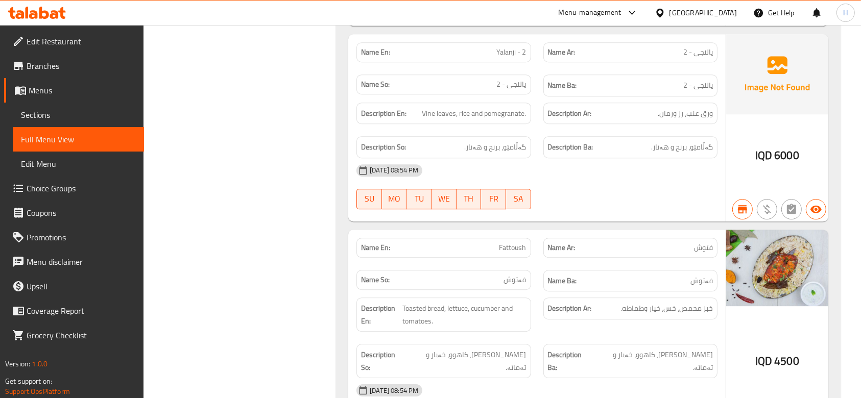
scroll to position [10812, 0]
